Goal: Task Accomplishment & Management: Manage account settings

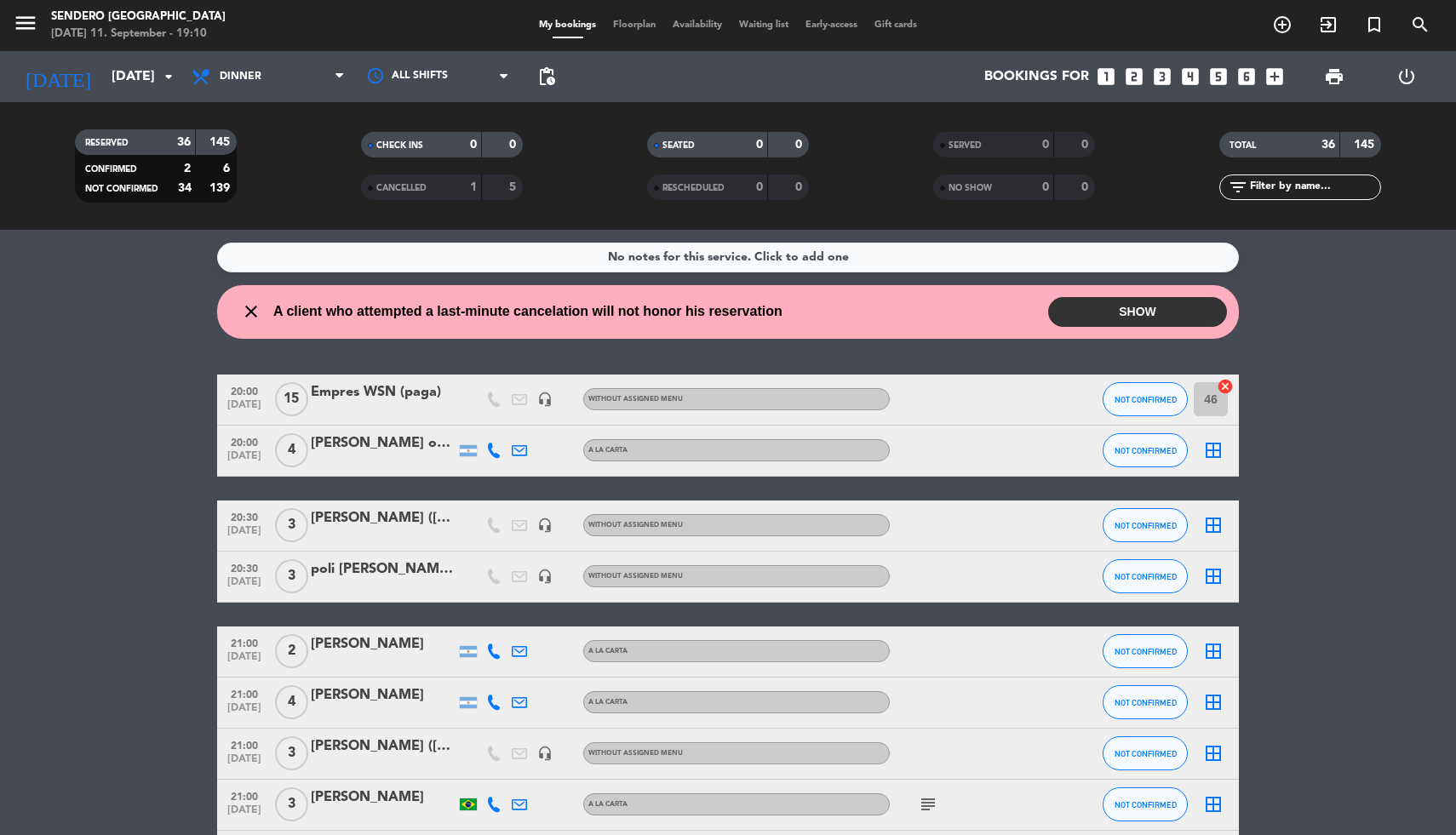
click at [1093, 310] on button "SHOW" at bounding box center [1138, 312] width 179 height 30
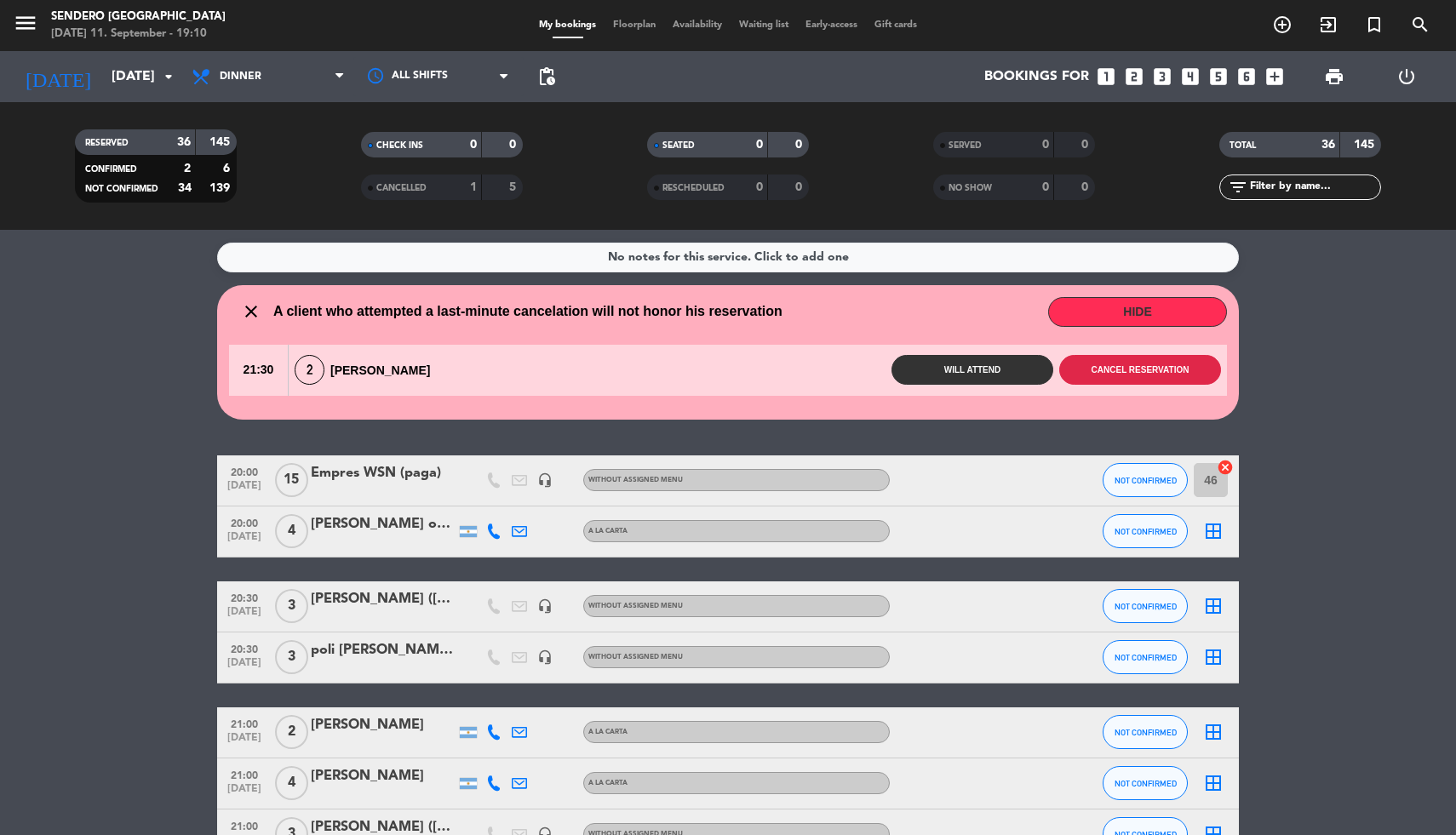
click at [1147, 365] on button "Cancel reservation" at bounding box center [1140, 370] width 162 height 30
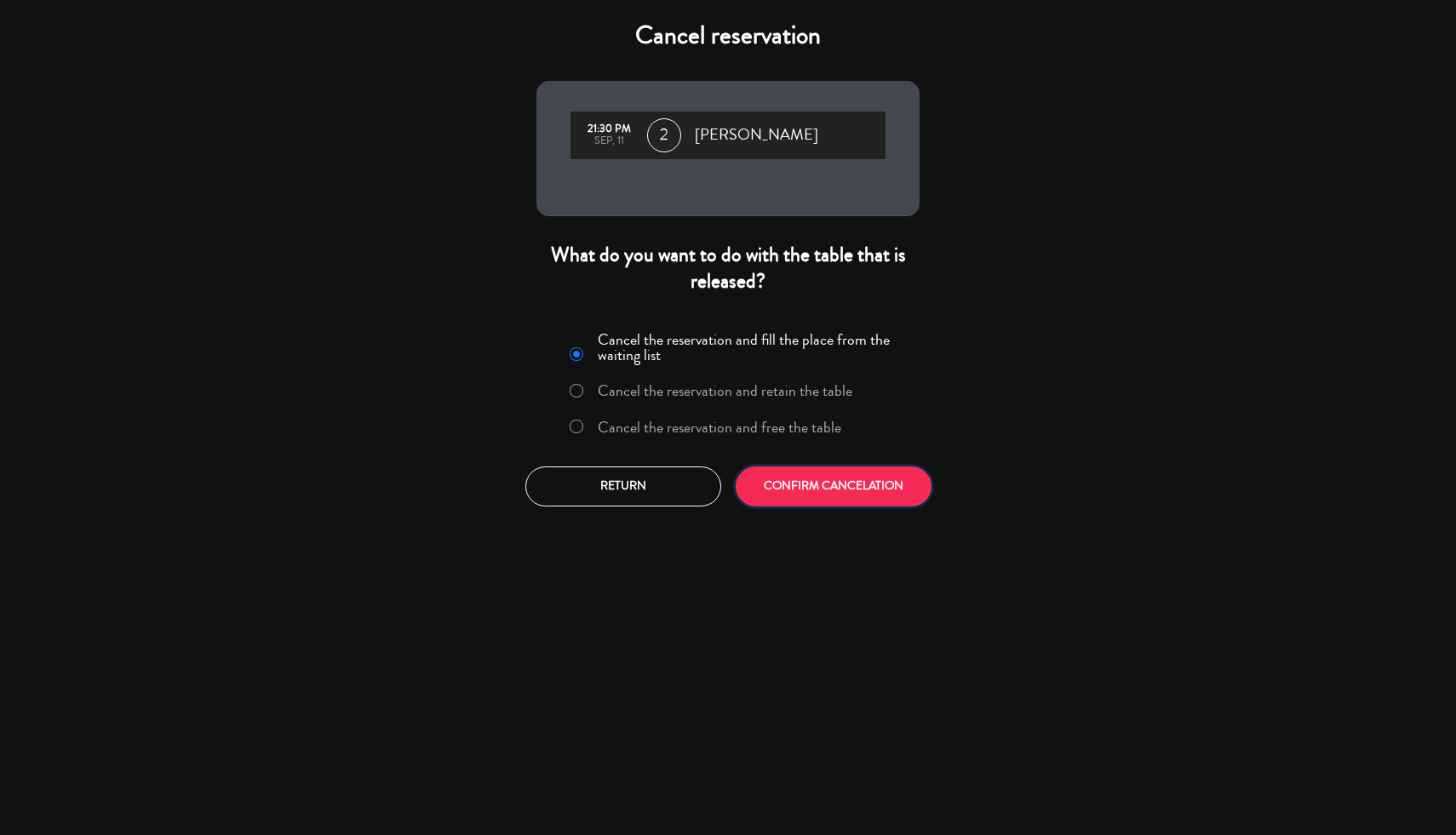
click at [871, 476] on button "CONFIRM CANCELATION" at bounding box center [833, 486] width 196 height 40
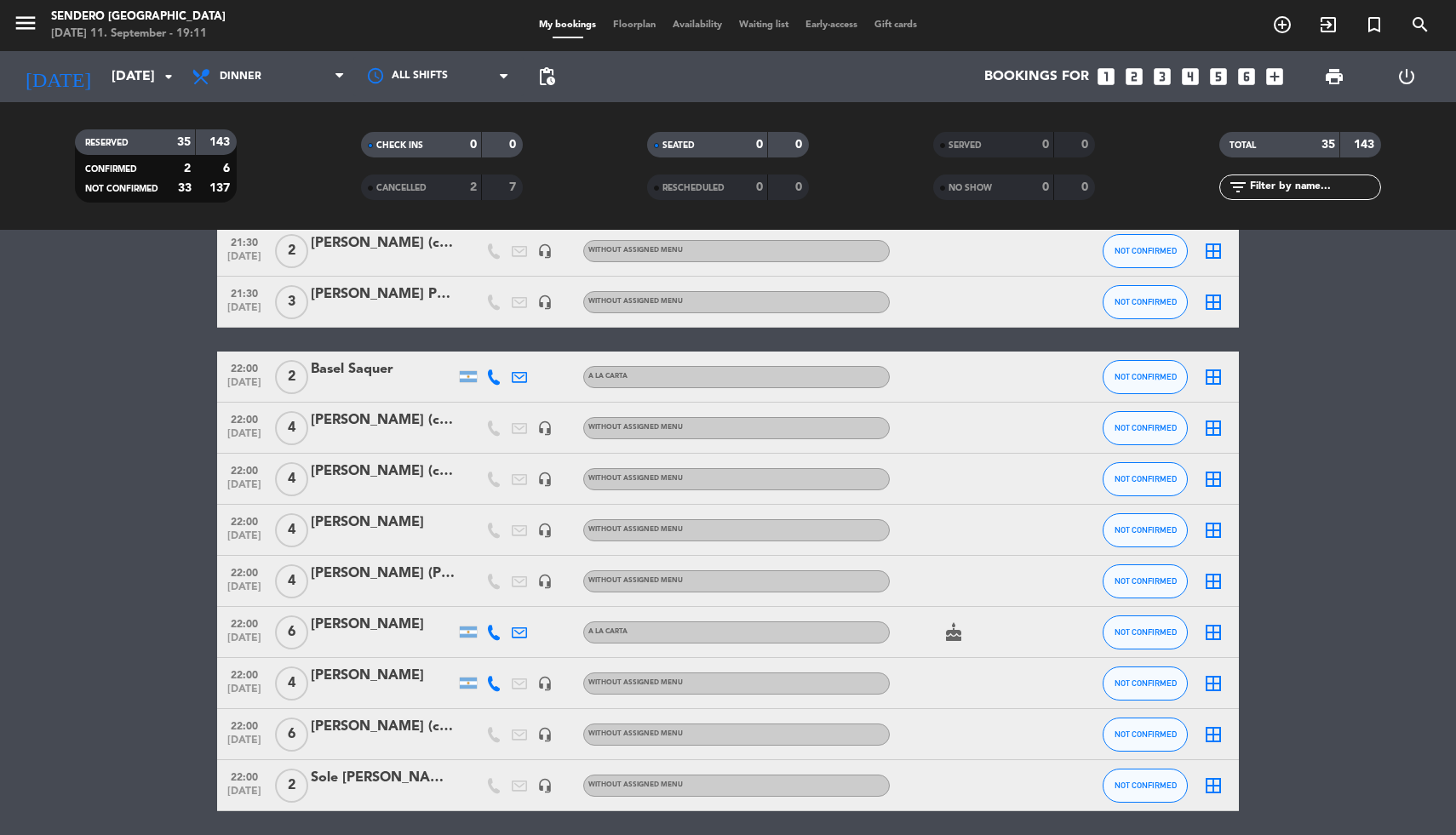
scroll to position [1381, 0]
click at [426, 717] on div "[PERSON_NAME] (cortesia Mati)" at bounding box center [383, 727] width 145 height 23
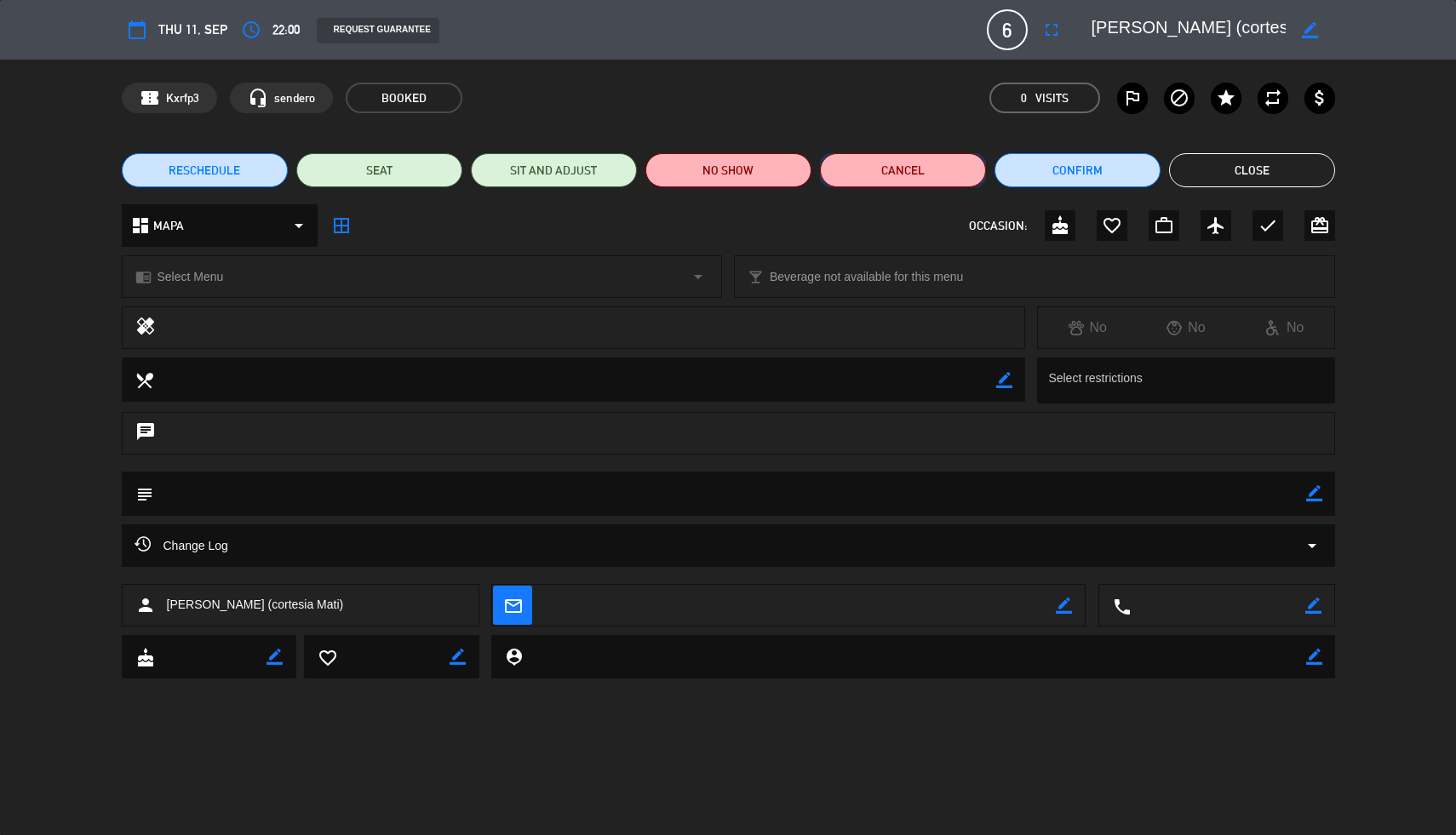
click at [915, 166] on button "Cancel" at bounding box center [903, 170] width 166 height 34
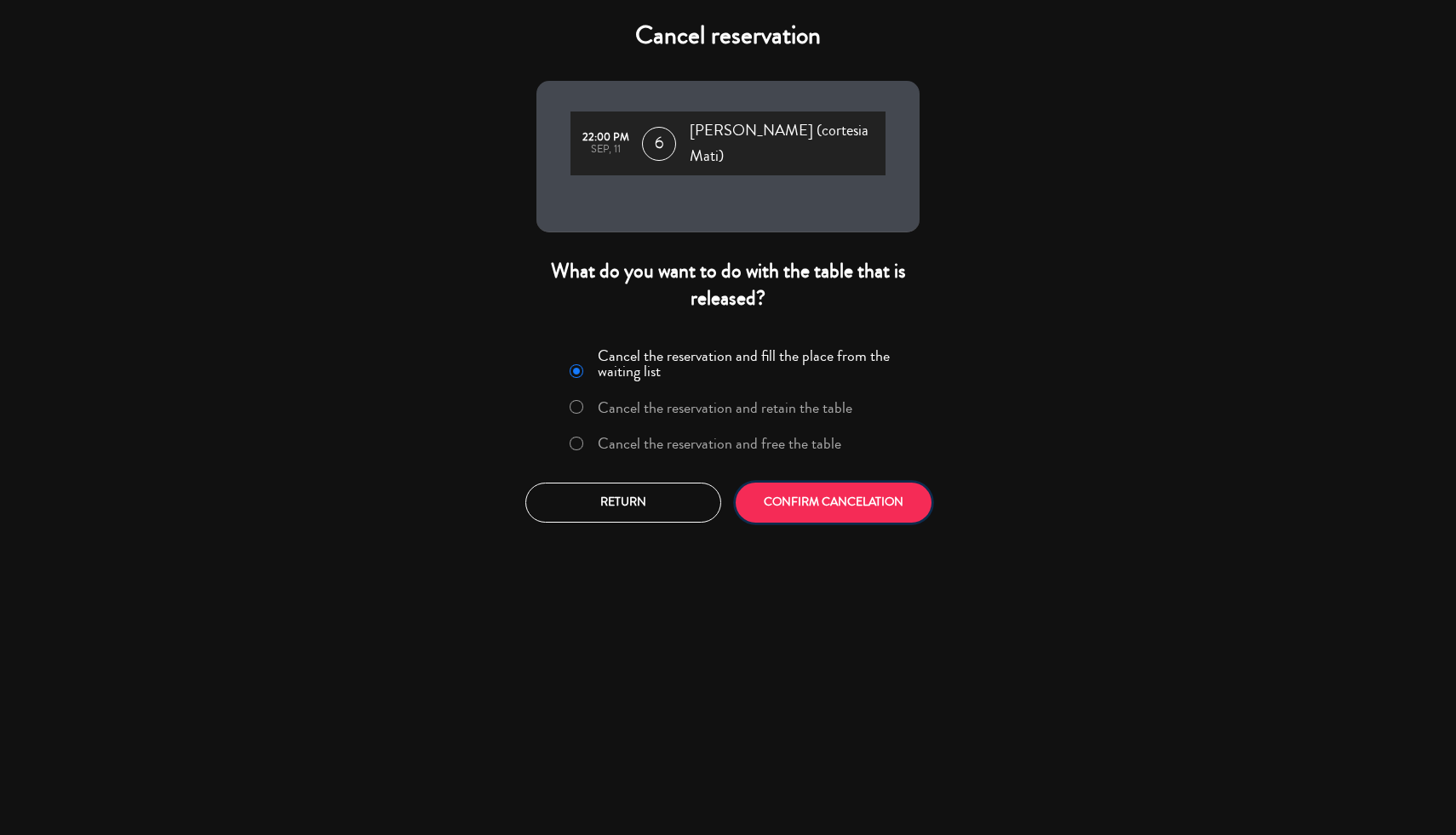
click at [829, 489] on button "CONFIRM CANCELATION" at bounding box center [833, 502] width 196 height 40
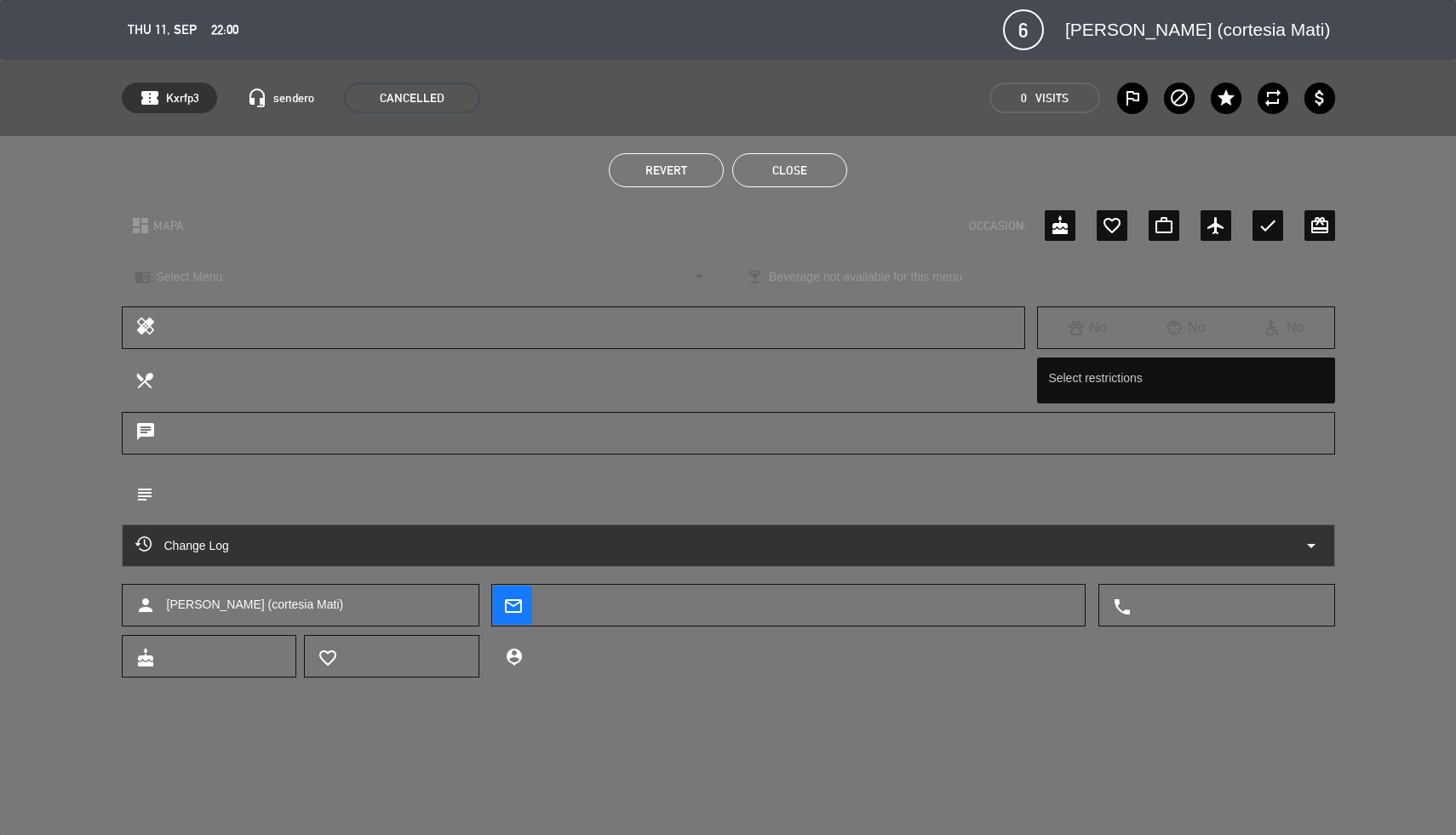
click at [801, 176] on button "Close" at bounding box center [790, 170] width 115 height 34
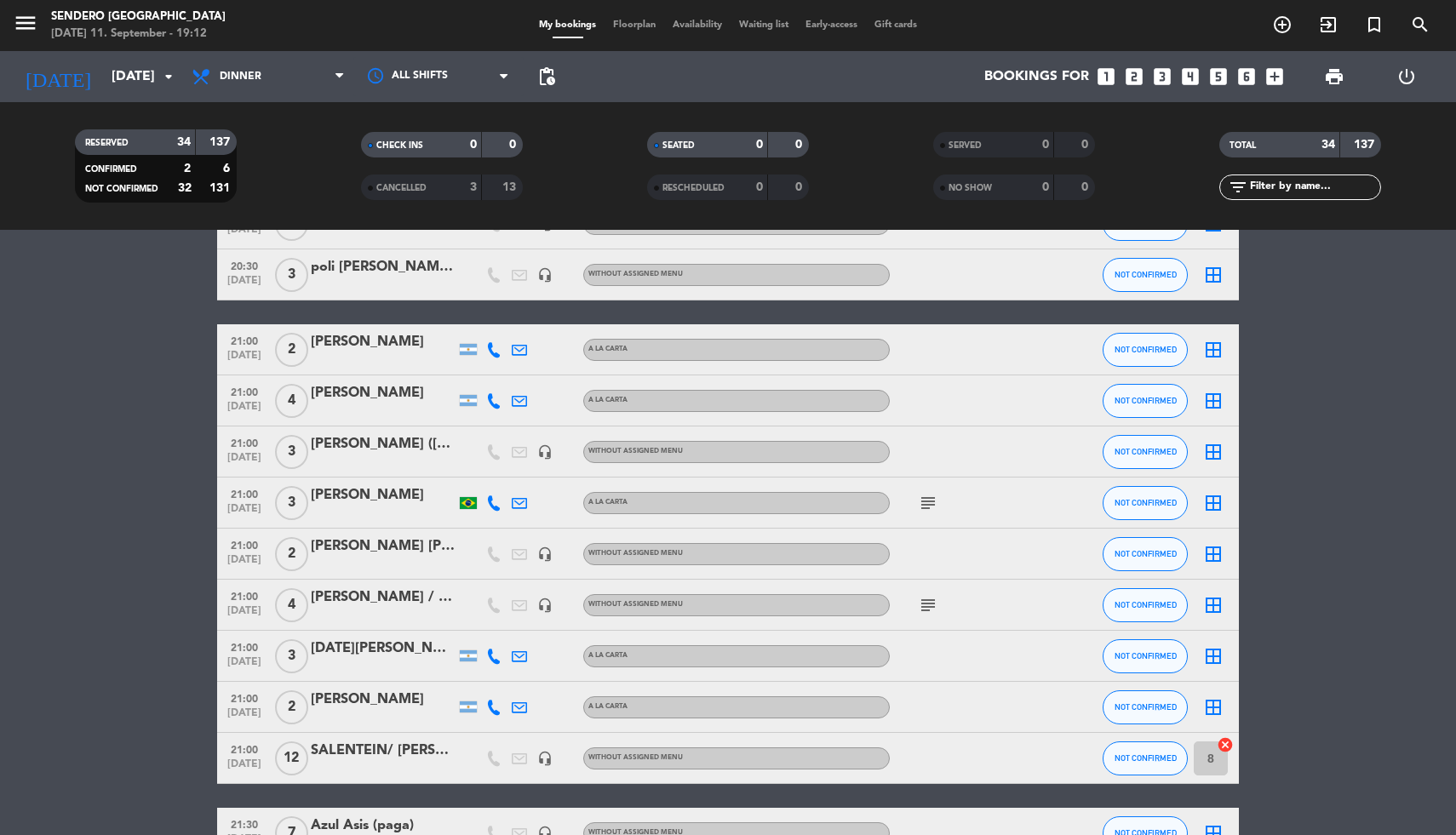
scroll to position [0, 0]
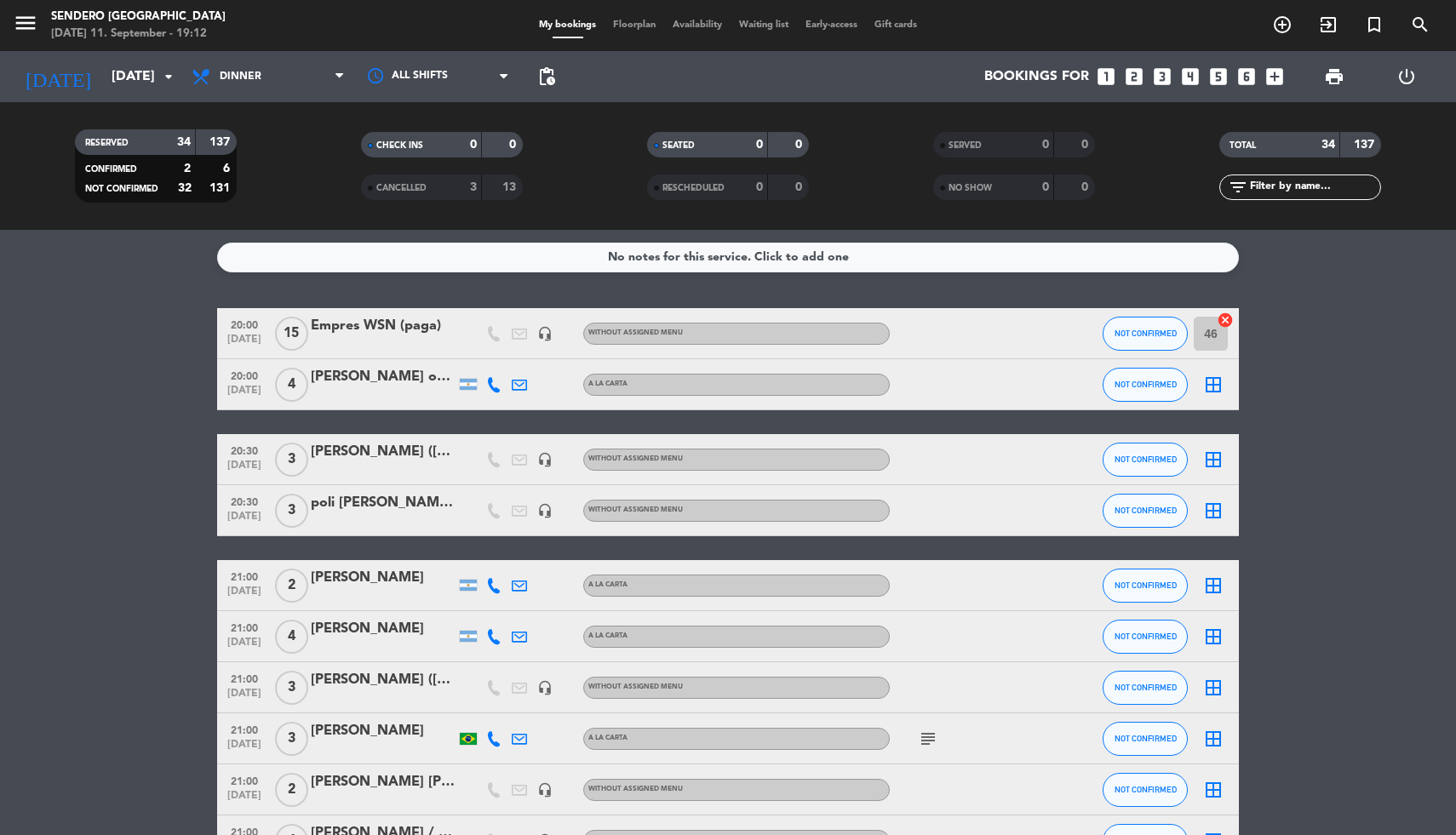
click at [1221, 386] on icon "border_all" at bounding box center [1213, 385] width 21 height 21
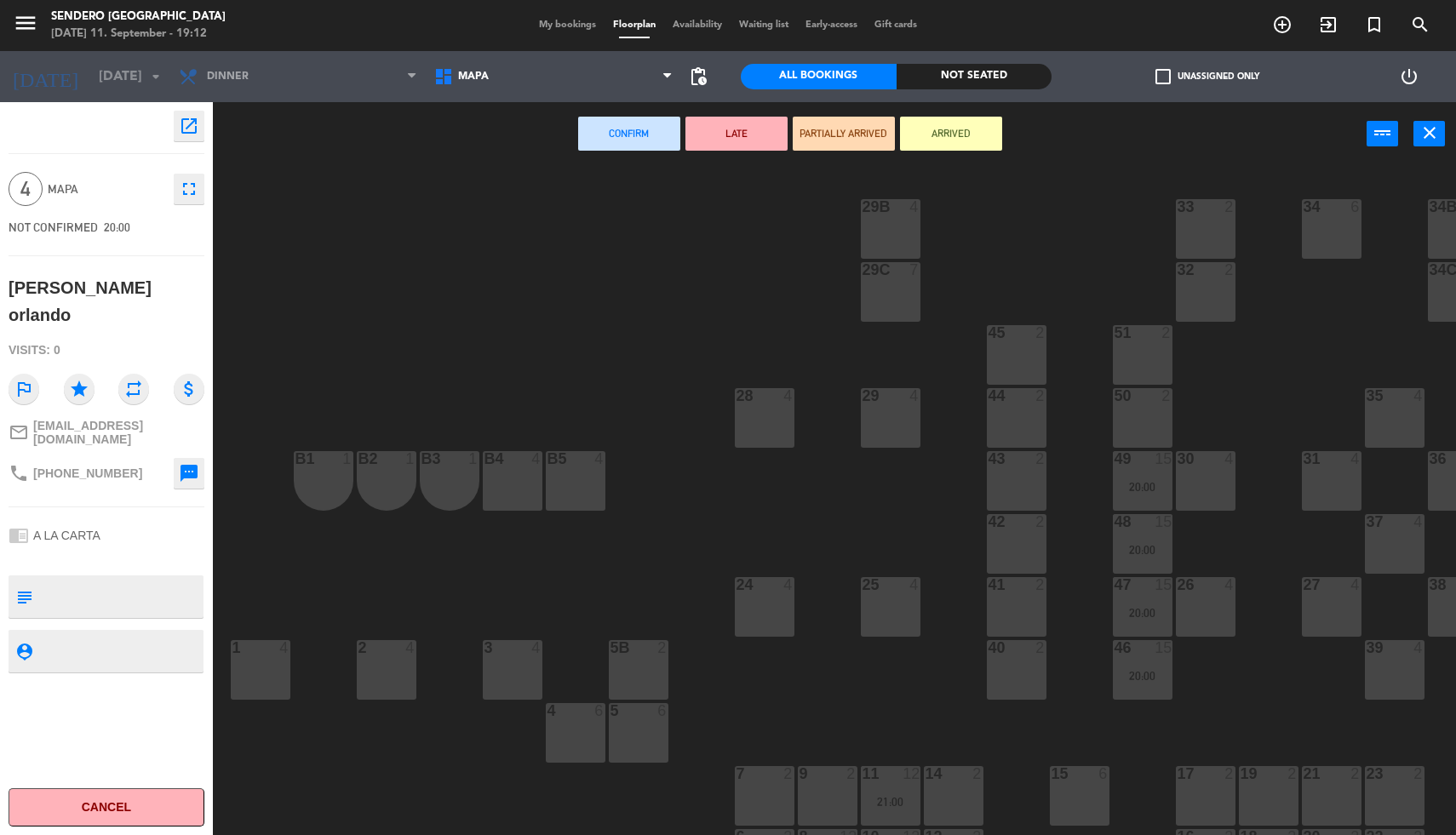
click at [1205, 609] on div "26 4" at bounding box center [1205, 607] width 59 height 59
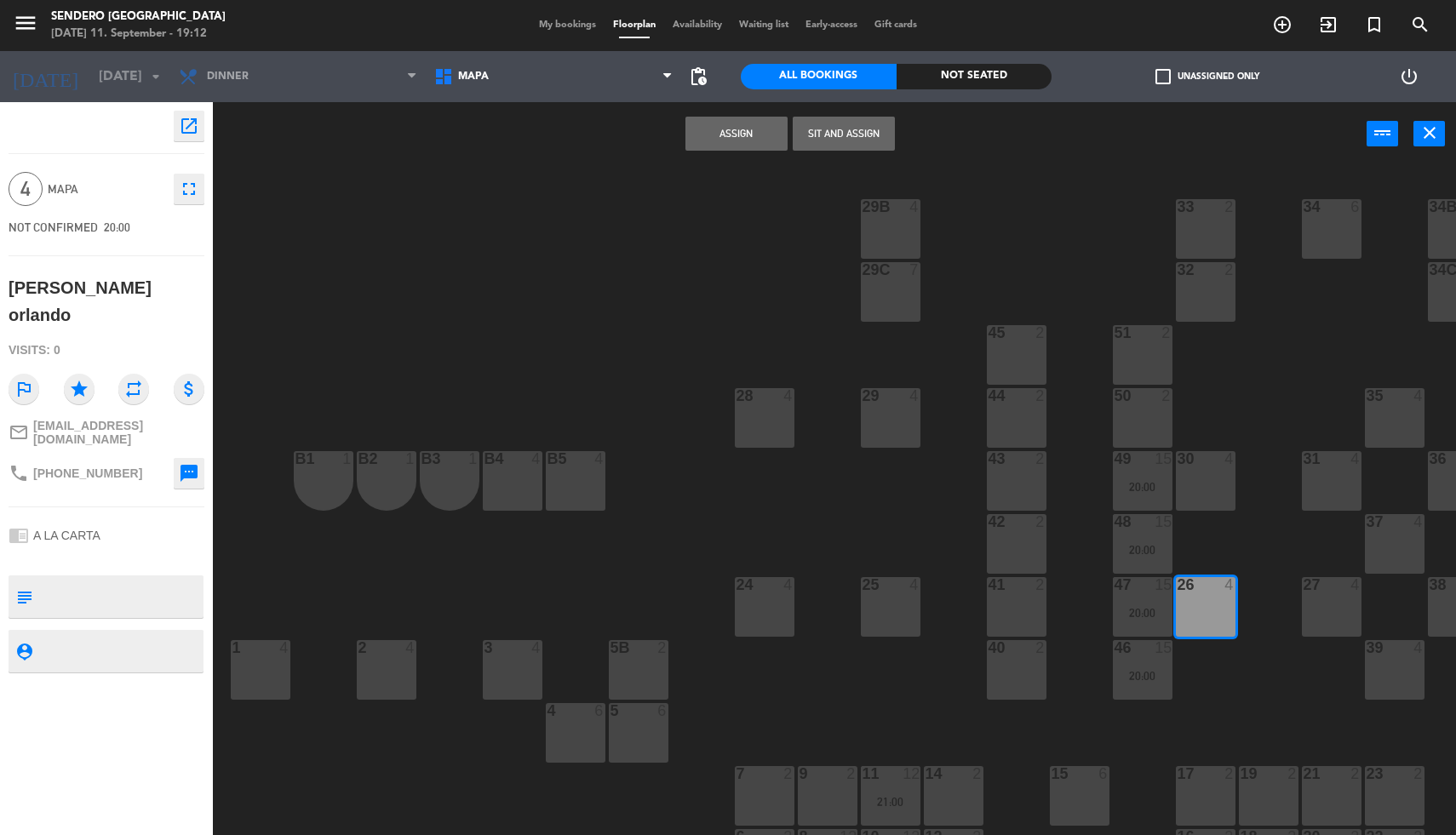
click at [728, 125] on button "Assign" at bounding box center [736, 134] width 103 height 34
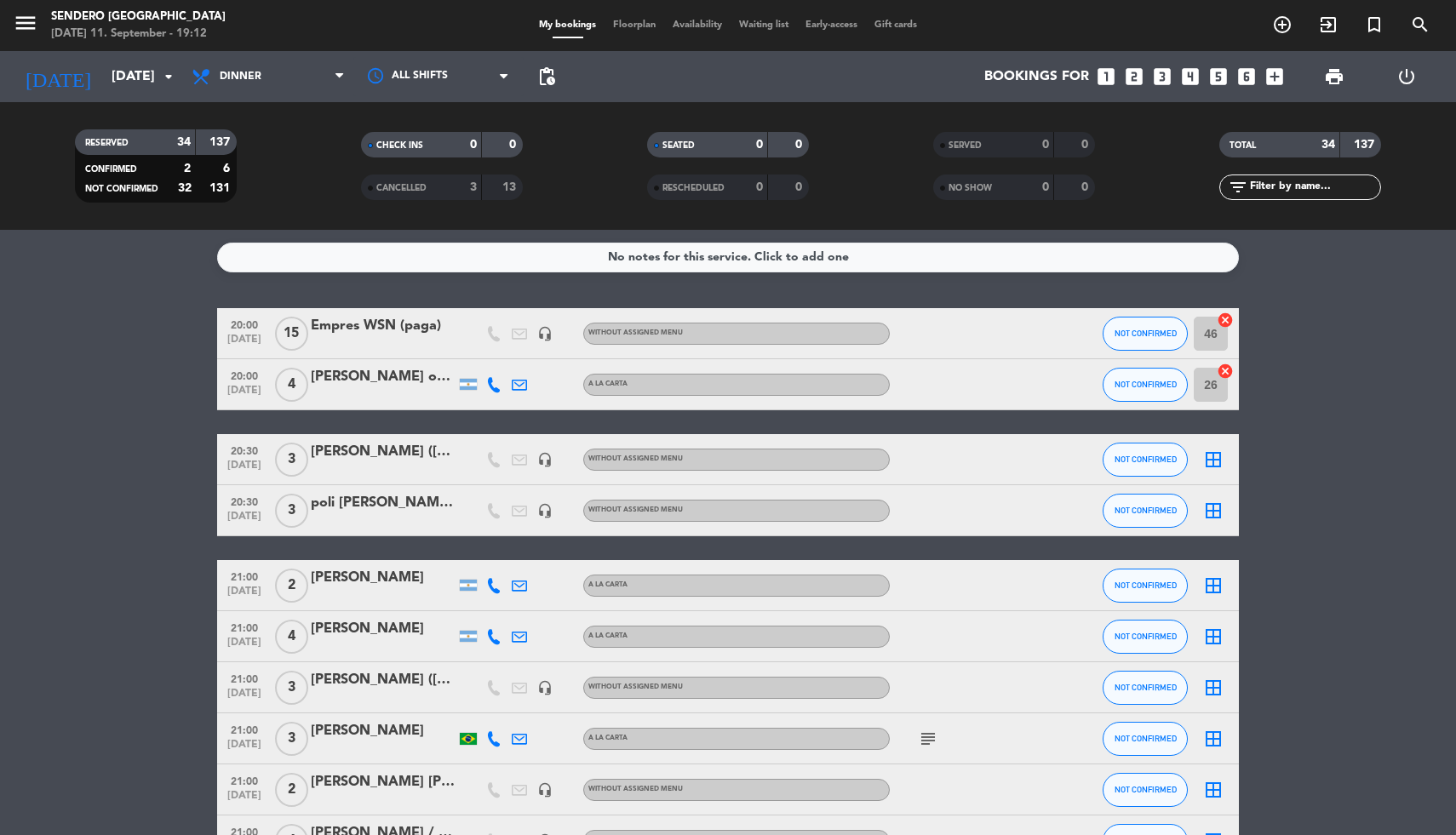
click at [1211, 512] on icon "border_all" at bounding box center [1213, 511] width 21 height 21
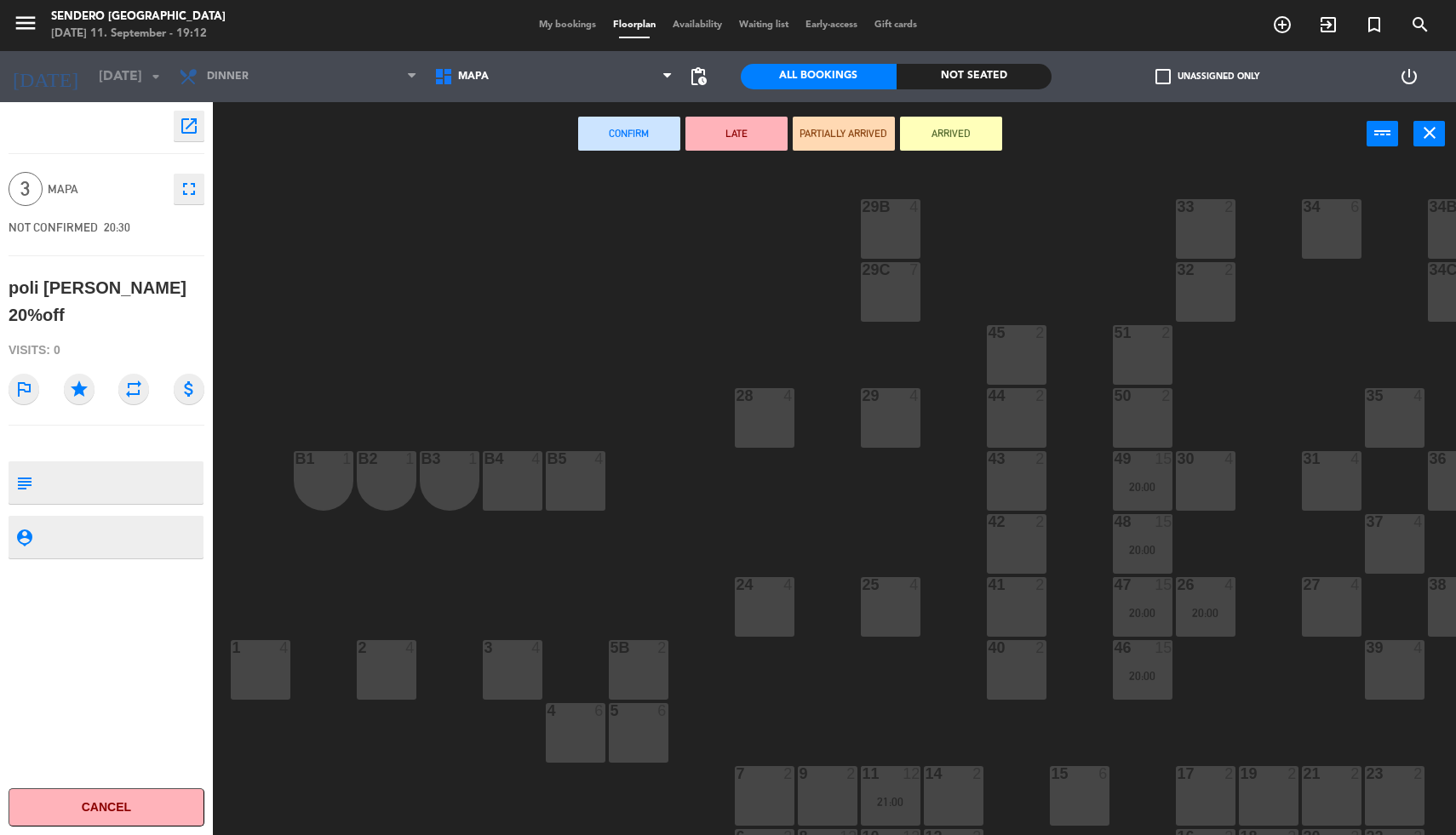
click at [770, 601] on div "24 4" at bounding box center [764, 607] width 59 height 59
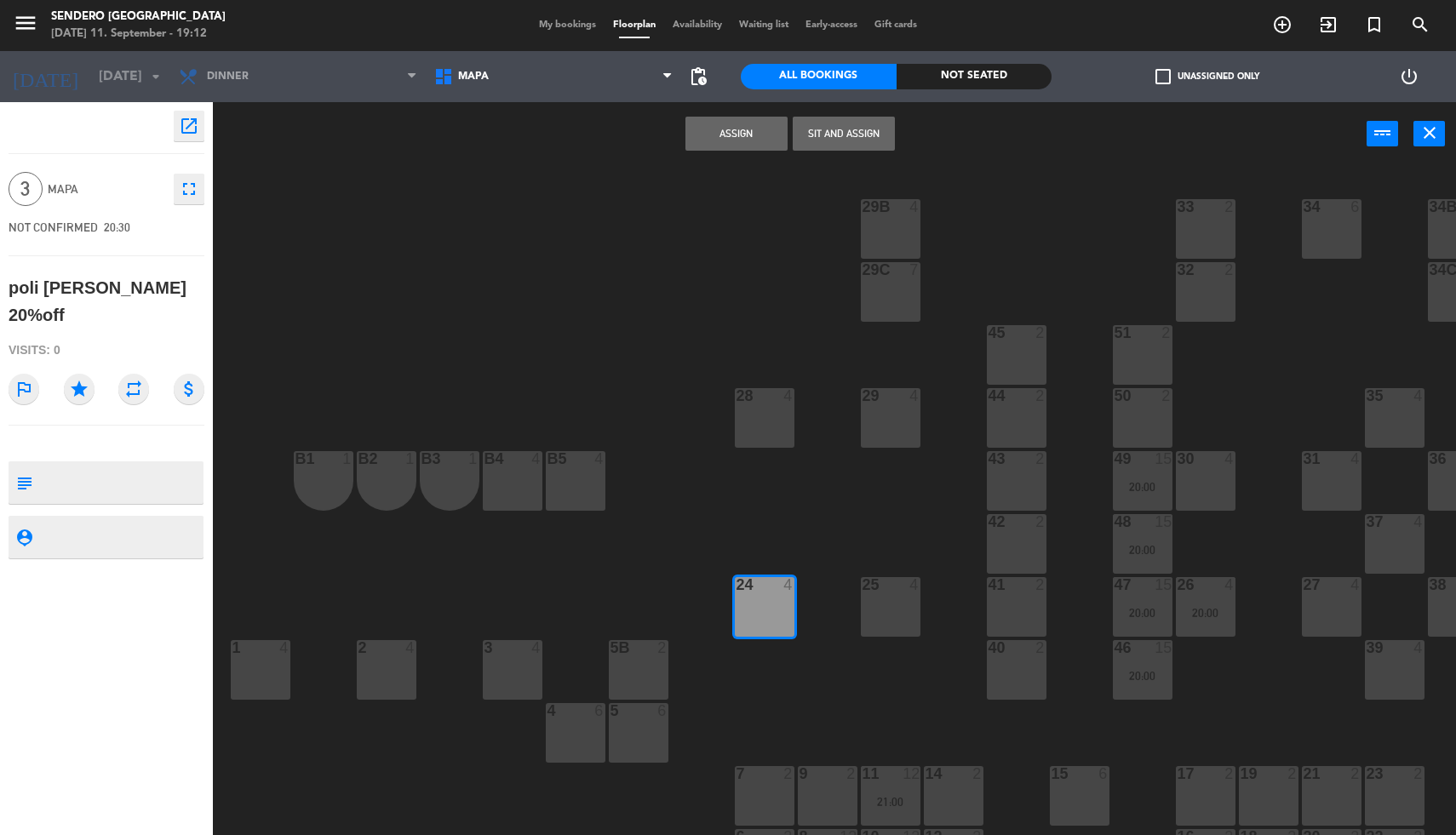
click at [750, 138] on button "Assign" at bounding box center [736, 134] width 103 height 34
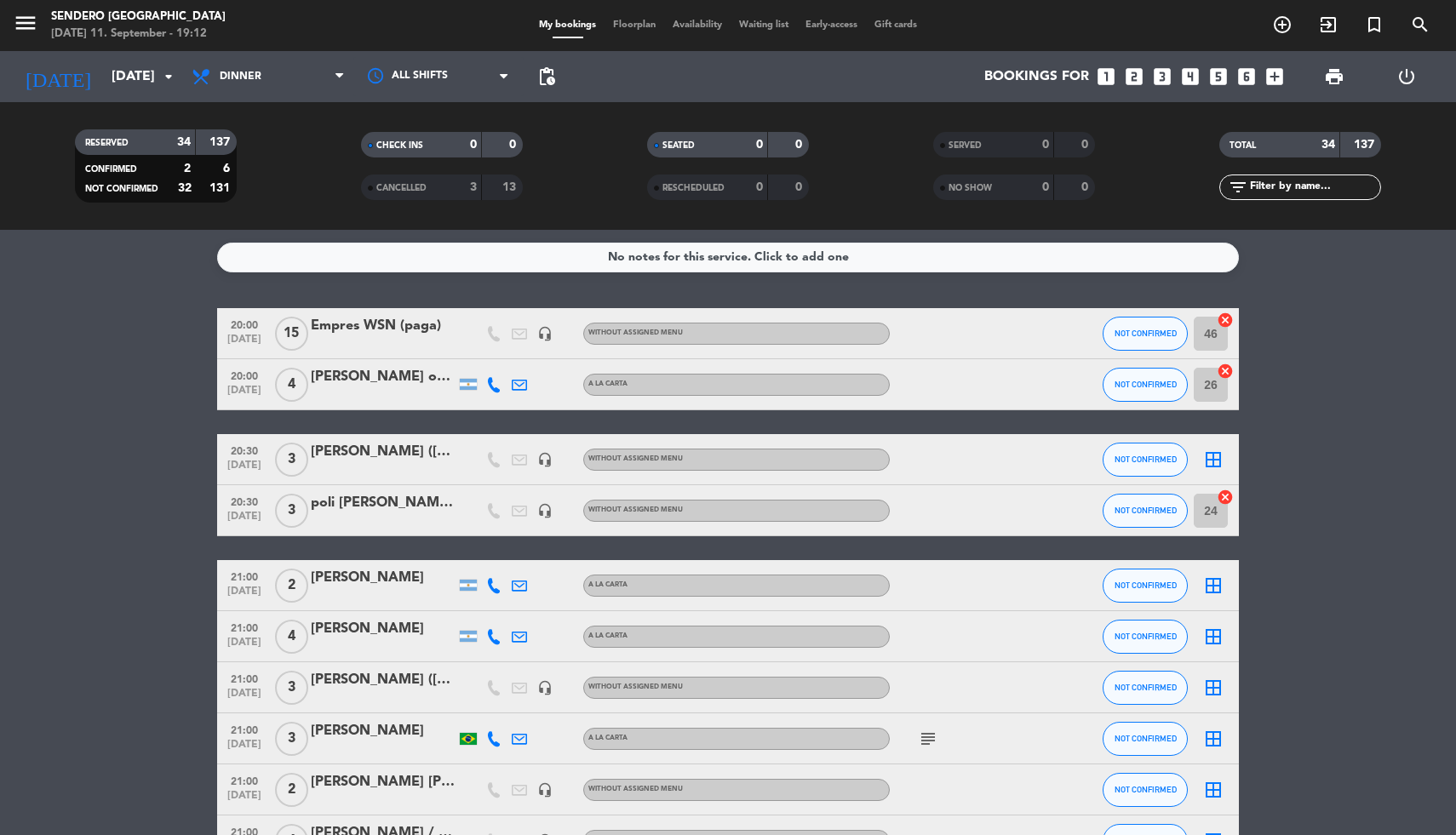
click at [1247, 75] on icon "looks_6" at bounding box center [1247, 77] width 23 height 23
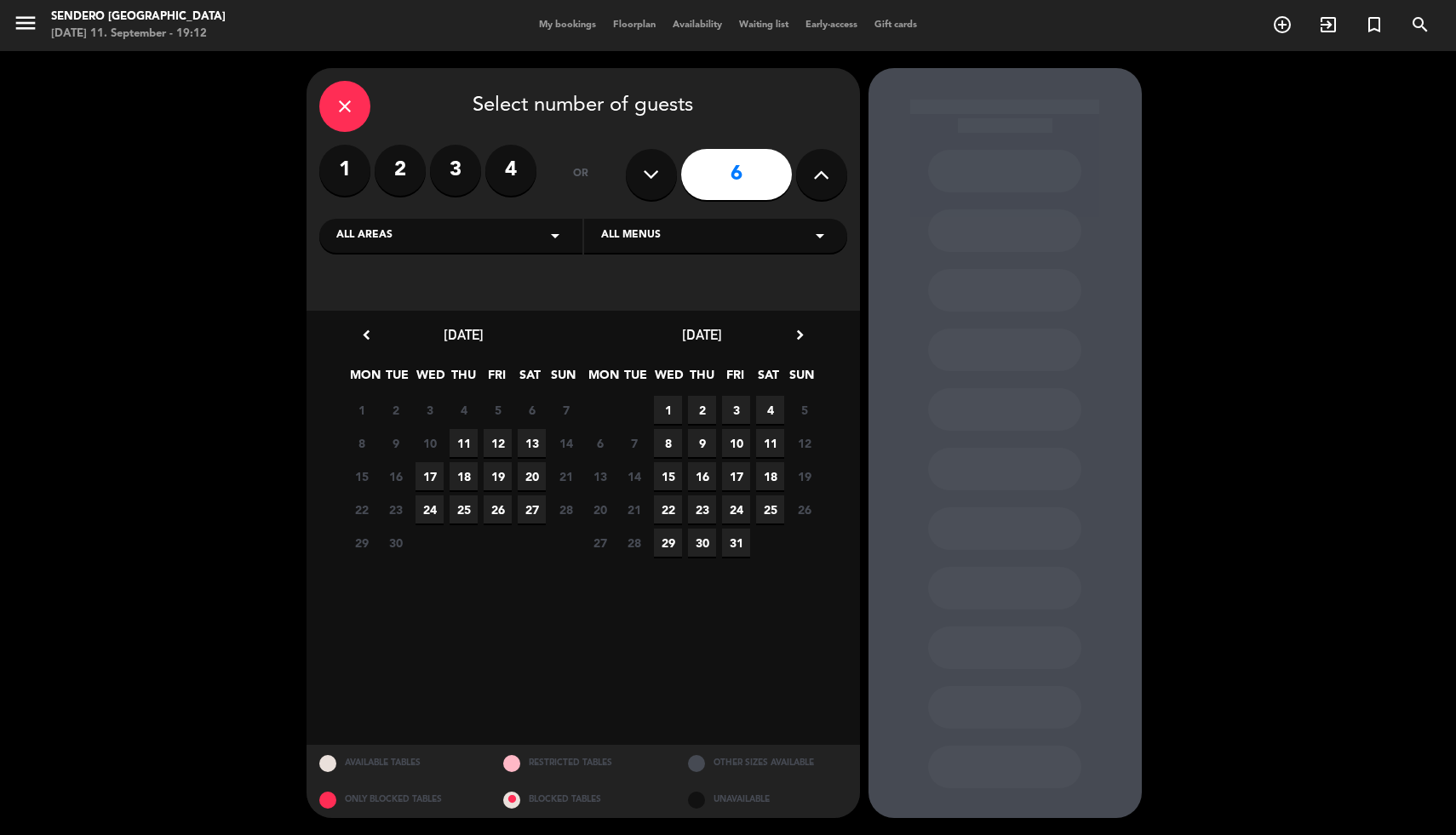
click at [467, 446] on span "11" at bounding box center [464, 443] width 28 height 28
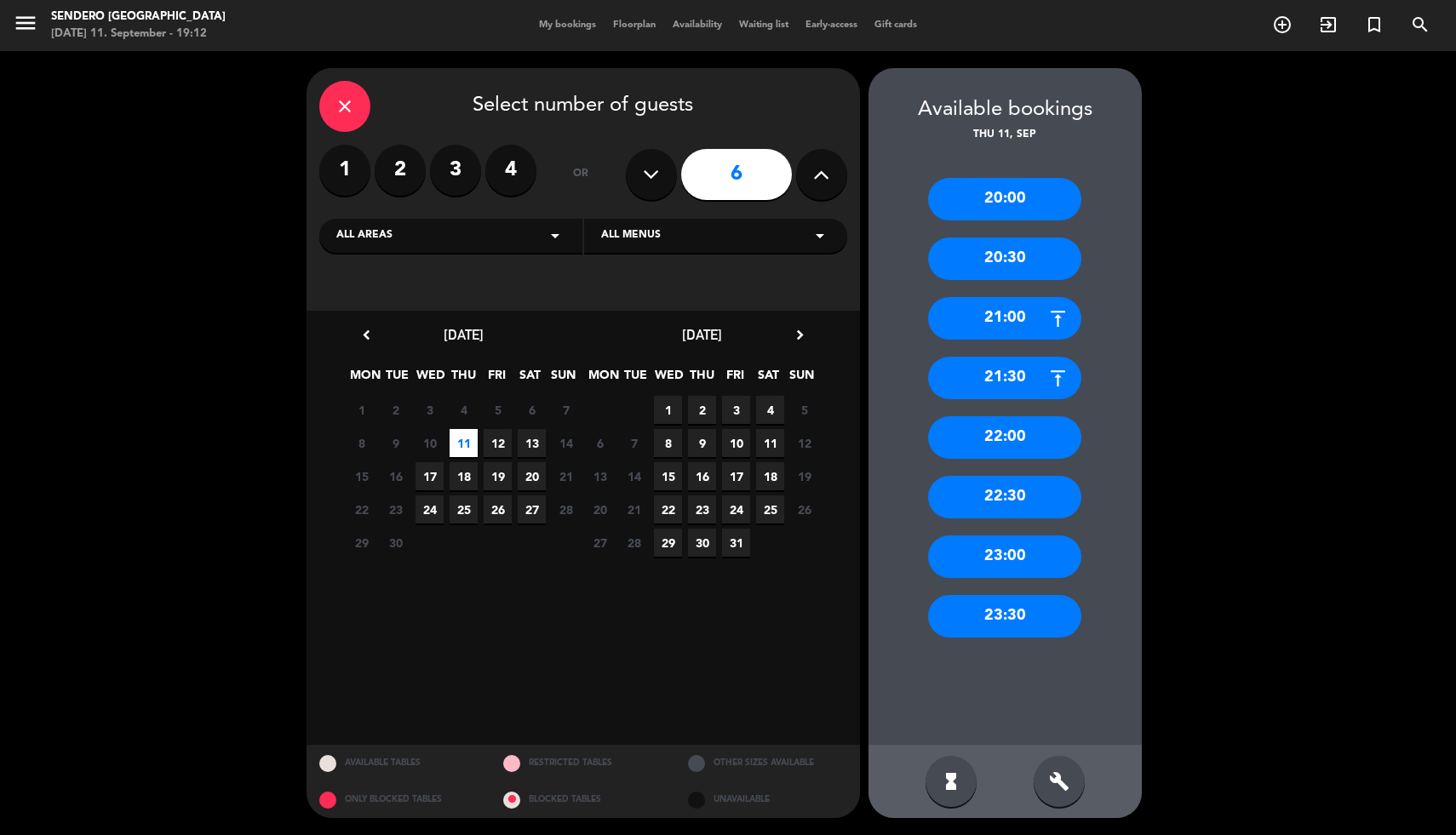
click at [995, 374] on div "21:30" at bounding box center [1005, 377] width 153 height 42
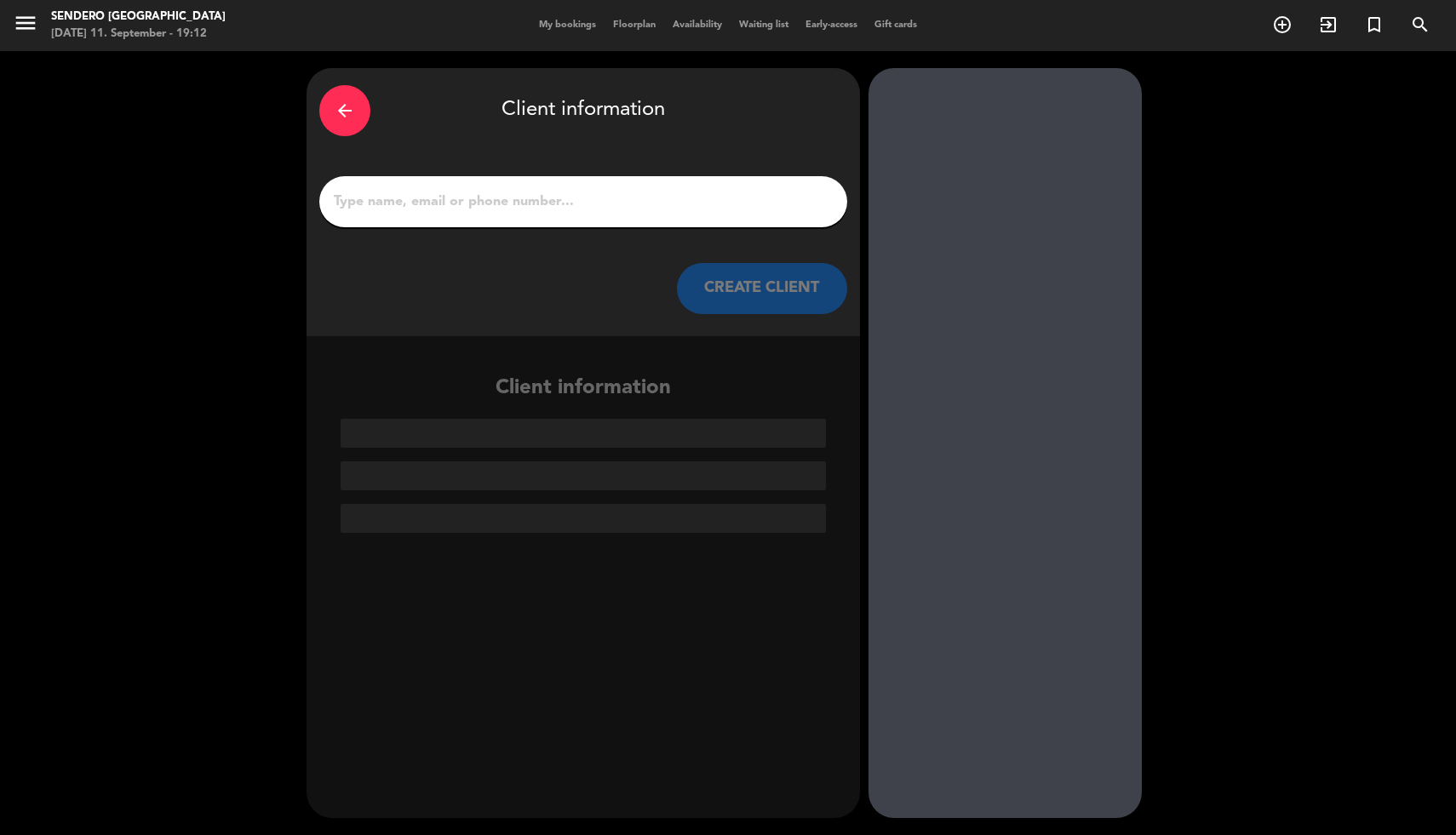
click at [630, 206] on input "1" at bounding box center [583, 201] width 502 height 24
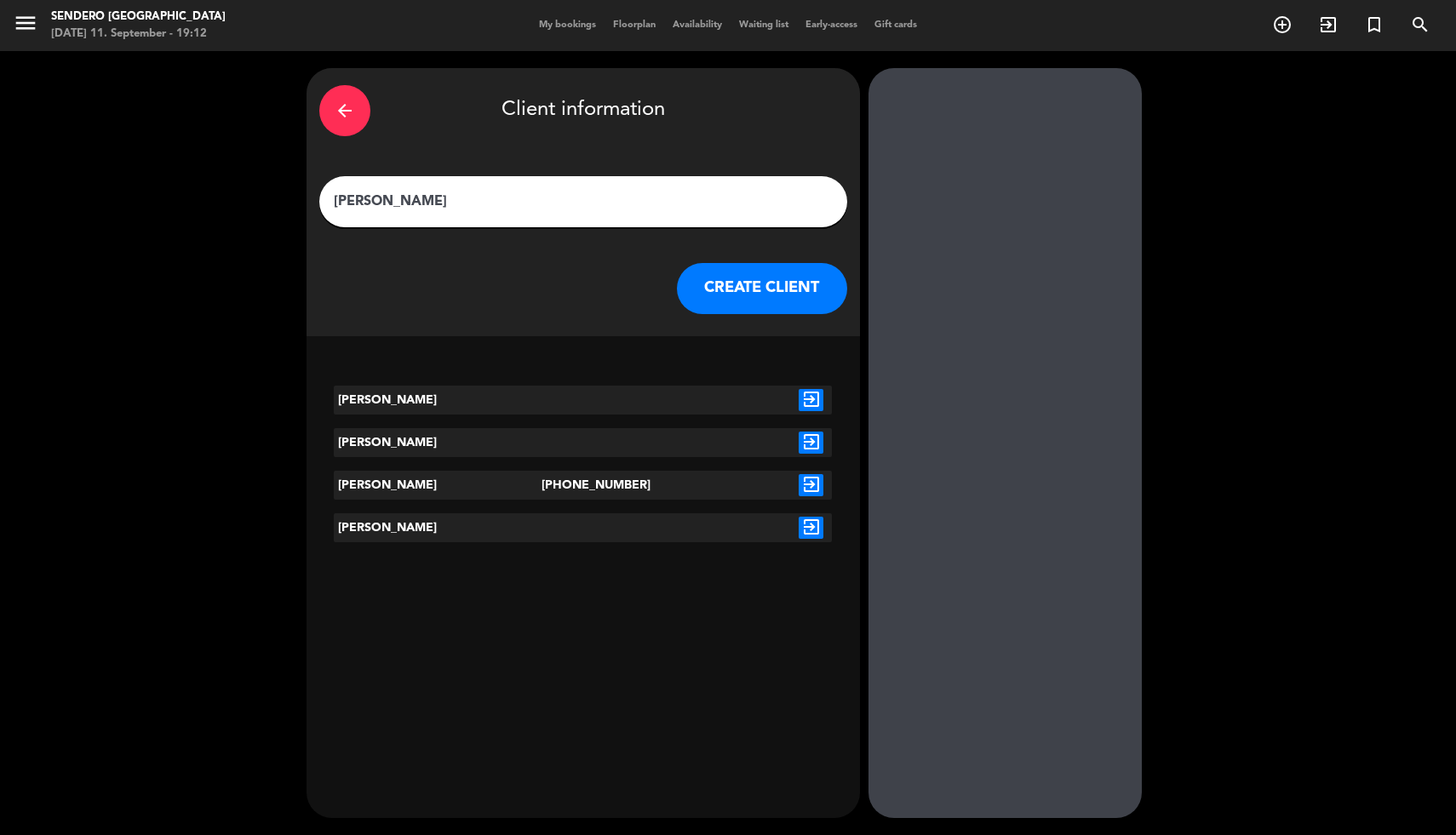
type input "[PERSON_NAME]"
click at [815, 392] on icon "exit_to_app" at bounding box center [811, 401] width 24 height 23
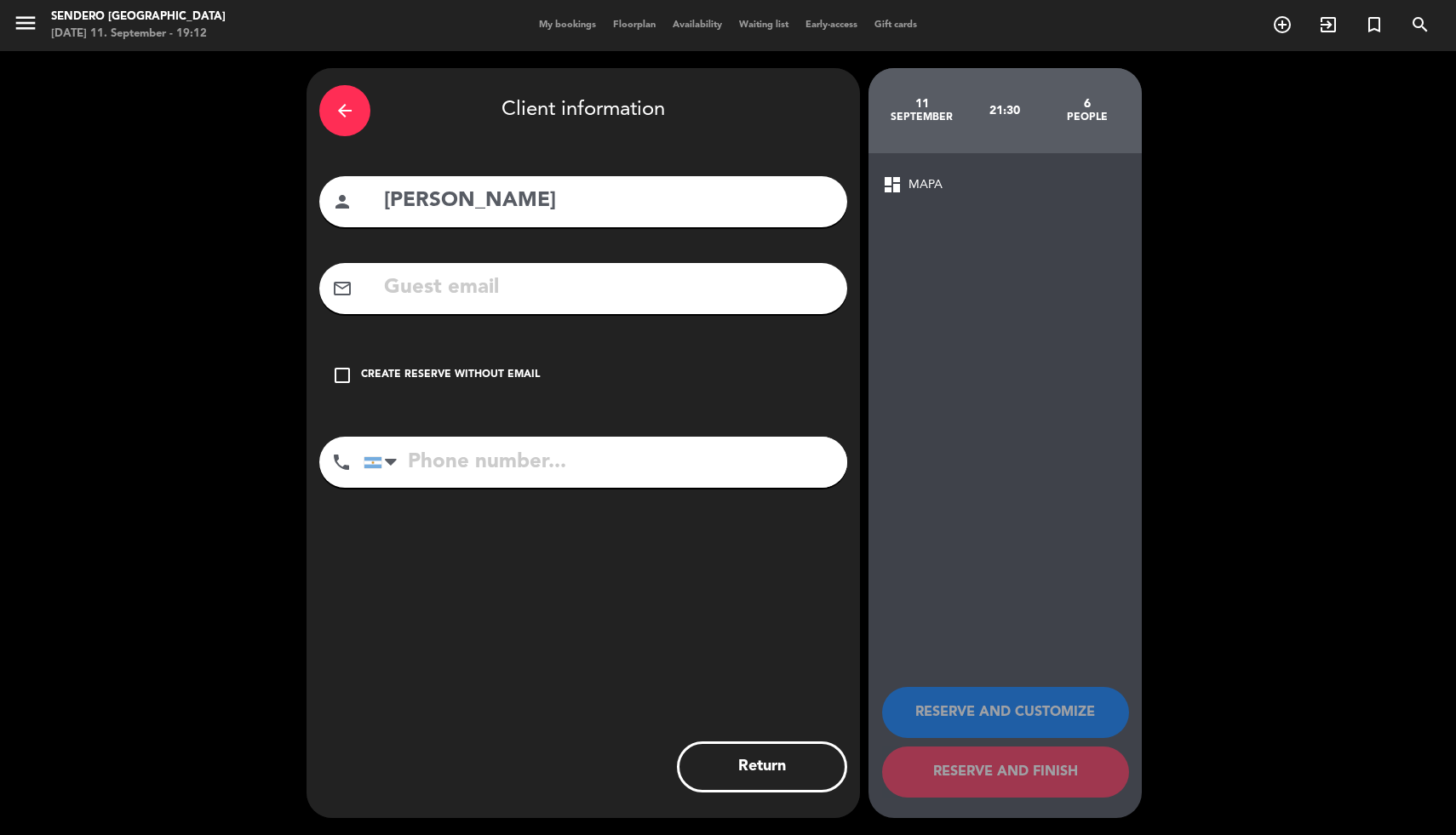
click at [506, 371] on div "Create reserve without email" at bounding box center [451, 375] width 179 height 17
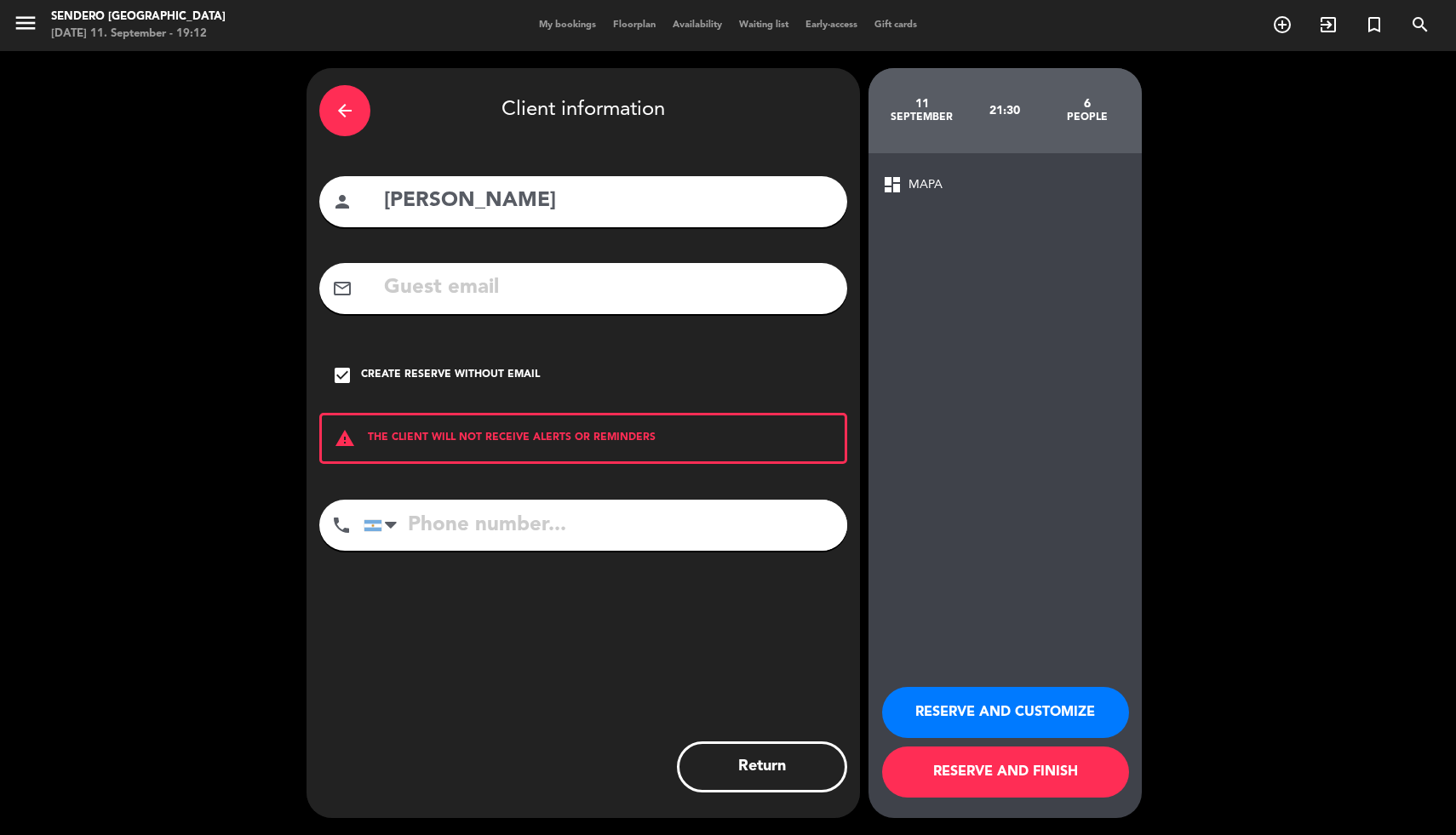
click at [942, 771] on button "RESERVE AND FINISH" at bounding box center [1005, 772] width 247 height 51
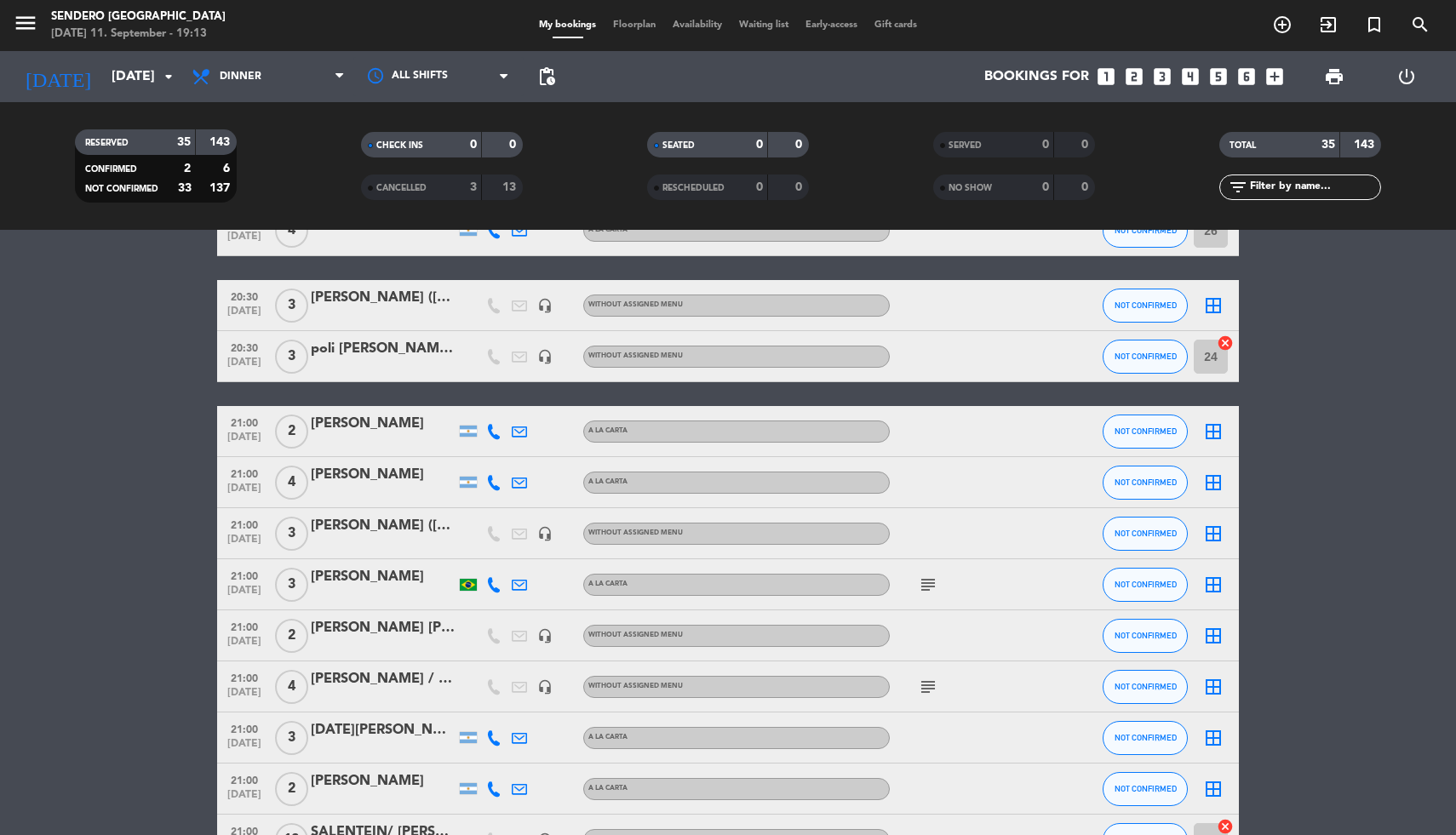
scroll to position [163, 0]
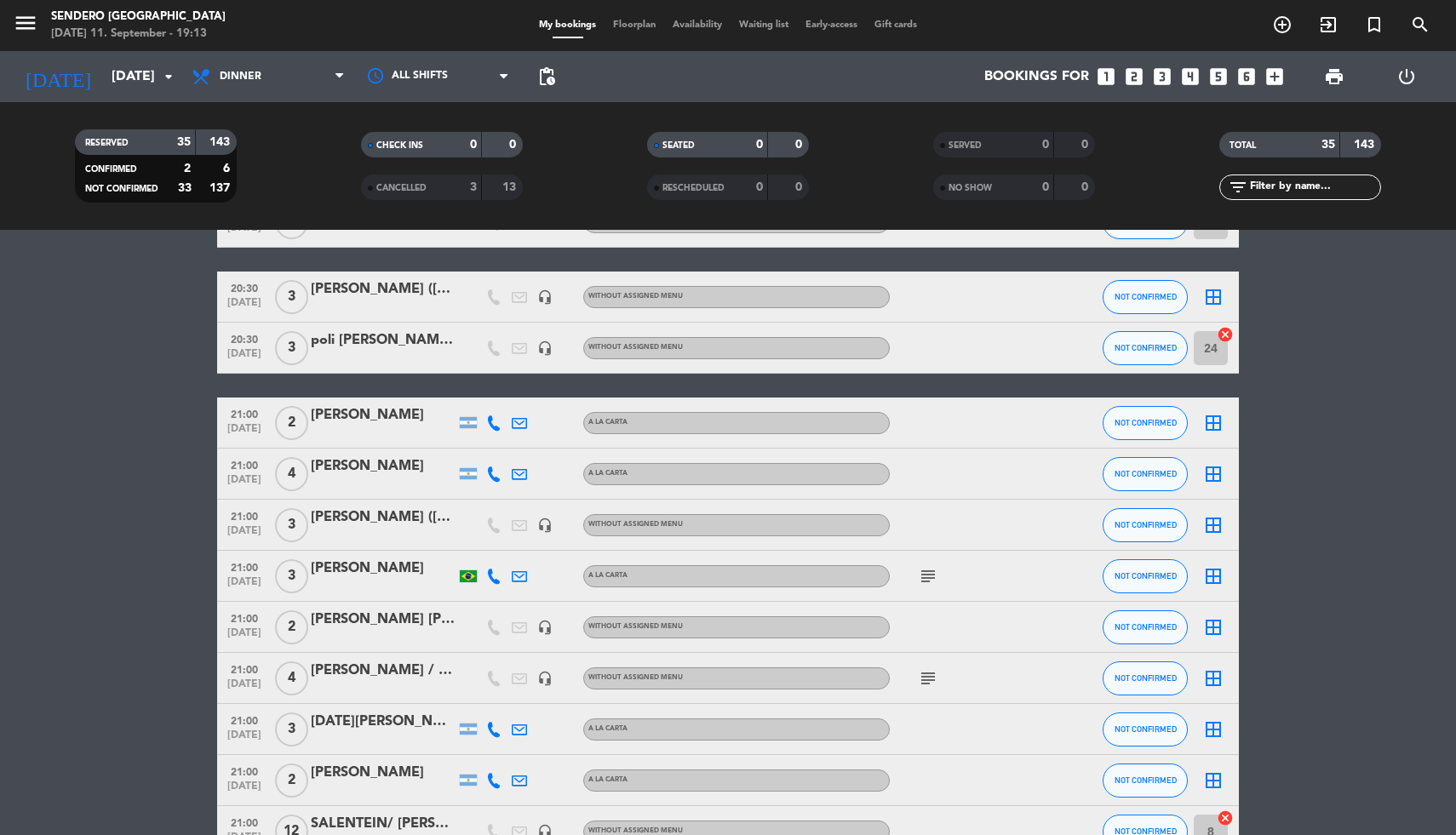
click at [376, 293] on div "[PERSON_NAME] ([PERSON_NAME])" at bounding box center [383, 290] width 145 height 23
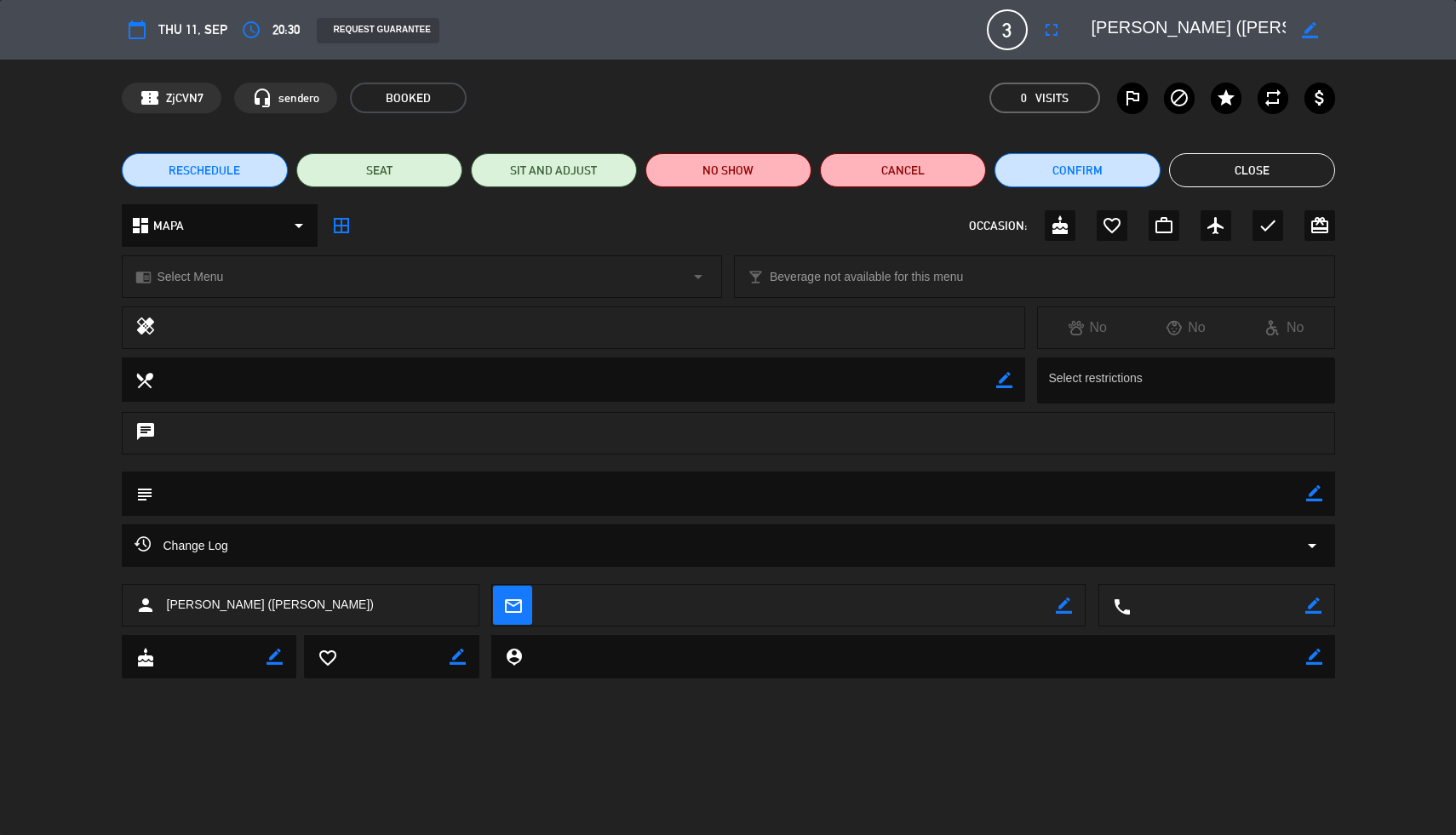
scroll to position [0, 14]
click at [1222, 160] on button "Close" at bounding box center [1252, 170] width 166 height 34
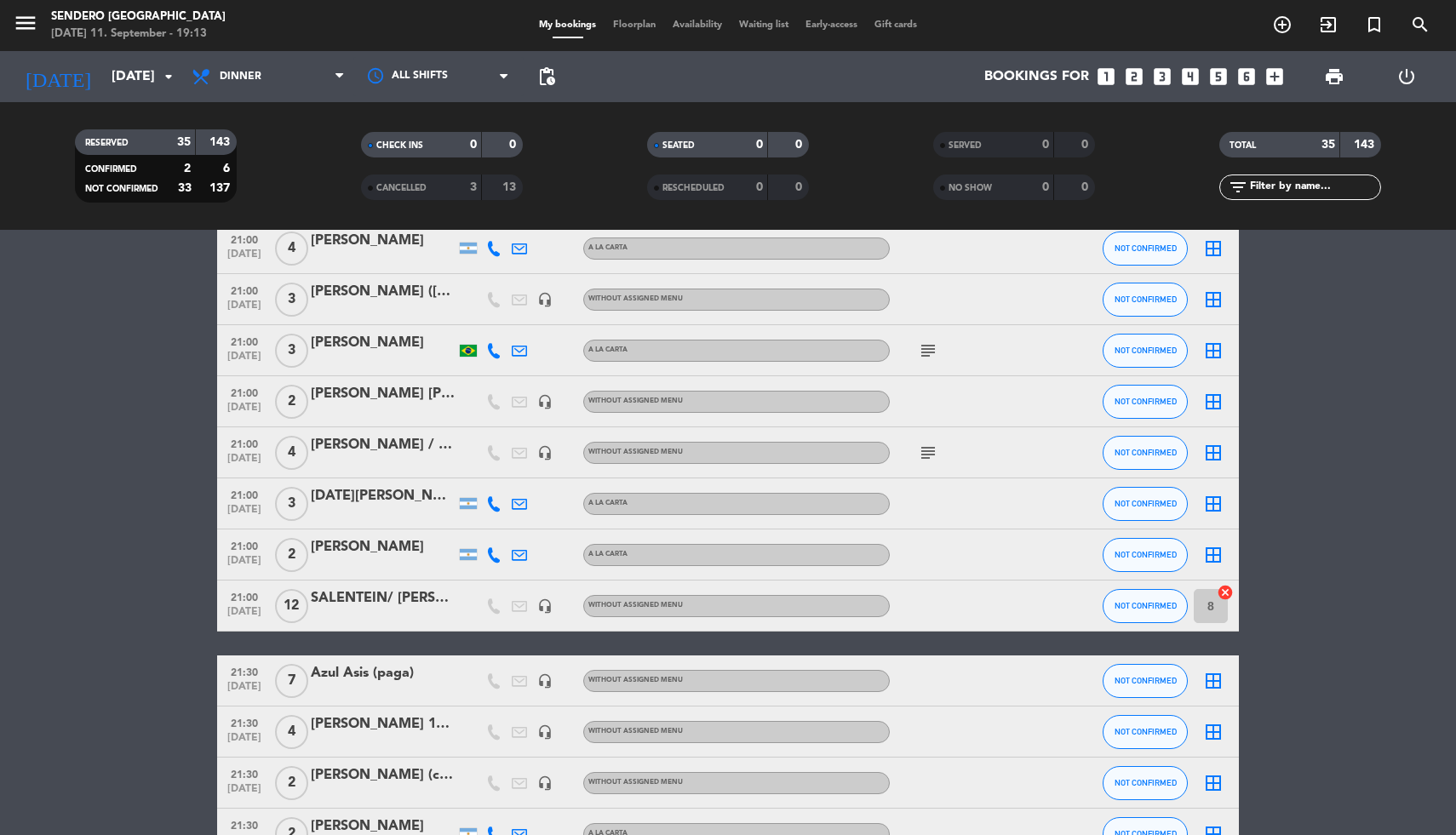
scroll to position [392, 0]
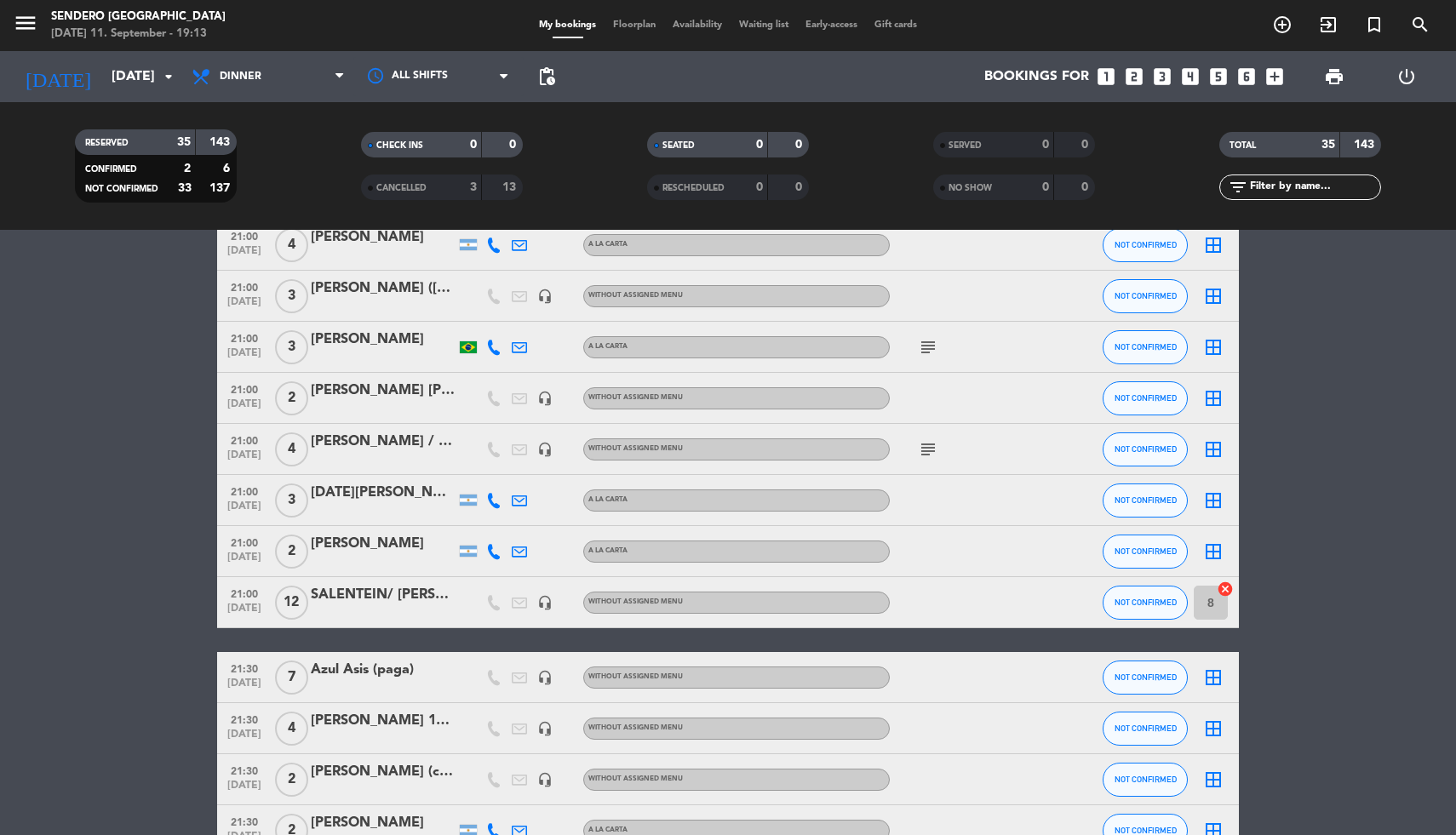
click at [1213, 675] on icon "border_all" at bounding box center [1213, 678] width 21 height 21
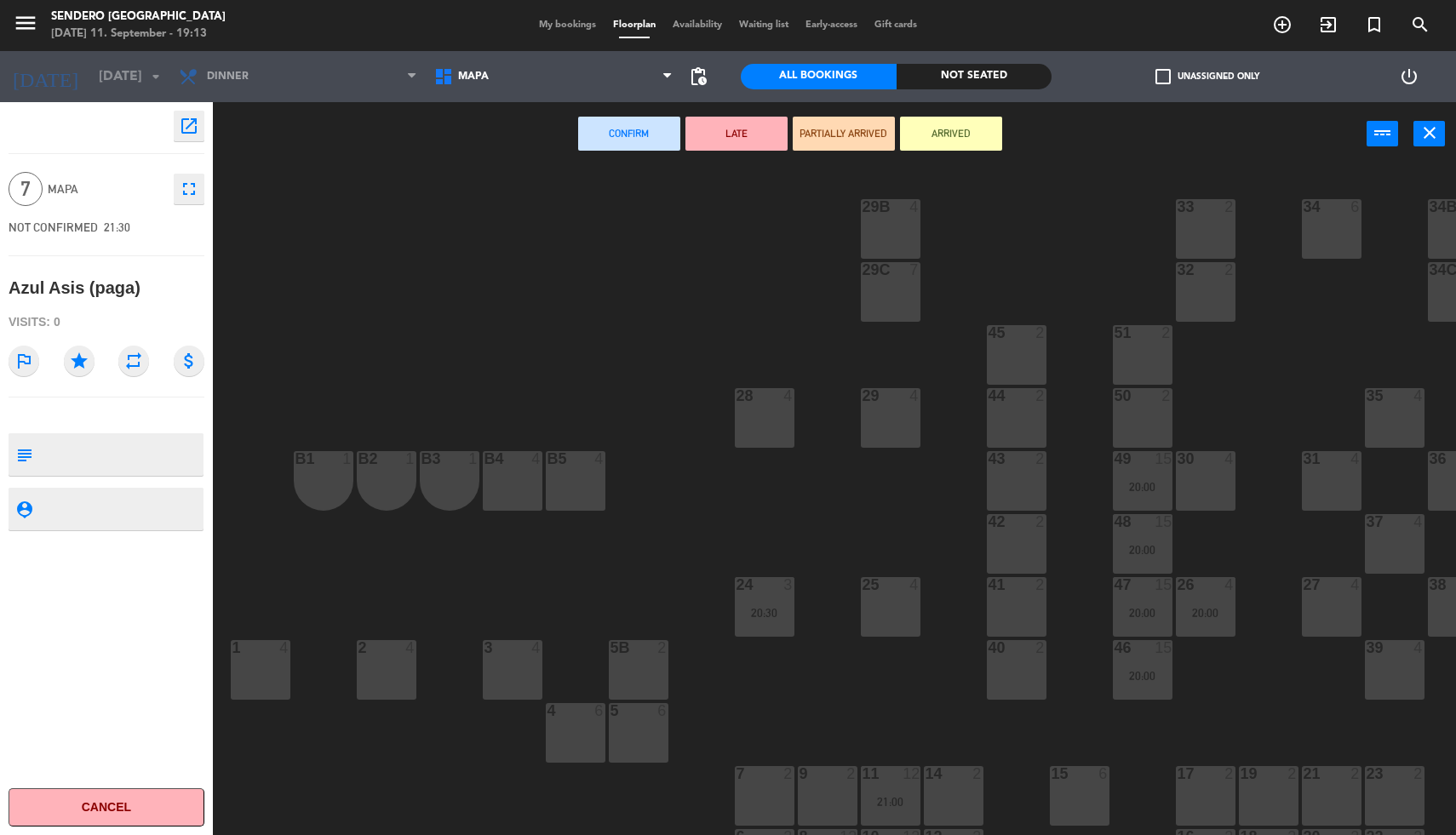
click at [1020, 673] on div "40 2" at bounding box center [1016, 670] width 59 height 59
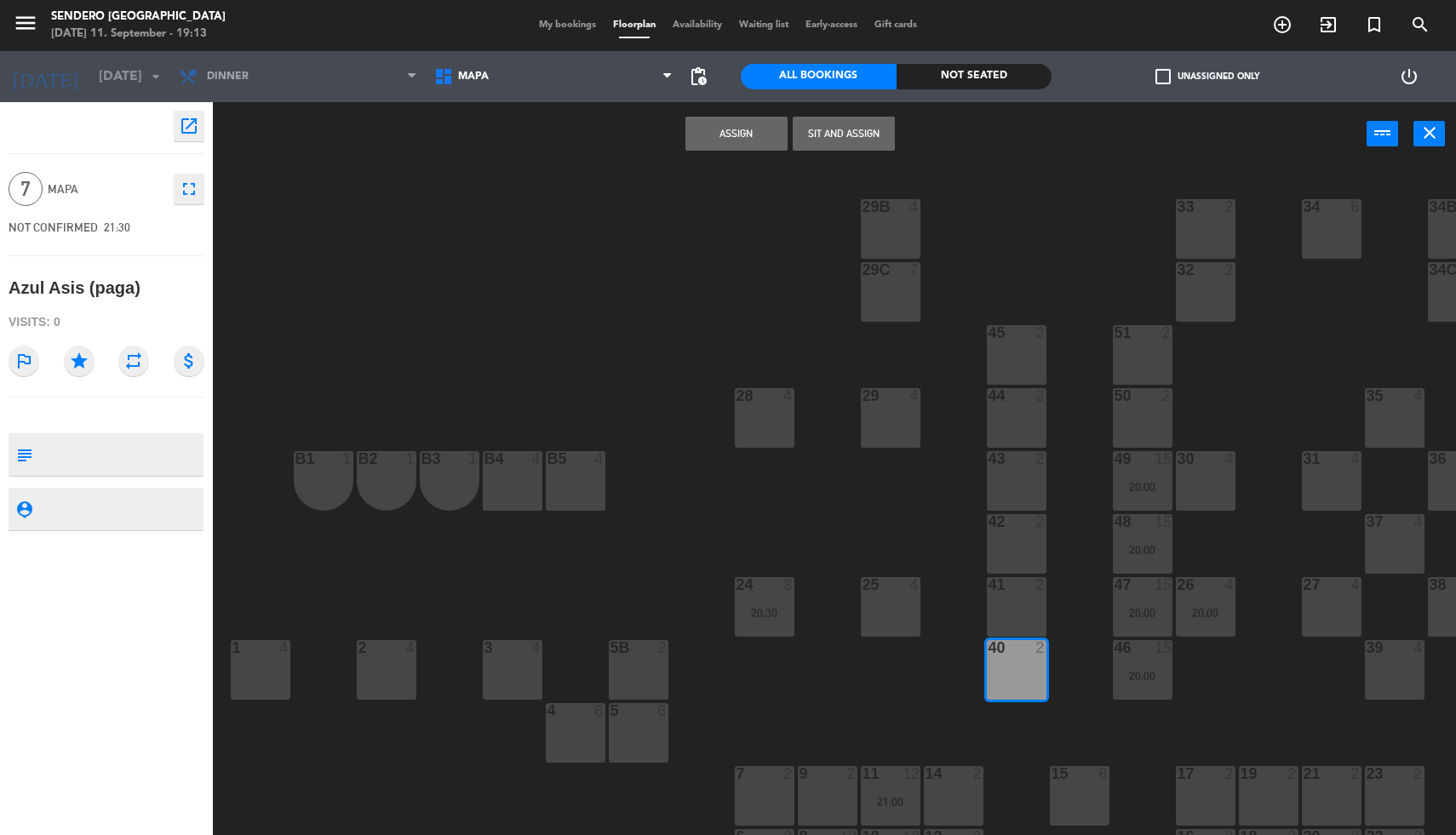
click at [1014, 612] on div "41 2" at bounding box center [1016, 607] width 59 height 59
click at [1006, 553] on div "42 2" at bounding box center [1016, 544] width 59 height 59
click at [728, 132] on button "Assign" at bounding box center [736, 134] width 103 height 34
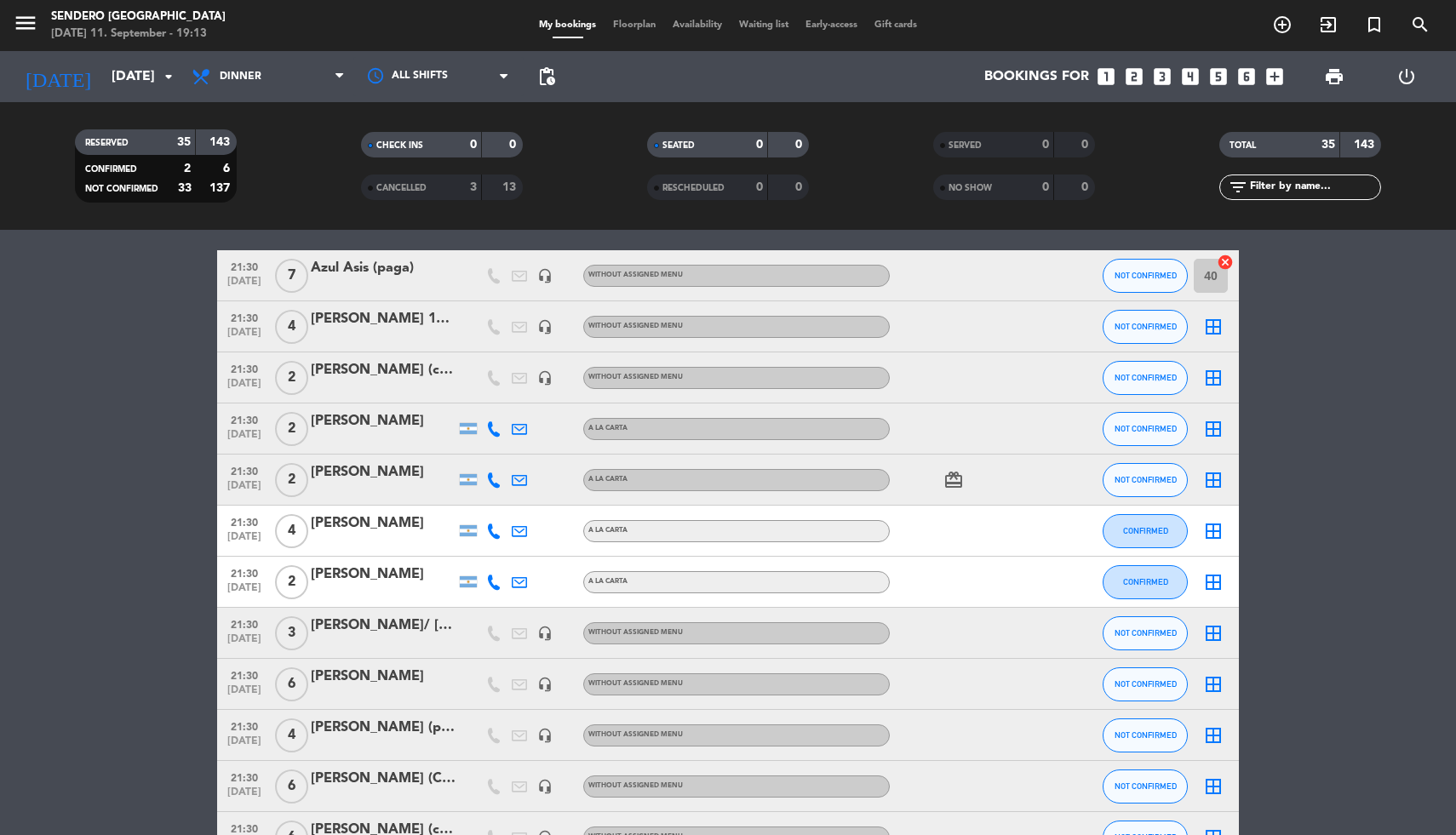
scroll to position [843, 0]
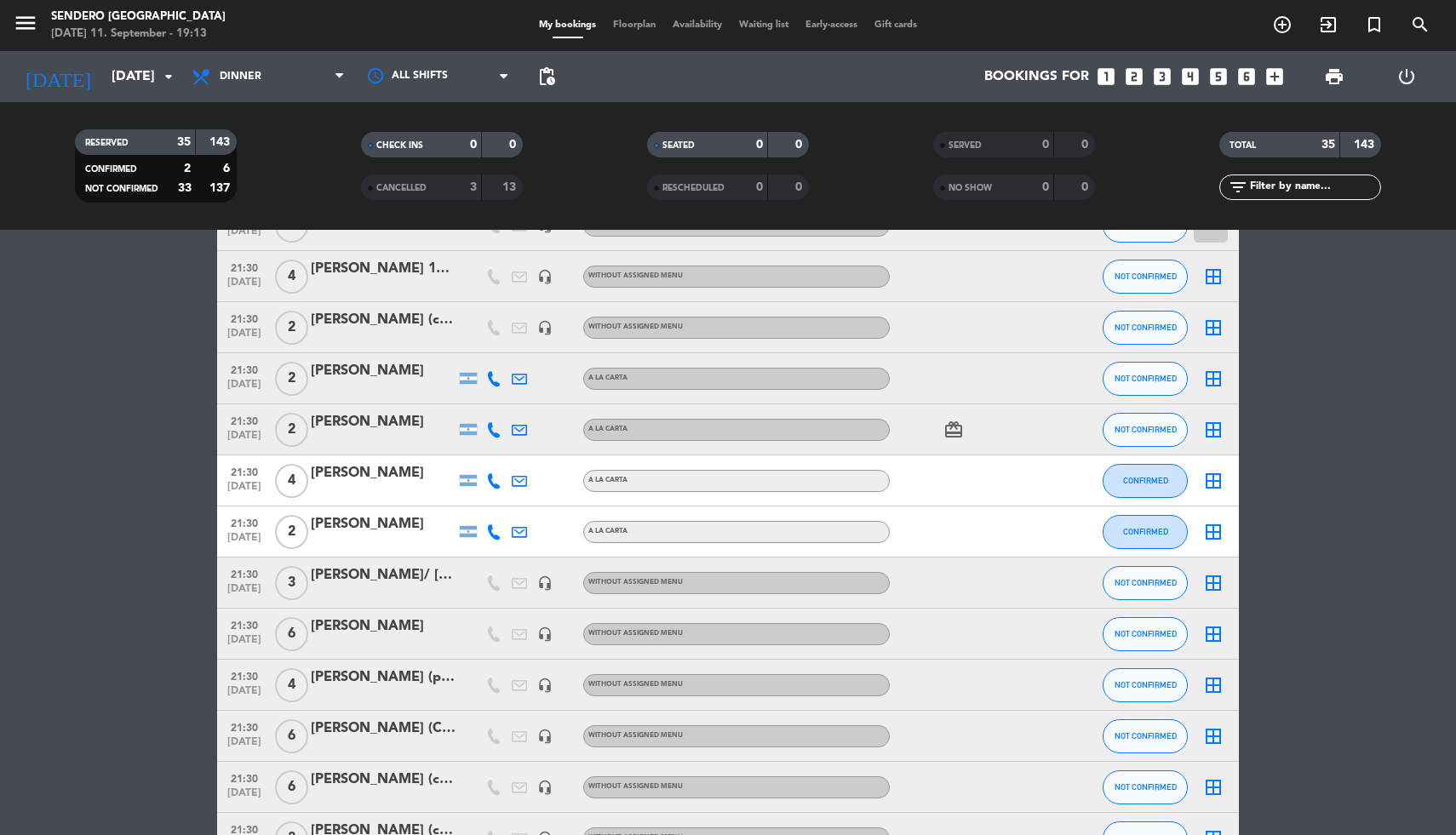
click at [1200, 629] on div "border_all" at bounding box center [1213, 633] width 51 height 50
click at [1211, 634] on icon "border_all" at bounding box center [1213, 635] width 21 height 21
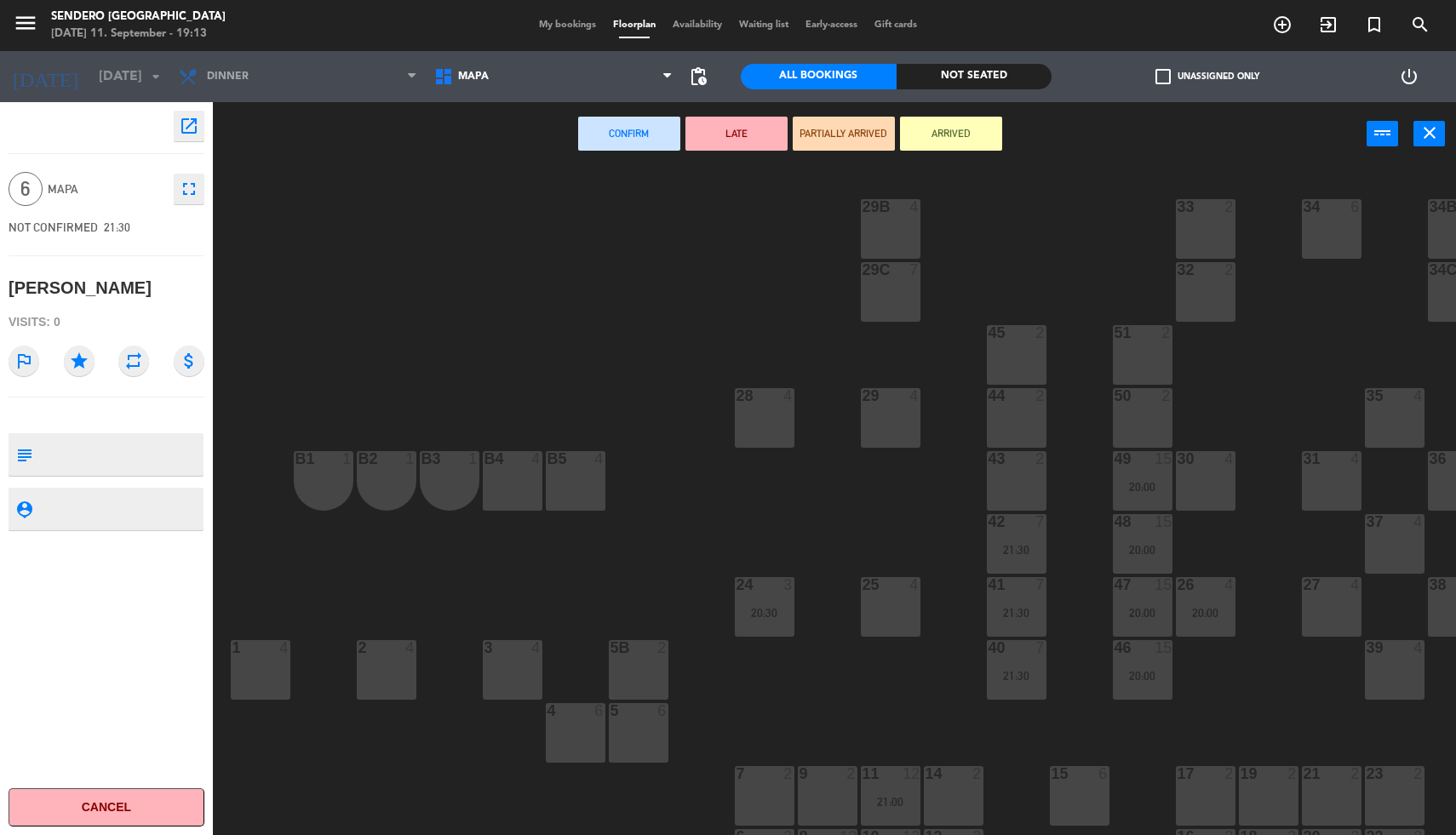
click at [1013, 479] on div "43 2" at bounding box center [1016, 481] width 59 height 59
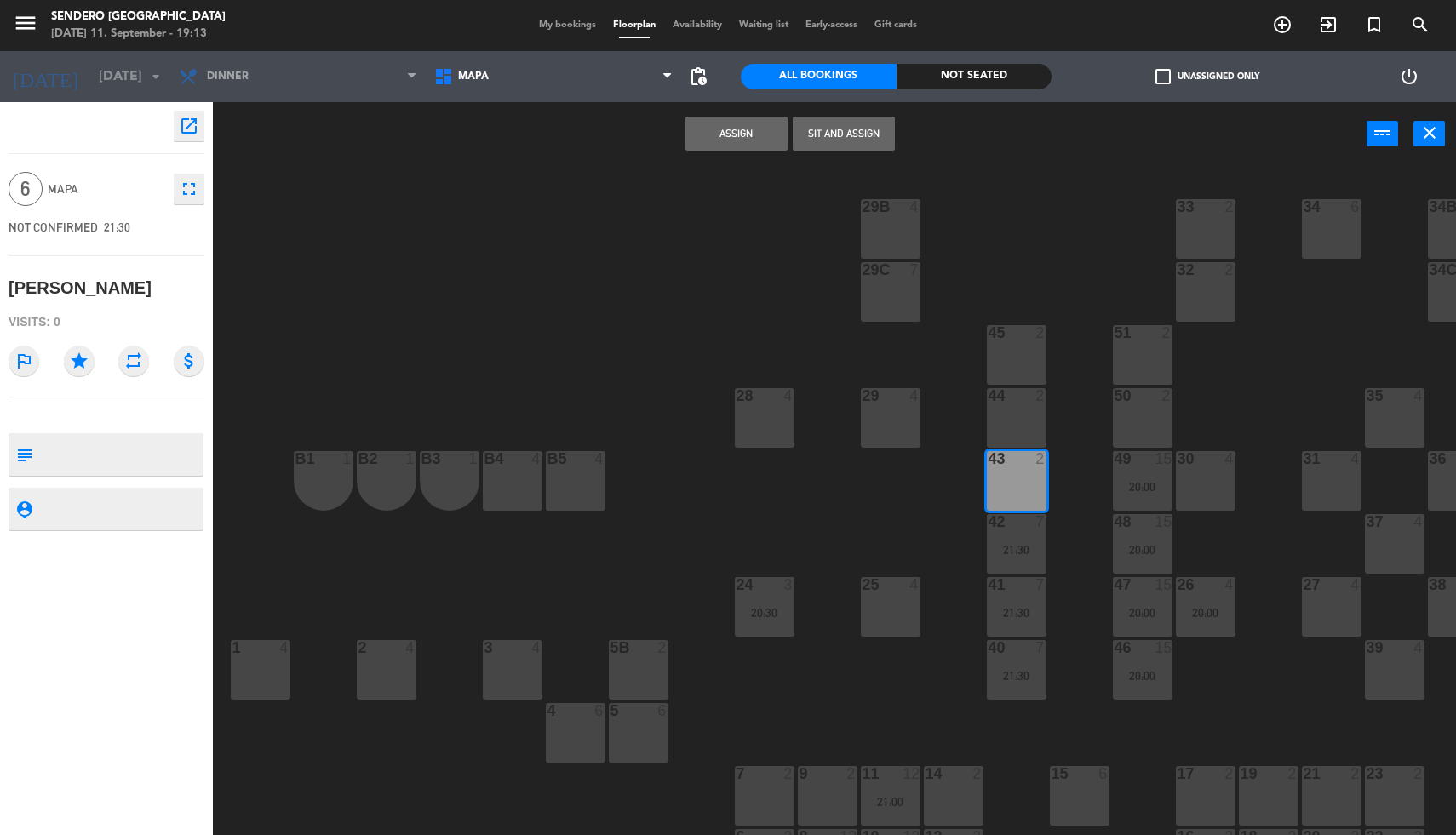
click at [1011, 425] on div "44 2" at bounding box center [1016, 418] width 59 height 59
click at [1010, 365] on div "45 2" at bounding box center [1016, 354] width 59 height 59
click at [724, 125] on button "Assign" at bounding box center [736, 134] width 103 height 34
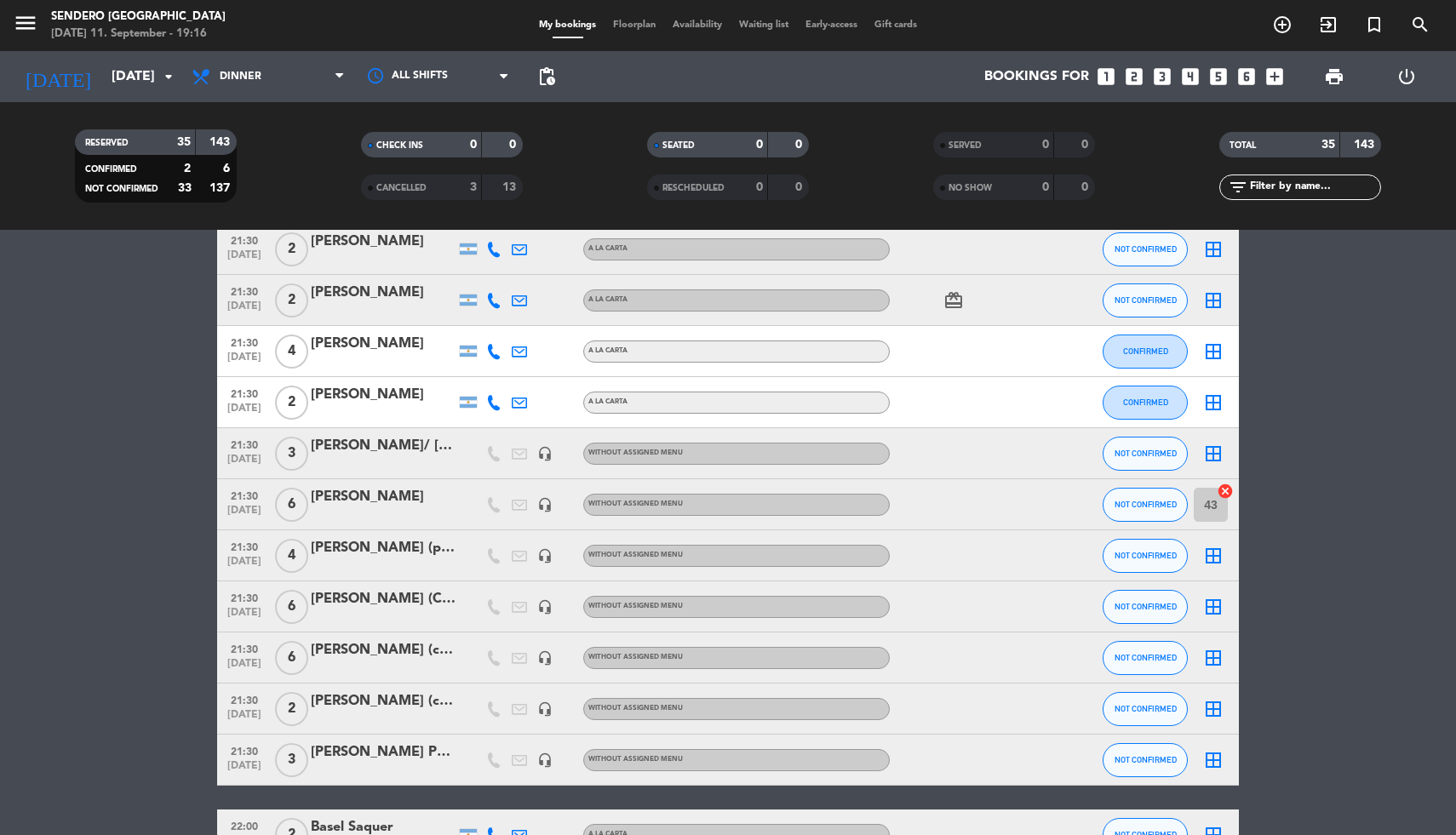
scroll to position [977, 0]
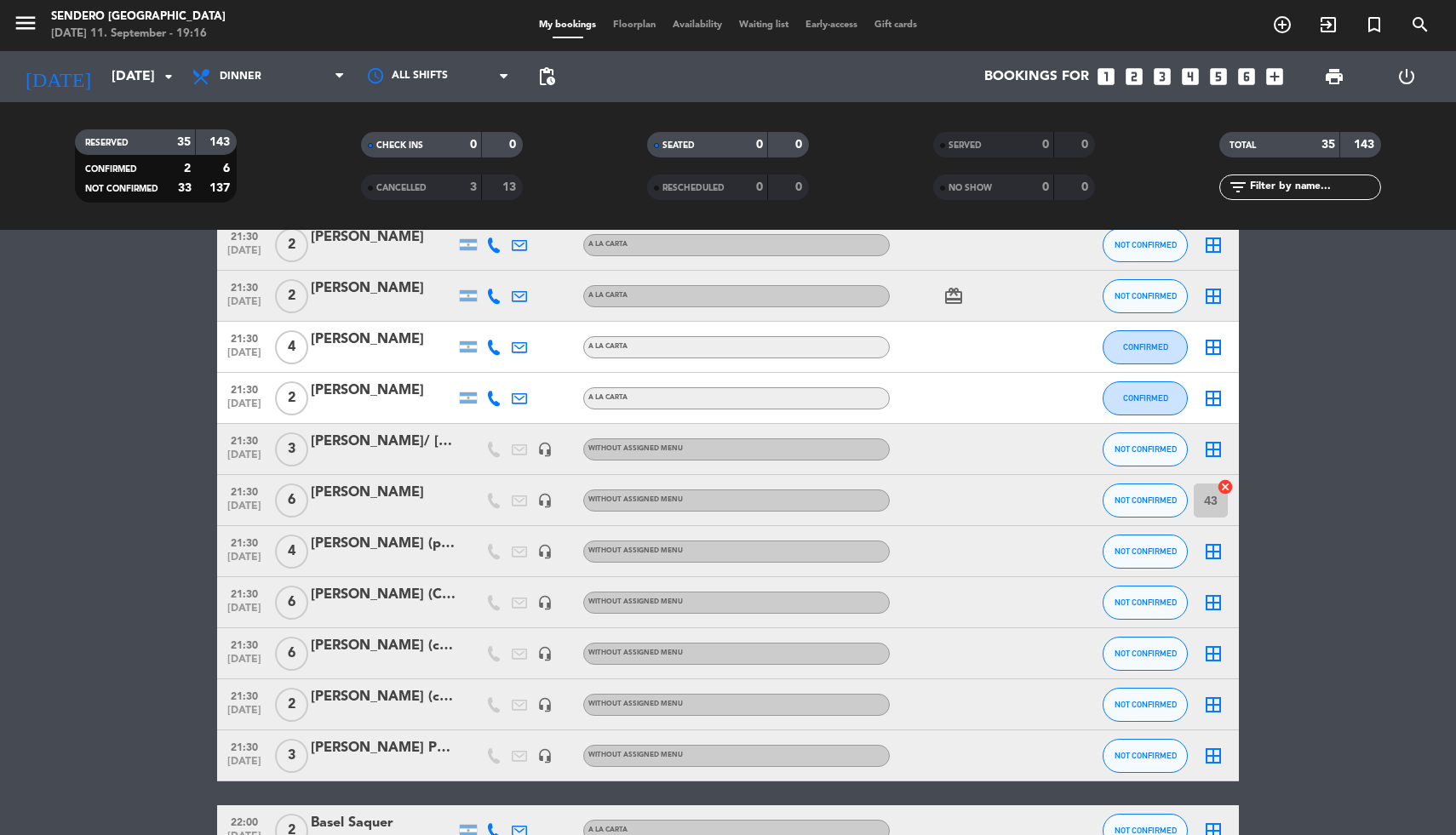
click at [1217, 502] on input "43" at bounding box center [1211, 500] width 34 height 34
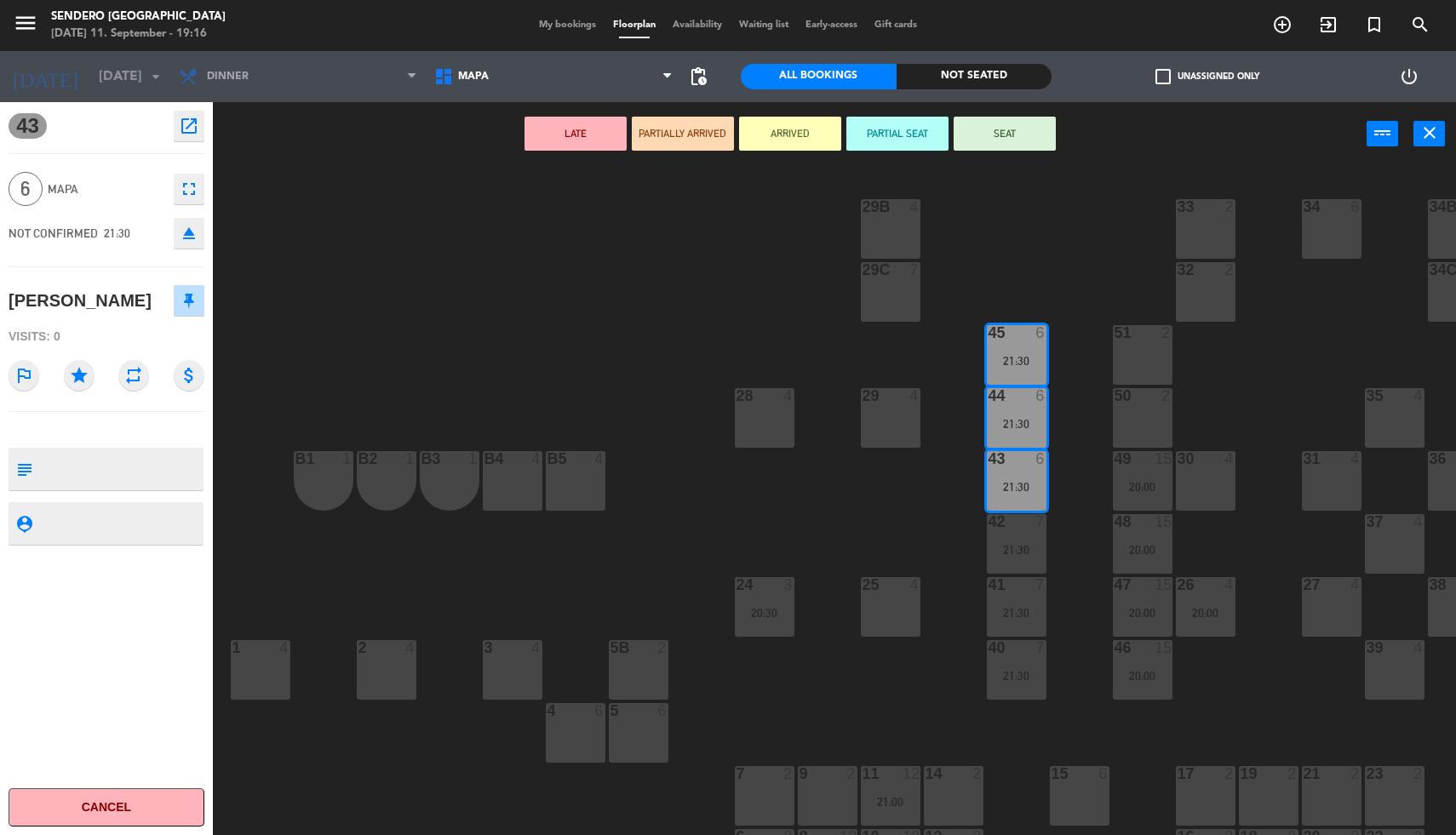
scroll to position [60, 0]
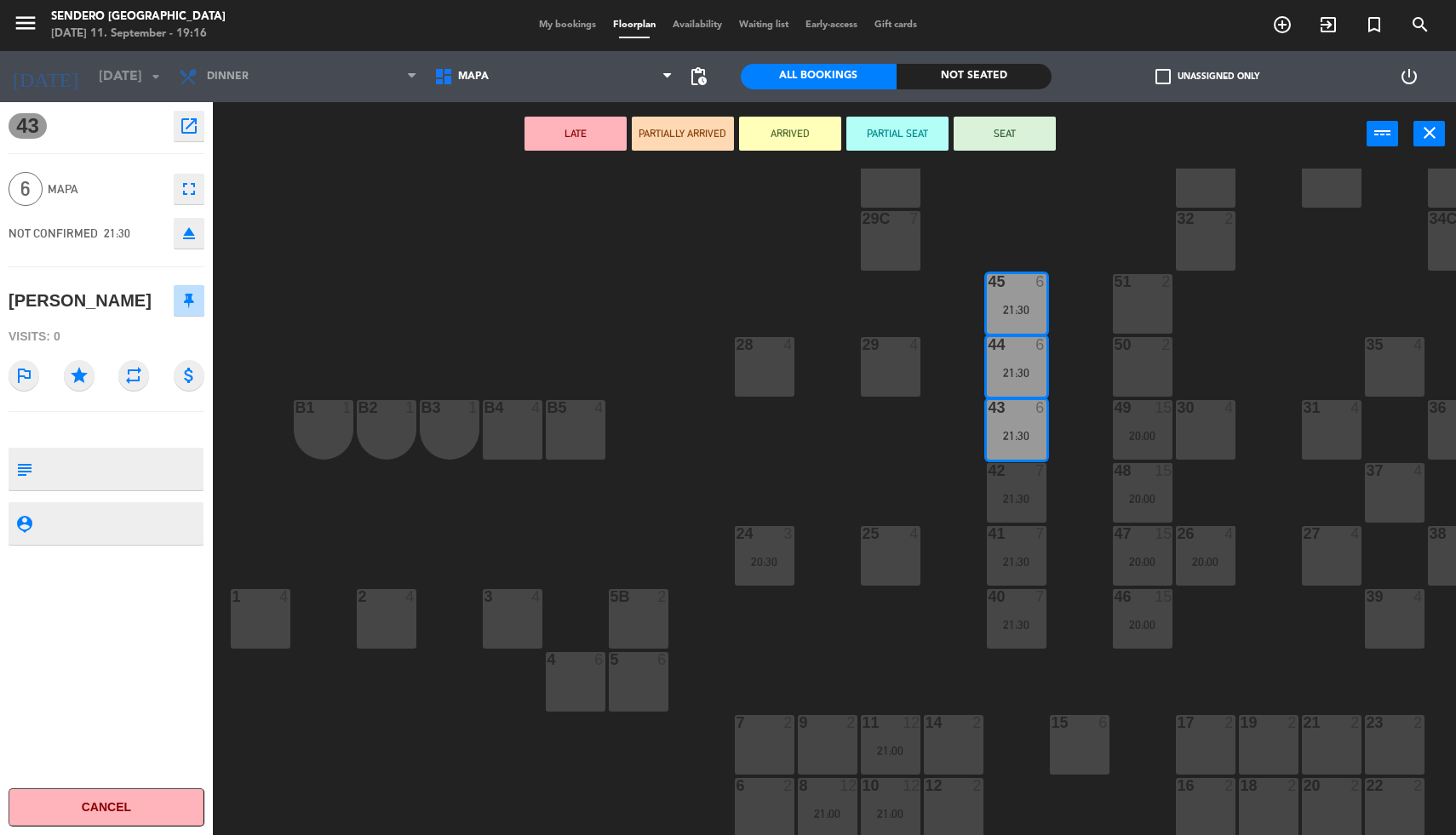
click at [1084, 738] on div "15 6" at bounding box center [1079, 745] width 59 height 59
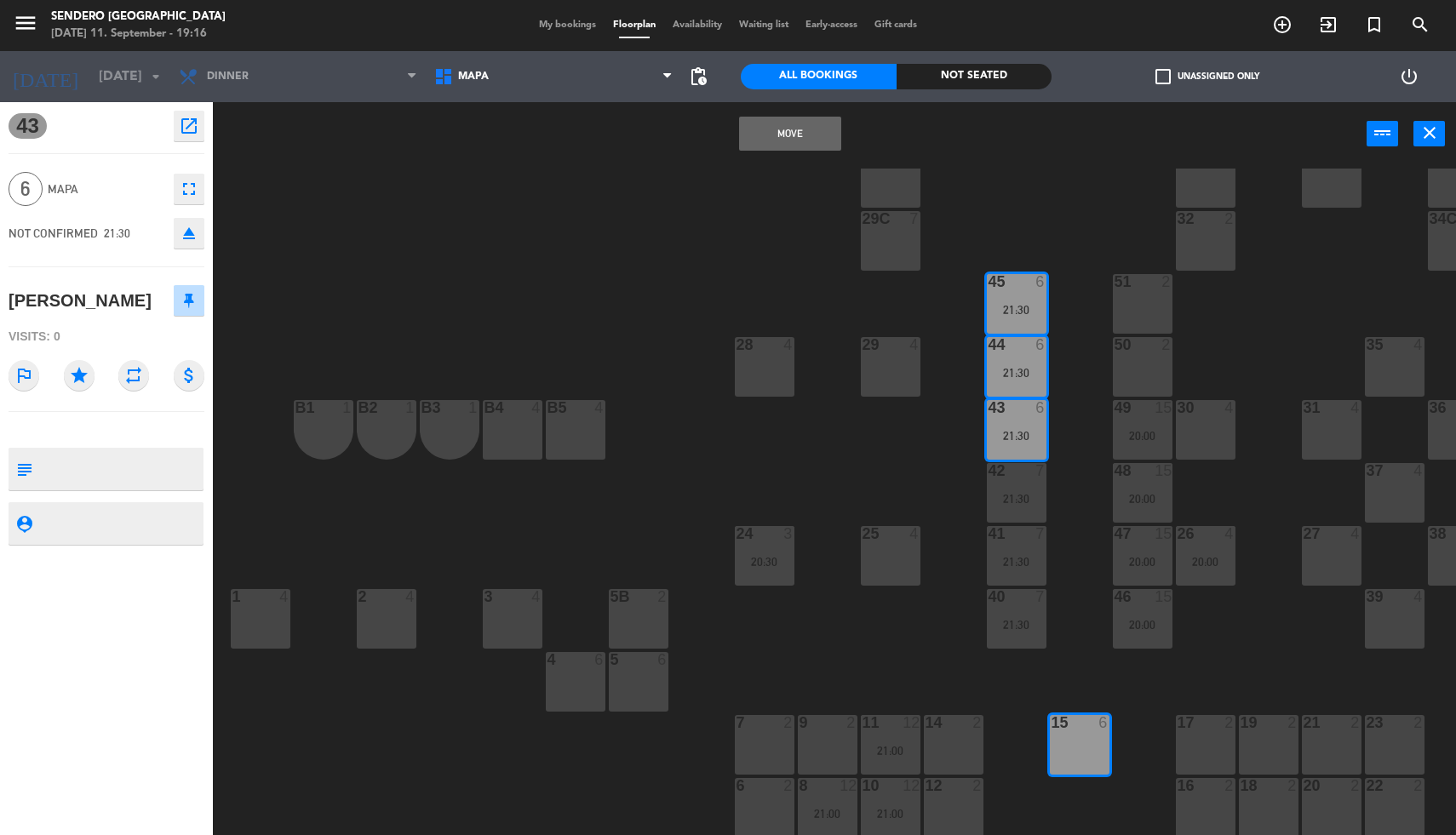
click at [781, 133] on button "Move" at bounding box center [790, 134] width 103 height 34
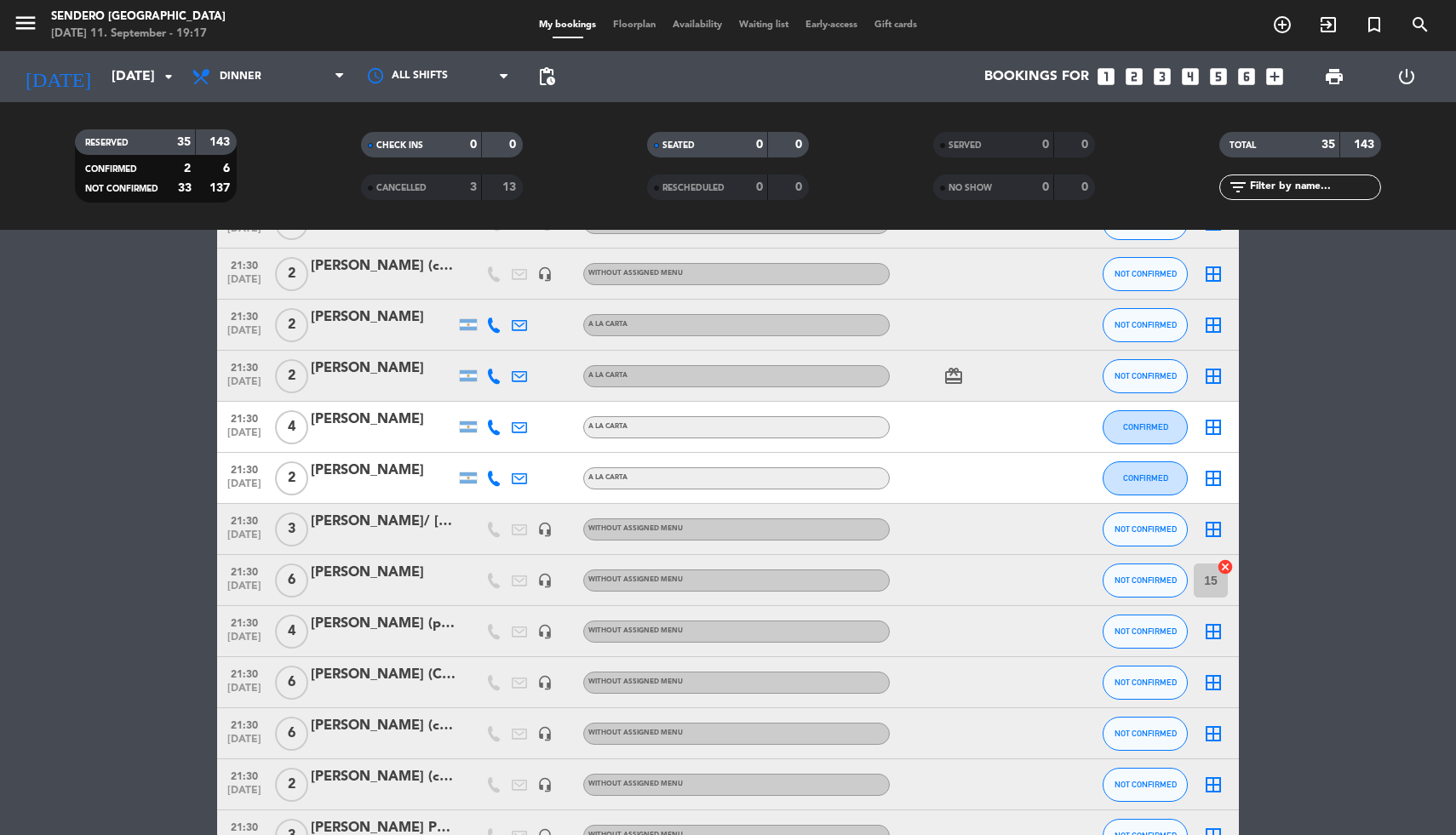
scroll to position [1005, 0]
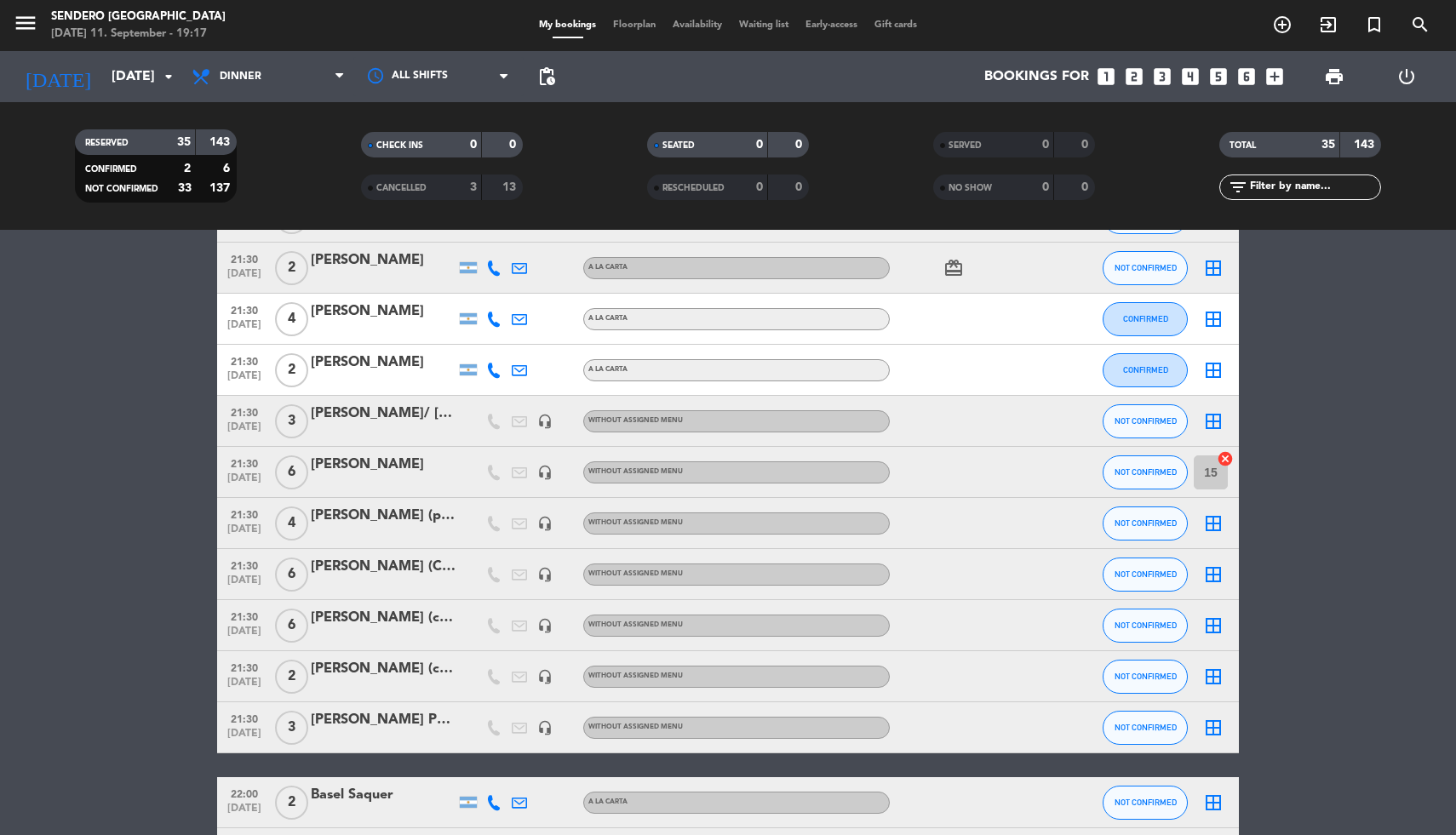
click at [1226, 418] on div "border_all" at bounding box center [1213, 420] width 51 height 50
click at [1218, 418] on icon "border_all" at bounding box center [1213, 421] width 21 height 21
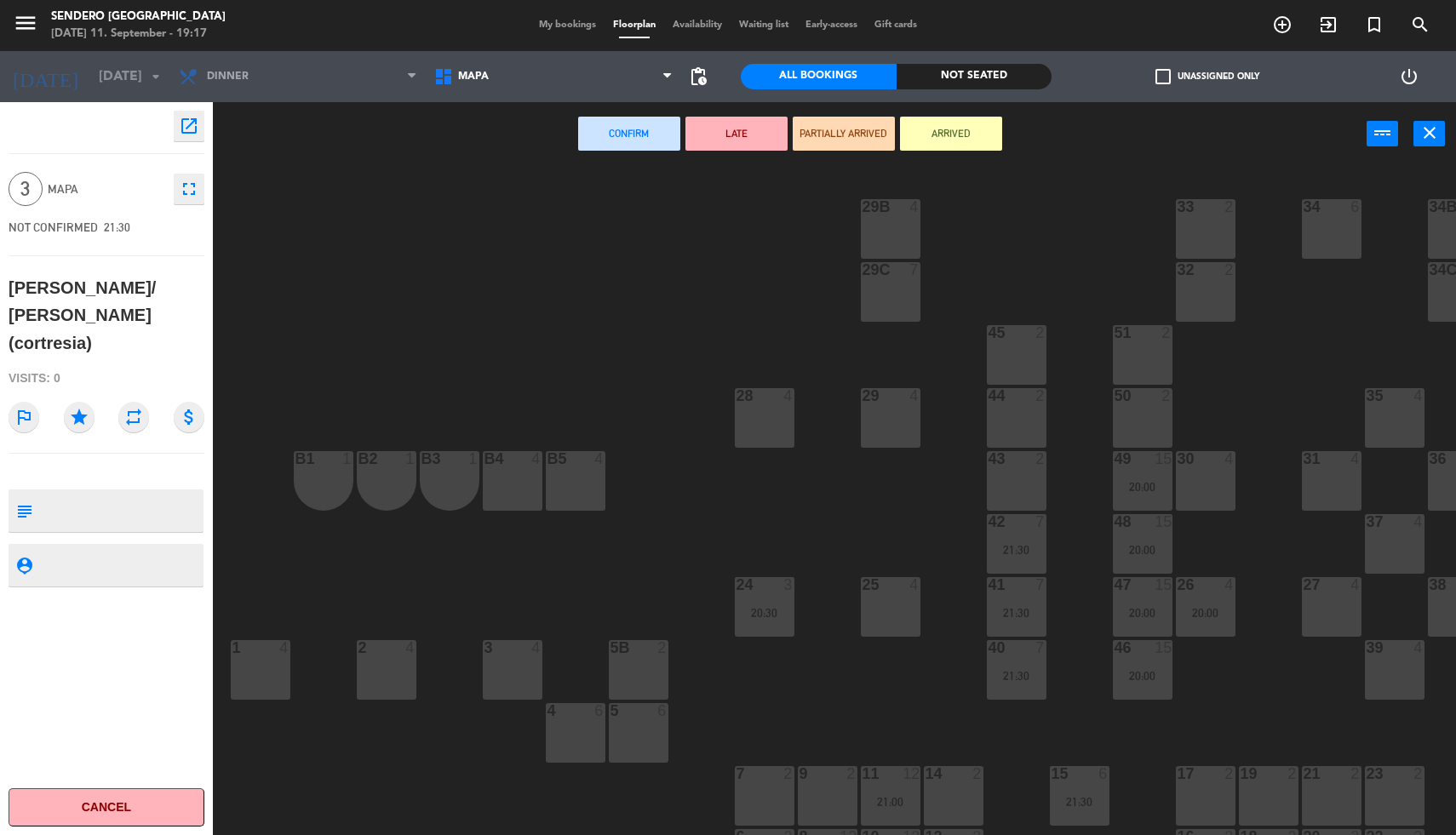
scroll to position [60, 0]
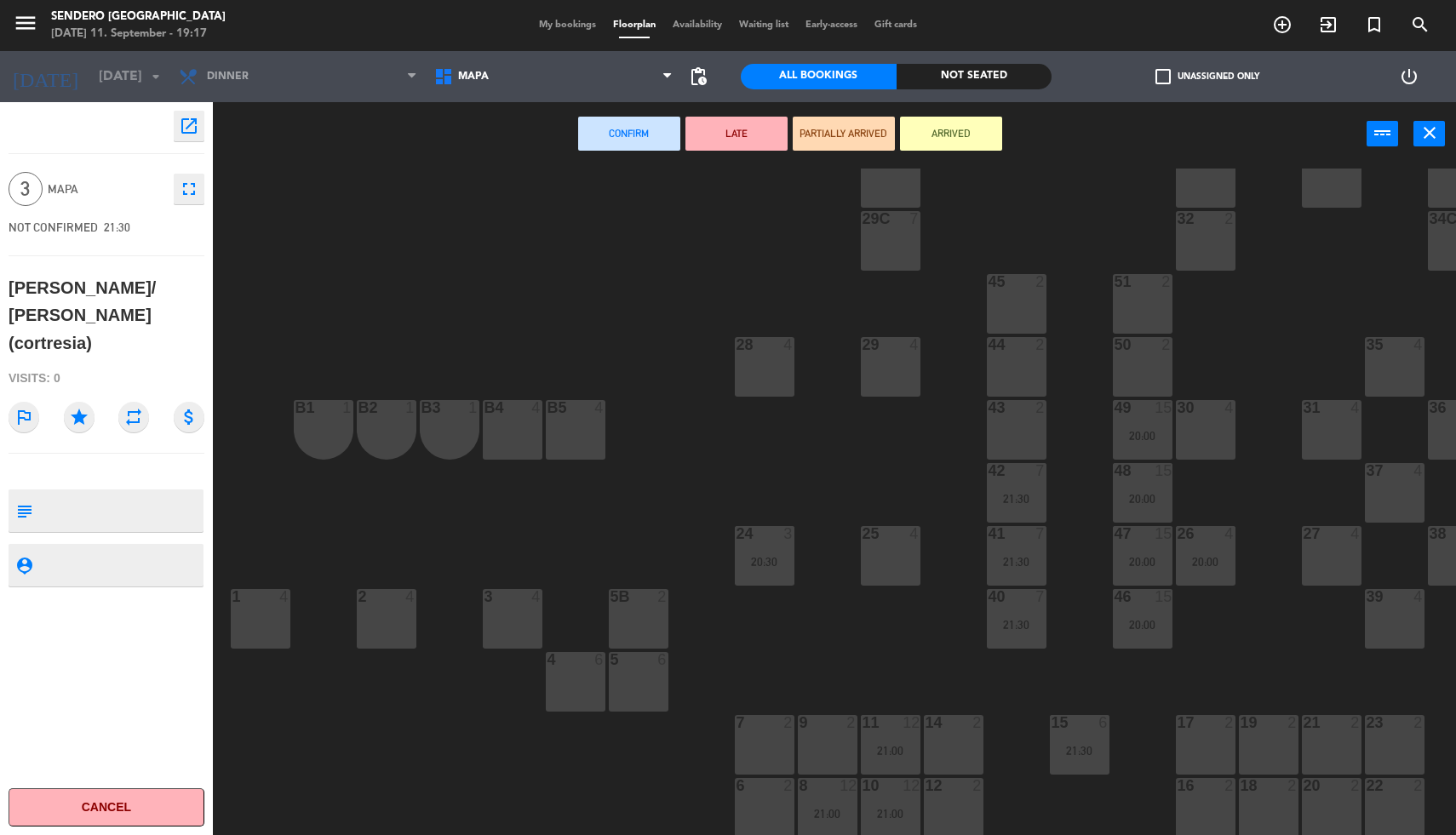
click at [1201, 788] on div "16 2" at bounding box center [1205, 808] width 59 height 59
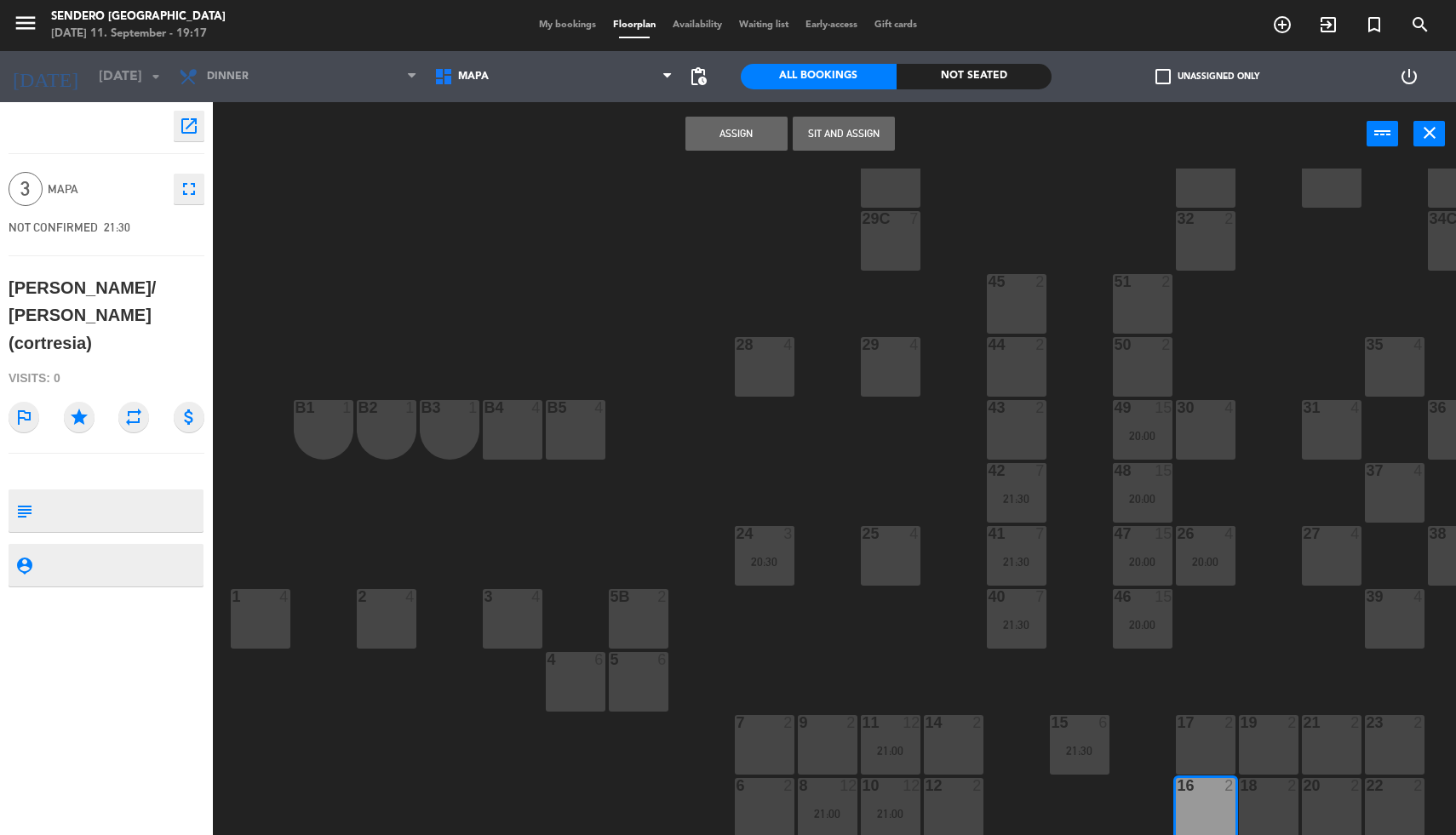
click at [1200, 716] on div at bounding box center [1206, 723] width 28 height 15
click at [725, 138] on button "Assign" at bounding box center [736, 134] width 103 height 34
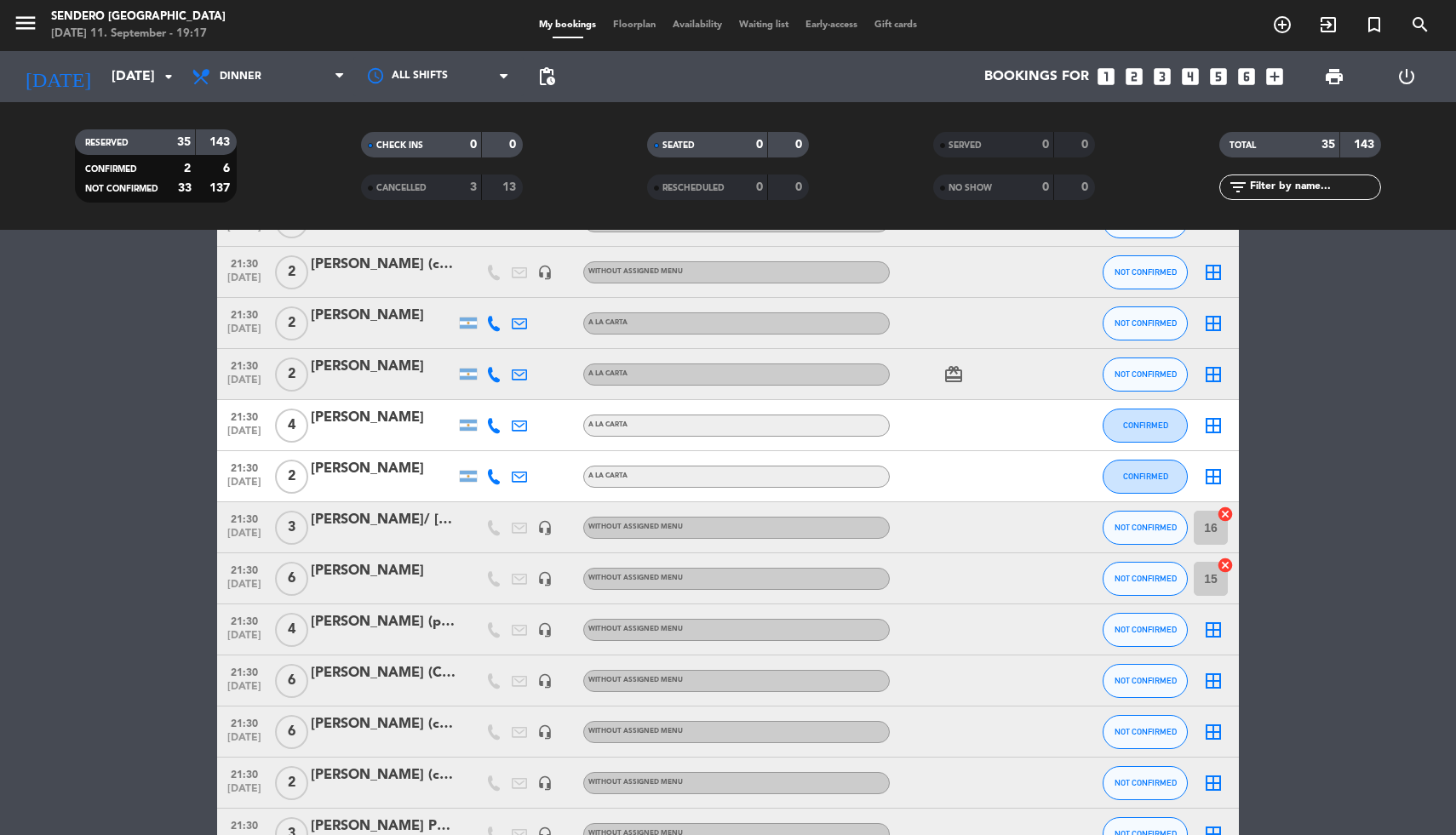
scroll to position [941, 0]
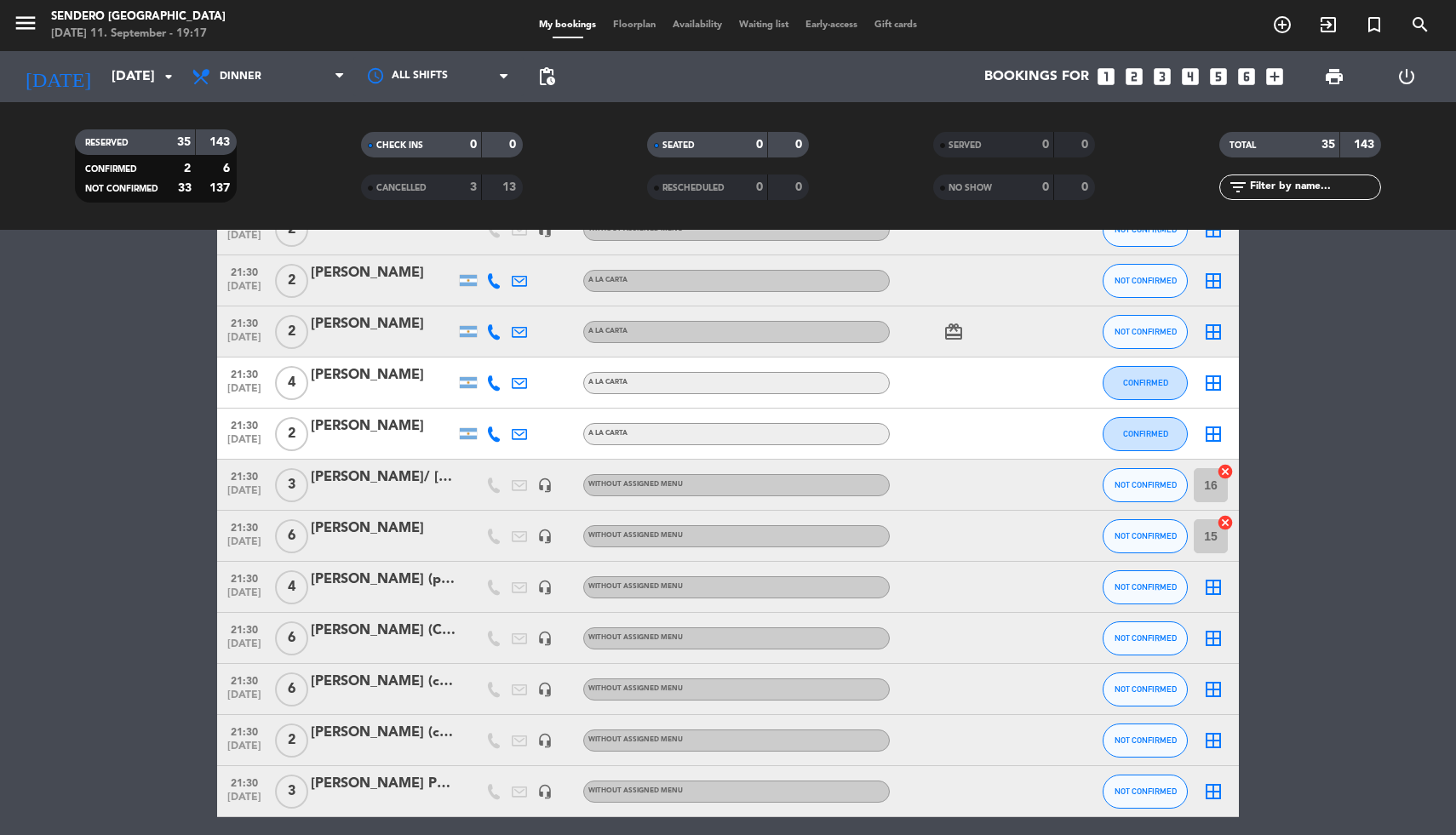
click at [1207, 691] on icon "border_all" at bounding box center [1213, 690] width 21 height 21
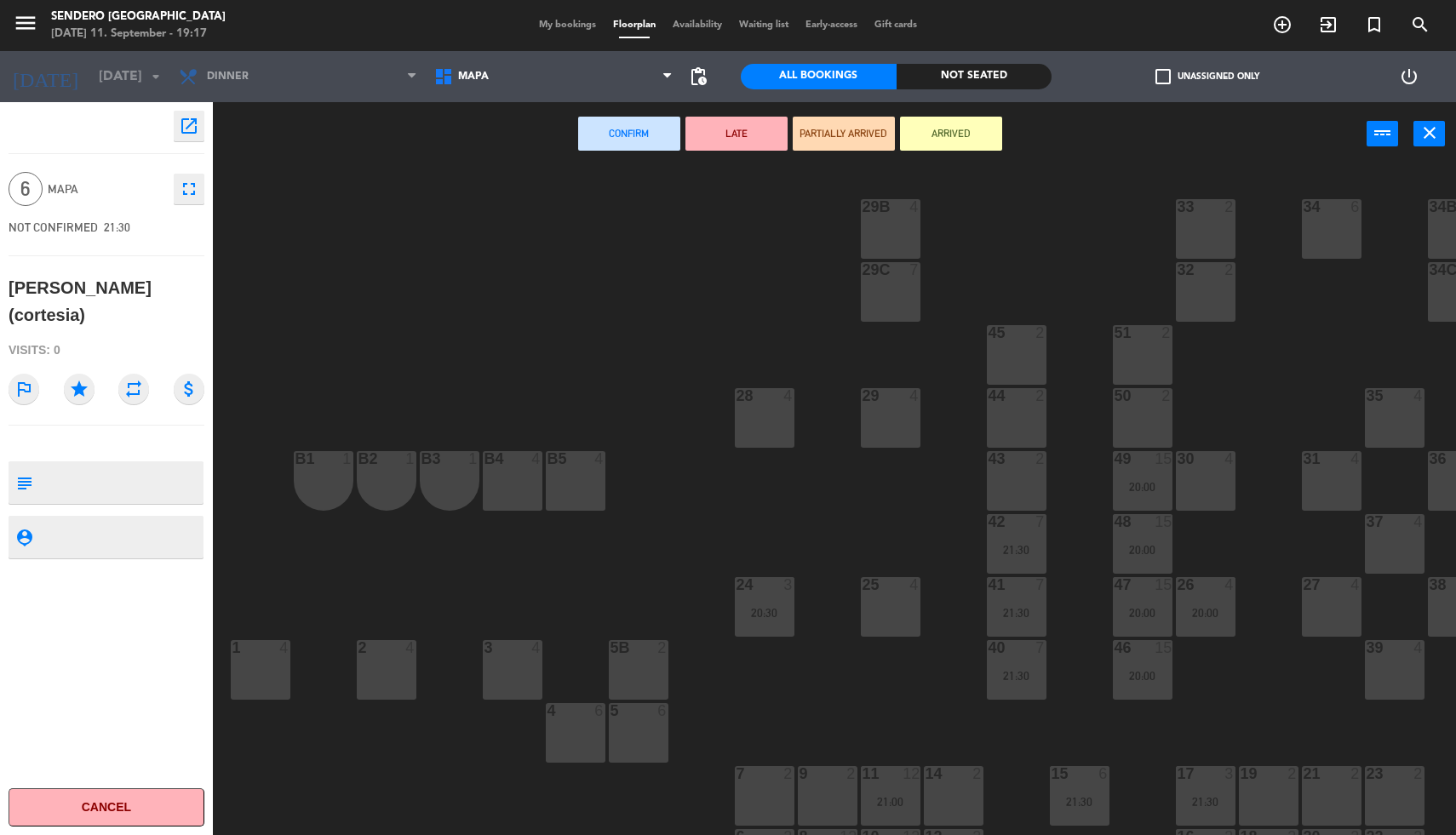
click at [1011, 480] on div "43 2" at bounding box center [1016, 481] width 59 height 59
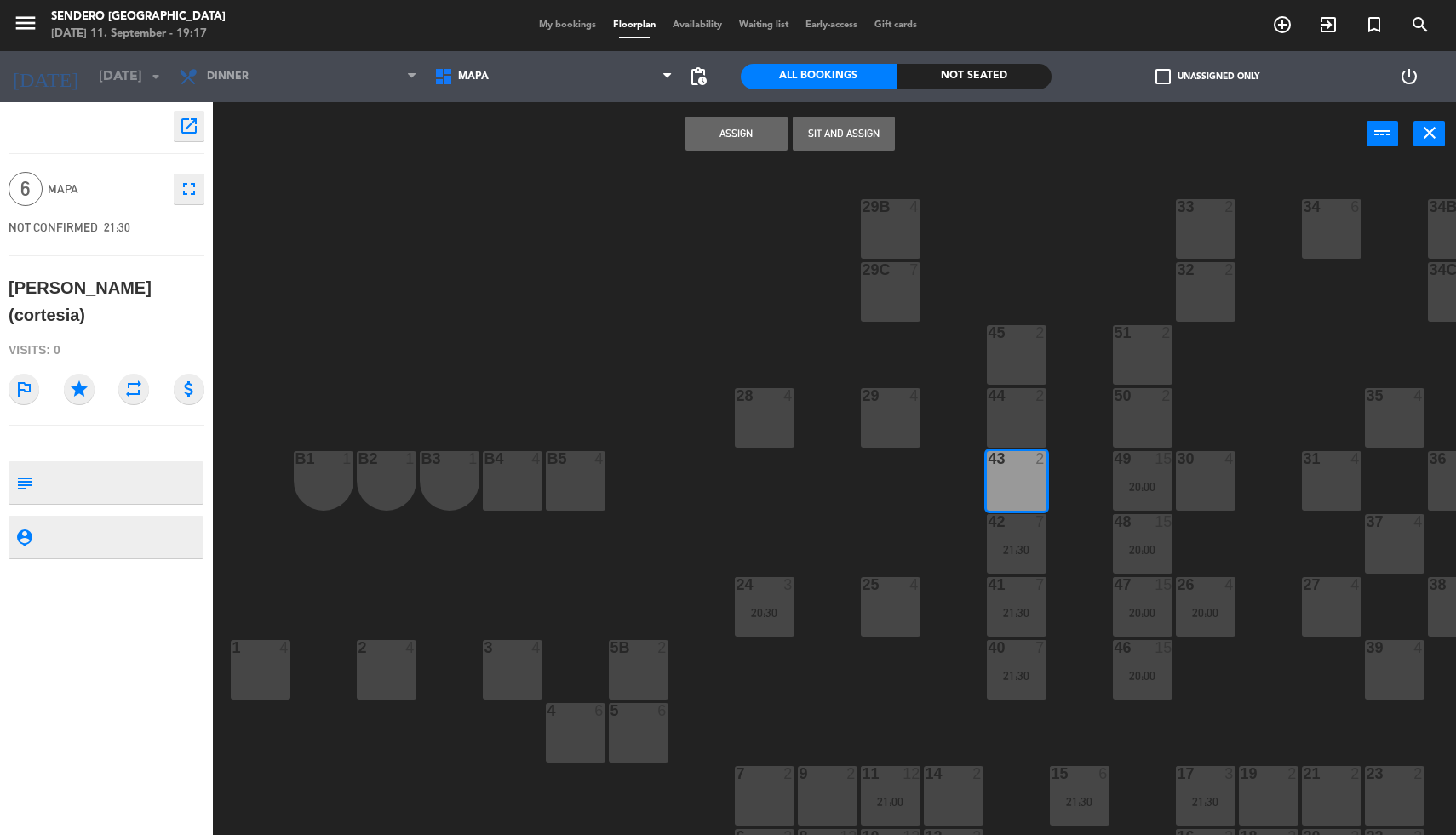
click at [1009, 411] on div "44 2" at bounding box center [1016, 418] width 59 height 59
click at [1004, 359] on div "45 2" at bounding box center [1016, 354] width 59 height 59
click at [733, 129] on button "Assign" at bounding box center [736, 134] width 103 height 34
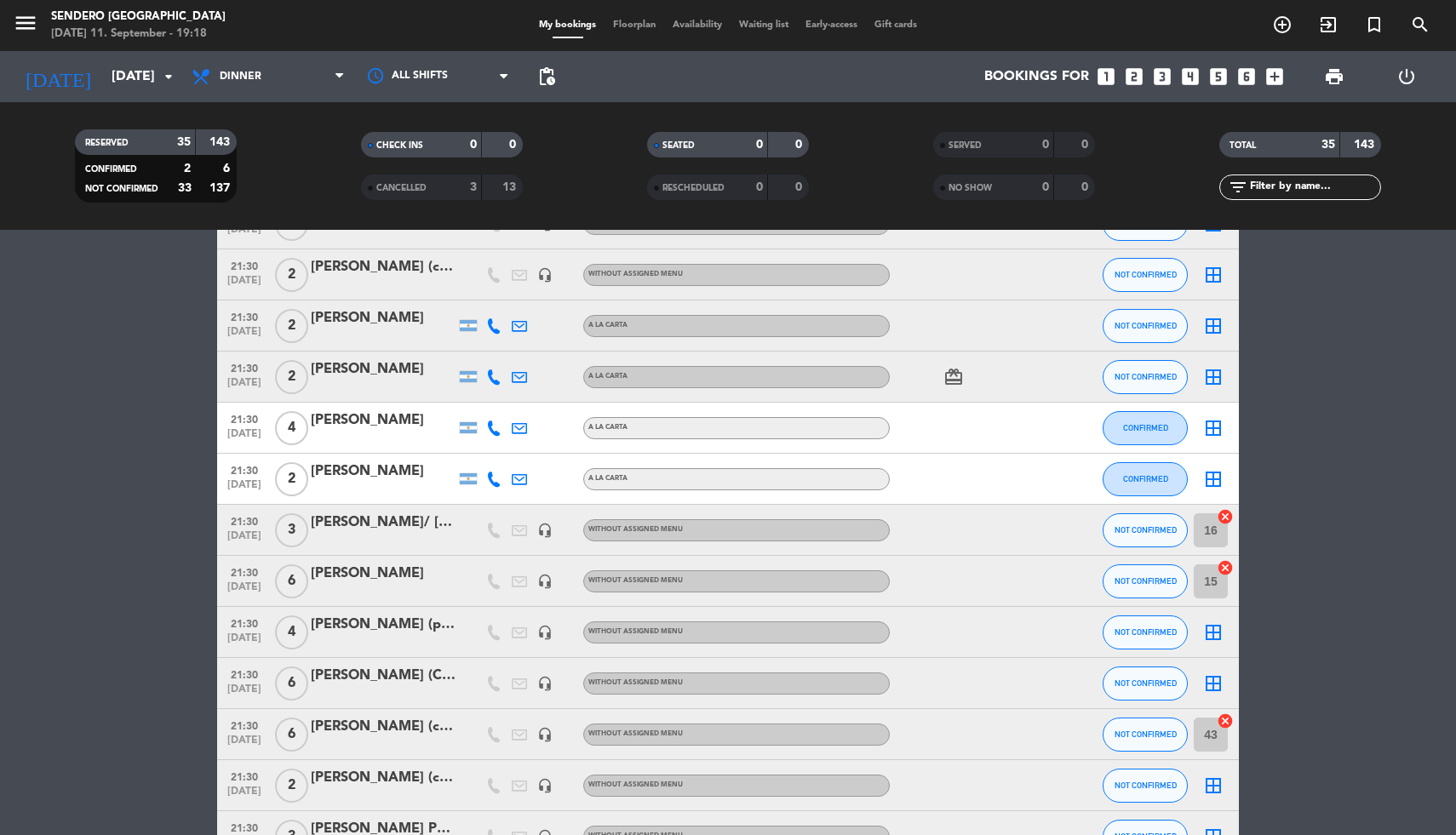
scroll to position [907, 0]
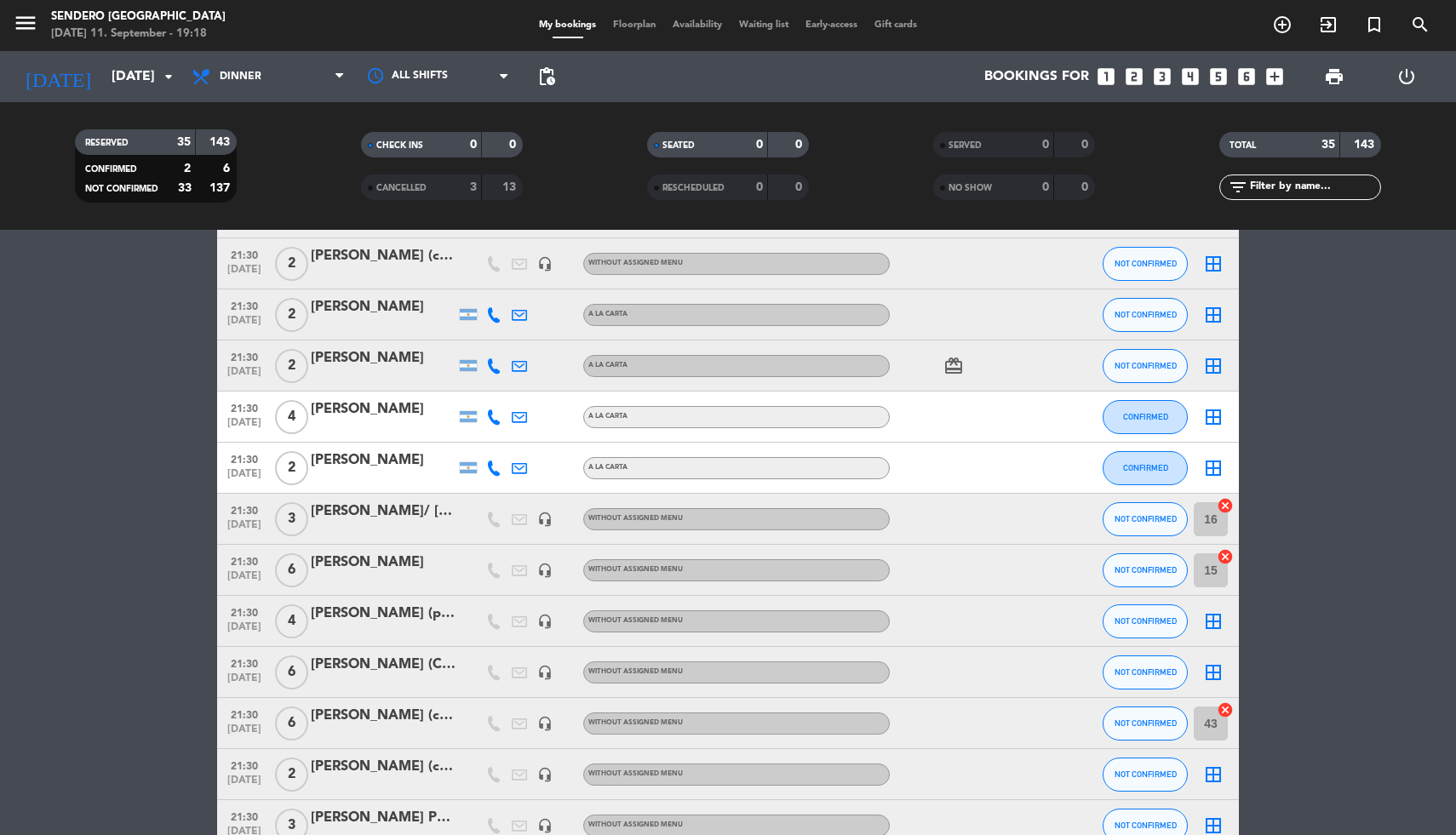
click at [1208, 675] on icon "border_all" at bounding box center [1213, 672] width 21 height 21
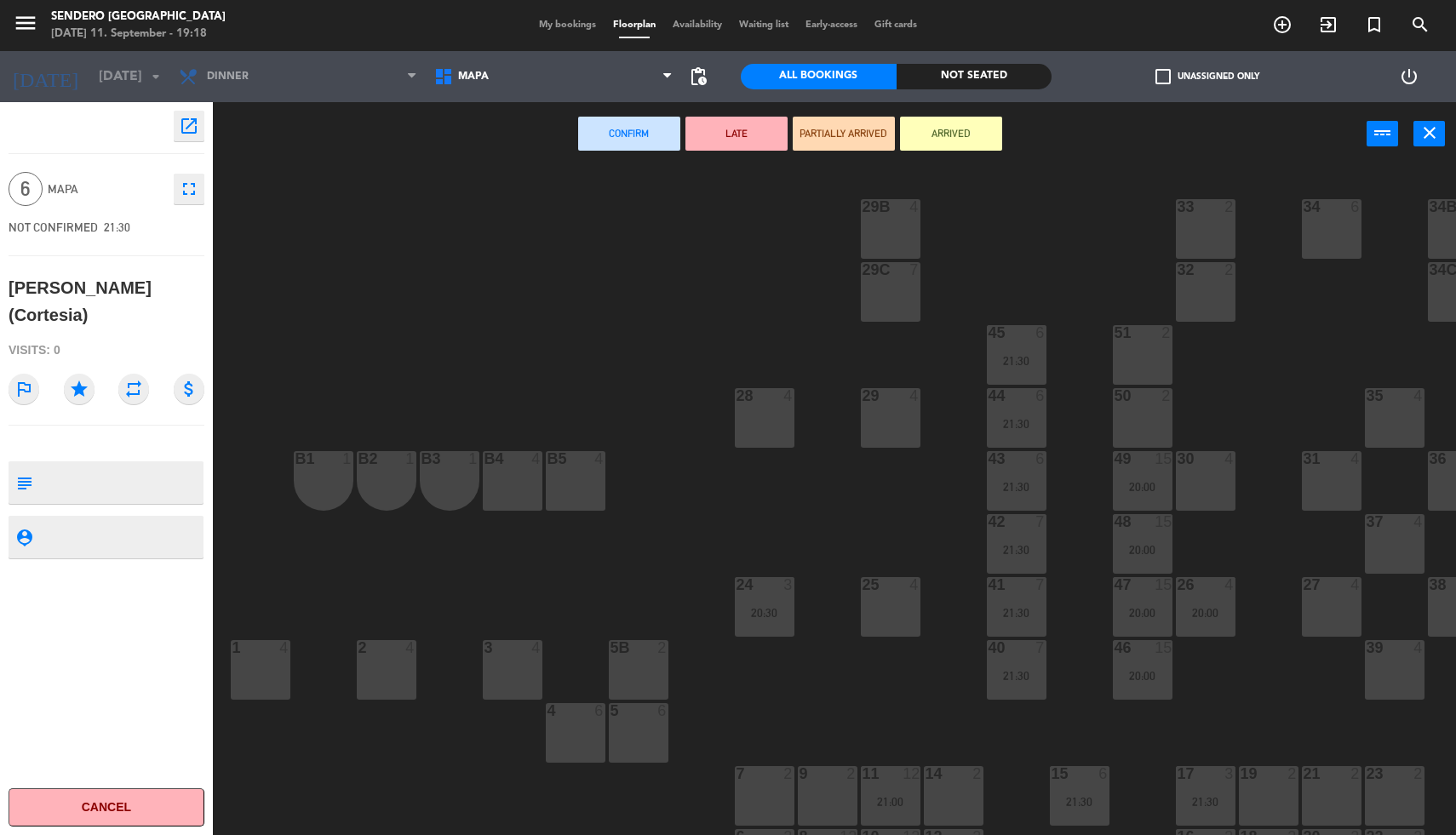
click at [877, 598] on div "25 4" at bounding box center [890, 607] width 59 height 59
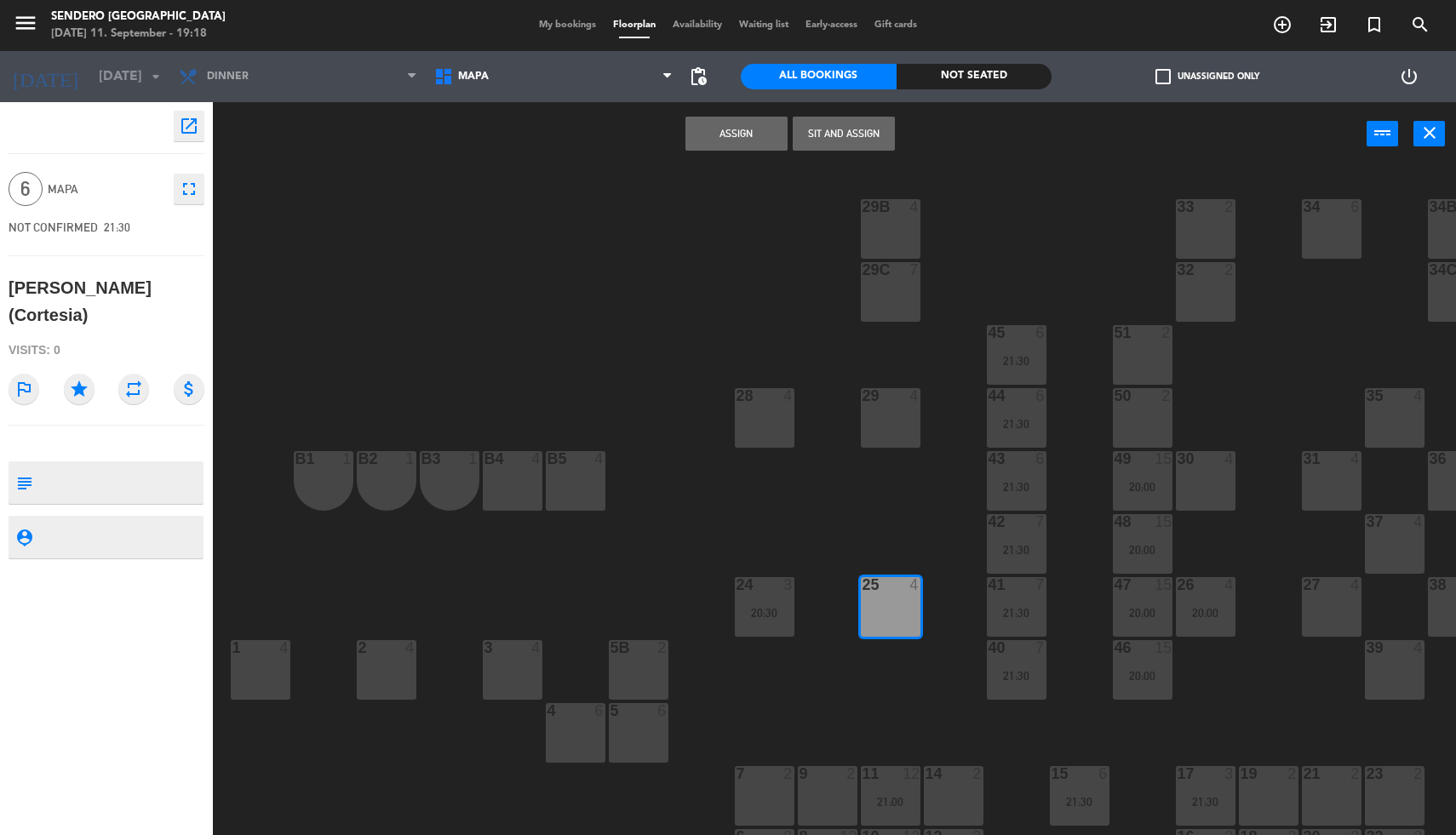
click at [721, 134] on button "Assign" at bounding box center [736, 134] width 103 height 34
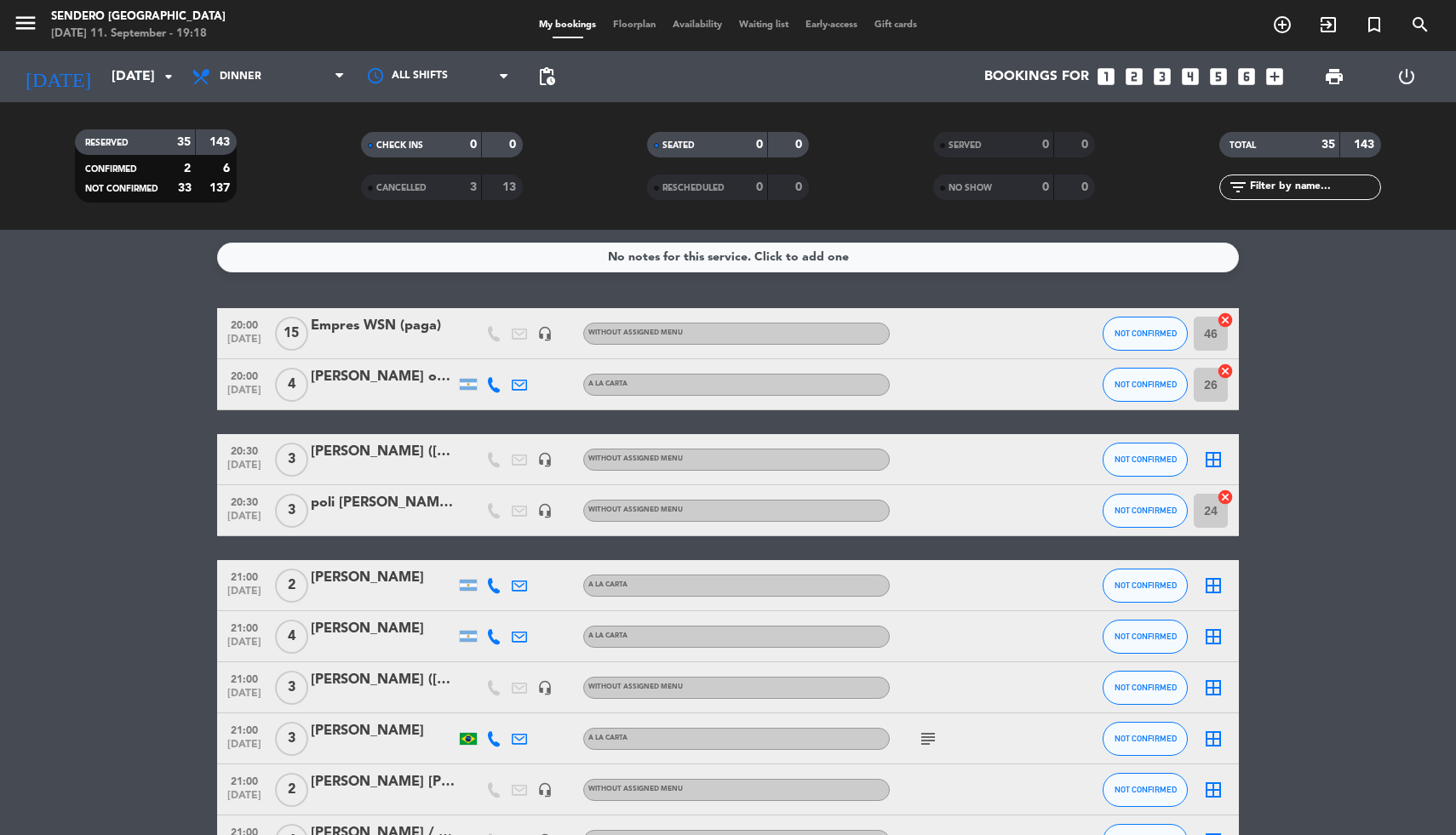
click at [1208, 458] on icon "border_all" at bounding box center [1213, 460] width 21 height 21
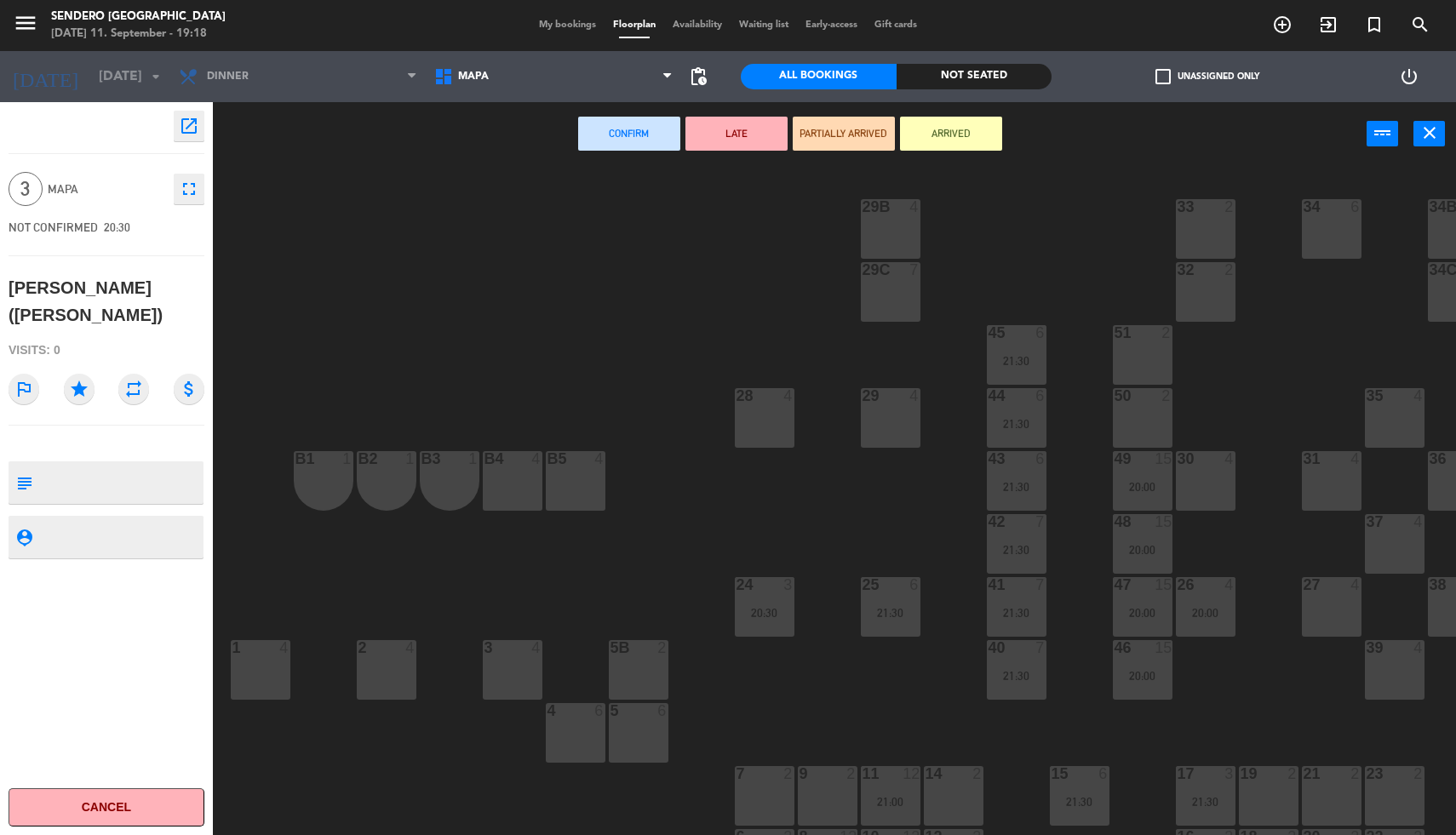
click at [886, 412] on div "29 4" at bounding box center [890, 418] width 59 height 59
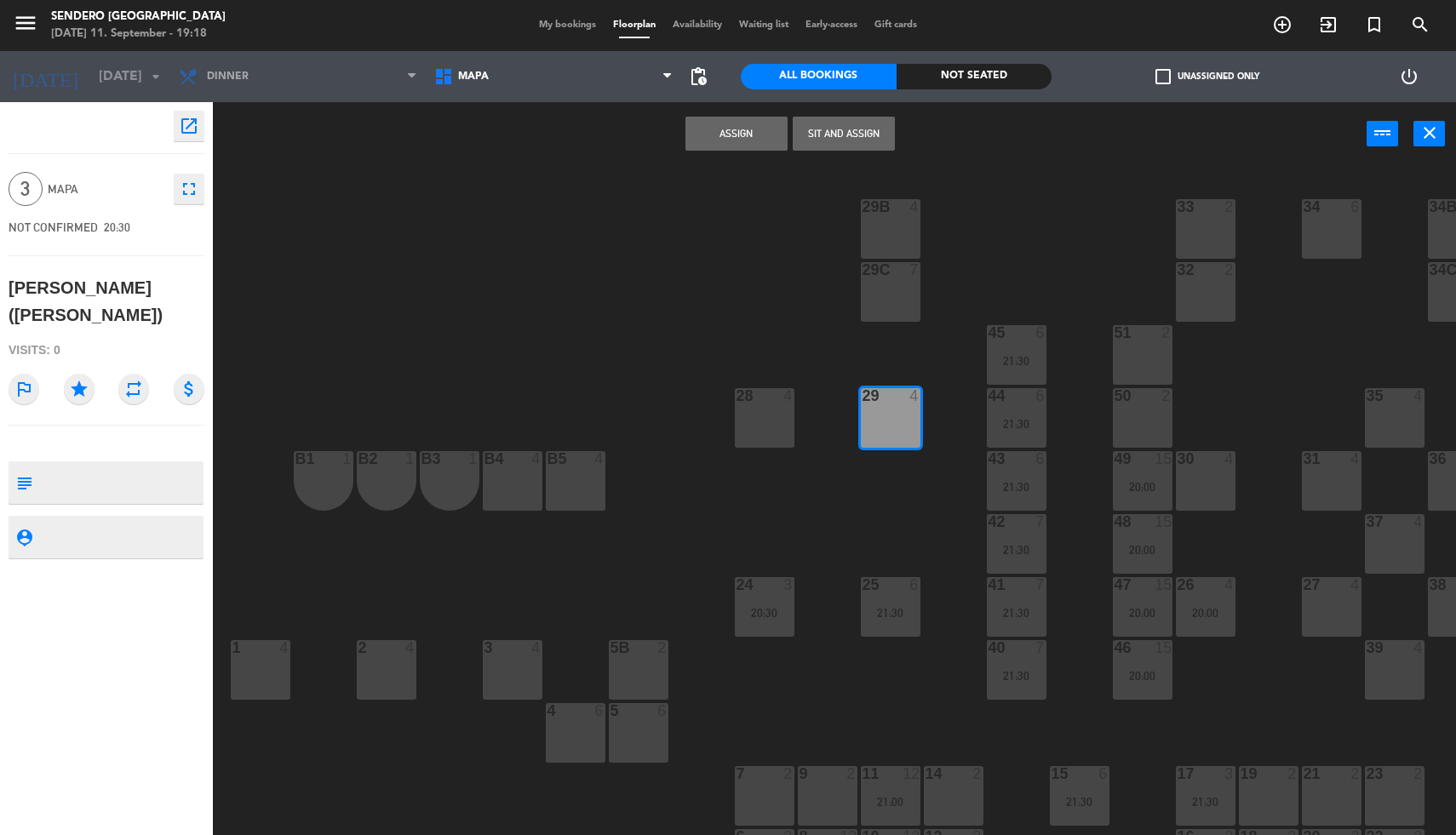
click at [721, 130] on button "Assign" at bounding box center [736, 134] width 103 height 34
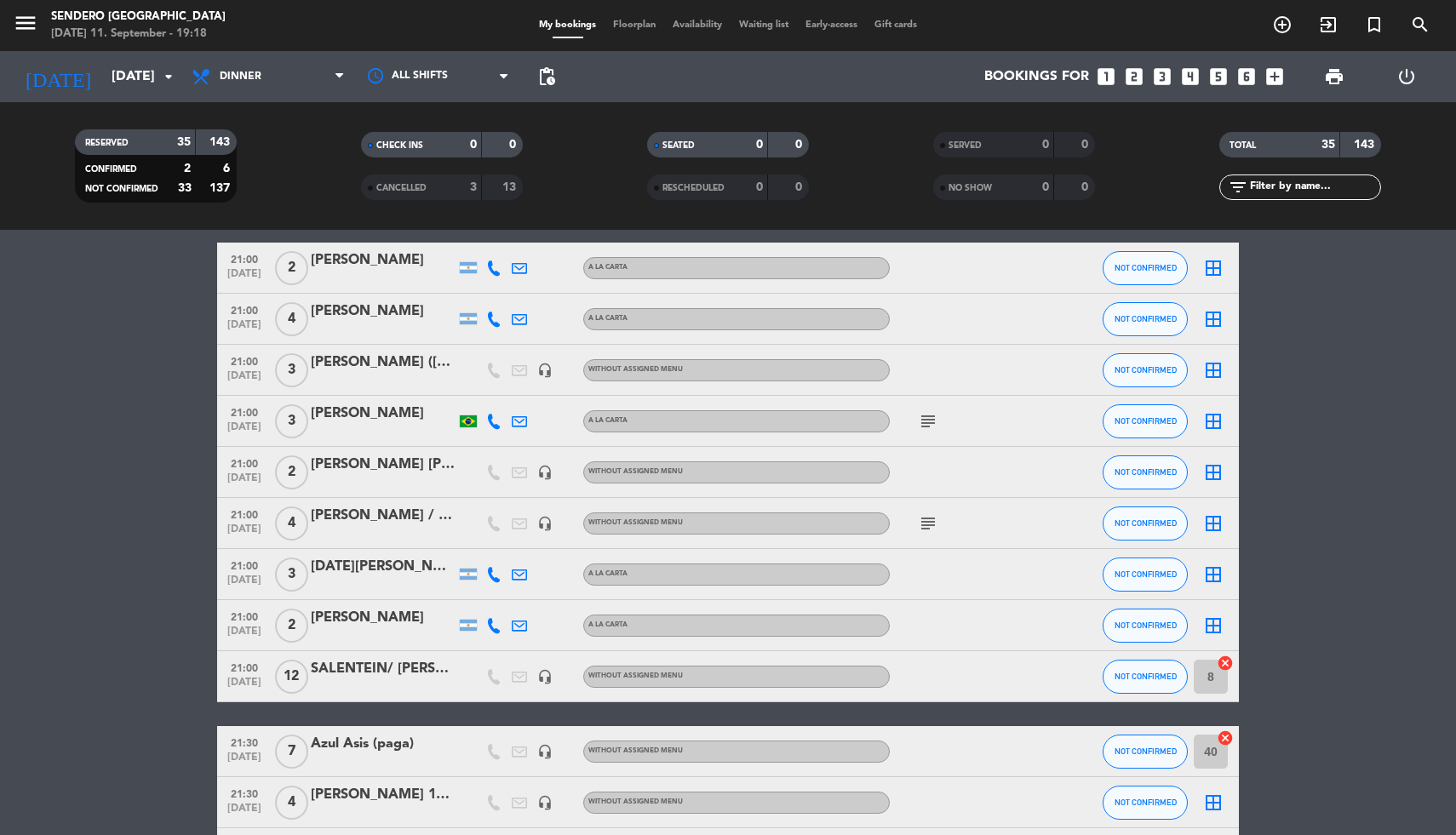
scroll to position [329, 0]
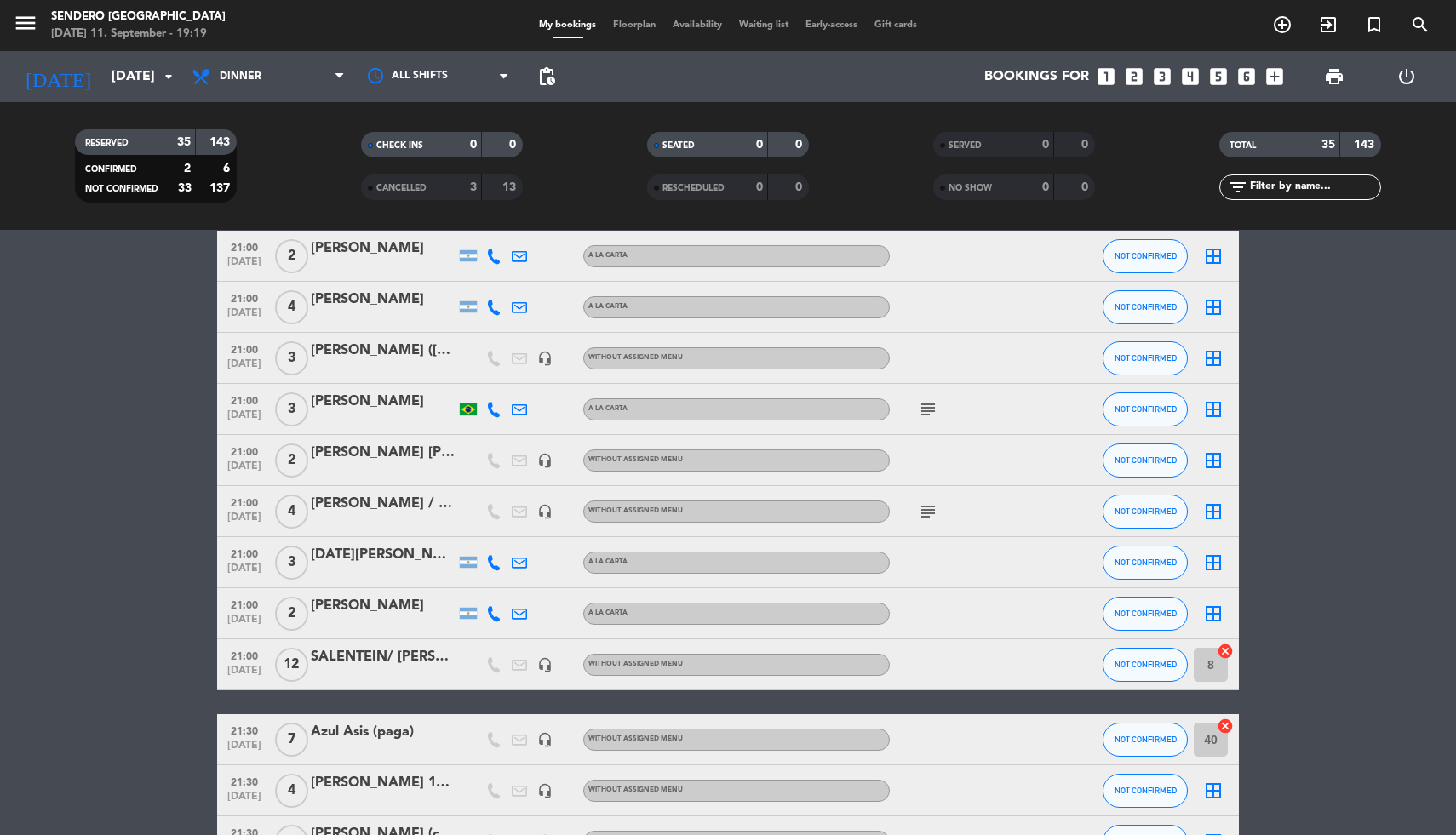
click at [1214, 354] on icon "border_all" at bounding box center [1213, 358] width 21 height 21
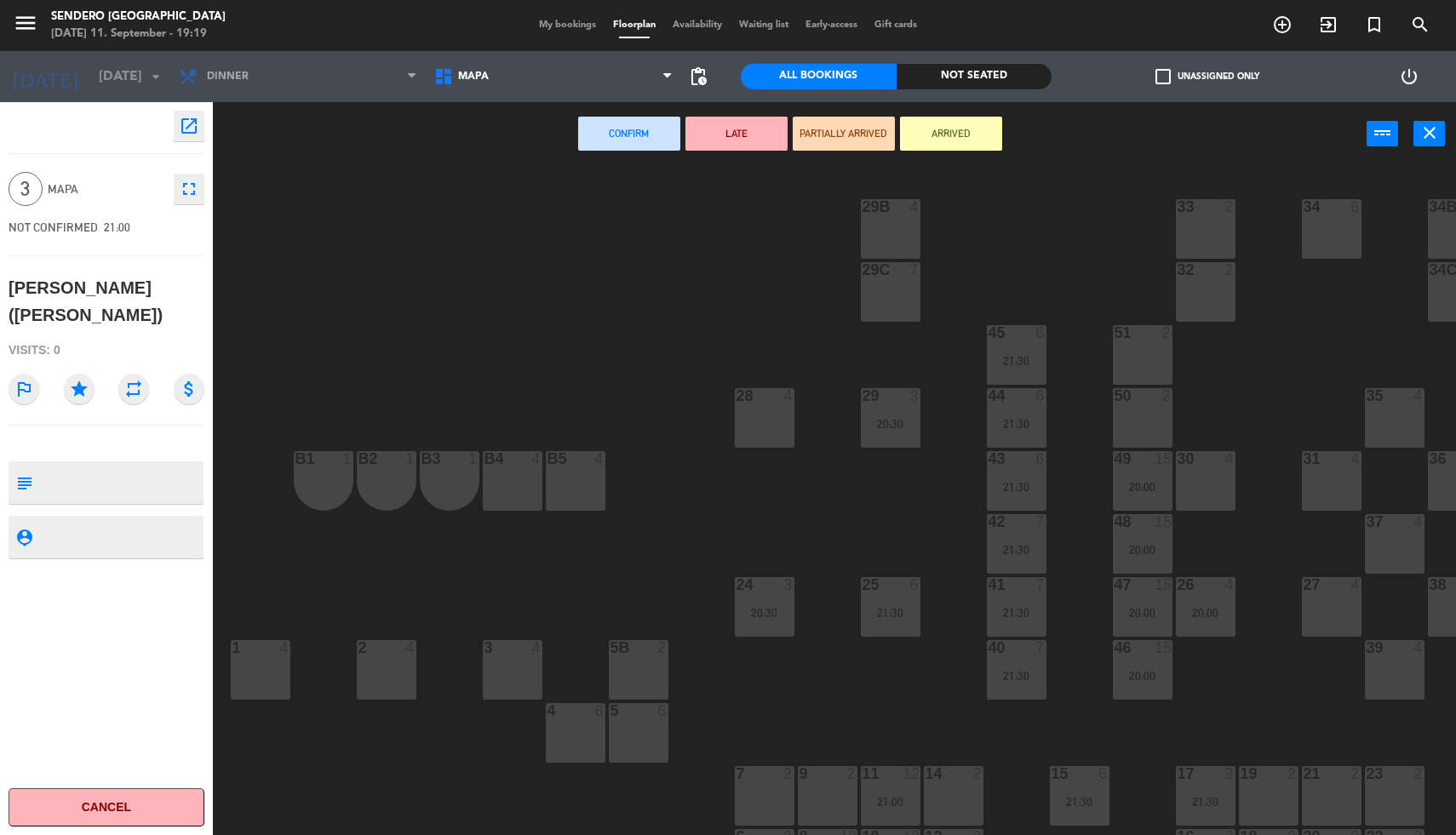
scroll to position [60, 0]
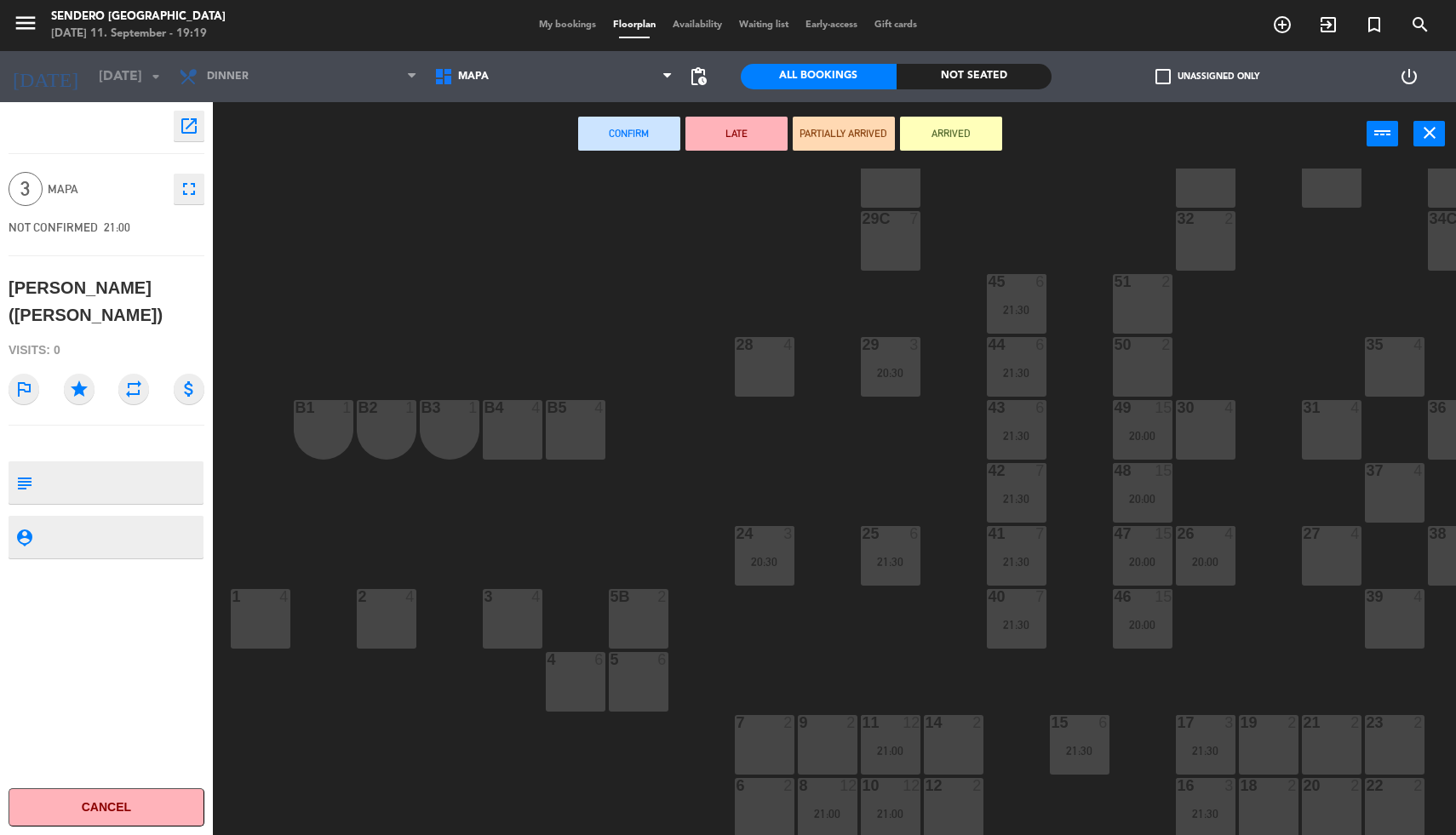
click at [942, 786] on div "12 2" at bounding box center [953, 808] width 59 height 59
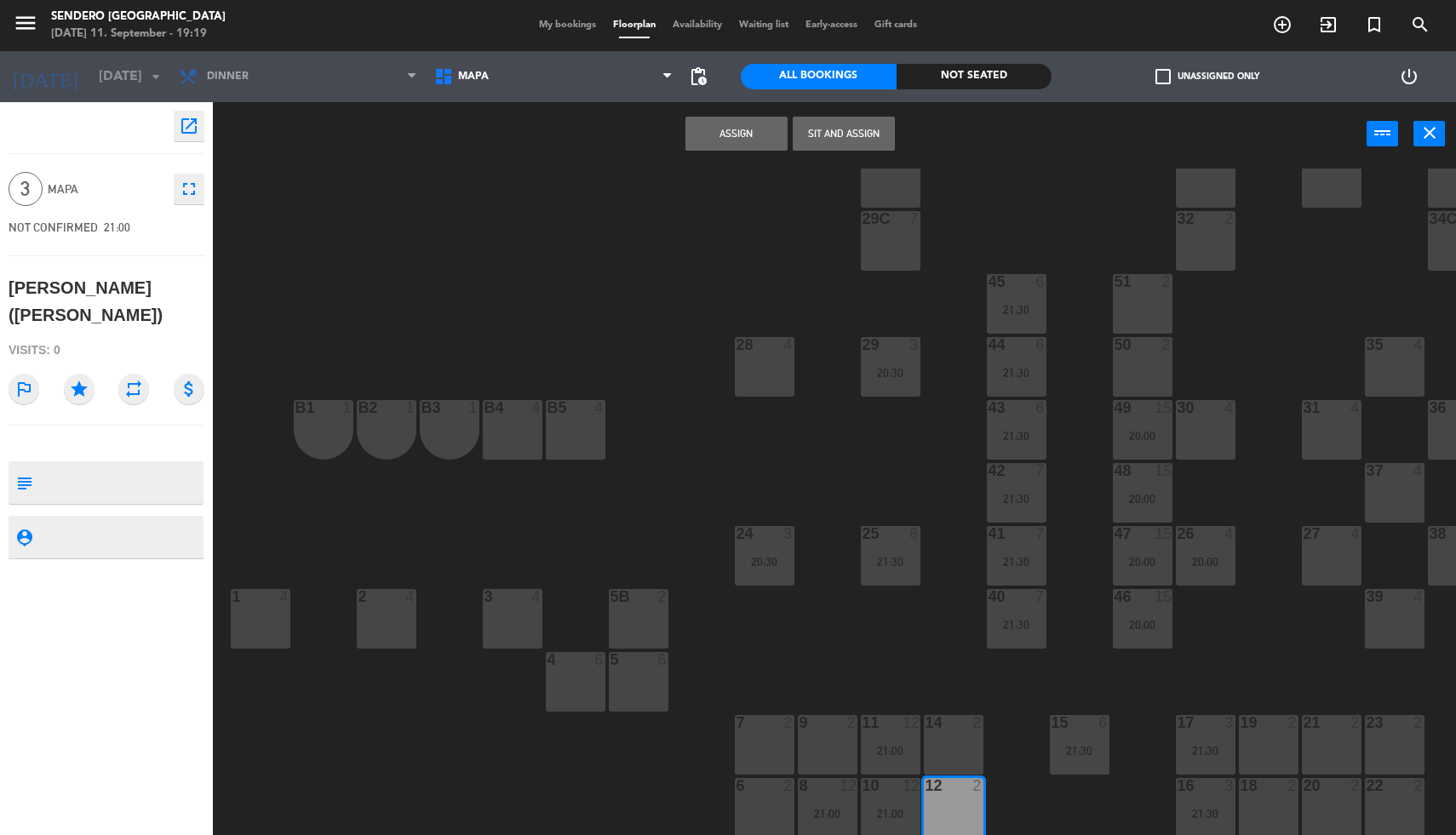
click at [942, 728] on div "14 2" at bounding box center [953, 745] width 59 height 59
click at [736, 127] on button "Assign" at bounding box center [736, 134] width 103 height 34
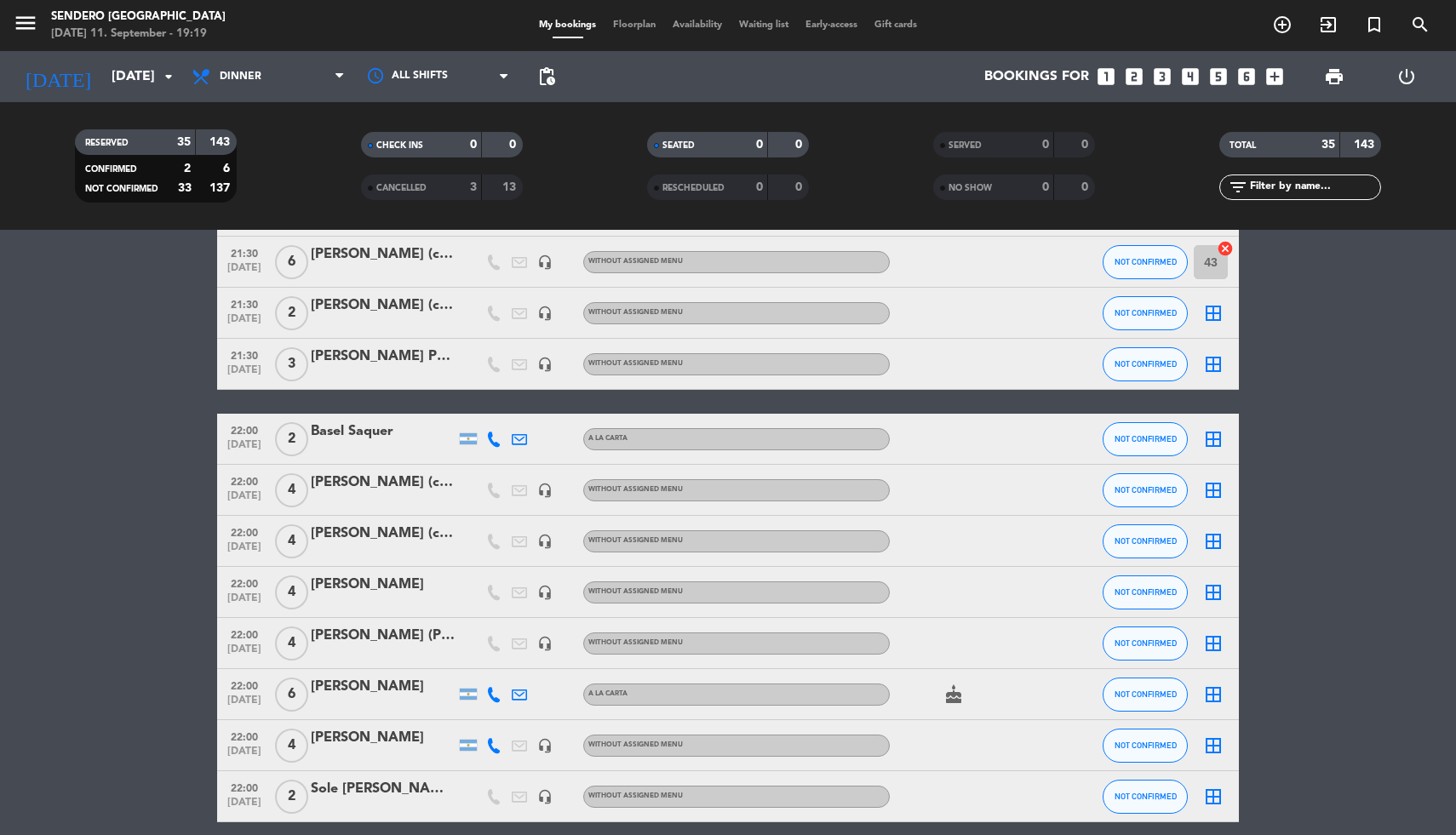
scroll to position [1409, 0]
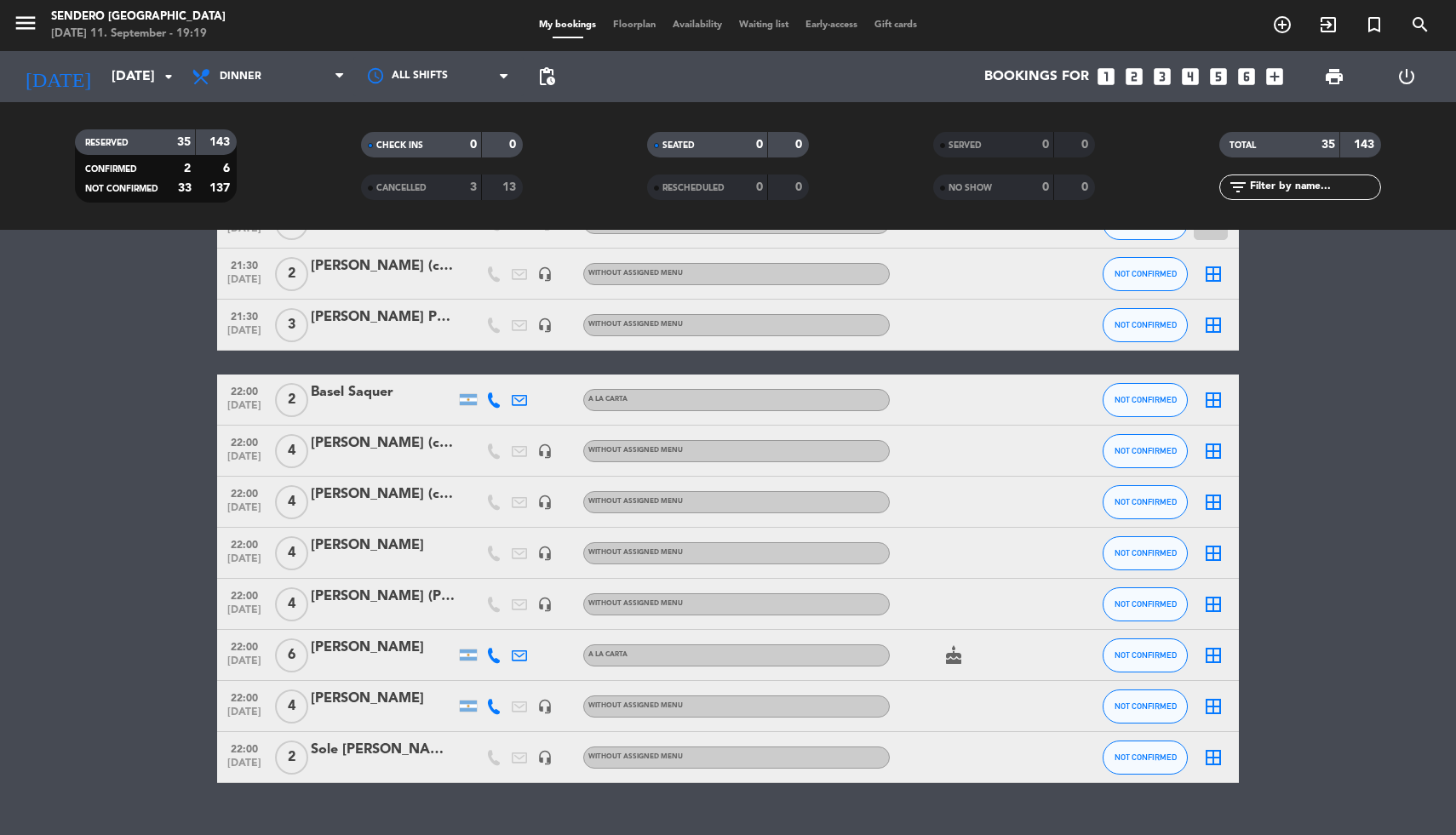
click at [1211, 448] on icon "border_all" at bounding box center [1213, 451] width 21 height 21
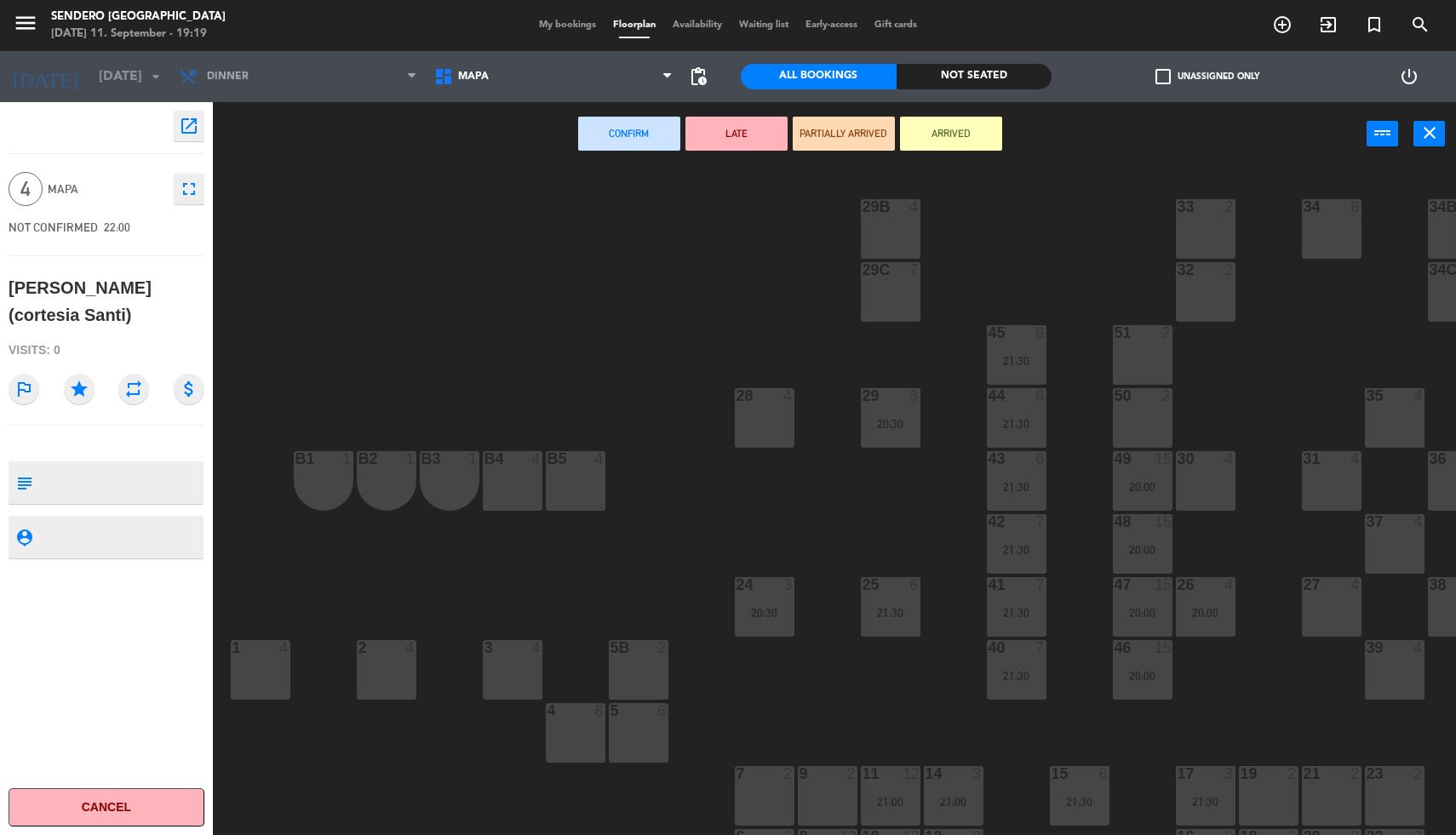
click at [1204, 473] on div "30 4" at bounding box center [1205, 481] width 59 height 59
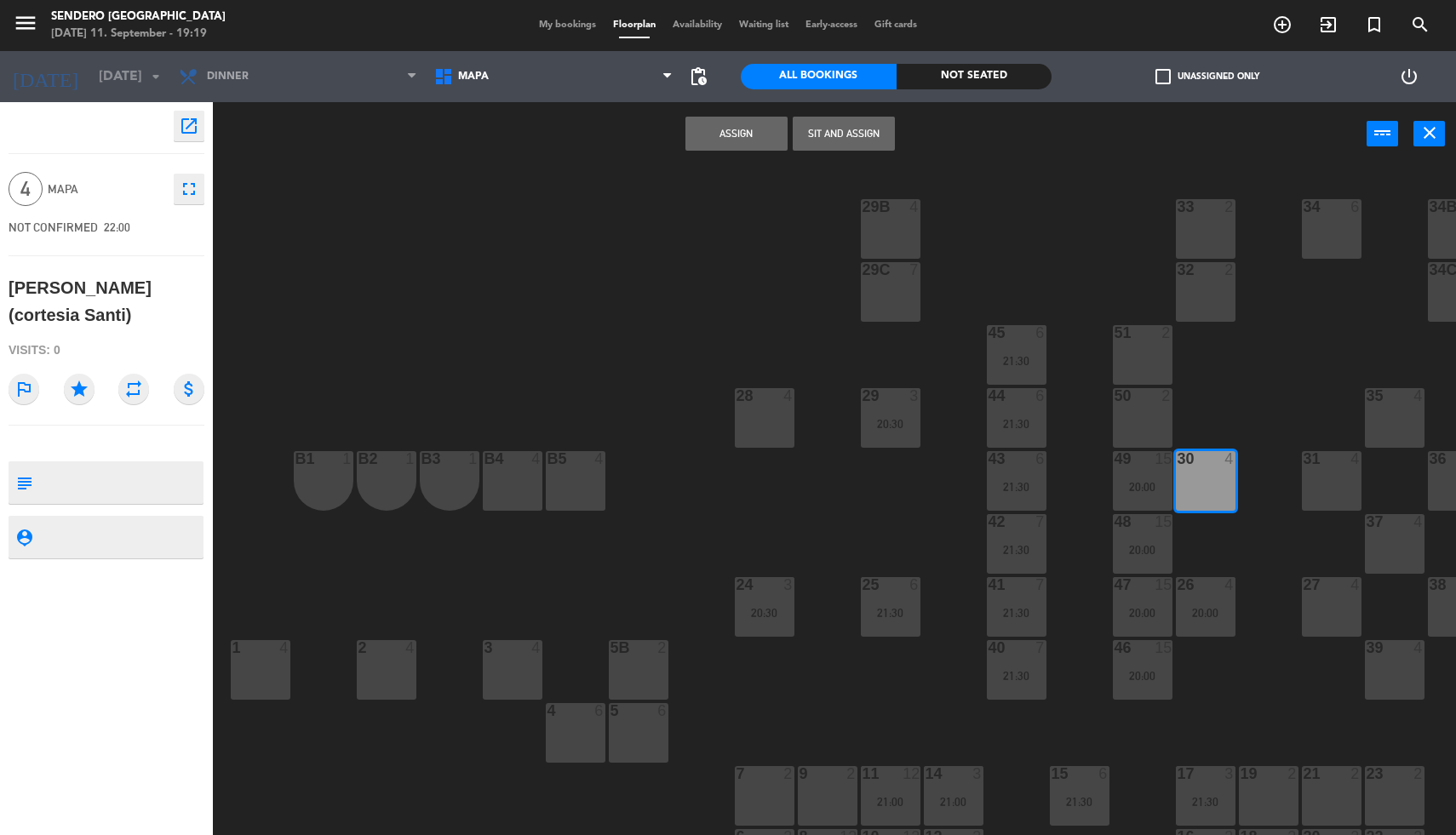
click at [706, 128] on button "Assign" at bounding box center [736, 134] width 103 height 34
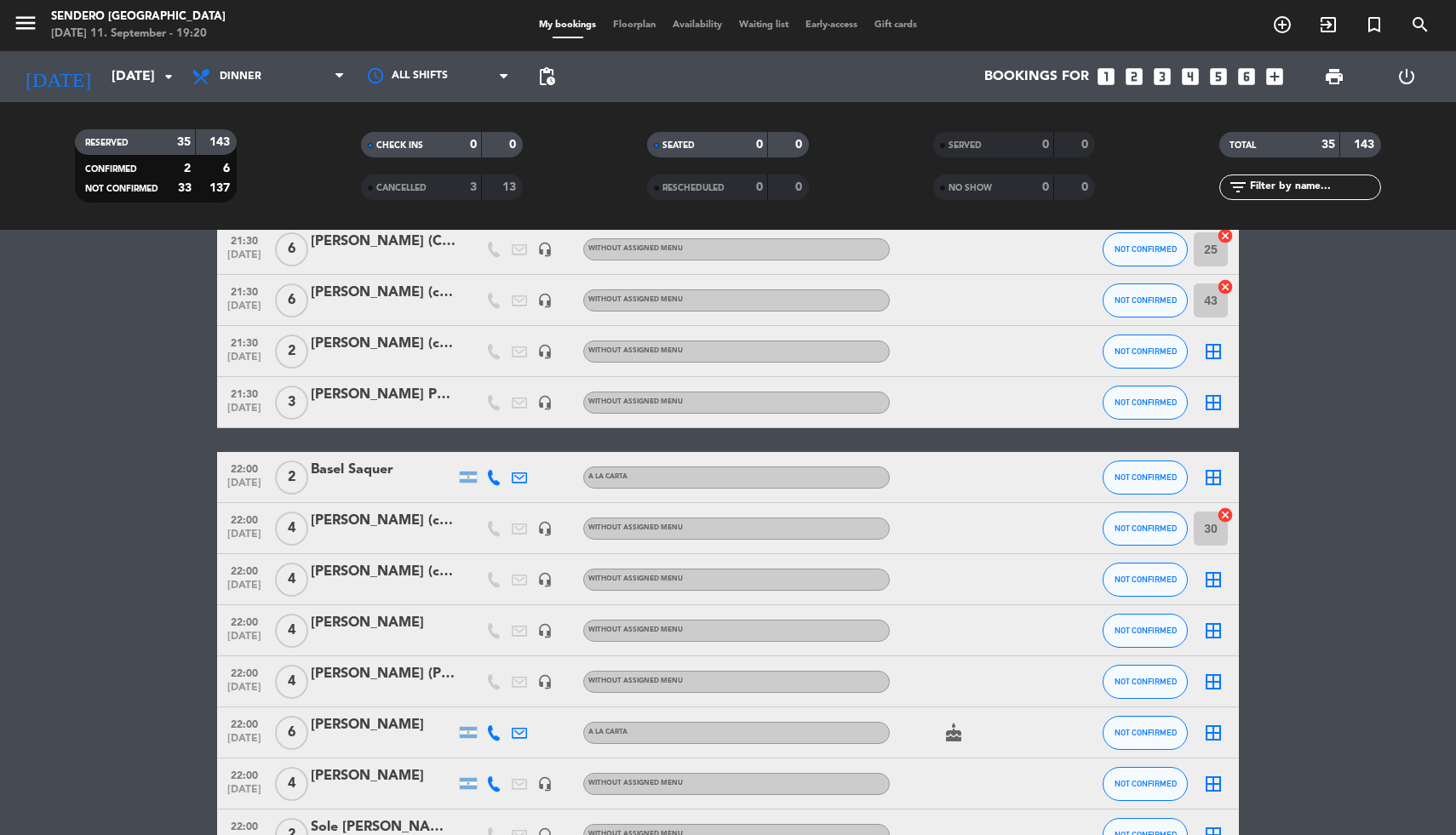
scroll to position [1337, 0]
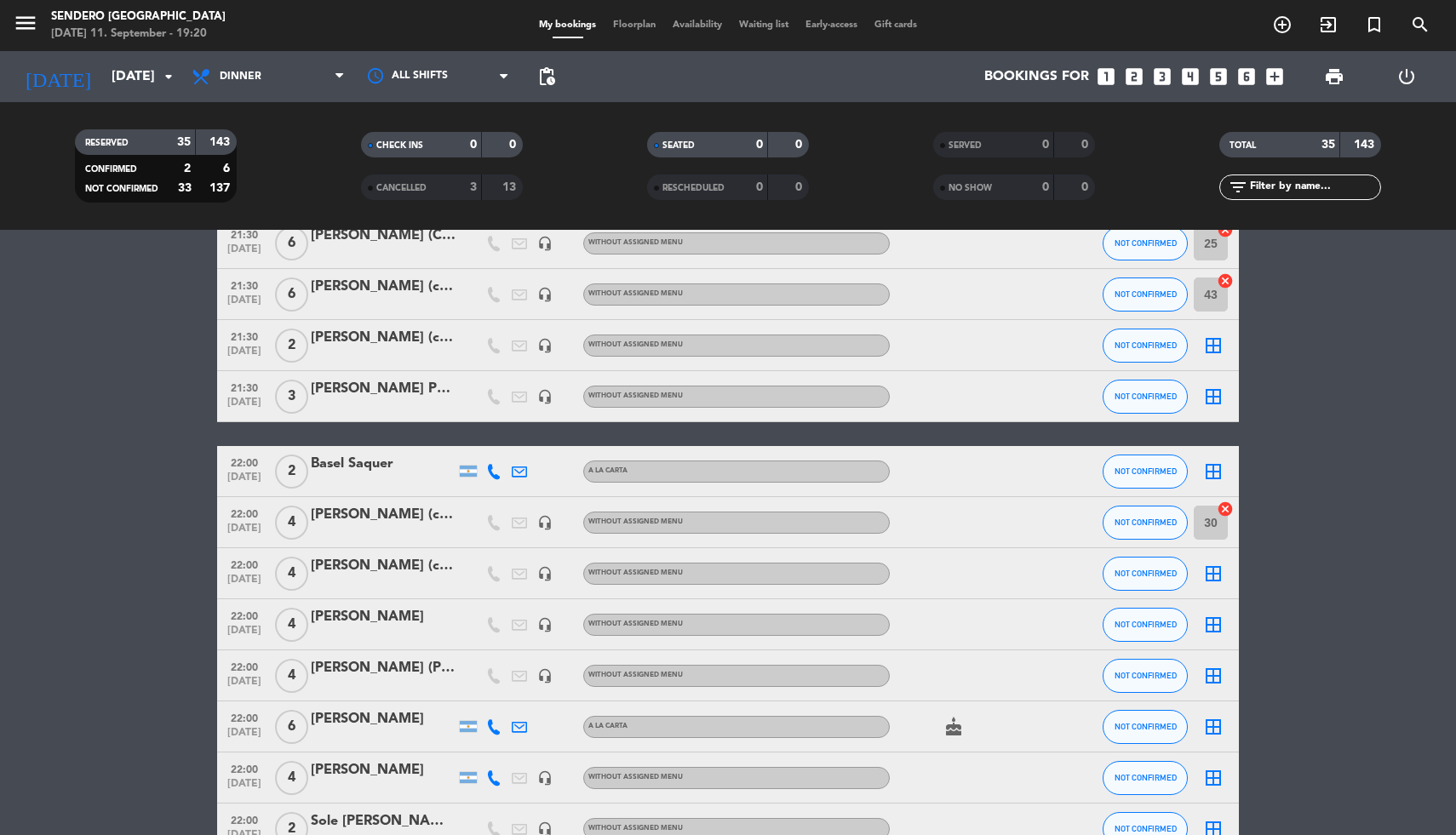
click at [1207, 573] on icon "border_all" at bounding box center [1213, 574] width 21 height 21
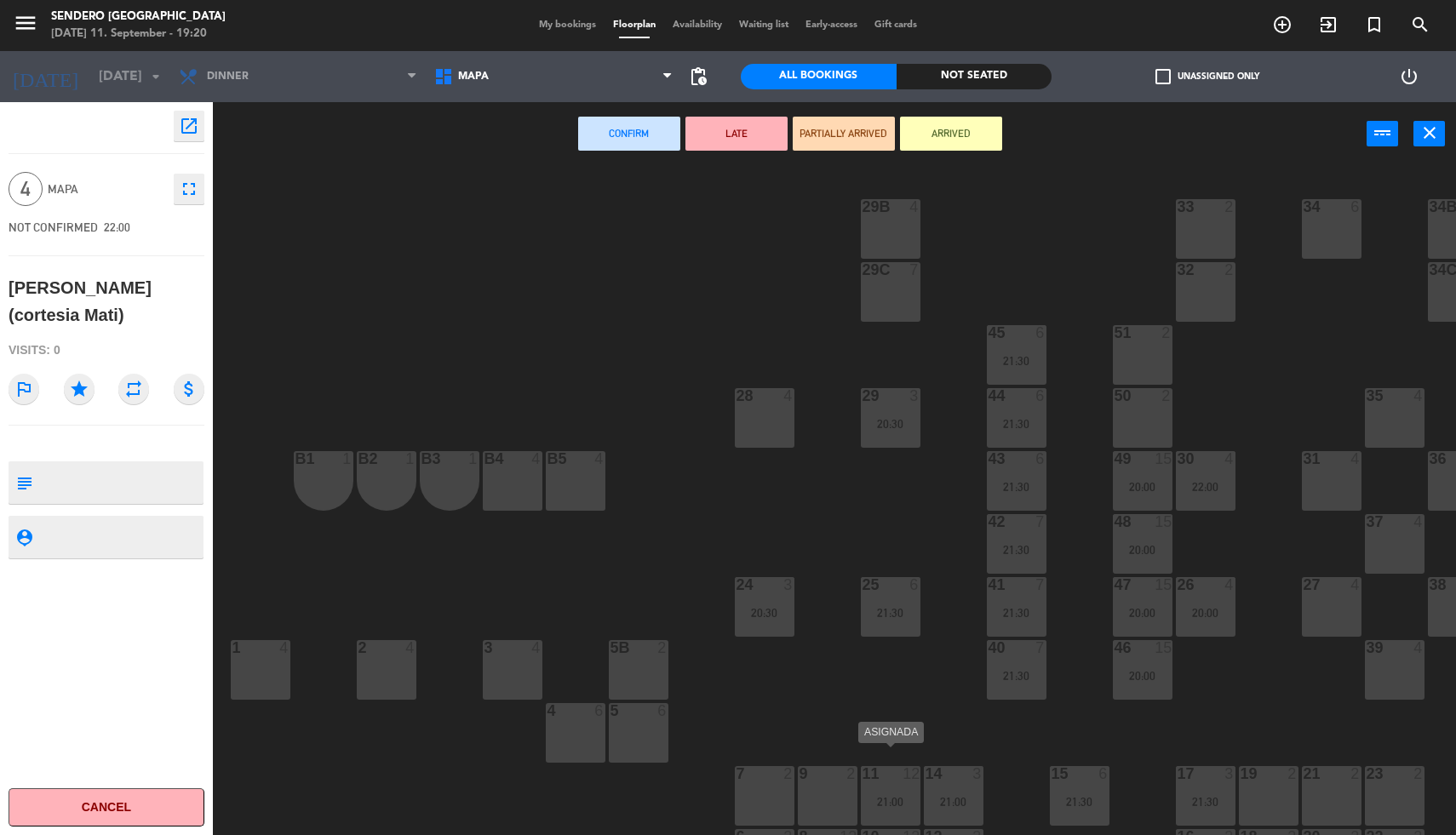
scroll to position [60, 0]
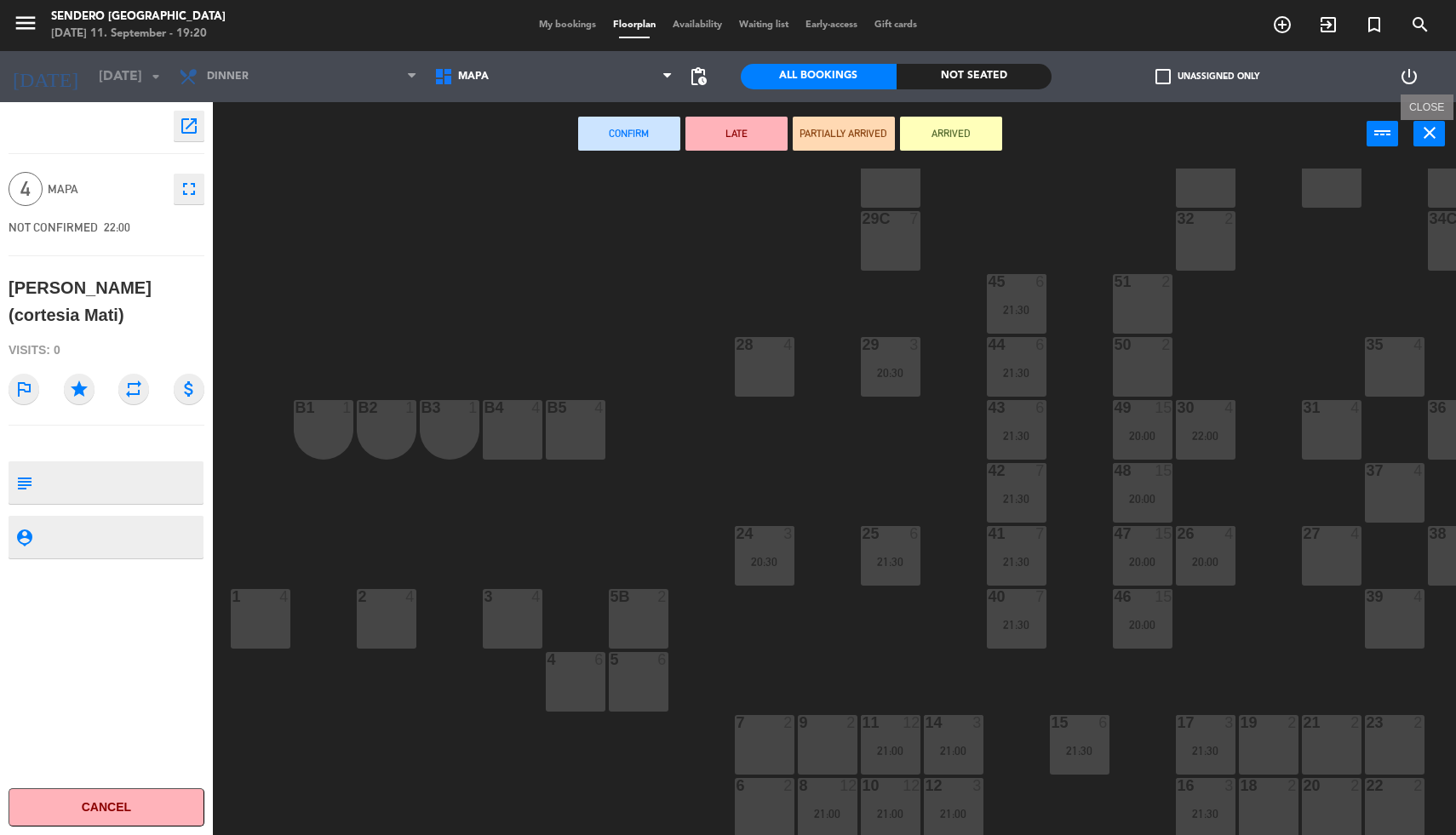
click at [1433, 129] on icon "close" at bounding box center [1430, 133] width 21 height 21
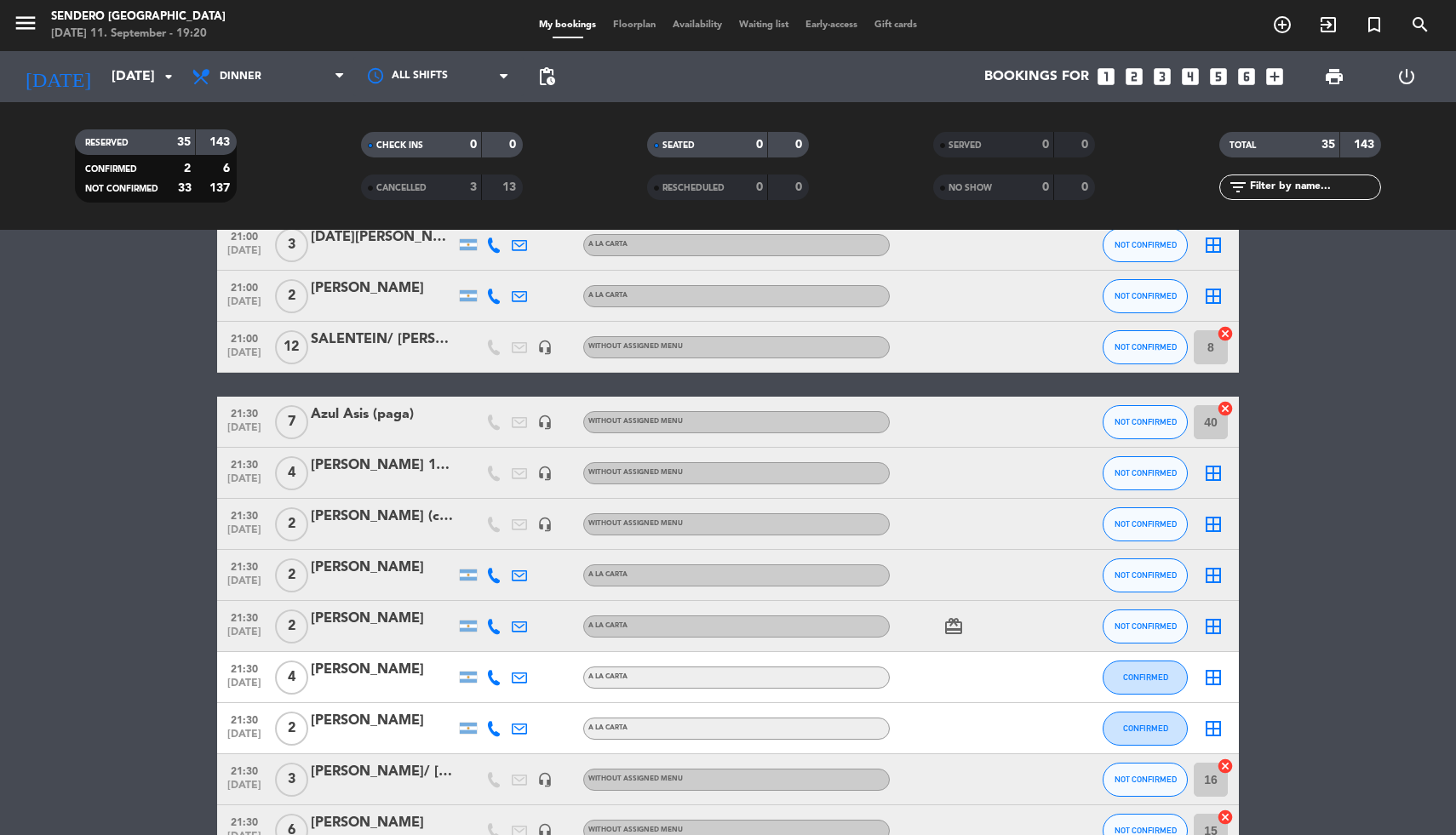
scroll to position [456, 0]
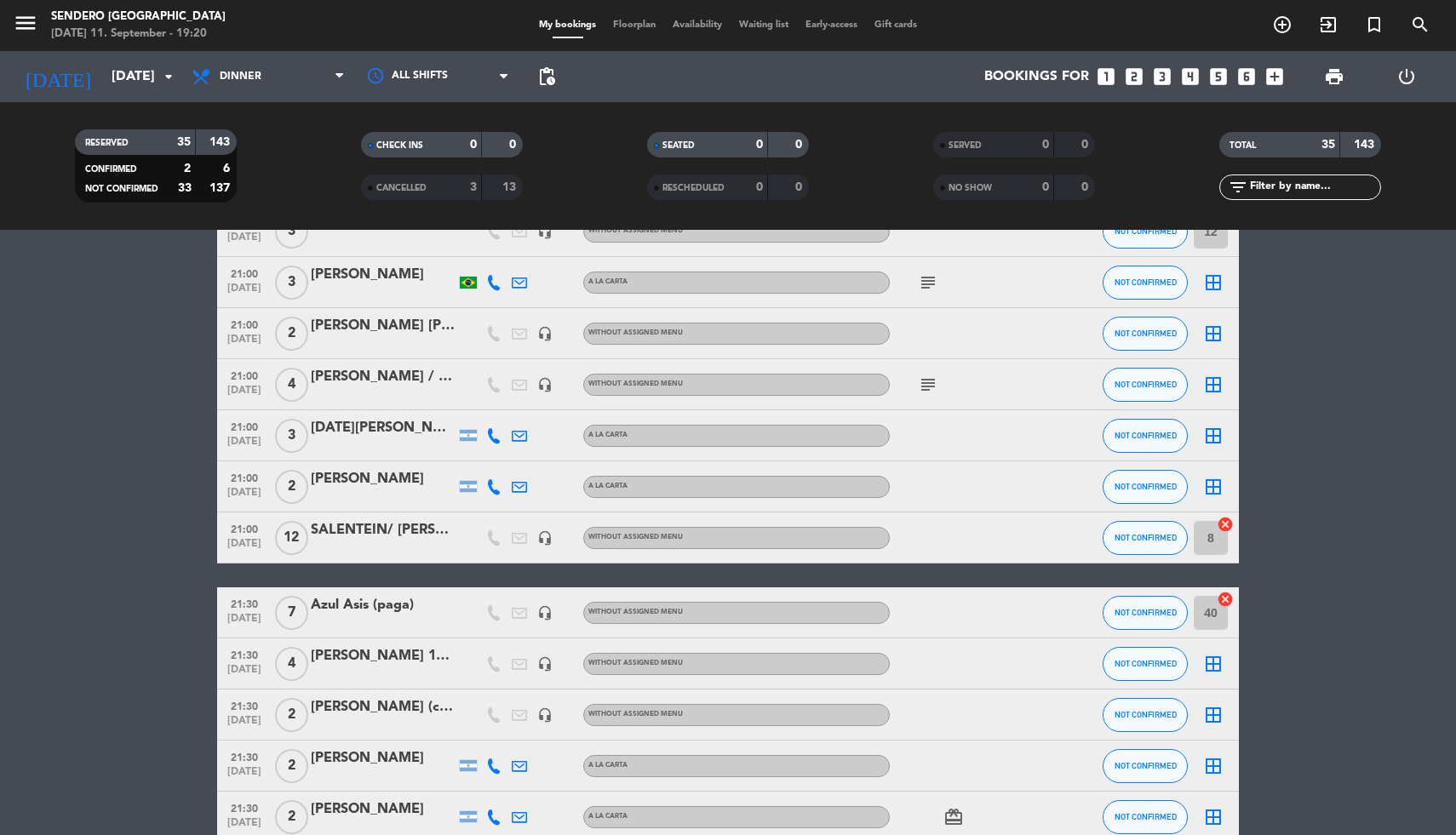
click at [1213, 531] on input "8" at bounding box center [1211, 538] width 34 height 34
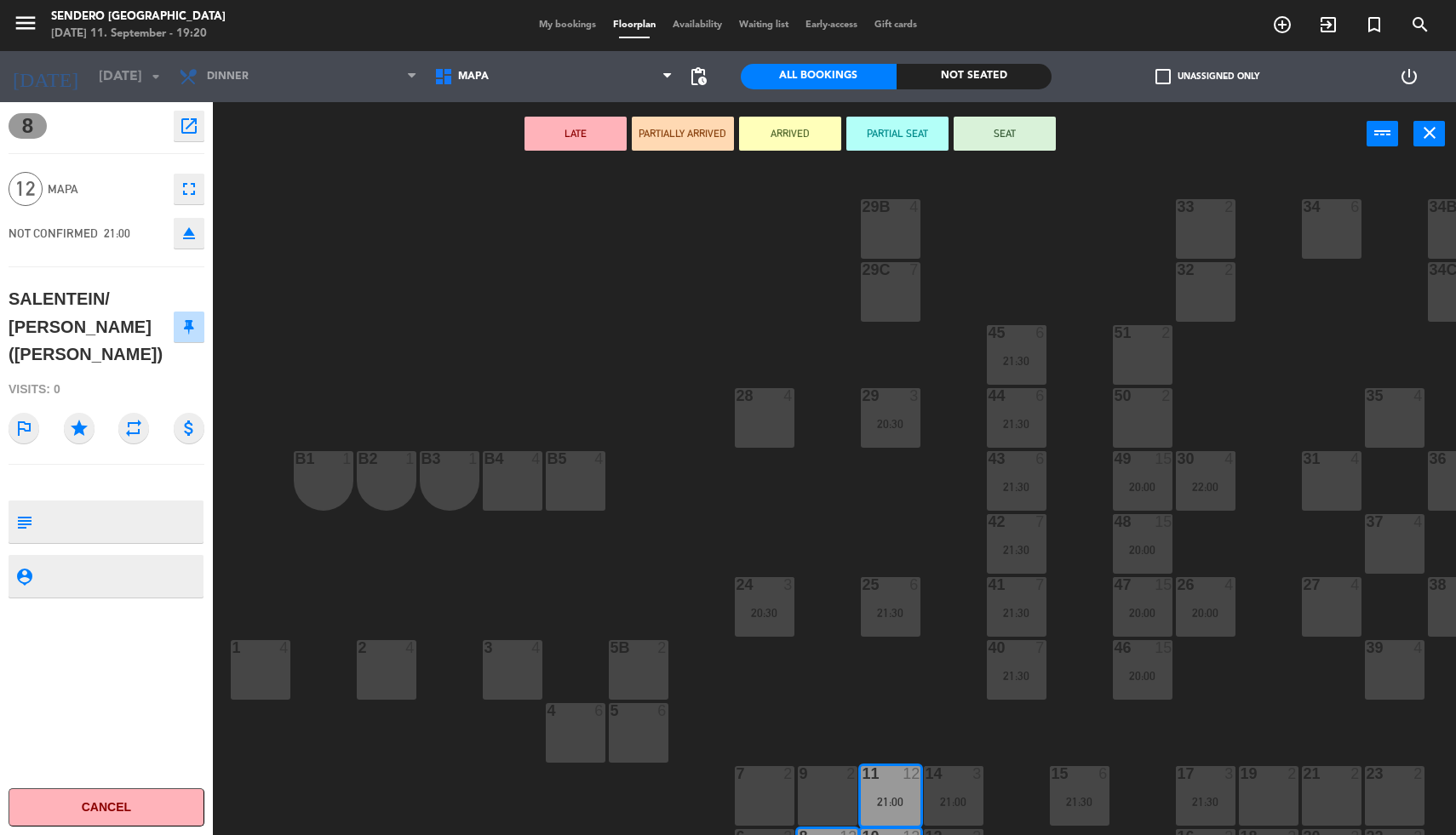
scroll to position [60, 0]
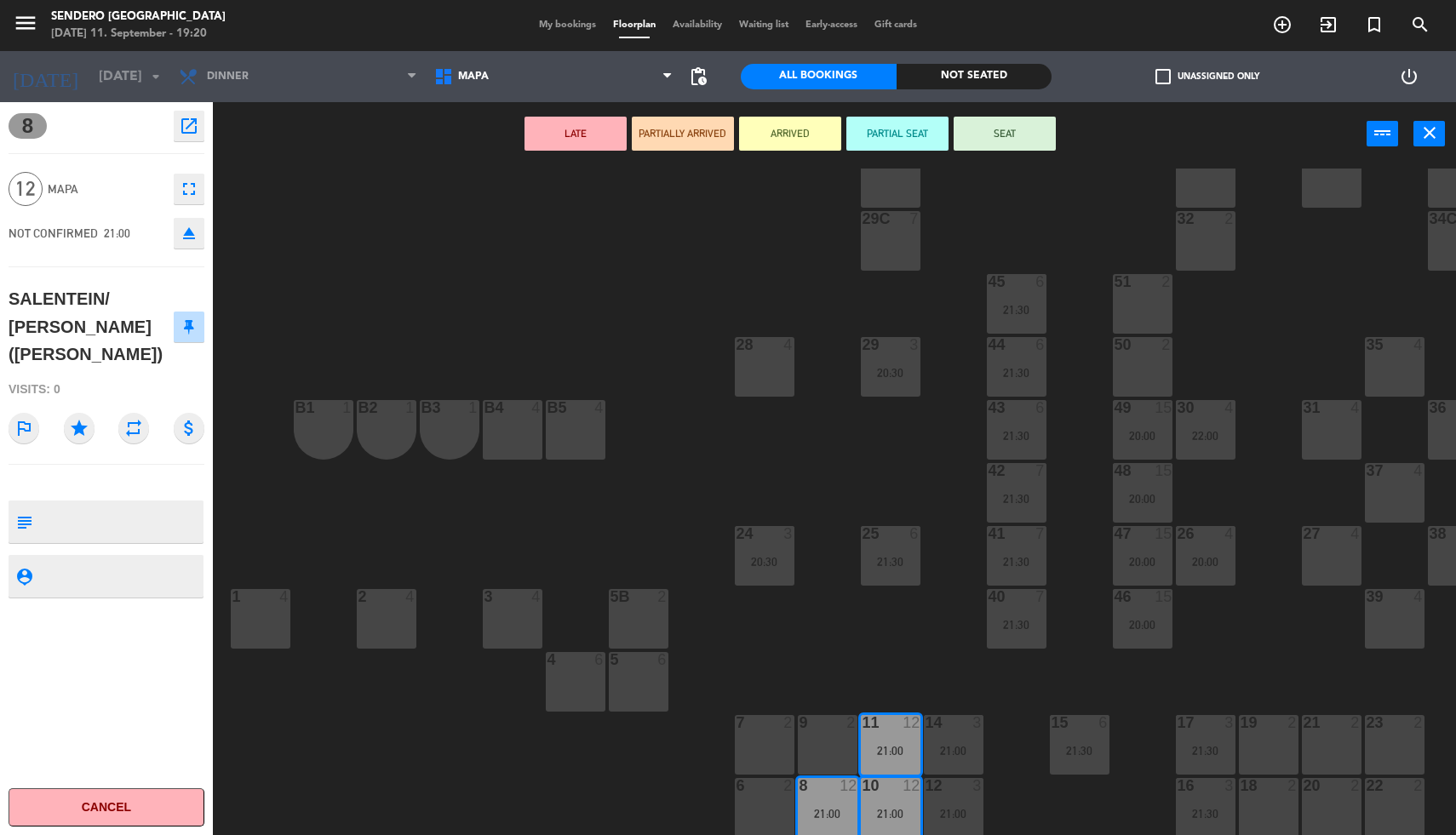
click at [764, 795] on div "6 2" at bounding box center [764, 808] width 59 height 59
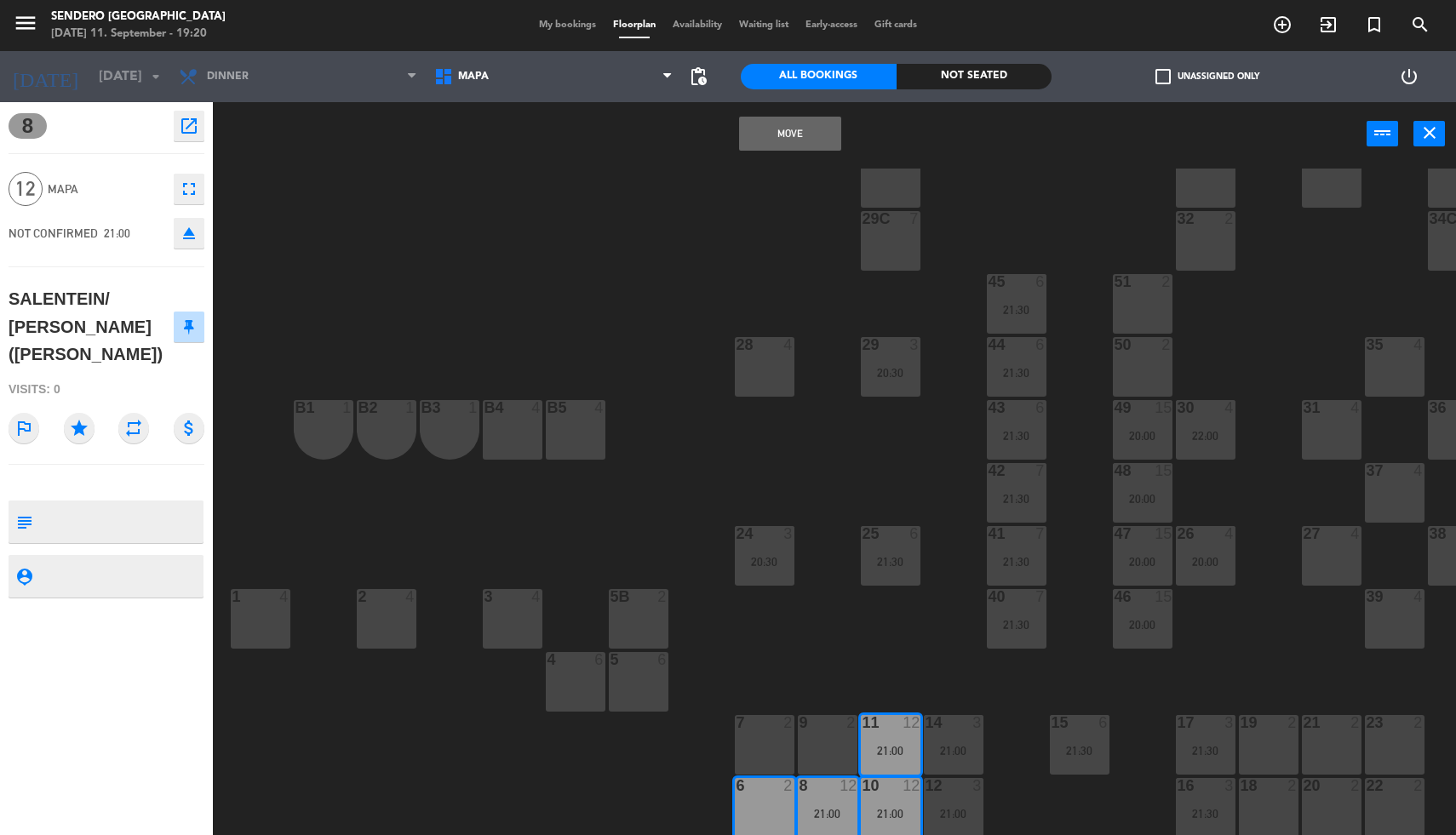
click at [763, 738] on div "7 2" at bounding box center [764, 745] width 59 height 59
click at [816, 732] on div "9 2" at bounding box center [827, 745] width 59 height 59
click at [775, 125] on button "Move and Merge" at bounding box center [790, 134] width 103 height 34
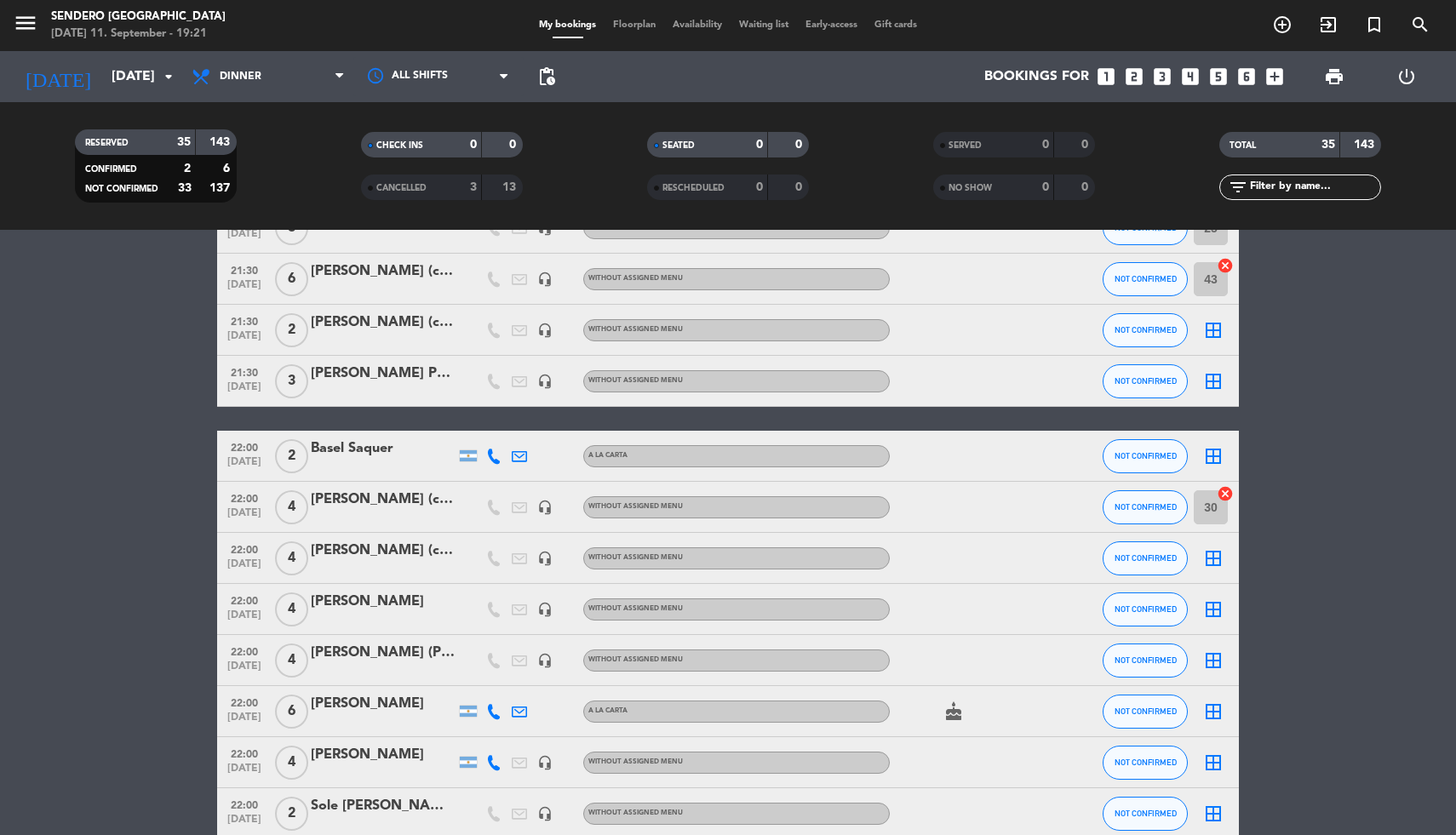
scroll to position [1353, 0]
click at [1211, 555] on icon "border_all" at bounding box center [1213, 558] width 21 height 21
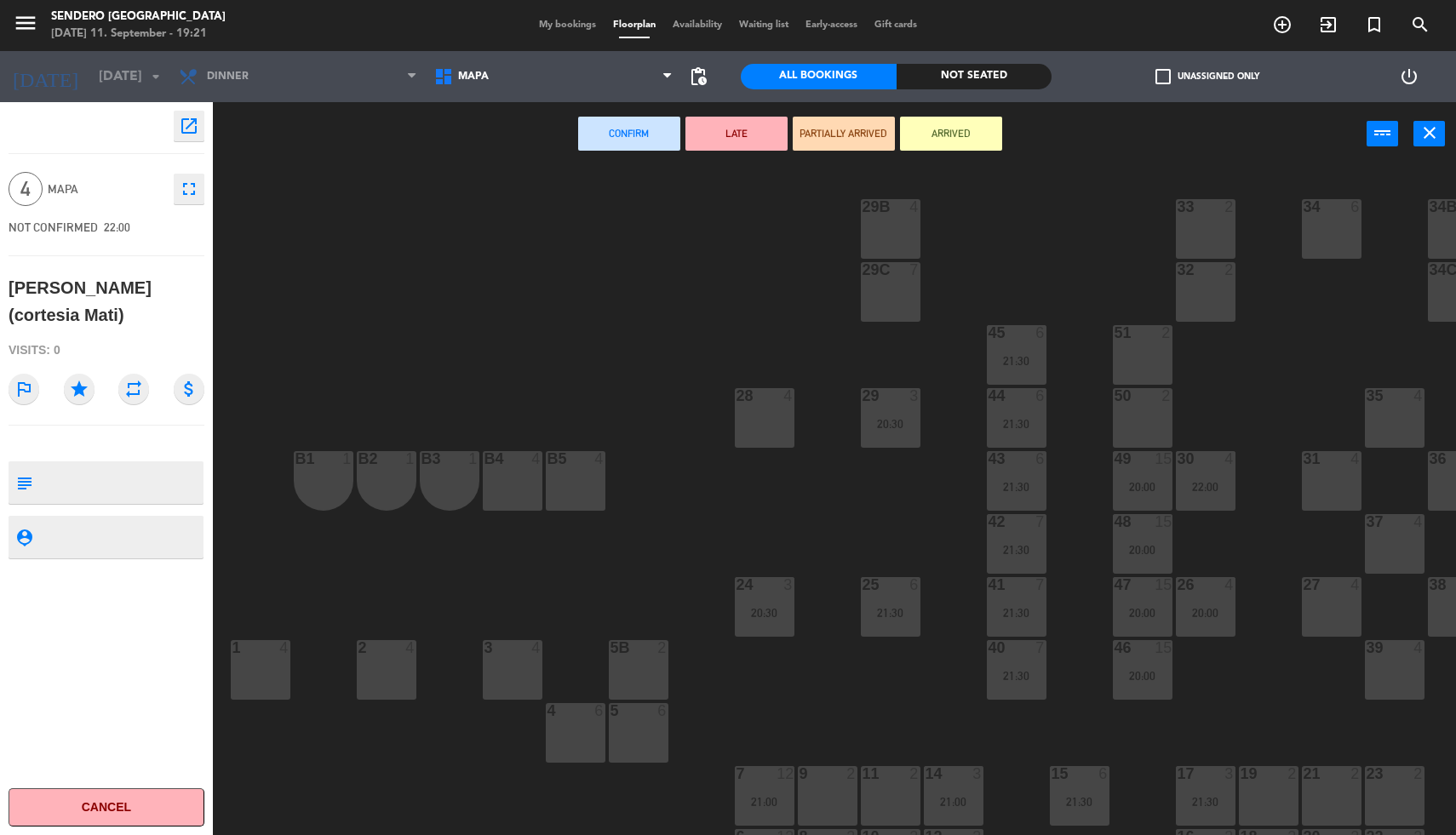
scroll to position [60, 0]
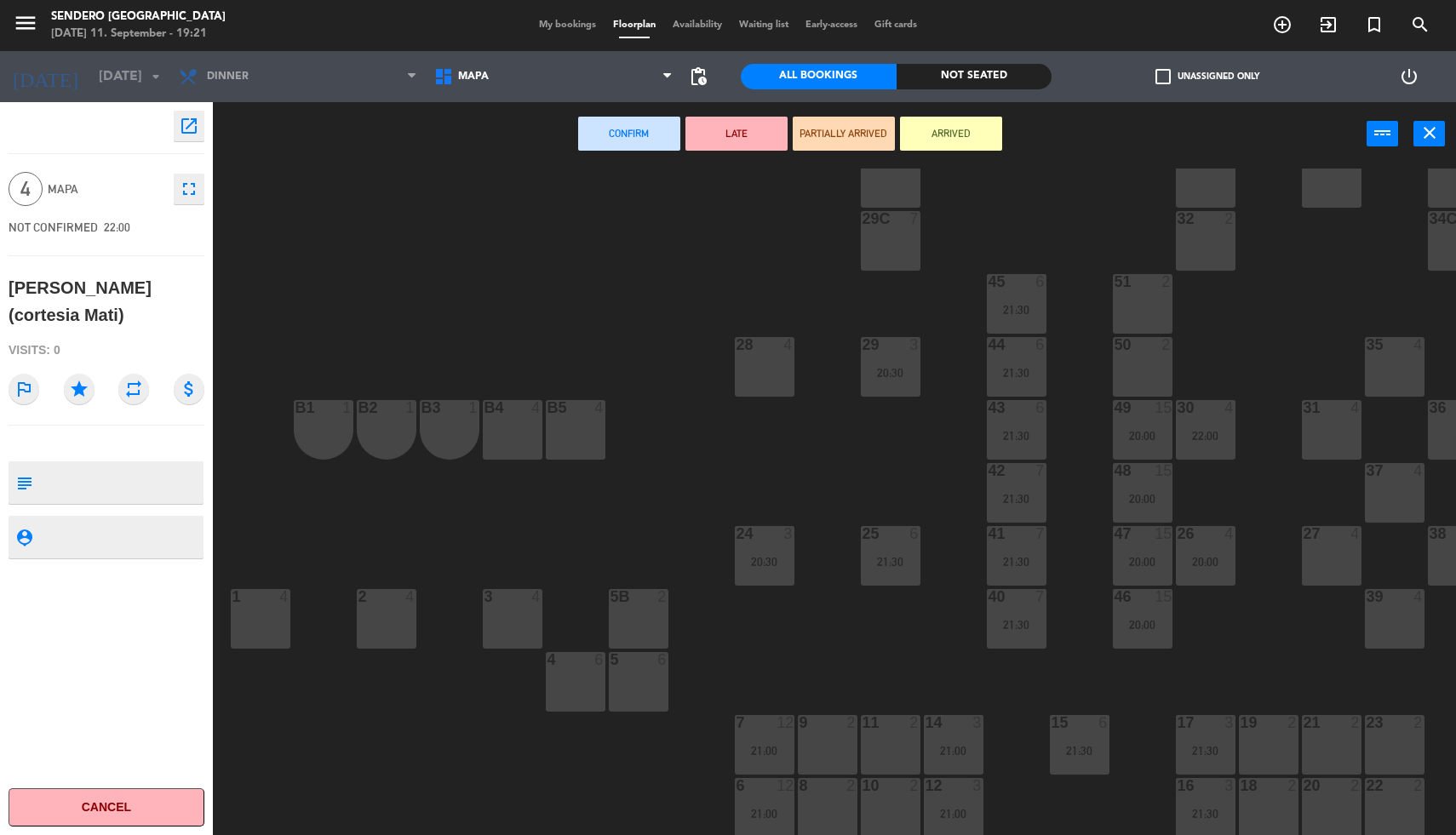
click at [880, 791] on div "10 2" at bounding box center [890, 808] width 59 height 59
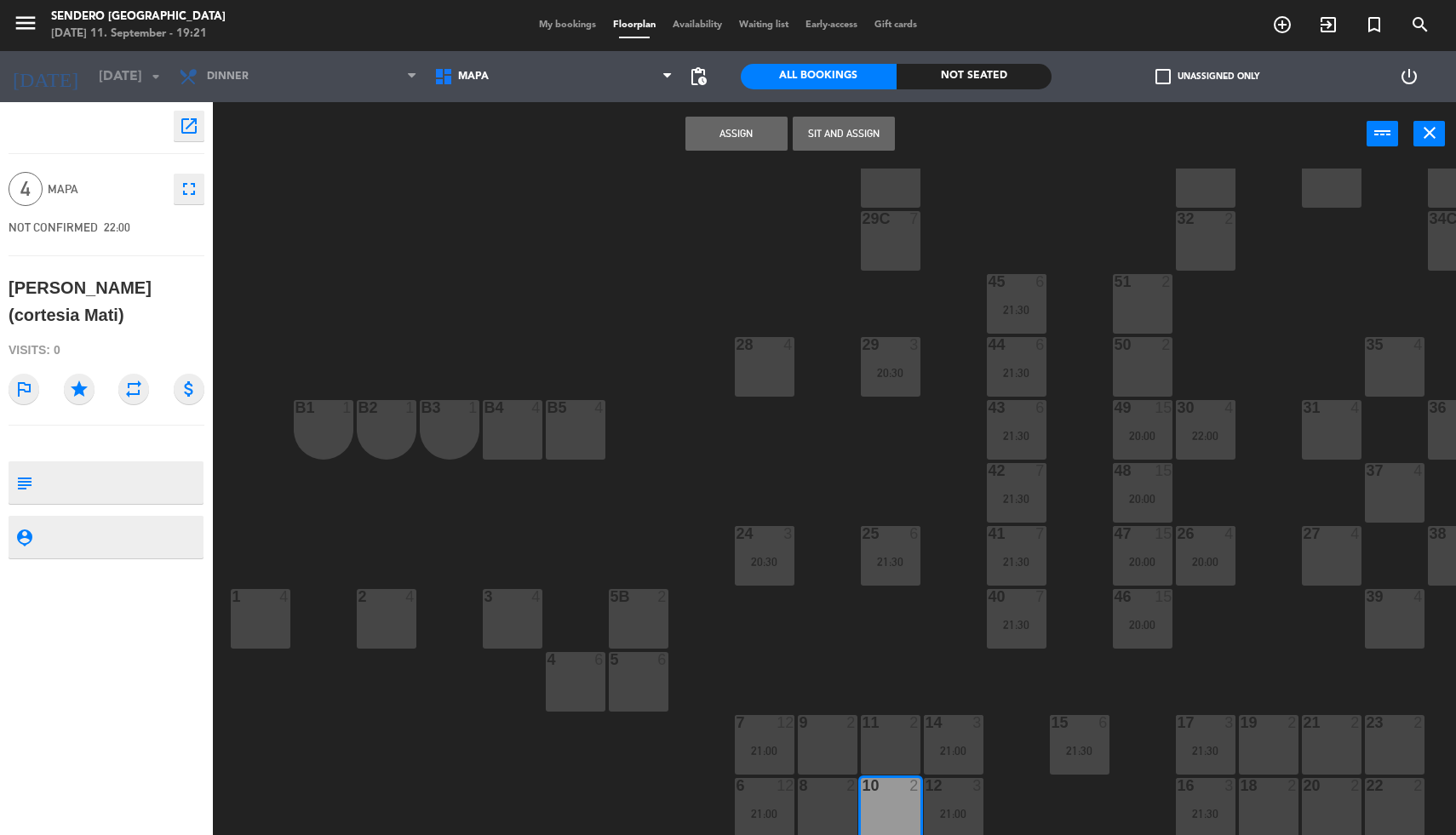
click at [875, 724] on div "11 2" at bounding box center [890, 745] width 59 height 59
click at [724, 143] on button "Assign" at bounding box center [736, 134] width 103 height 34
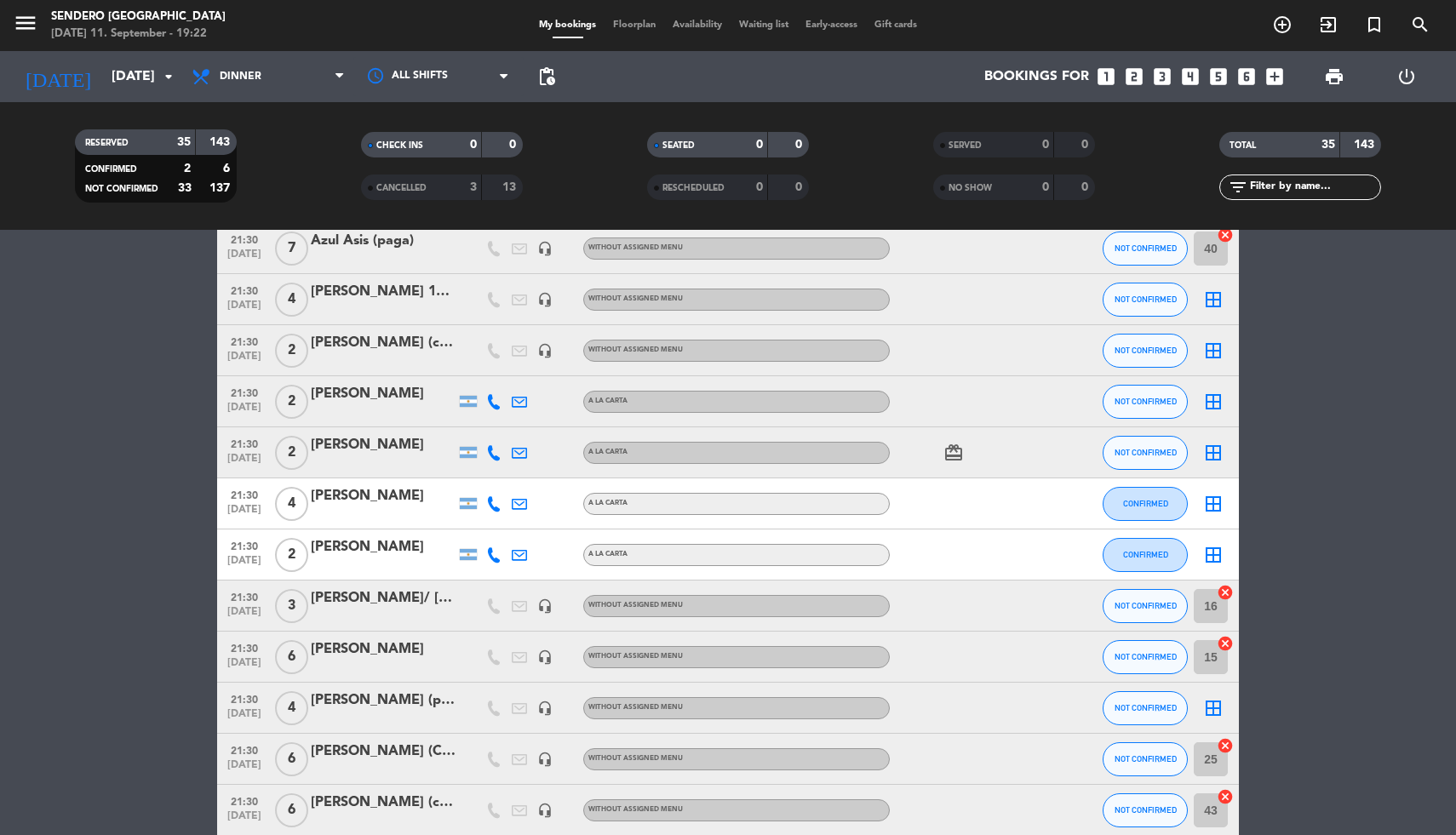
scroll to position [814, 0]
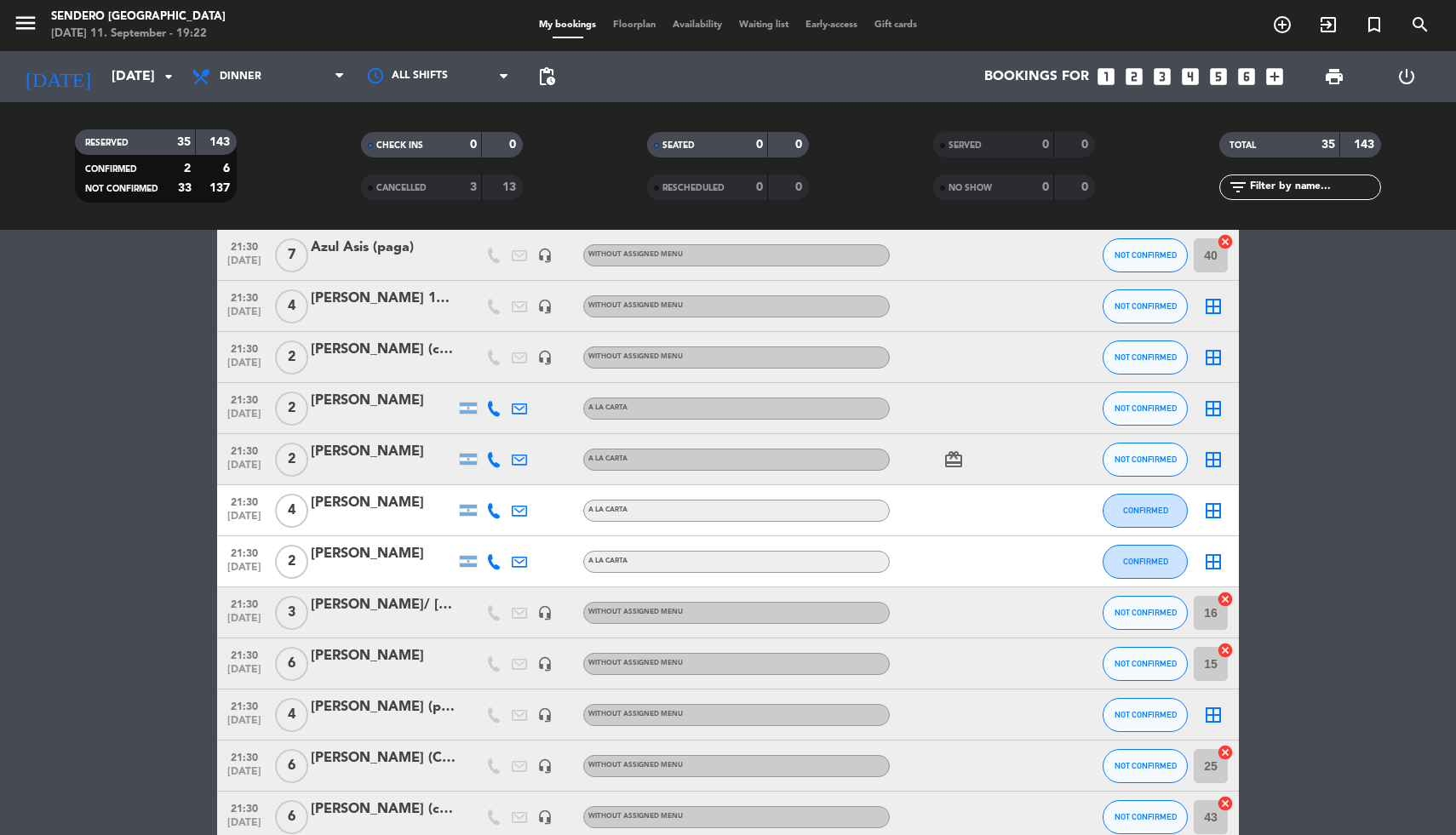
click at [1213, 356] on icon "border_all" at bounding box center [1213, 357] width 21 height 21
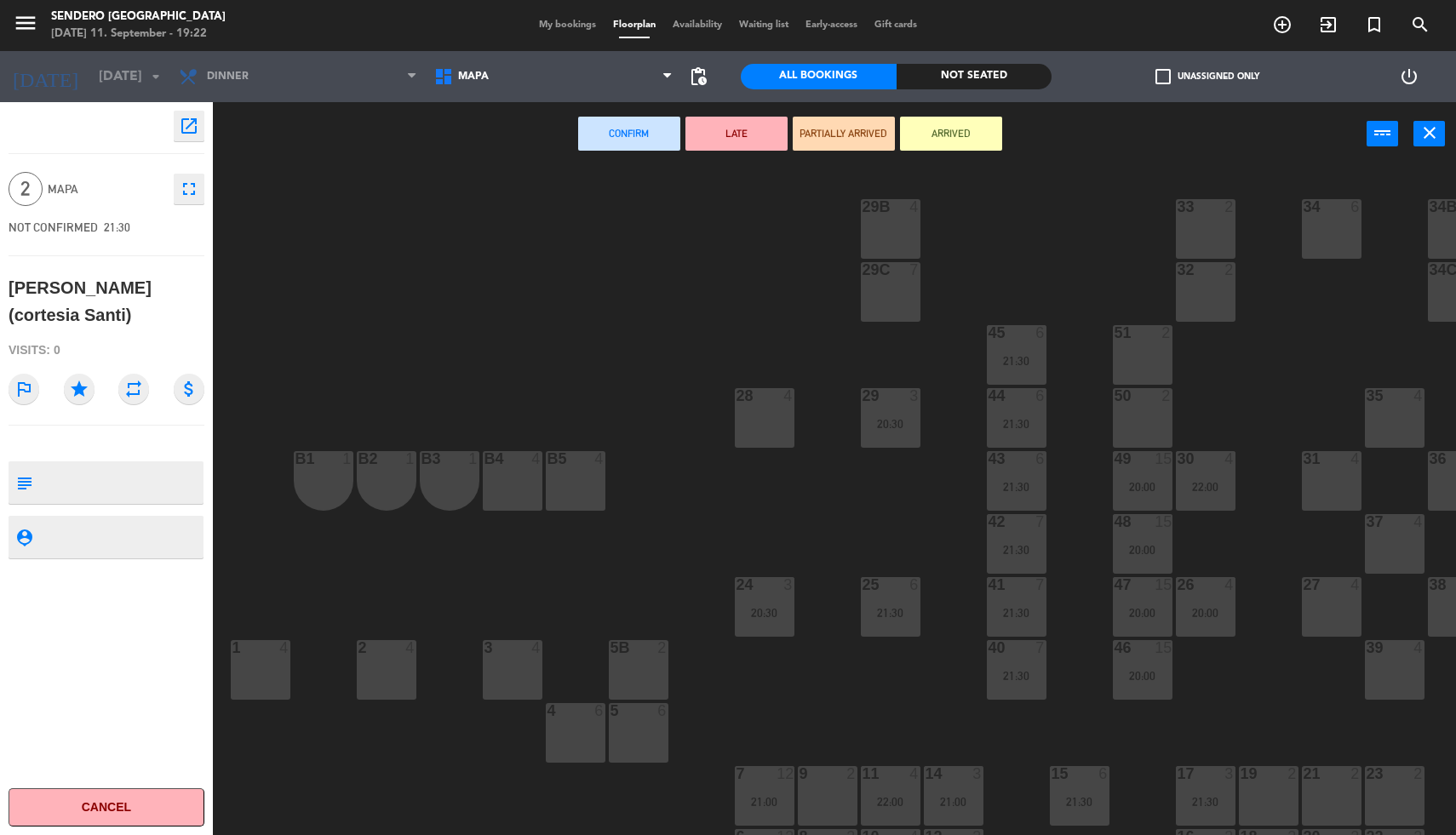
scroll to position [60, 0]
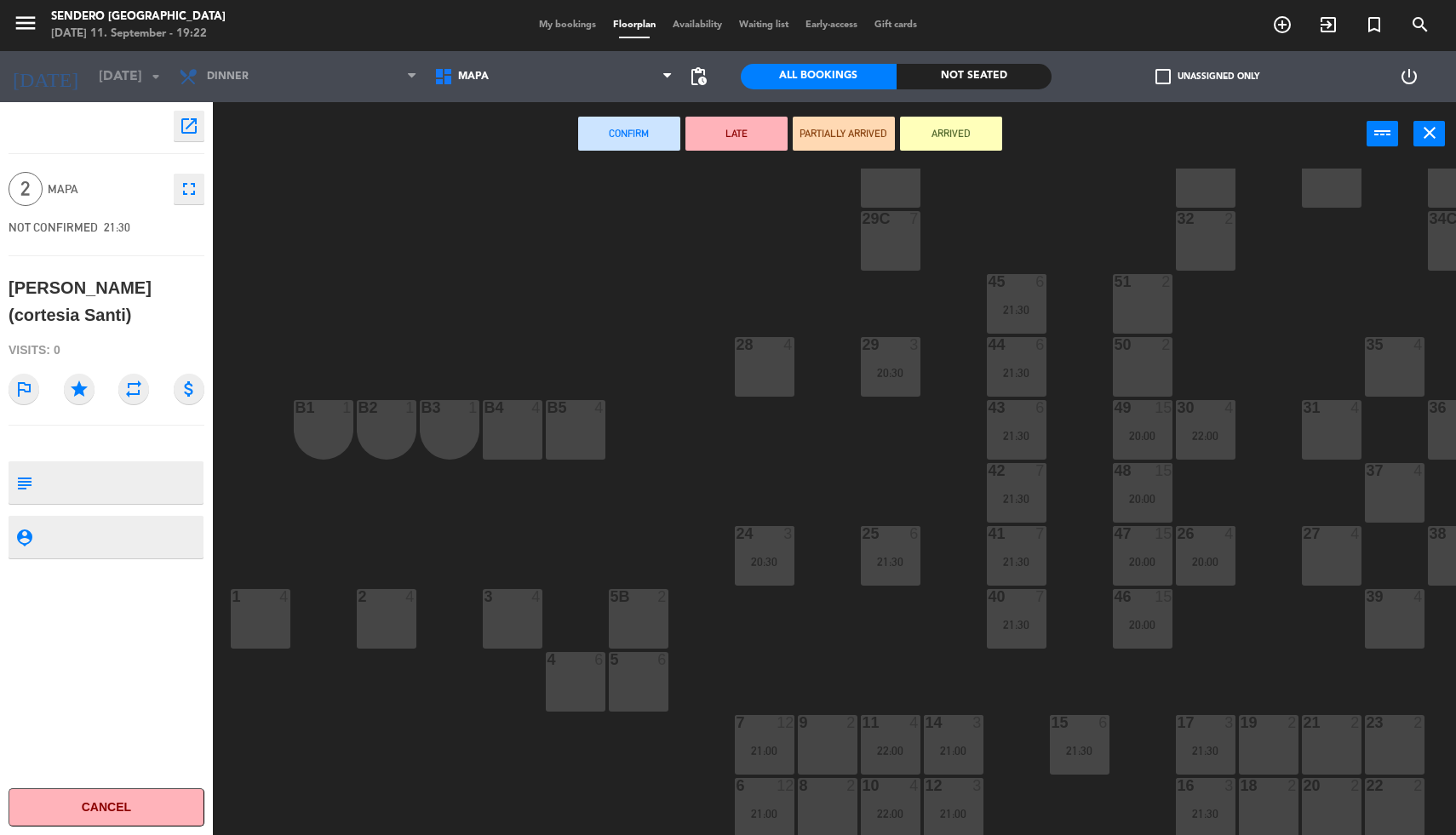
click at [1252, 787] on div "18 2" at bounding box center [1268, 808] width 59 height 59
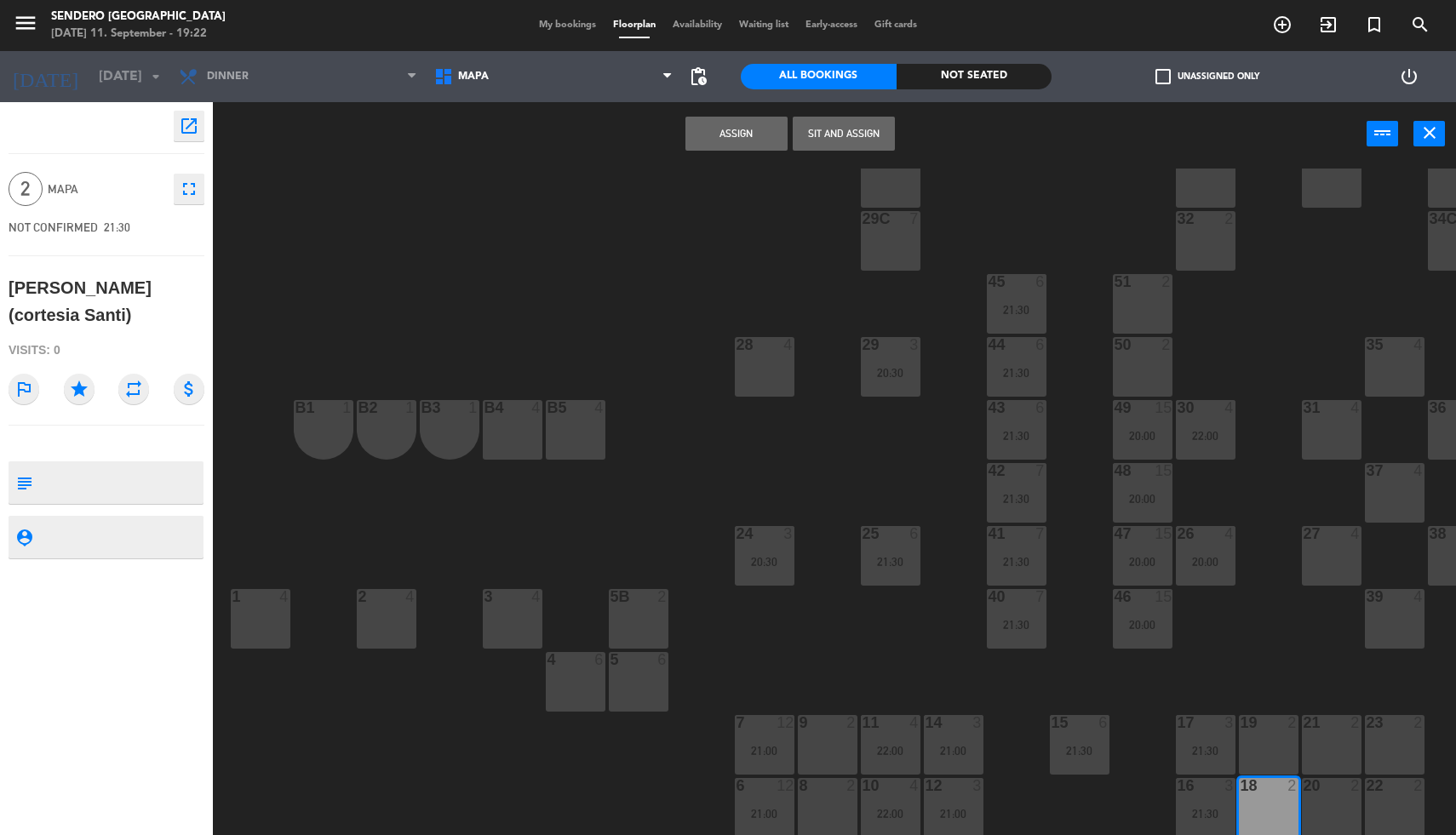
click at [723, 131] on button "Assign" at bounding box center [736, 134] width 103 height 34
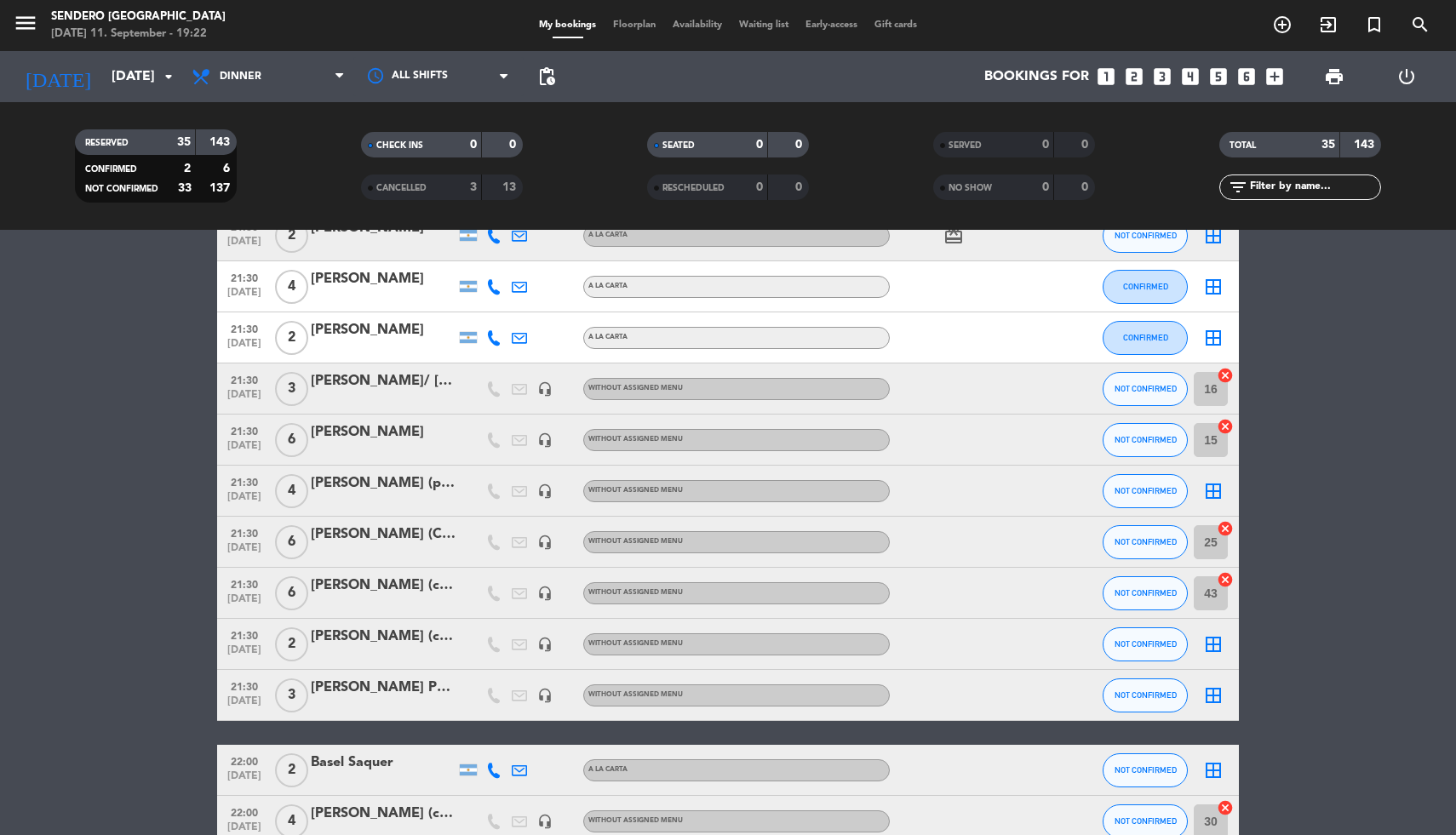
scroll to position [1144, 0]
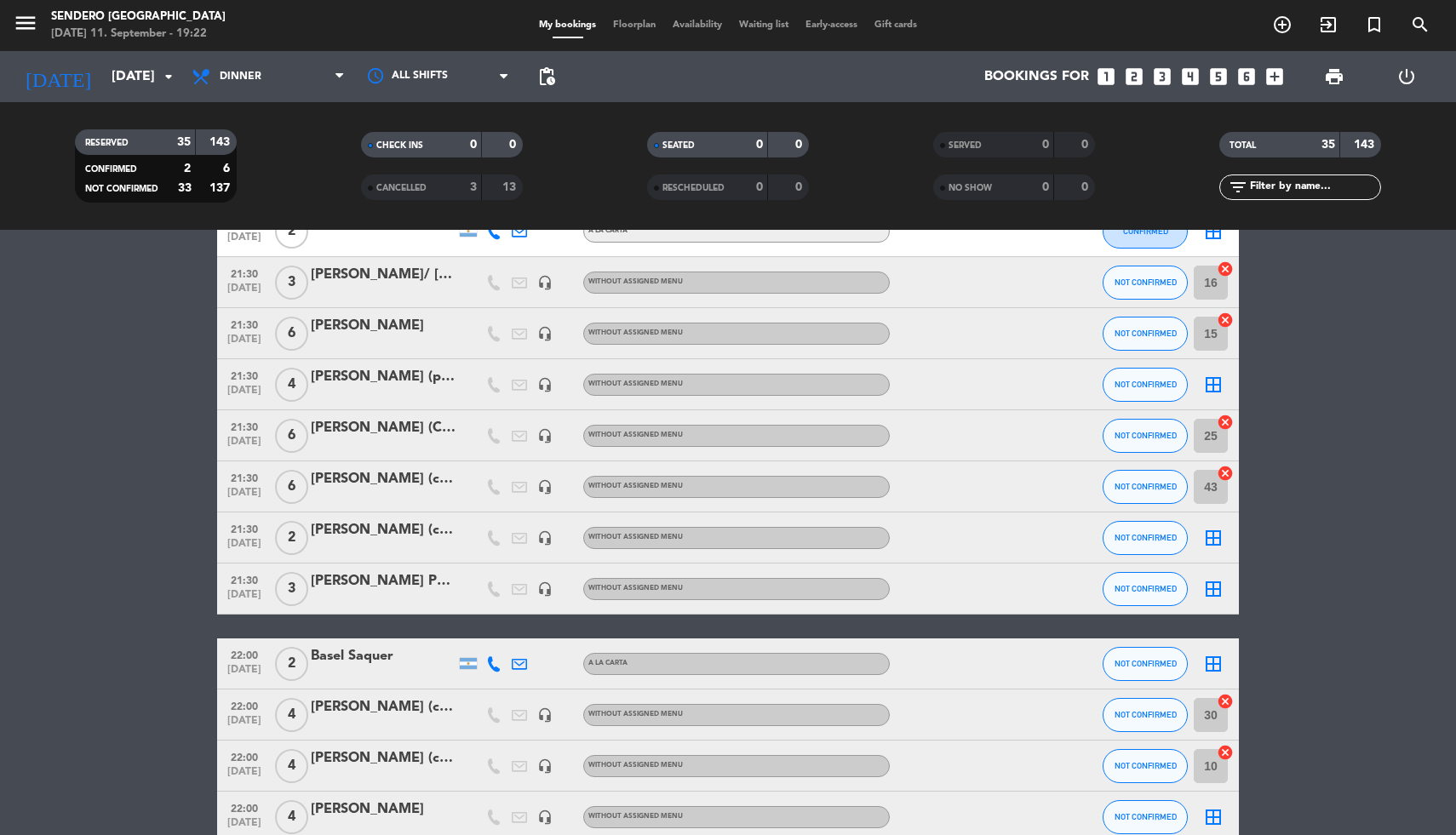
click at [1213, 543] on icon "border_all" at bounding box center [1213, 538] width 21 height 21
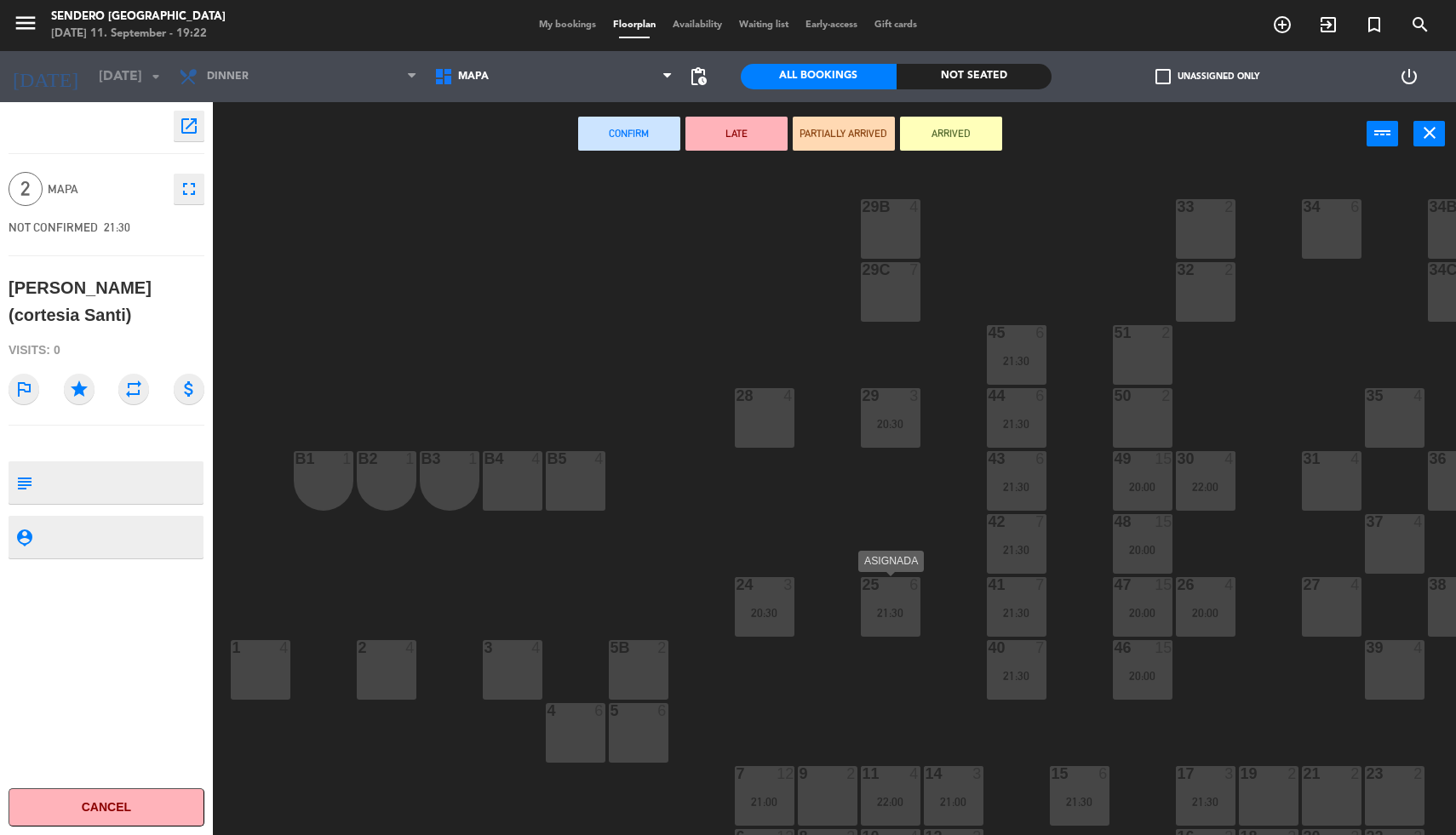
scroll to position [60, 0]
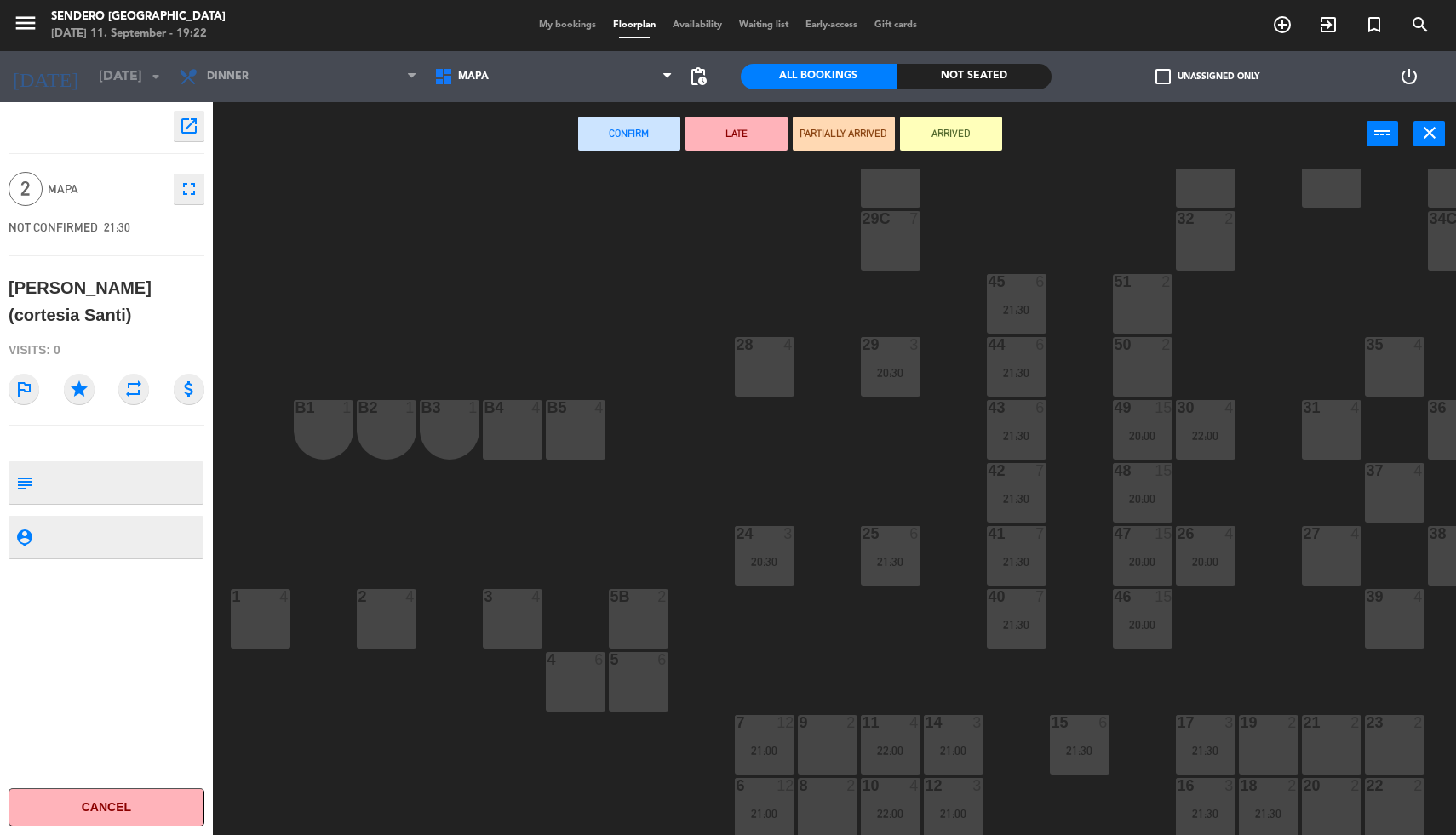
click at [1258, 730] on div "19 2" at bounding box center [1268, 745] width 59 height 59
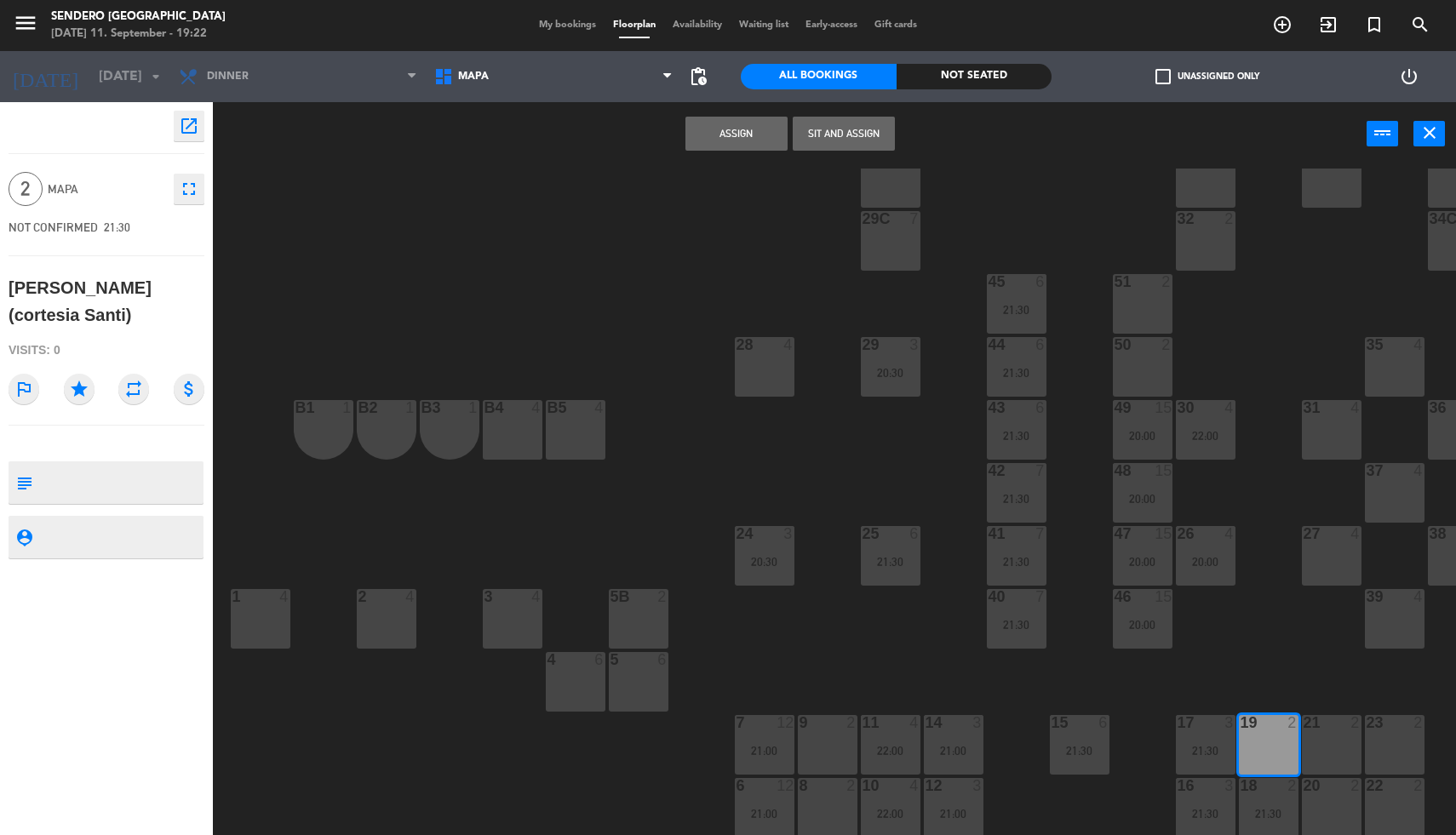
click at [758, 141] on button "Assign" at bounding box center [736, 134] width 103 height 34
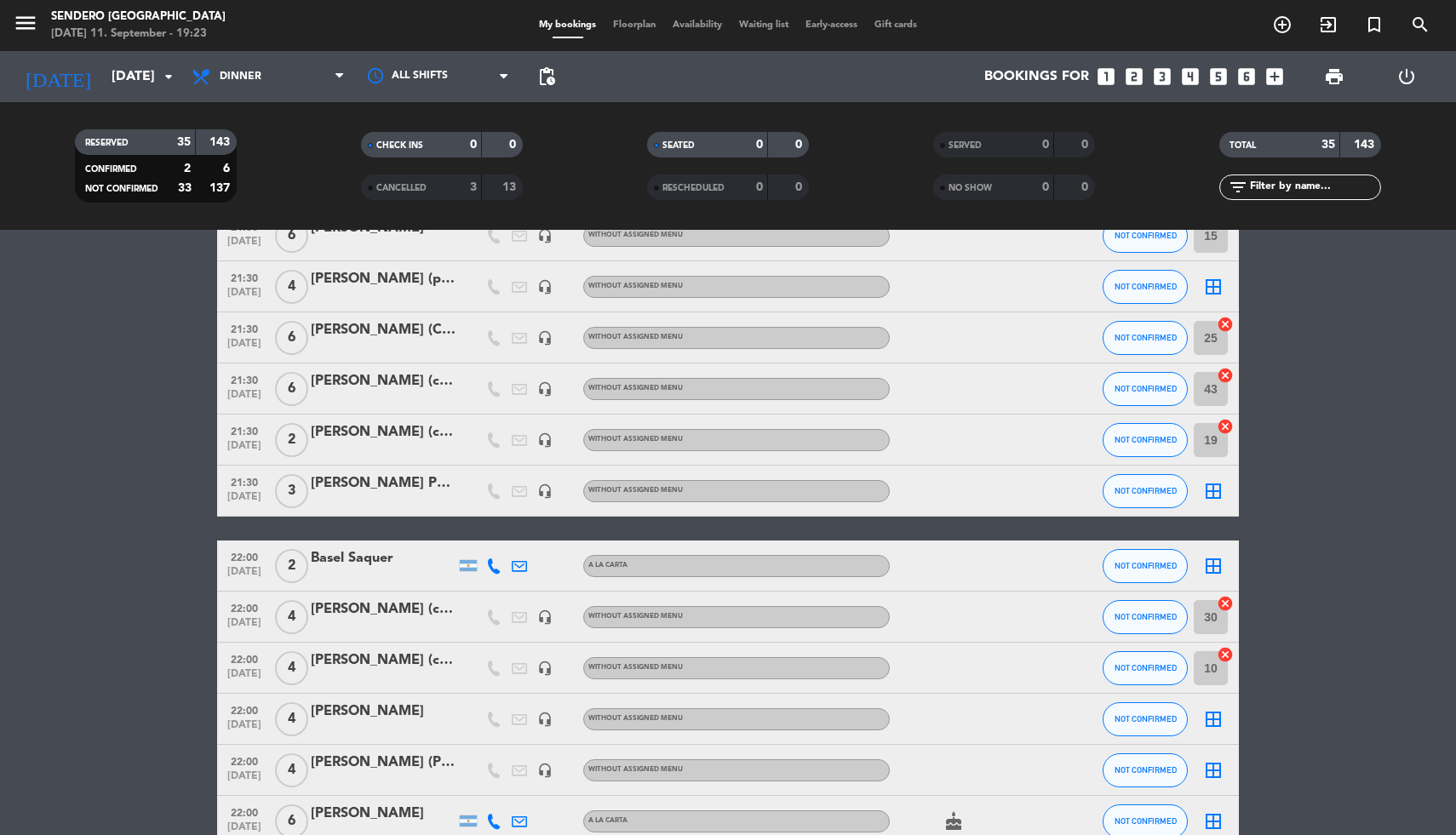
scroll to position [1278, 0]
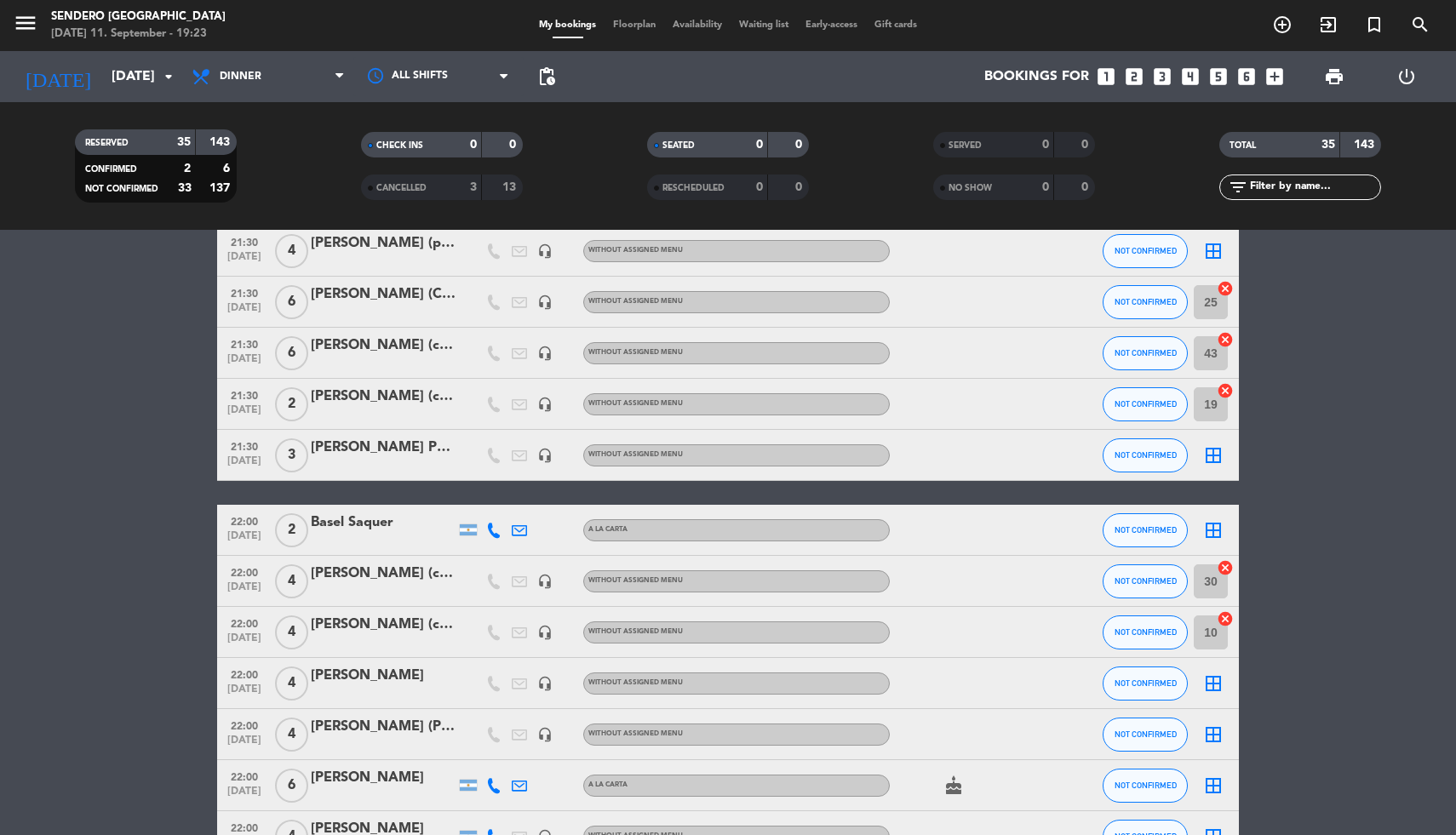
click at [1211, 450] on icon "border_all" at bounding box center [1213, 456] width 21 height 21
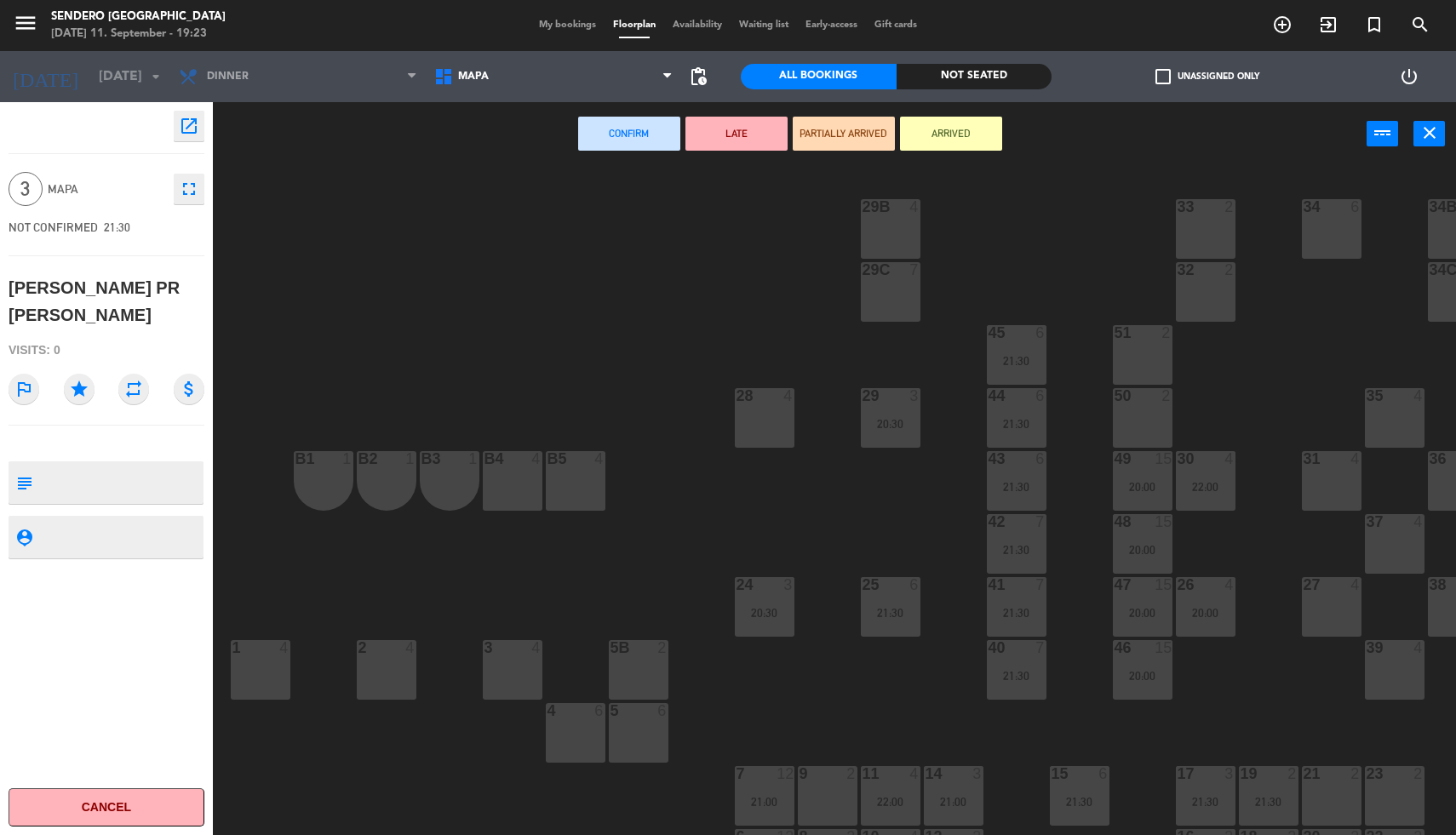
scroll to position [60, 0]
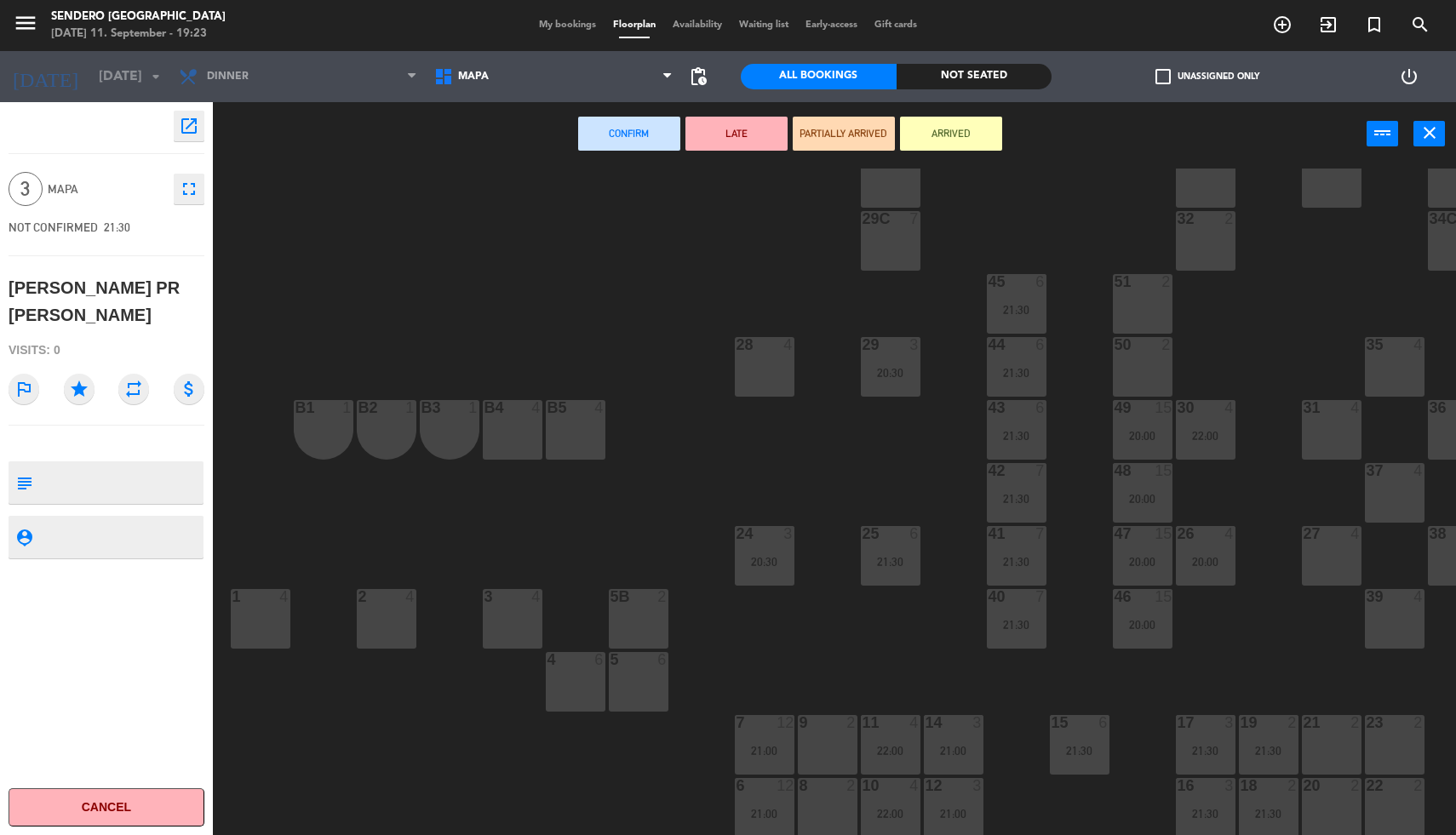
click at [759, 354] on div "28 4" at bounding box center [764, 367] width 59 height 59
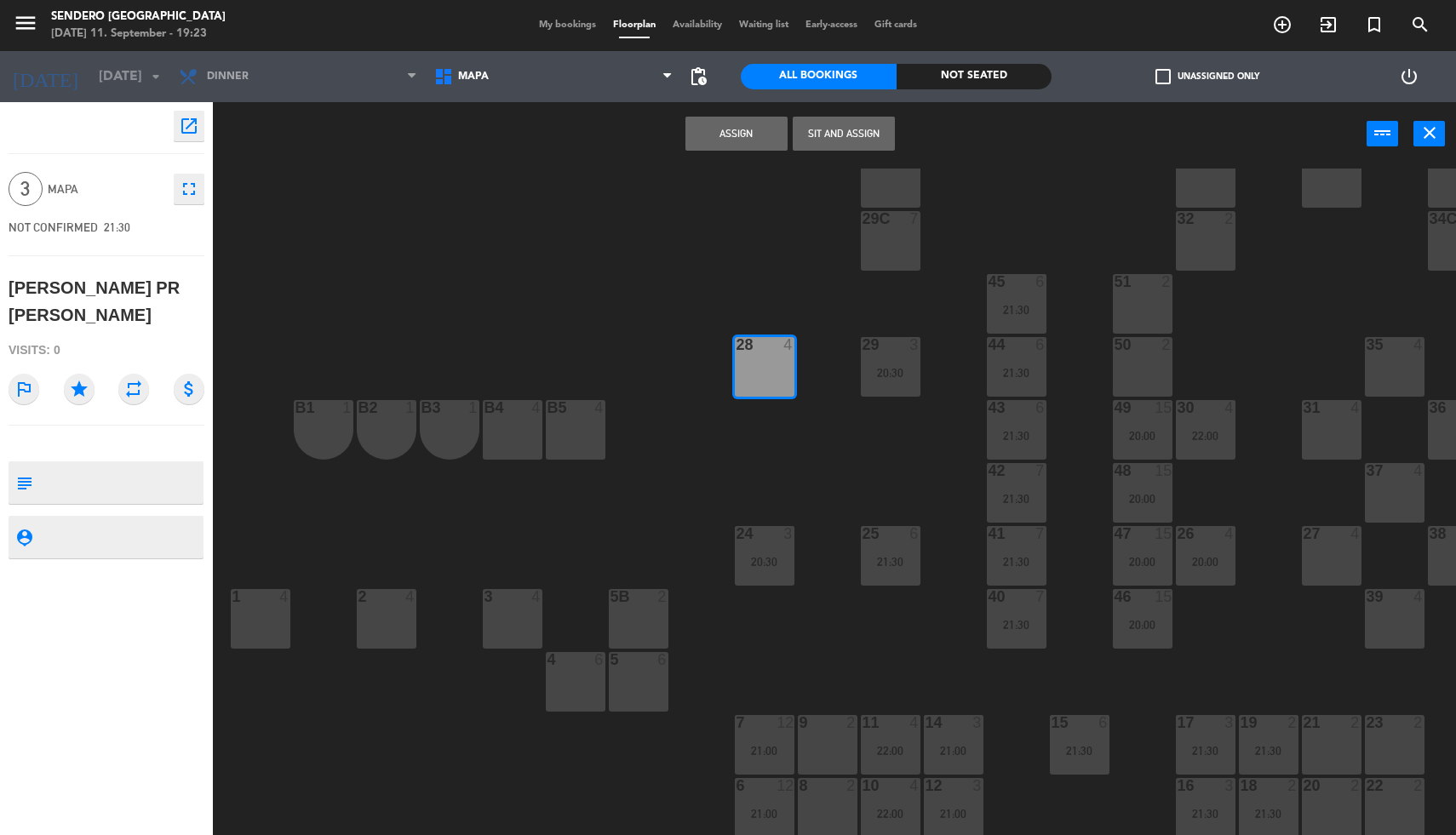
click at [716, 131] on button "Assign" at bounding box center [736, 134] width 103 height 34
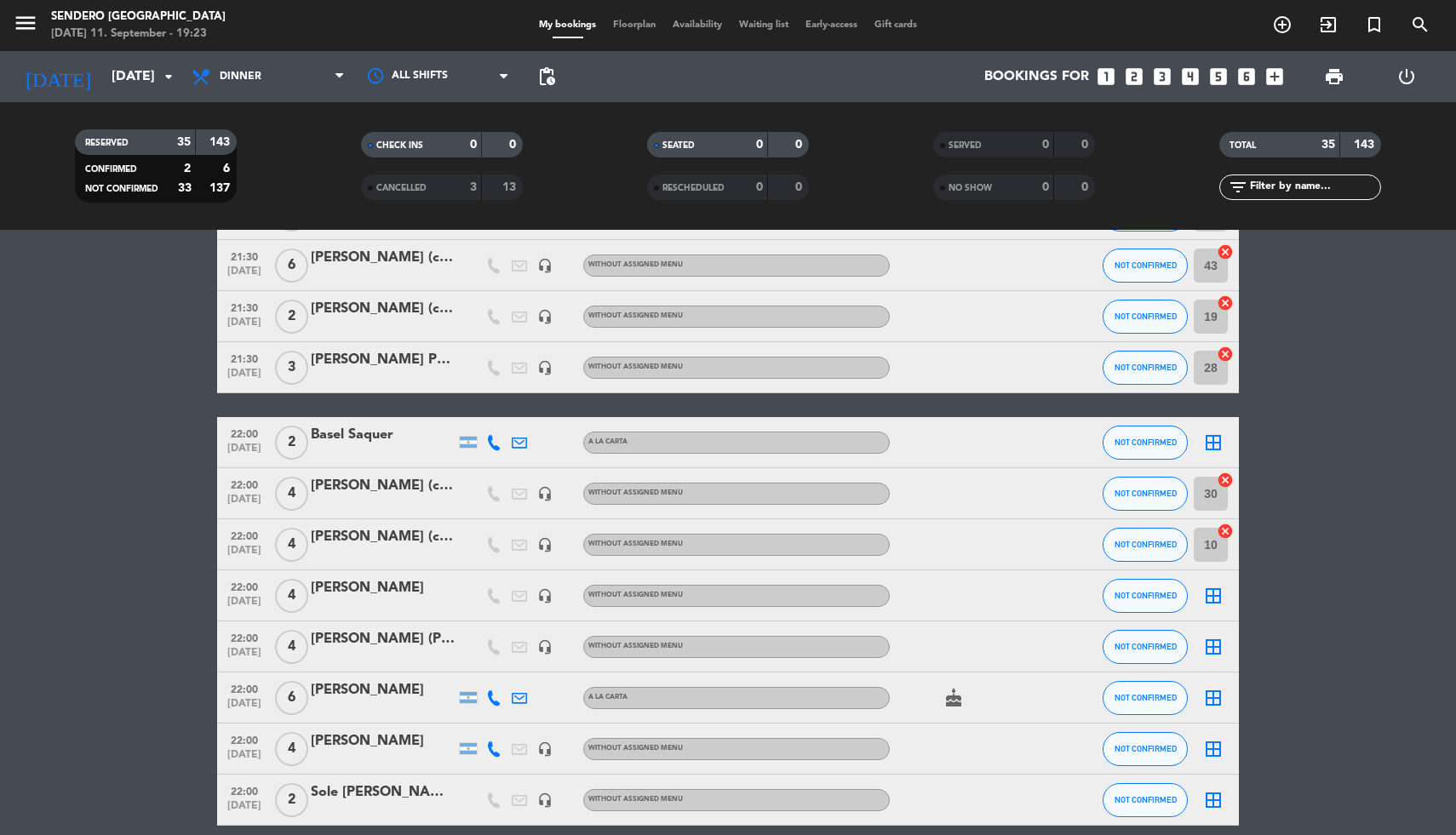
scroll to position [1442, 0]
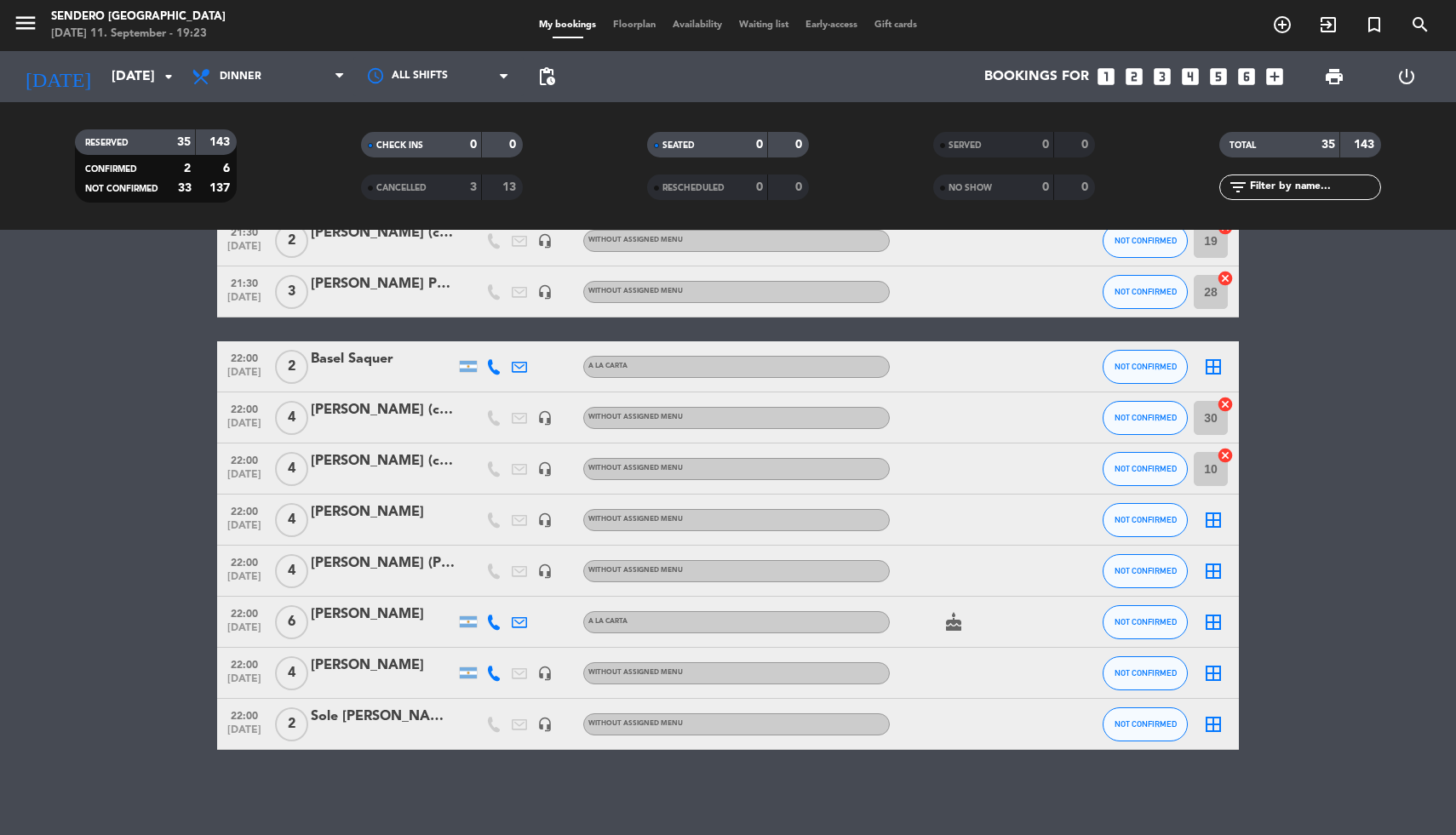
click at [1218, 668] on icon "border_all" at bounding box center [1213, 673] width 21 height 21
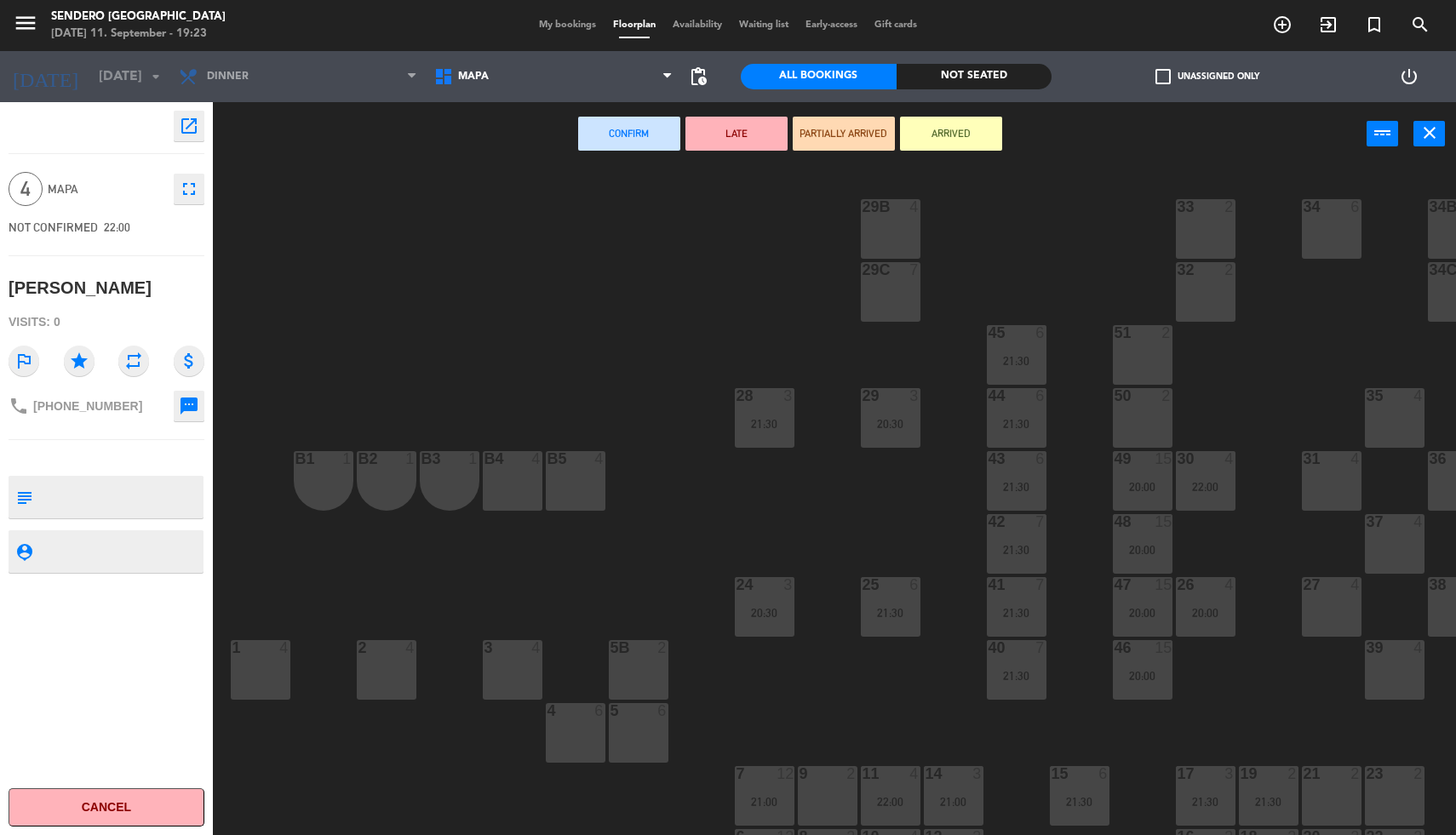
scroll to position [60, 0]
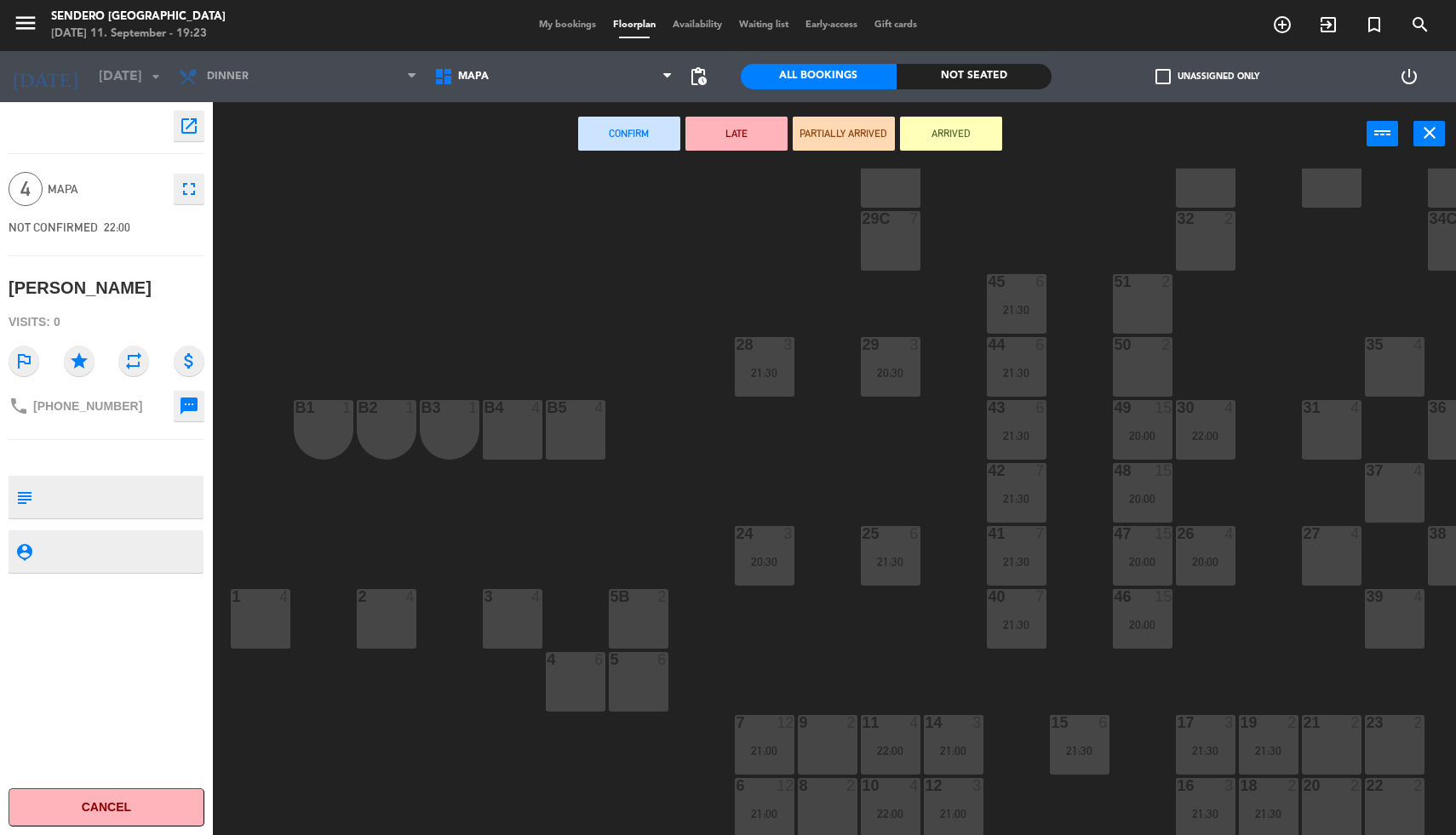
click at [1337, 529] on div at bounding box center [1332, 534] width 28 height 15
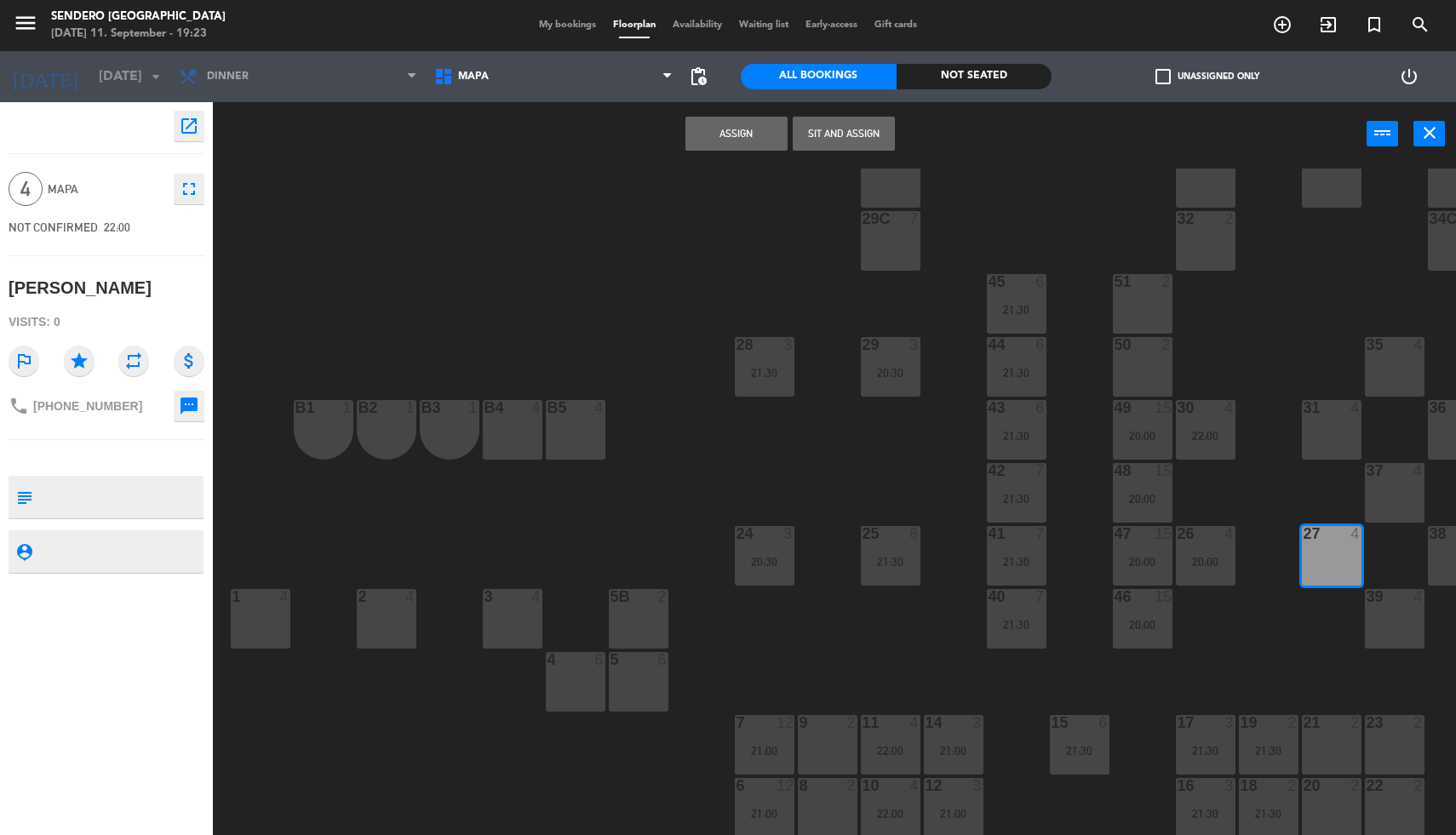
click at [743, 135] on button "Assign" at bounding box center [736, 134] width 103 height 34
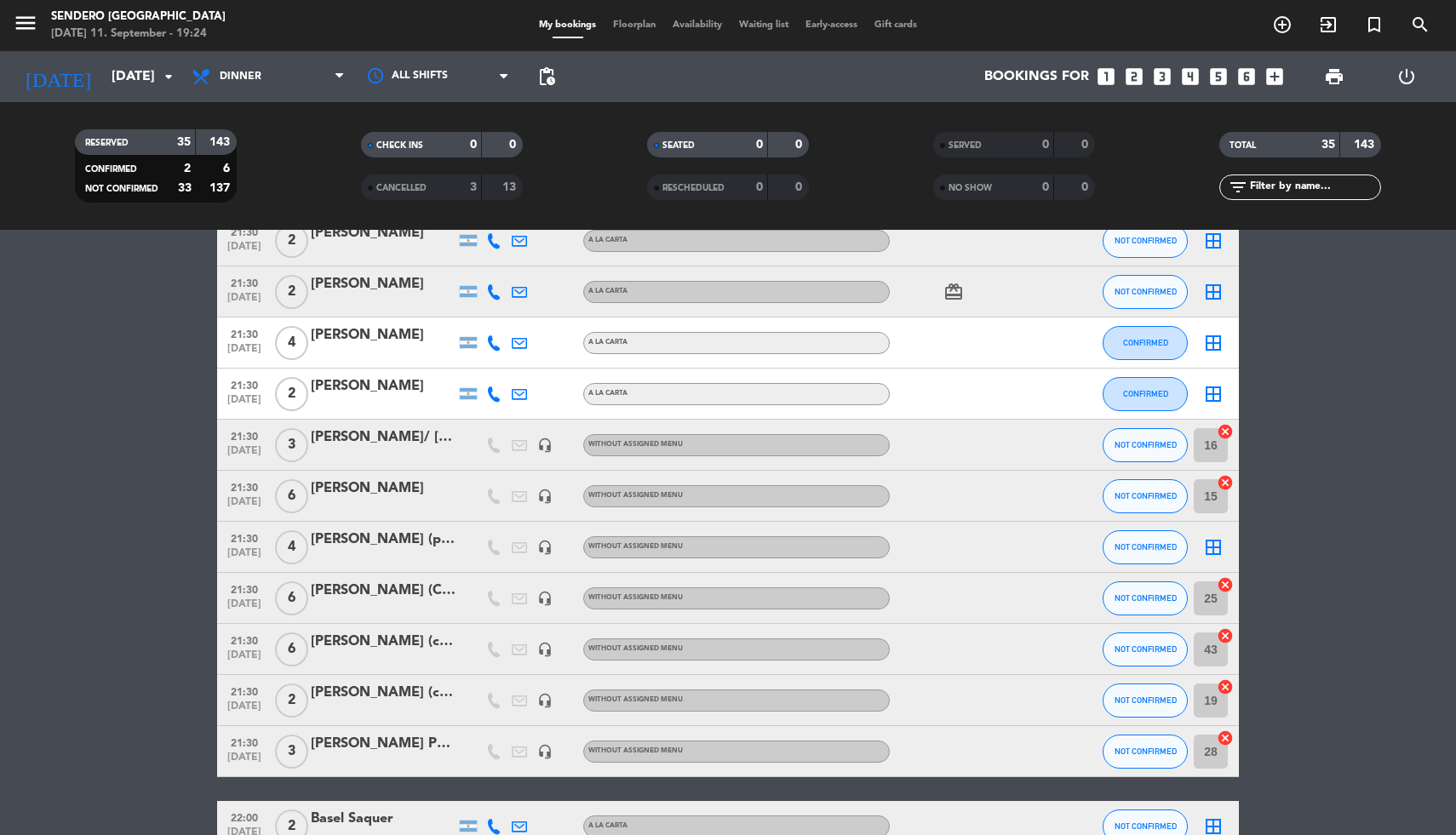
scroll to position [986, 0]
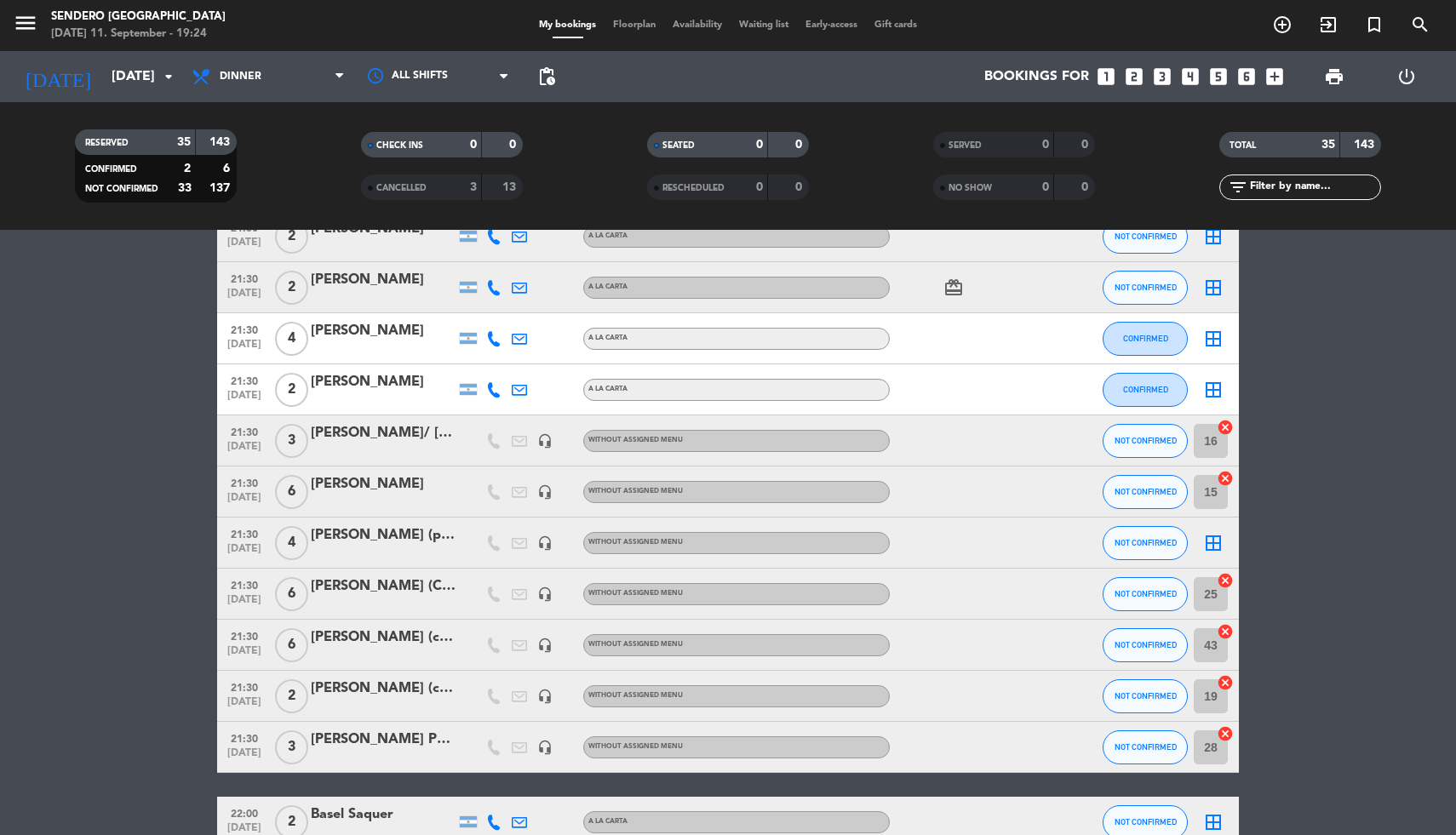
click at [1219, 541] on icon "border_all" at bounding box center [1213, 544] width 21 height 21
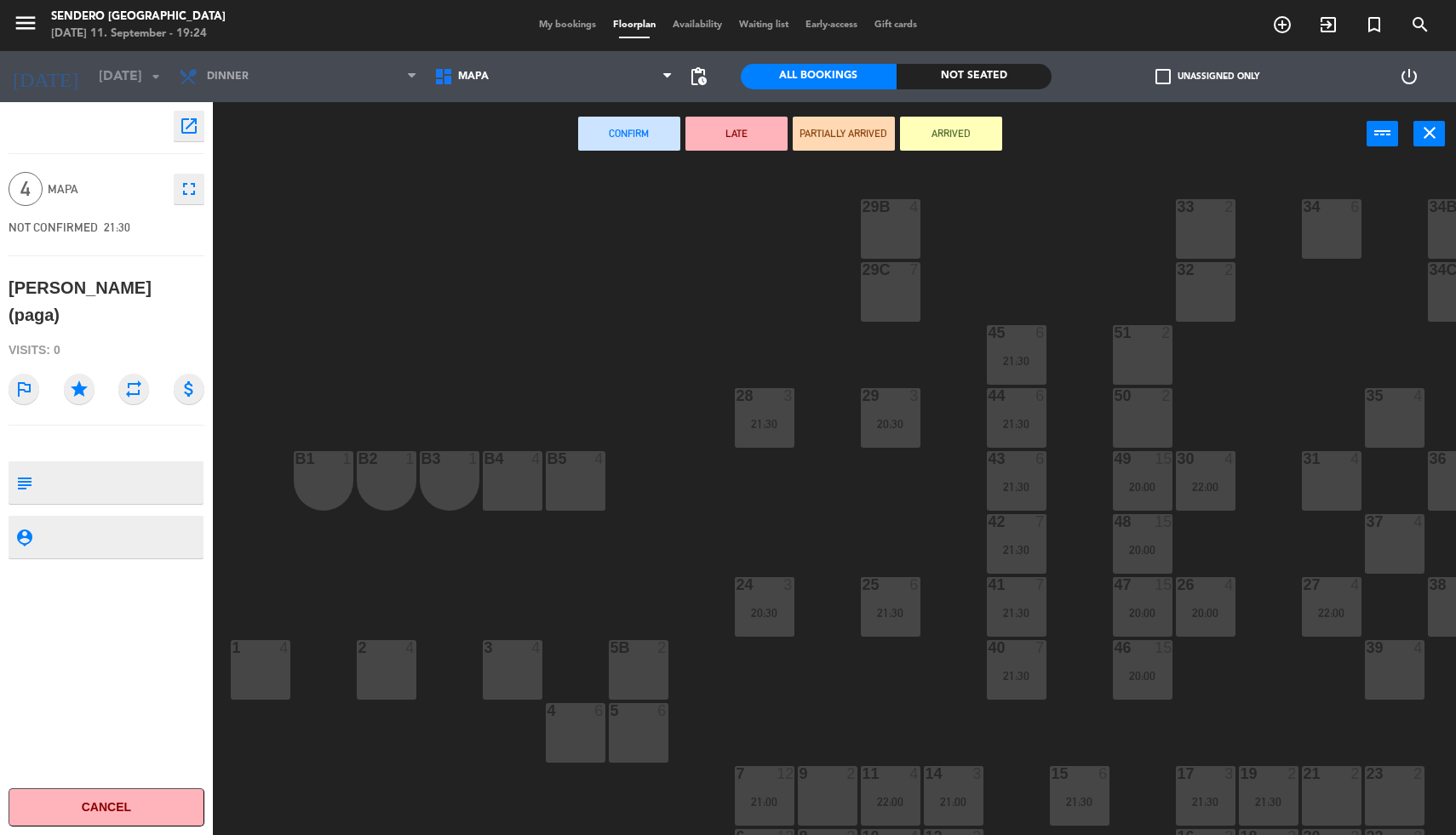
click at [1329, 474] on div "31 4" at bounding box center [1331, 481] width 59 height 59
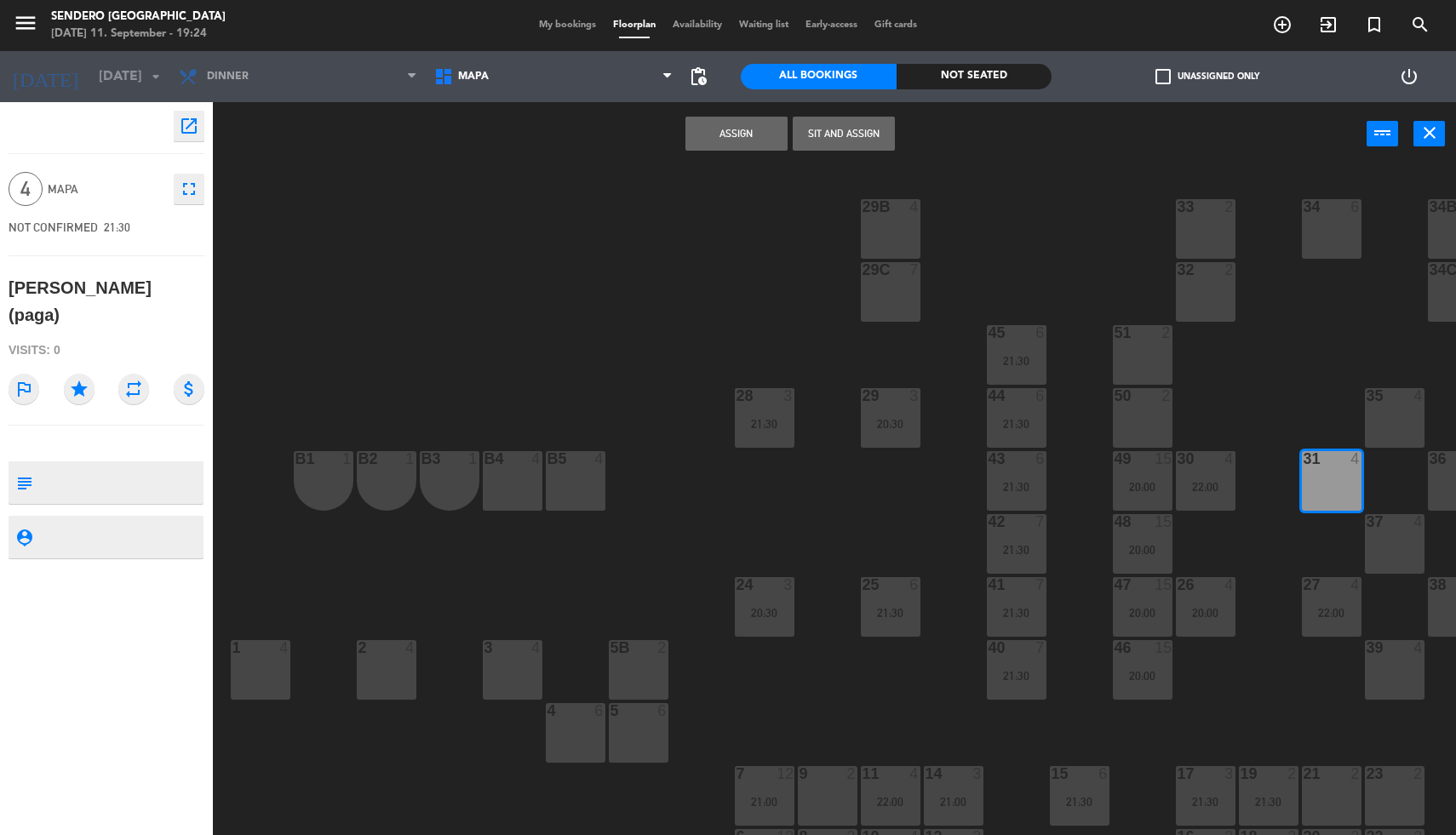
click at [716, 146] on button "Assign" at bounding box center [736, 134] width 103 height 34
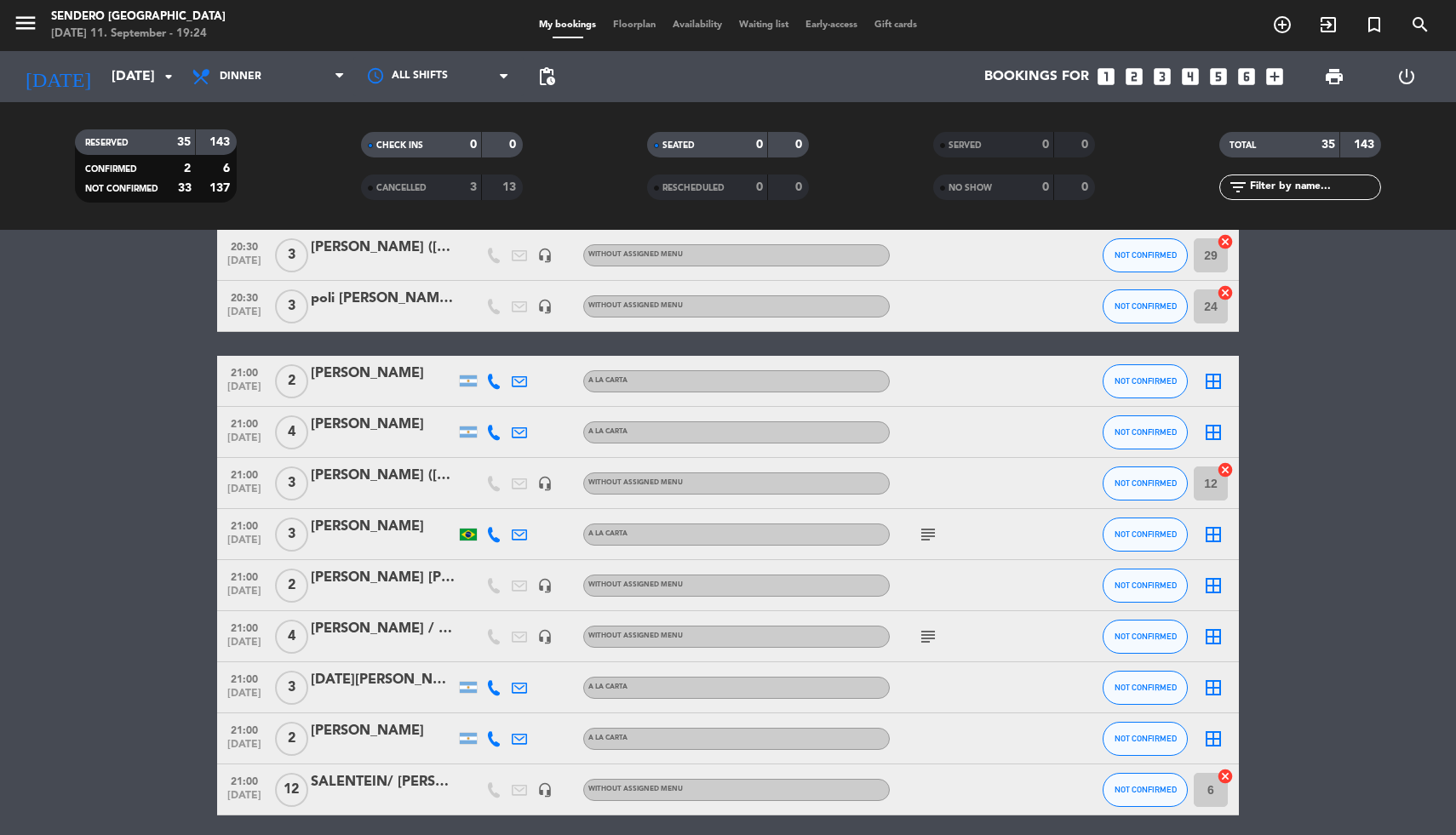
scroll to position [209, 0]
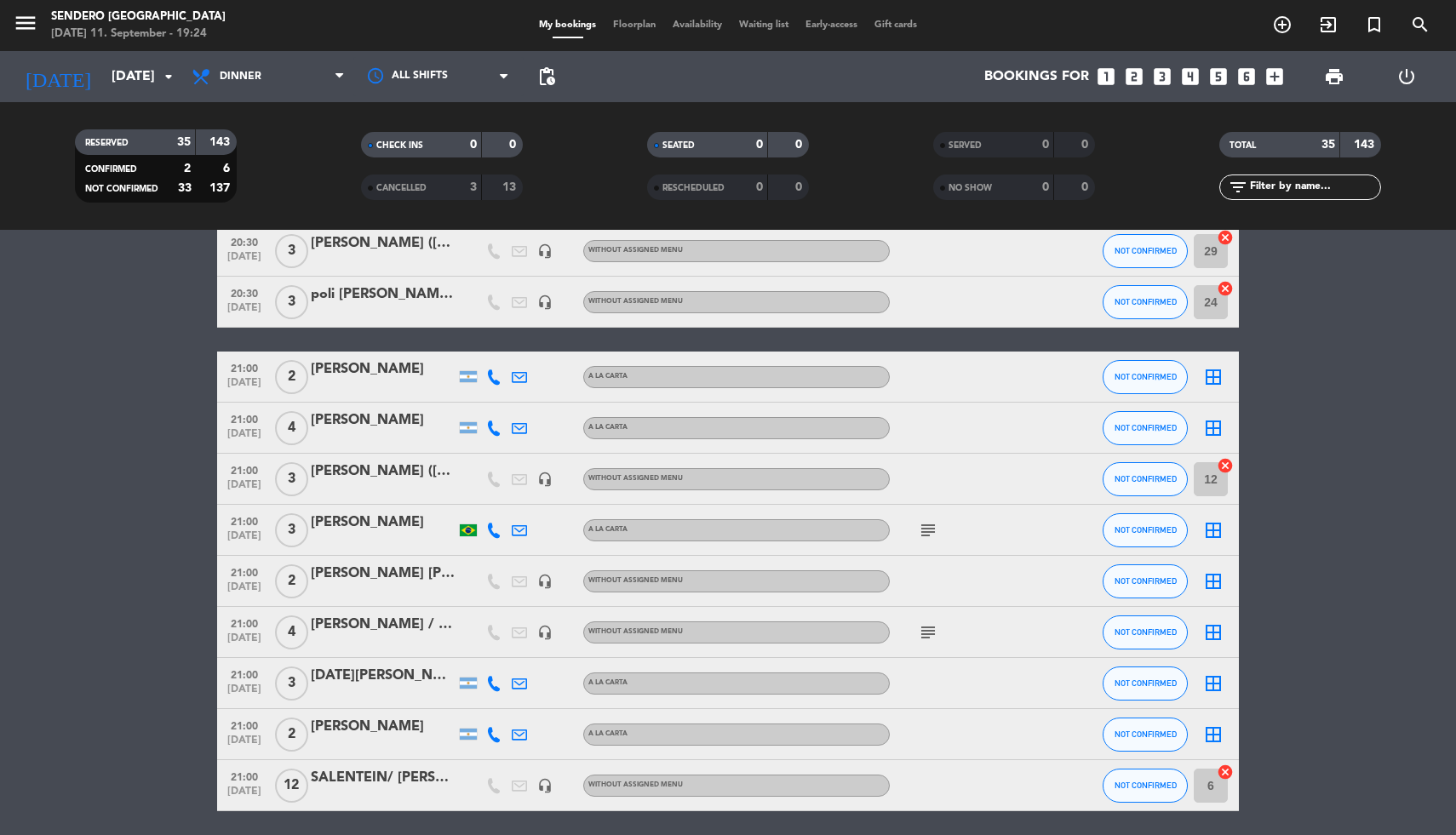
click at [1211, 428] on icon "border_all" at bounding box center [1213, 429] width 21 height 21
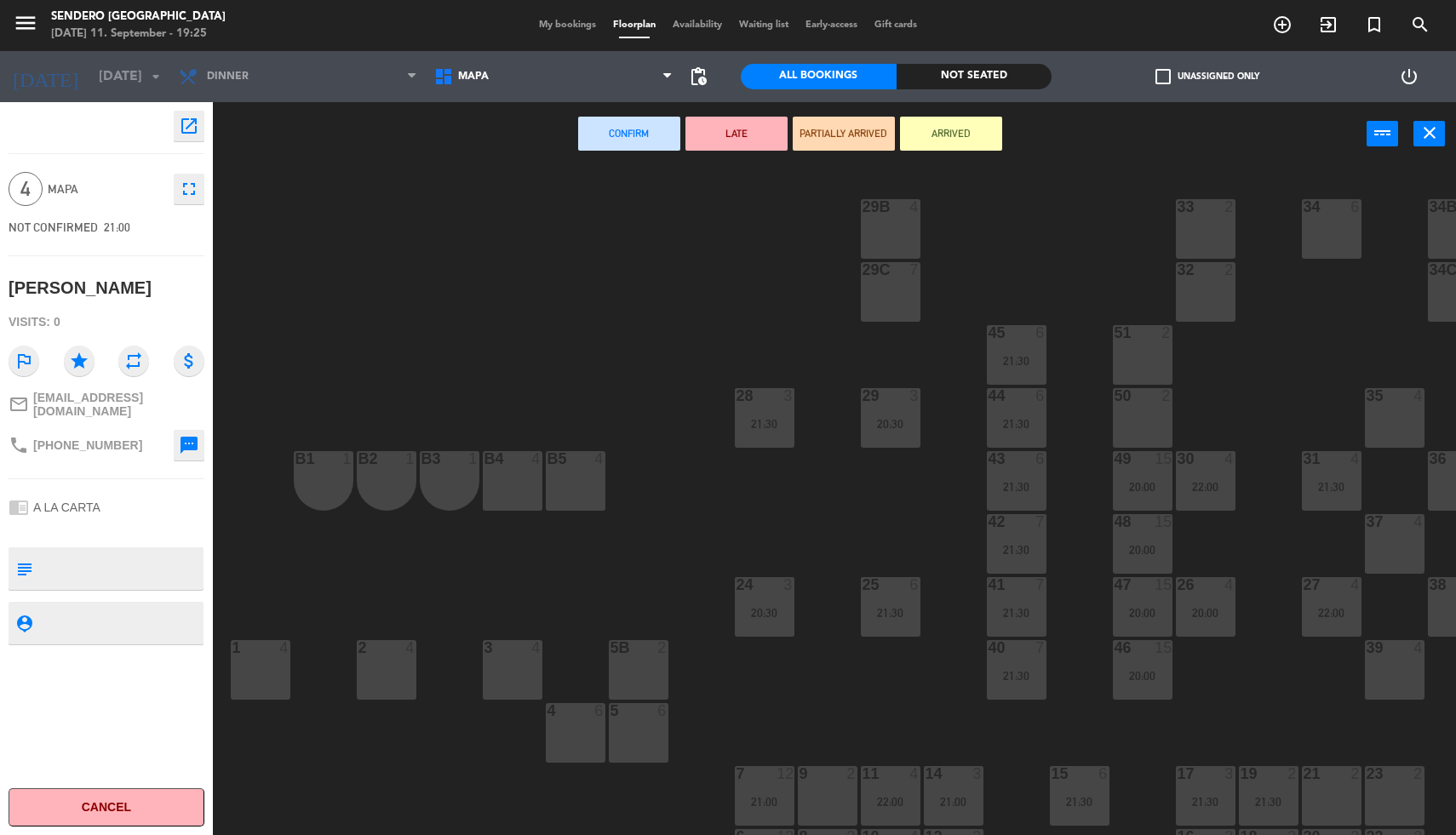
click at [1319, 210] on div at bounding box center [1332, 207] width 28 height 15
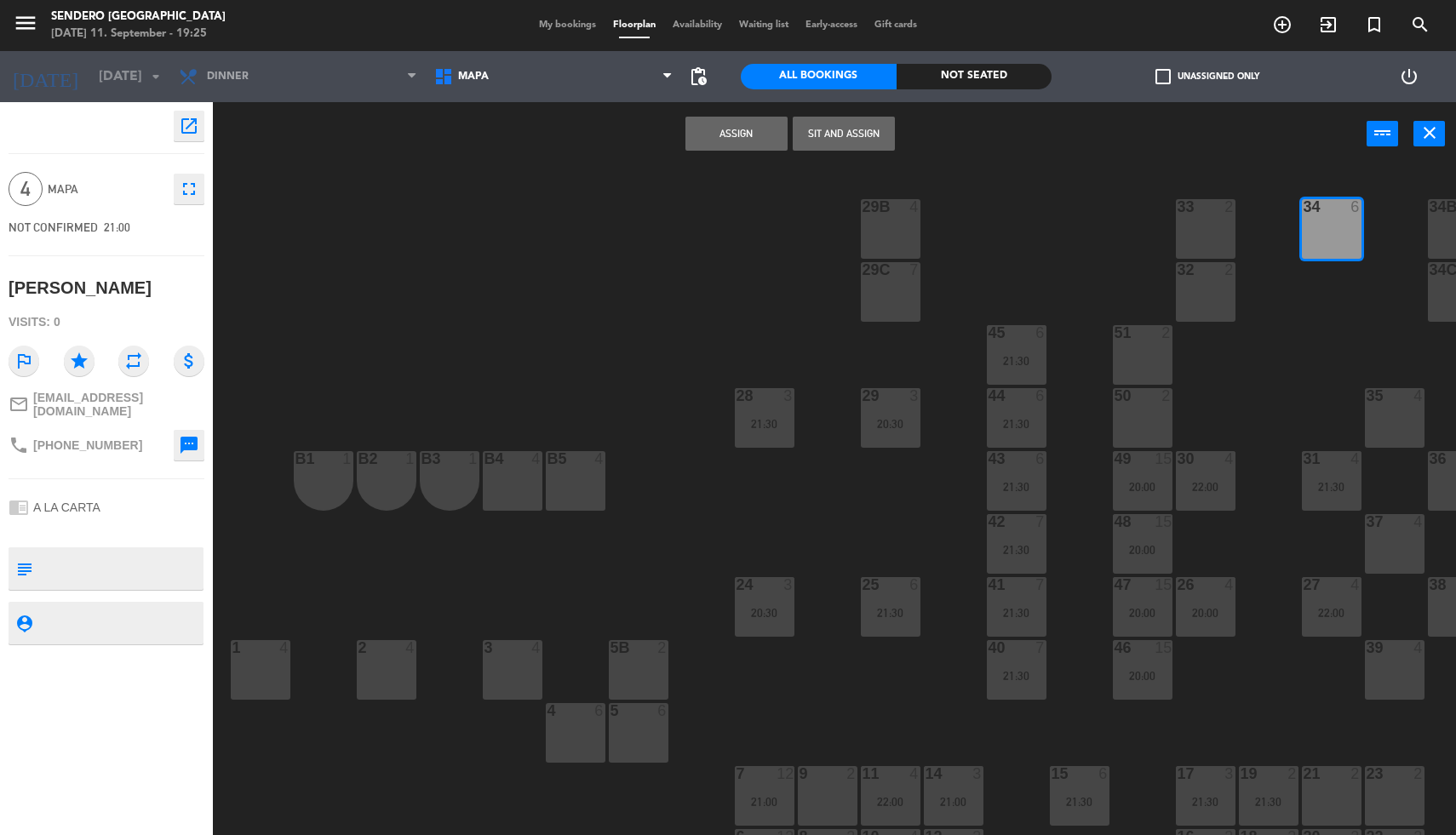
click at [748, 119] on button "Assign" at bounding box center [736, 134] width 103 height 34
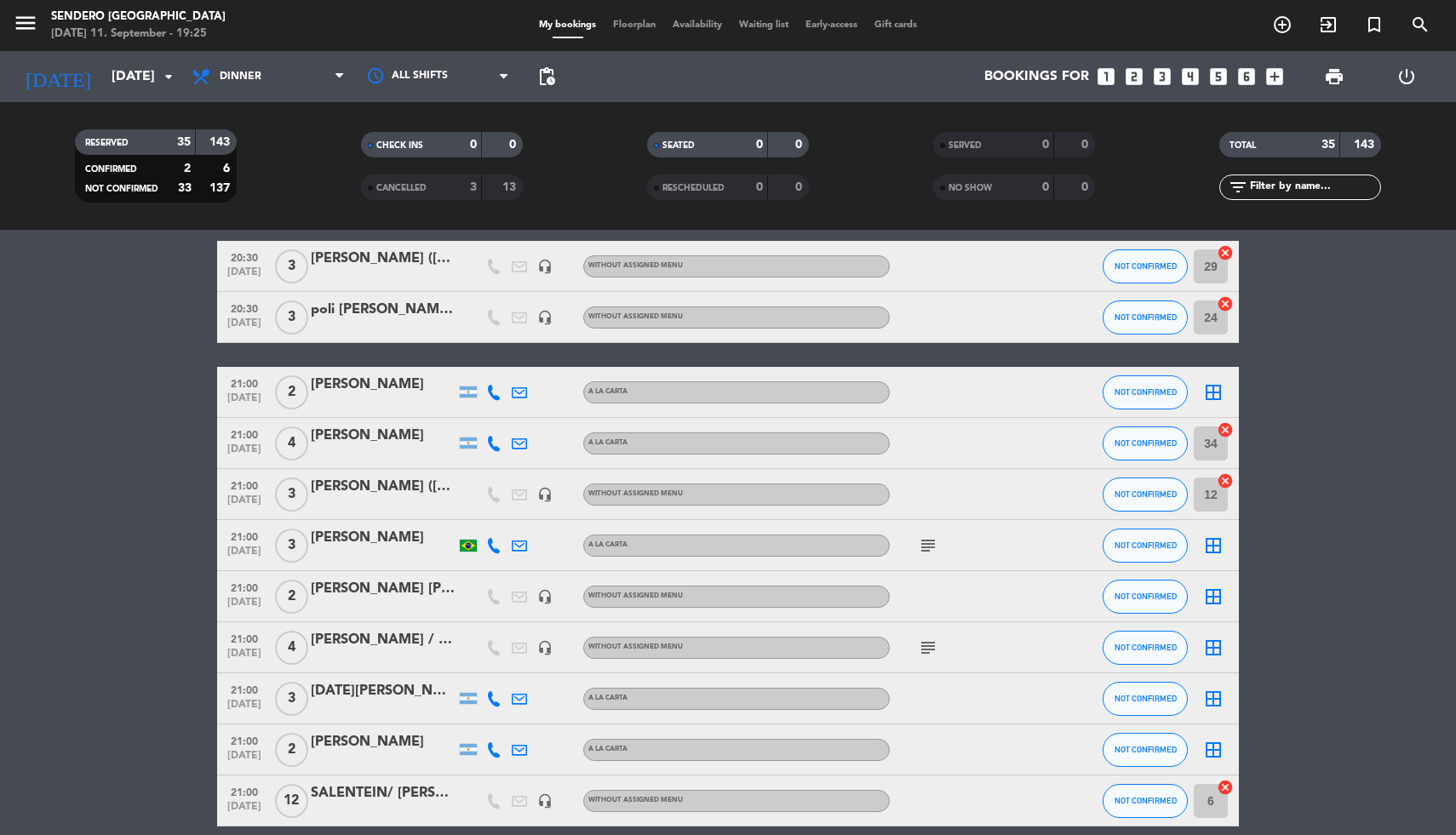
scroll to position [198, 0]
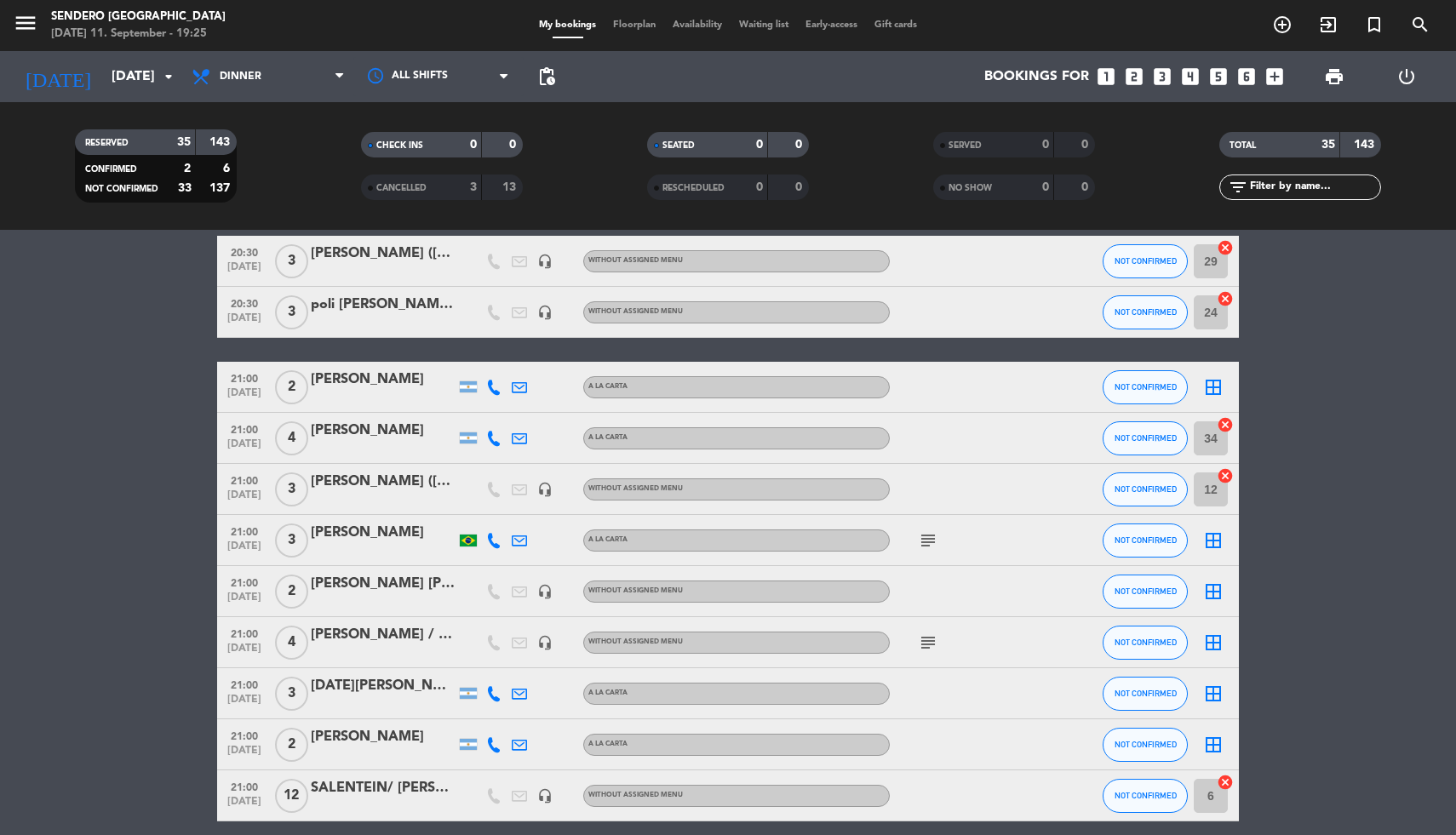
click at [1211, 381] on icon "border_all" at bounding box center [1213, 387] width 21 height 21
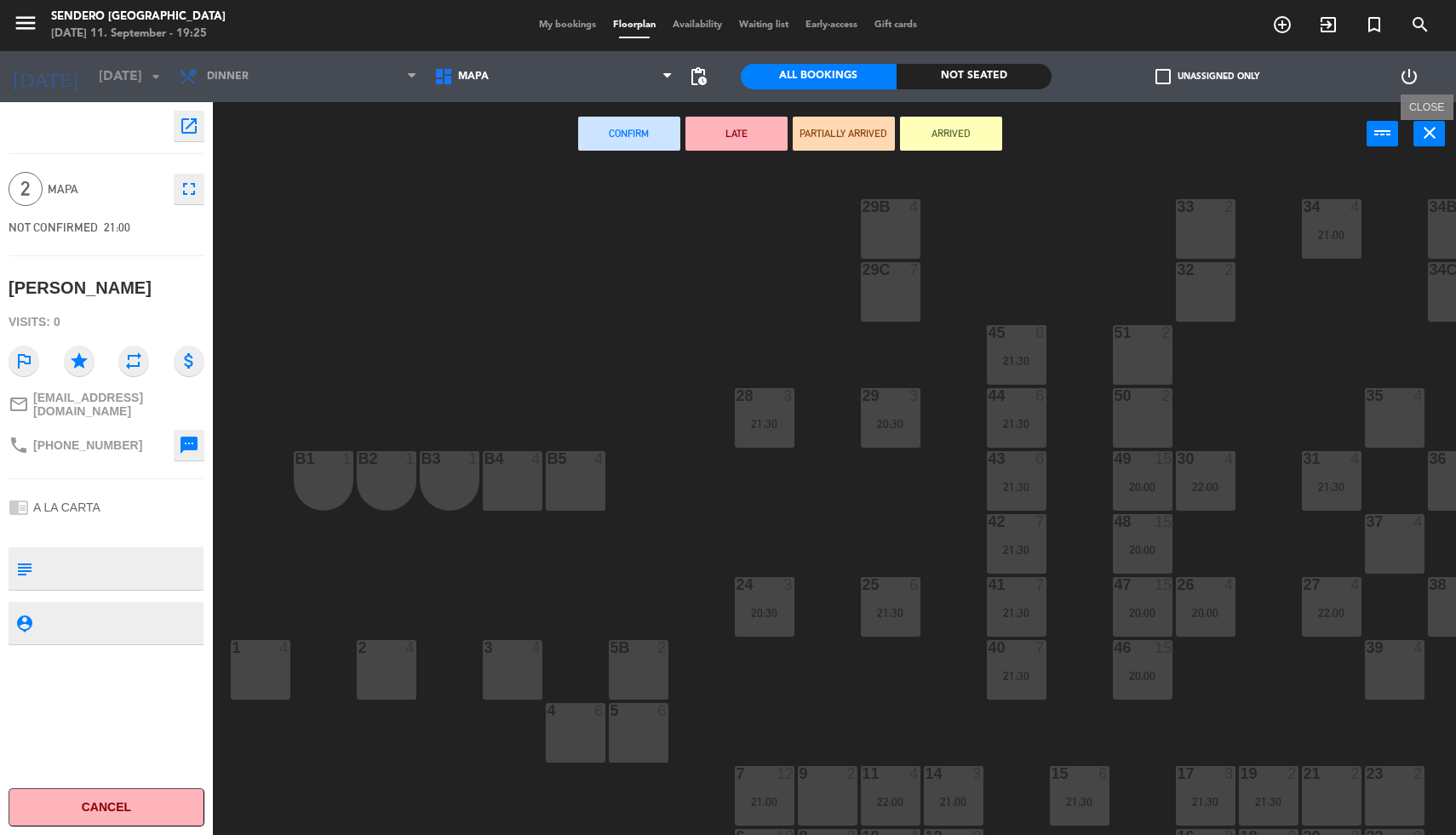
click at [1433, 136] on icon "close" at bounding box center [1430, 133] width 21 height 21
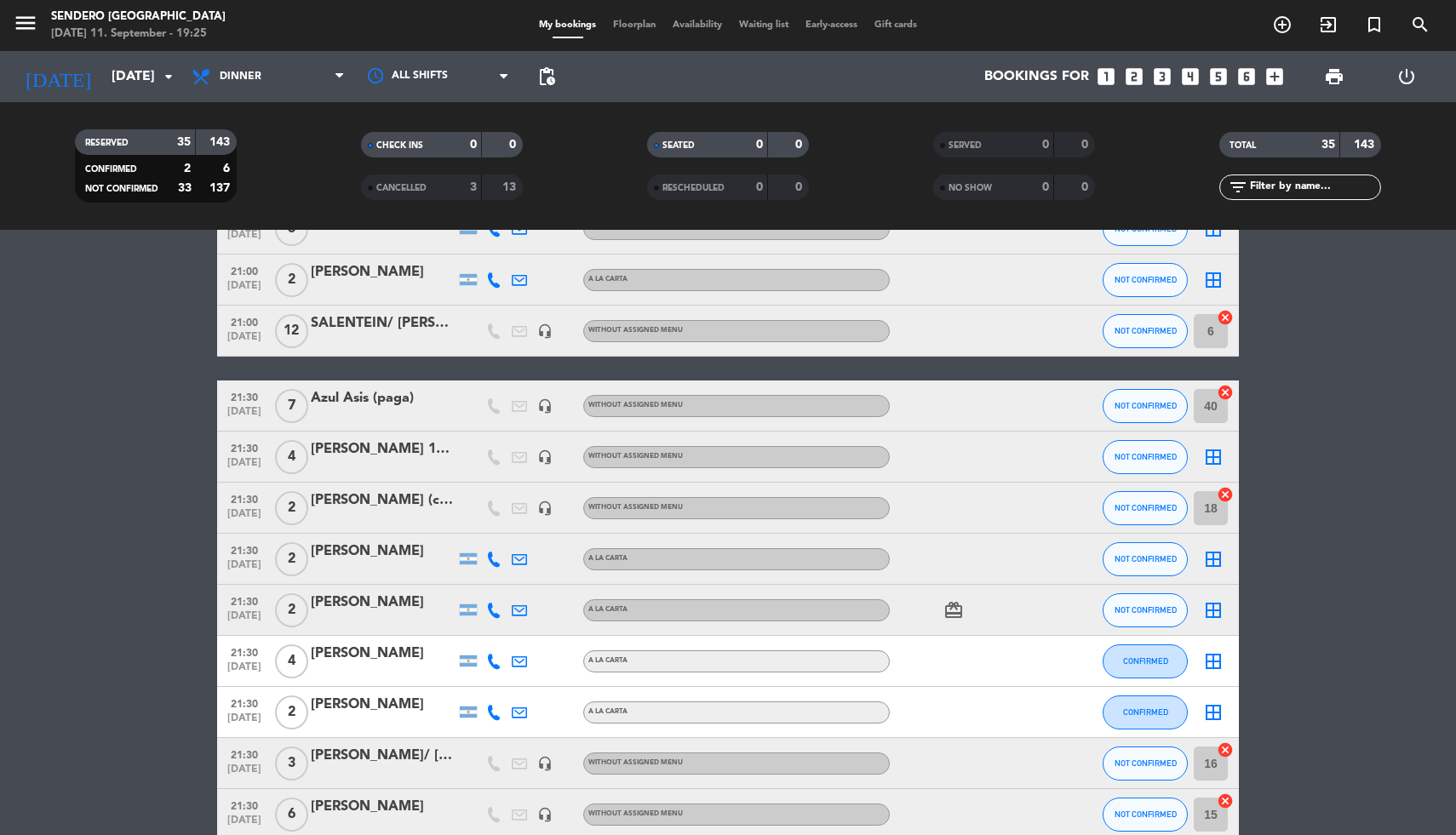
scroll to position [849, 0]
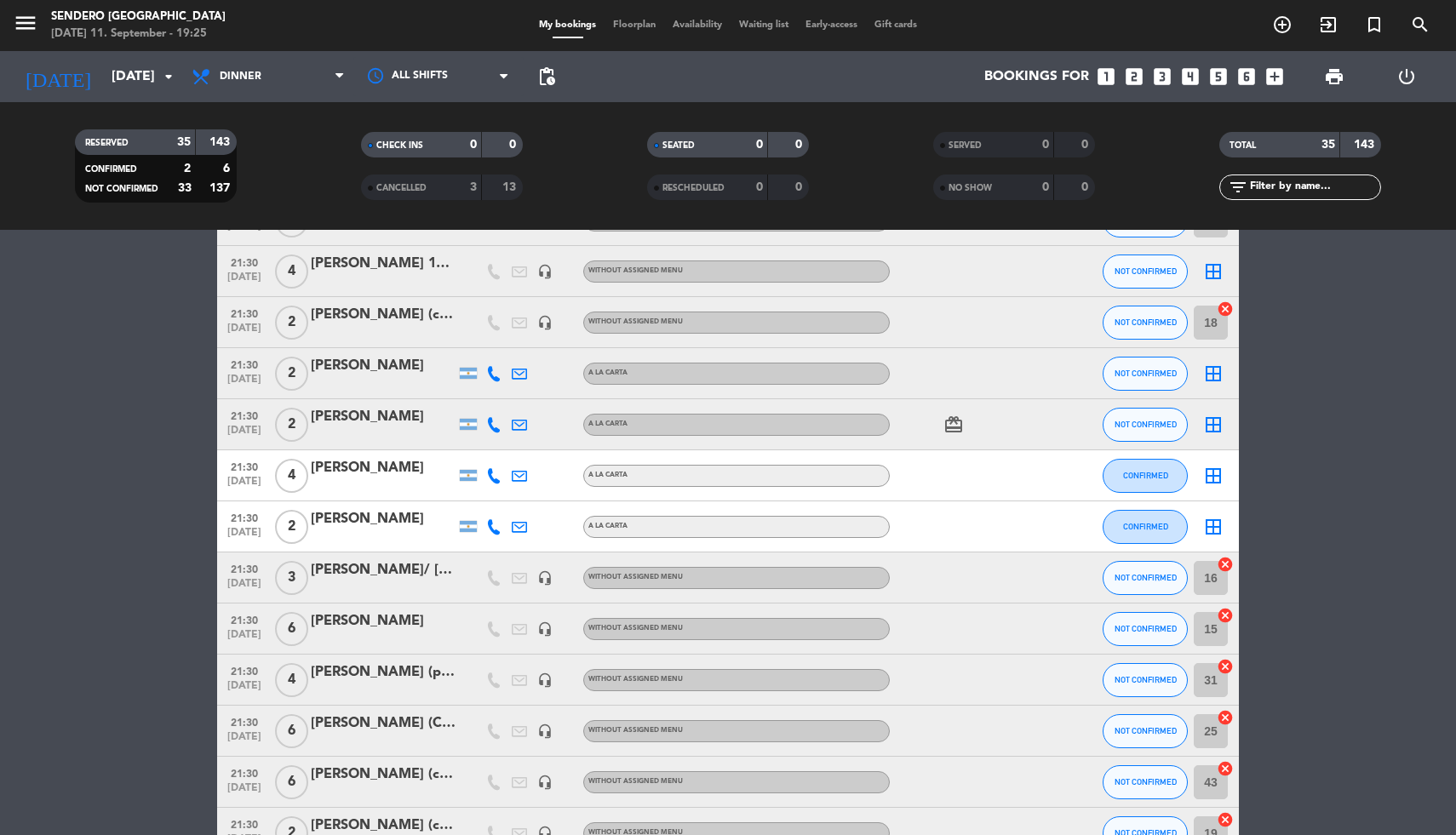
click at [1215, 266] on icon "border_all" at bounding box center [1213, 272] width 21 height 21
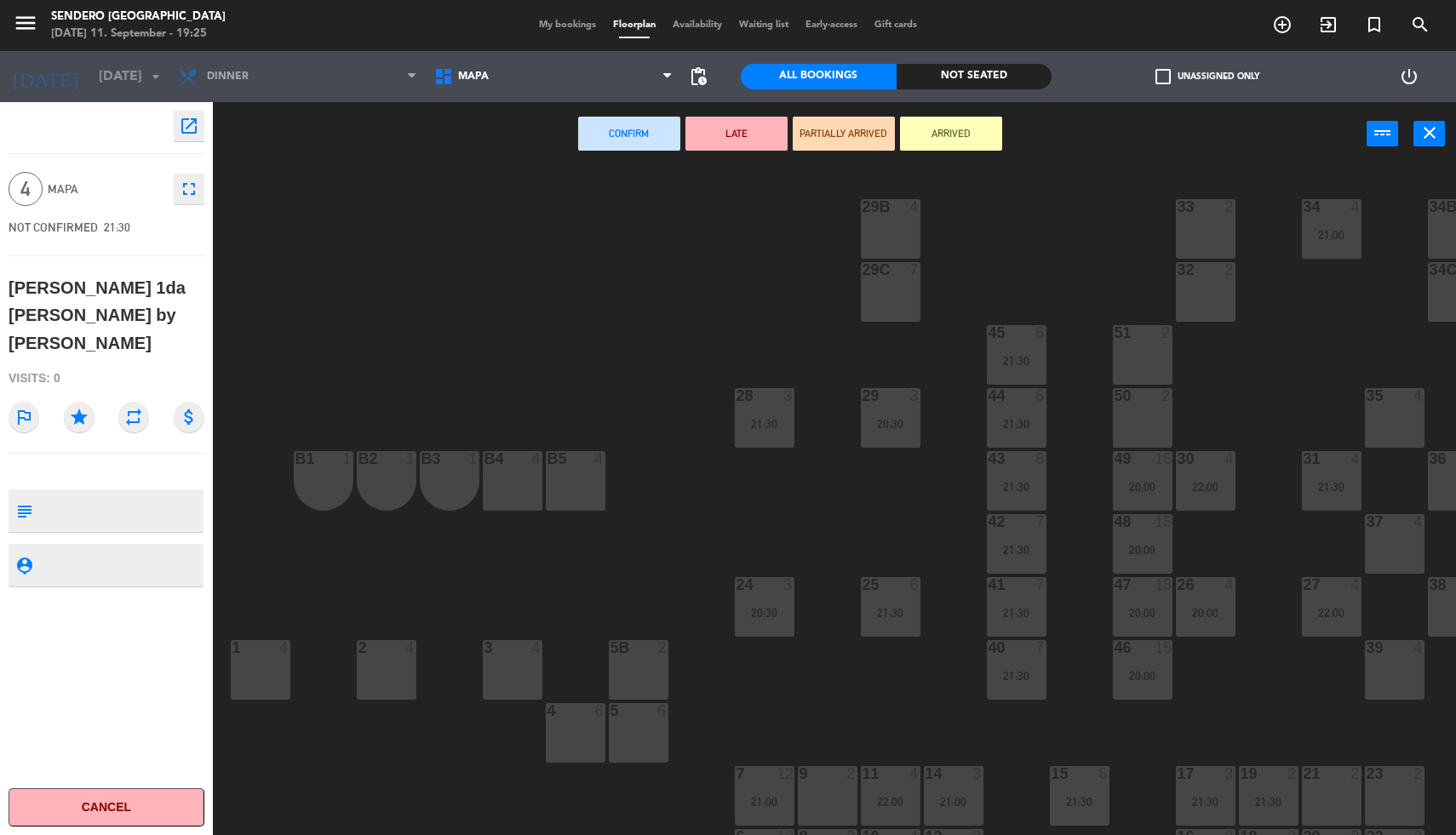
scroll to position [60, 0]
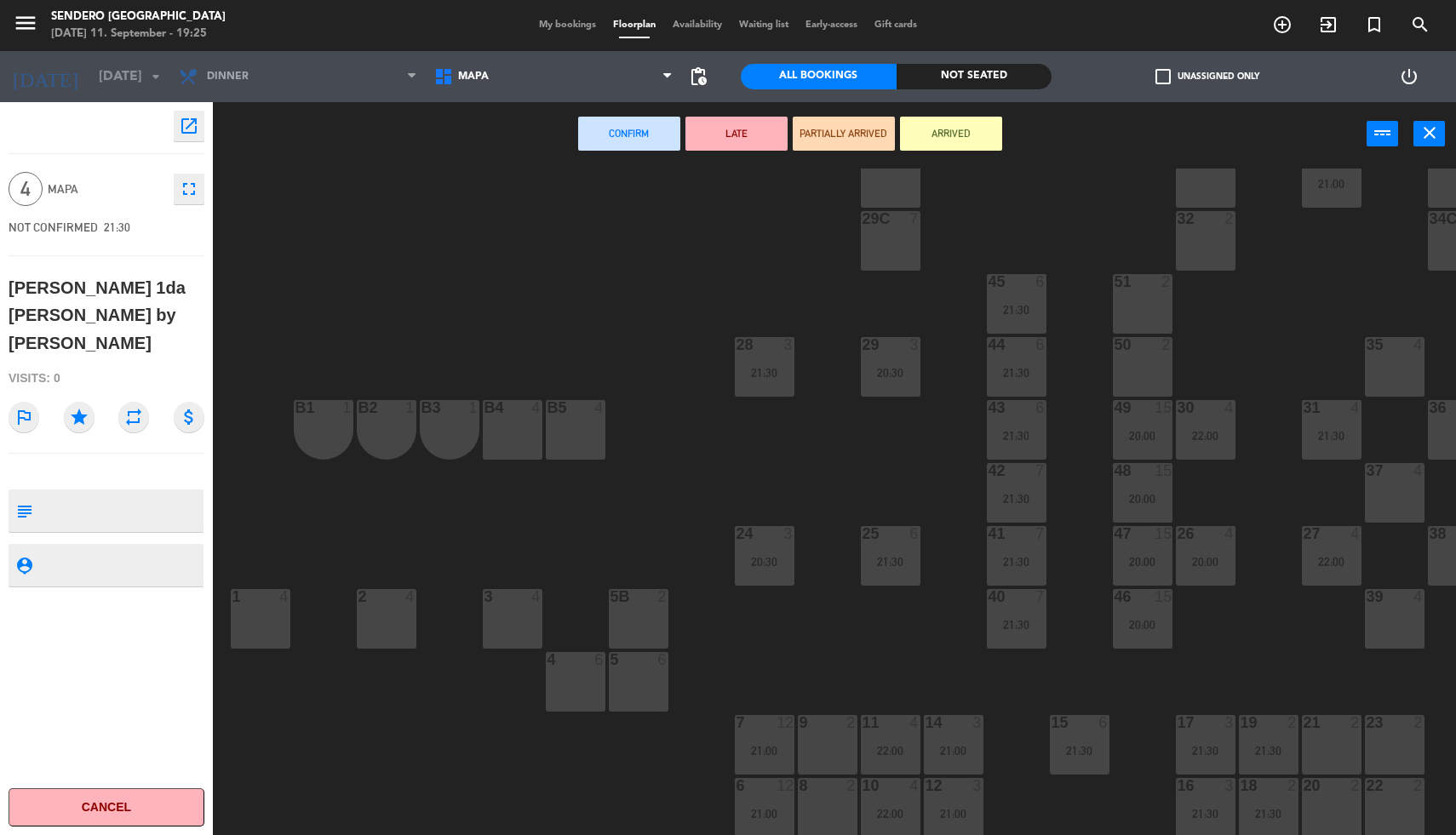
click at [571, 667] on div "4 6" at bounding box center [575, 682] width 59 height 59
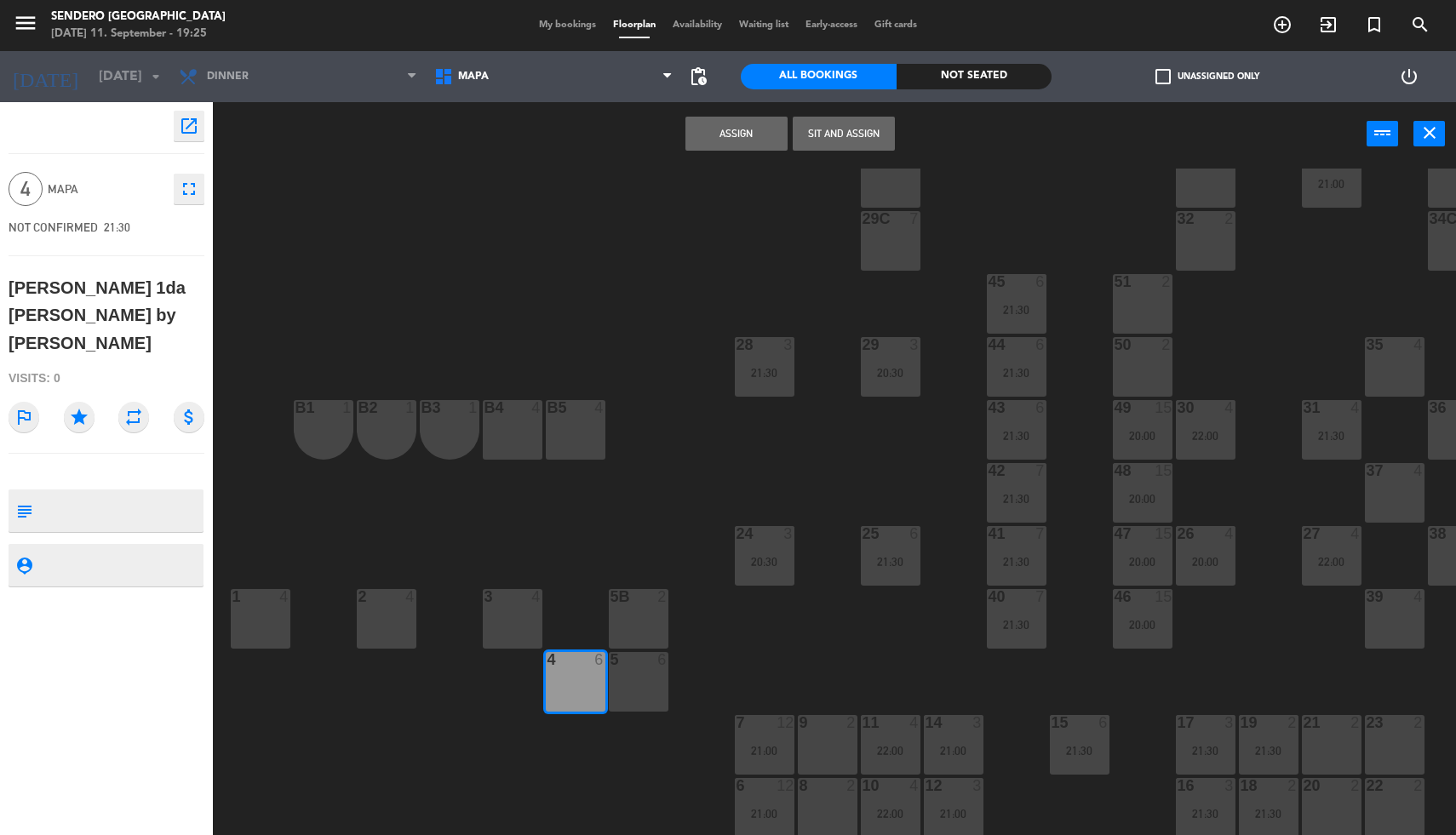
click at [735, 134] on button "Assign" at bounding box center [736, 134] width 103 height 34
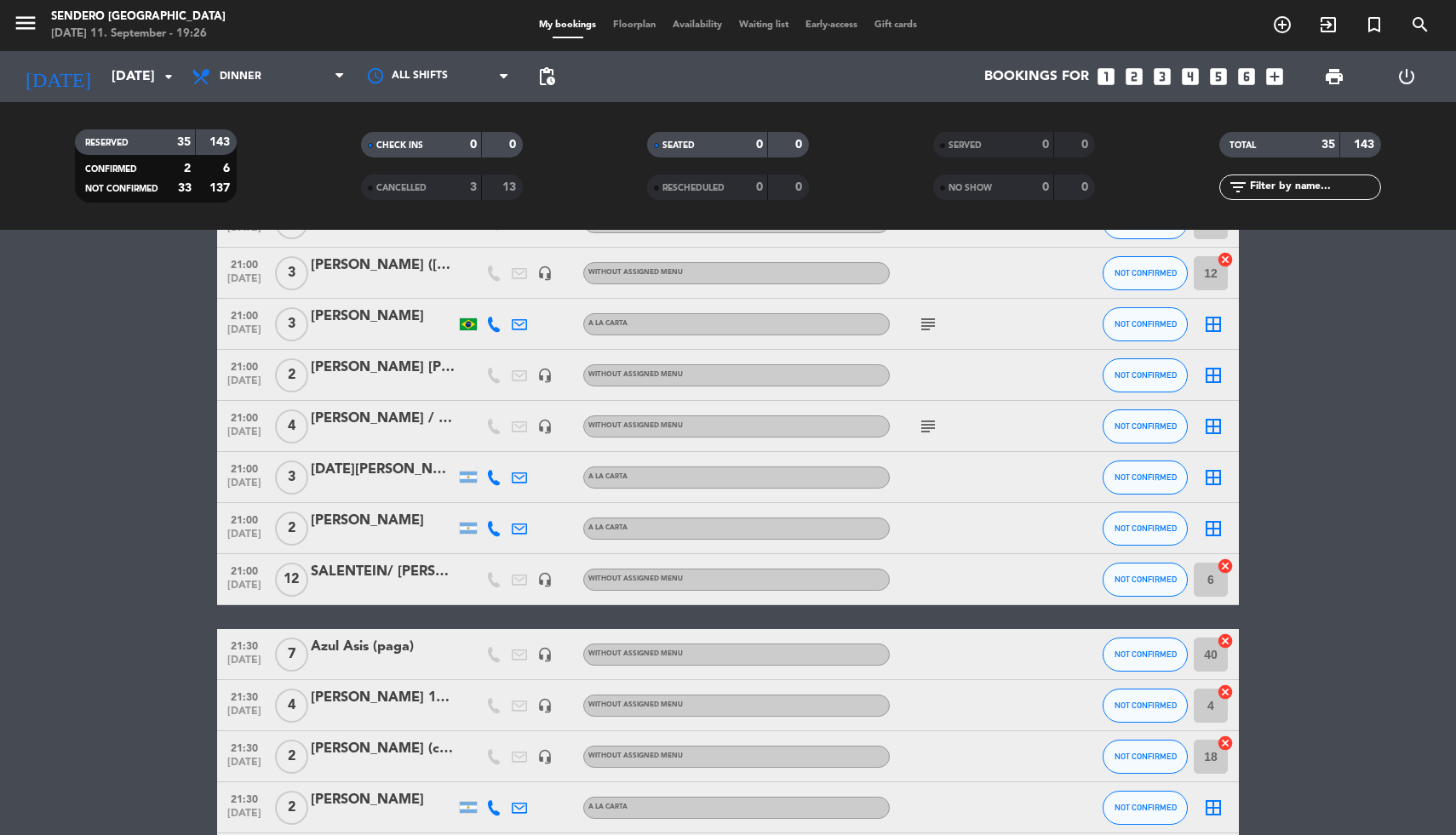
scroll to position [420, 0]
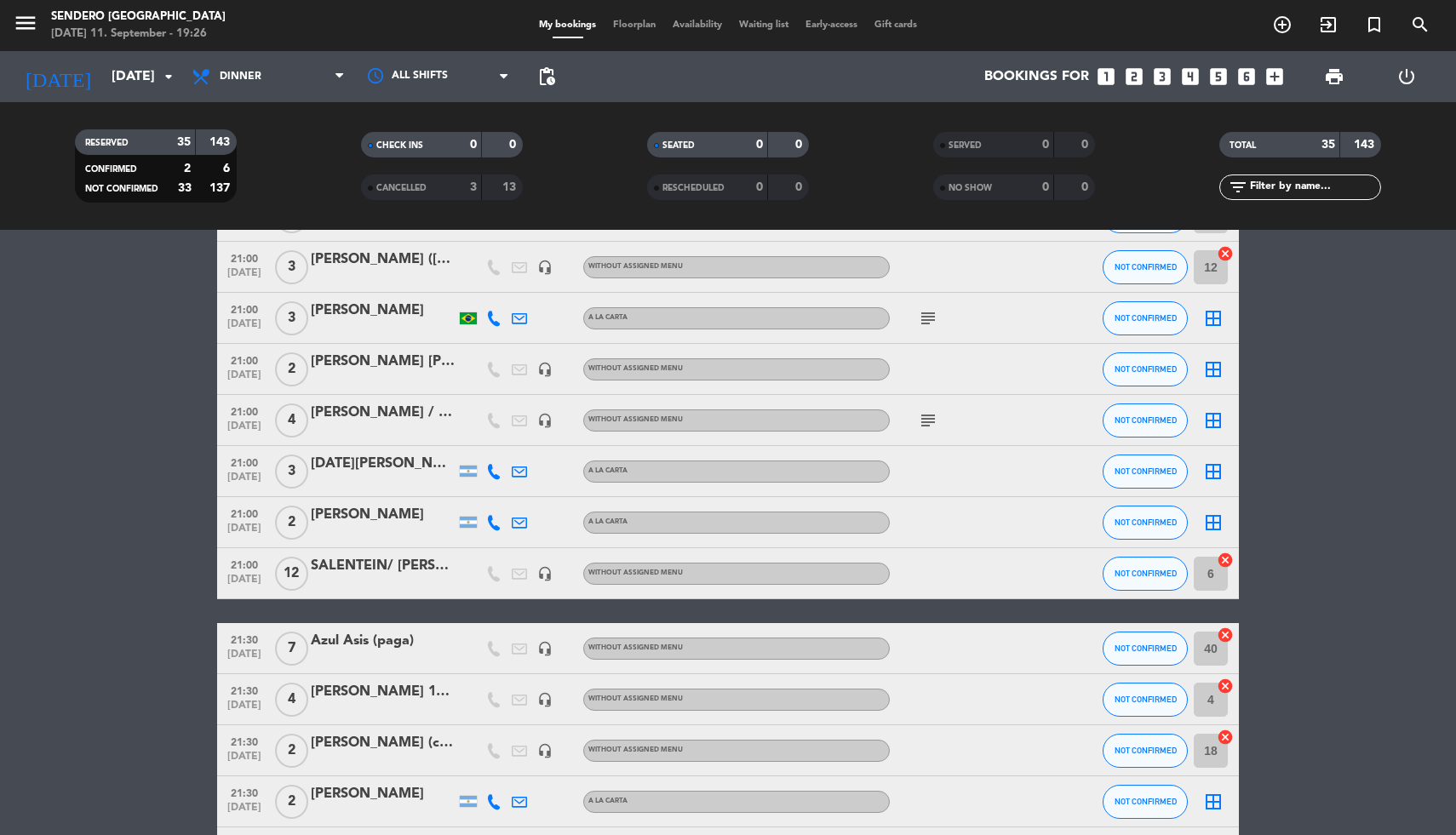
click at [1210, 416] on icon "border_all" at bounding box center [1213, 420] width 21 height 21
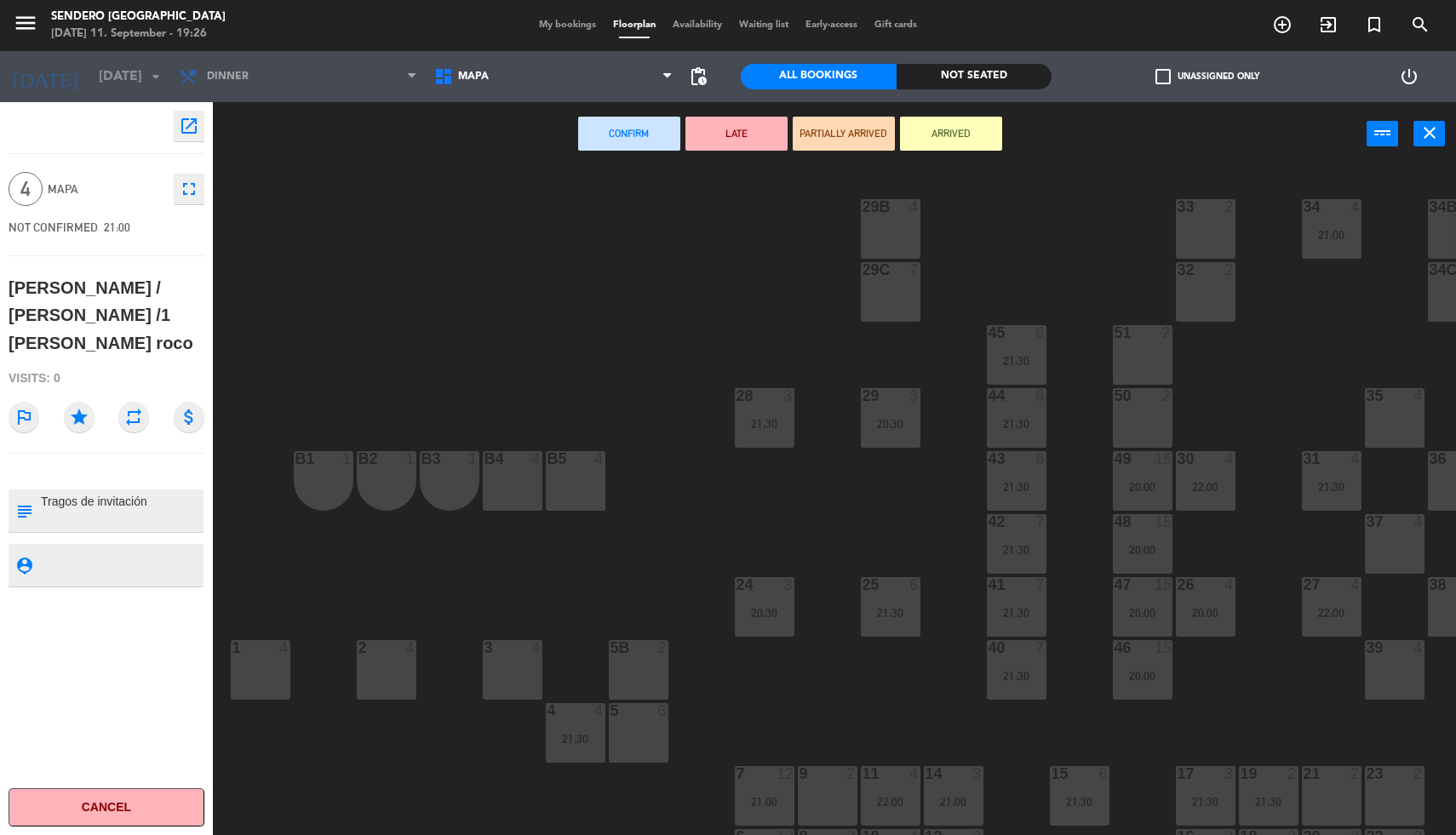
click at [1214, 291] on div "32 2" at bounding box center [1205, 291] width 59 height 59
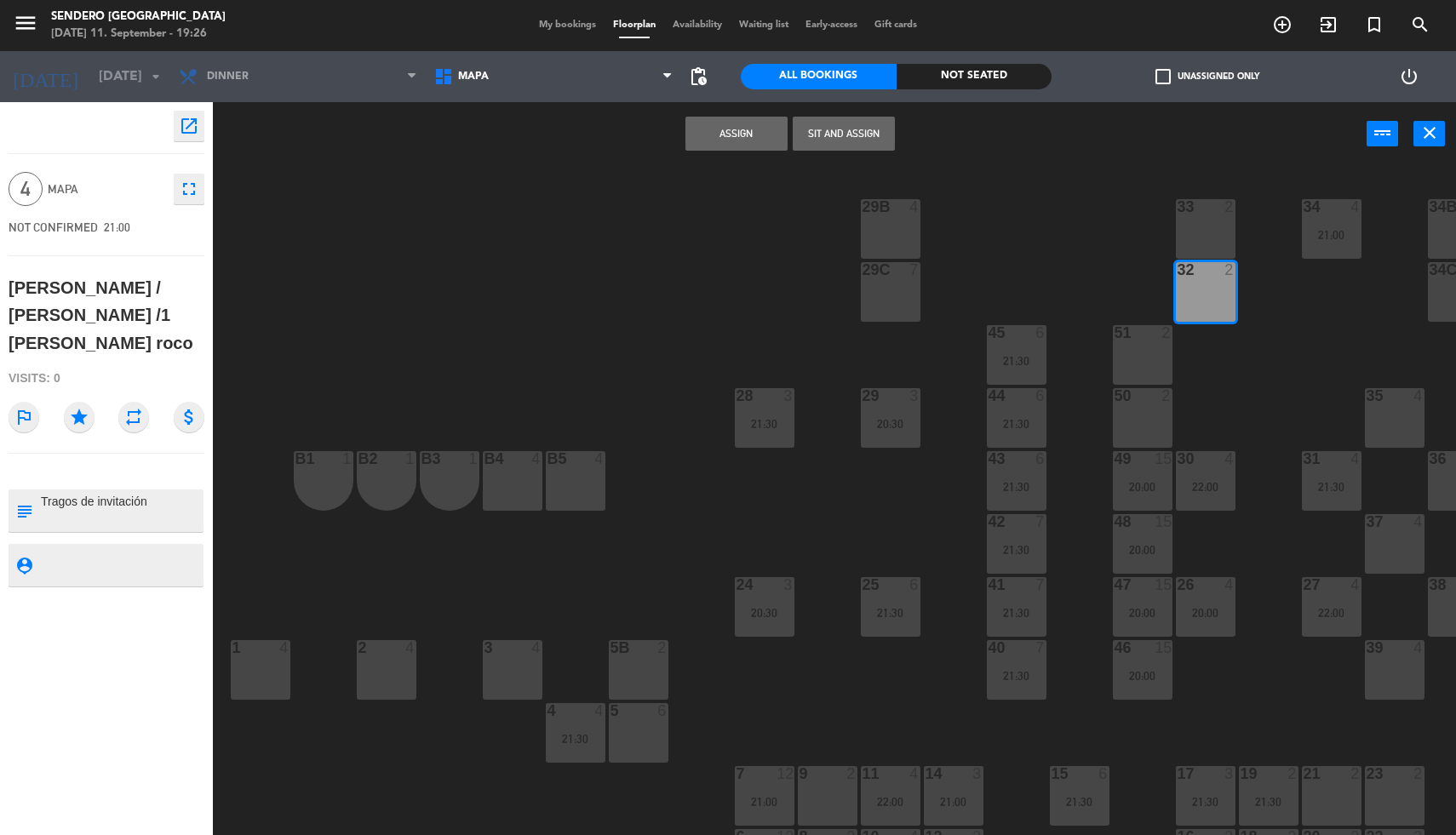
click at [1208, 229] on div "33 2" at bounding box center [1205, 228] width 59 height 59
click at [716, 135] on button "Assign" at bounding box center [736, 134] width 103 height 34
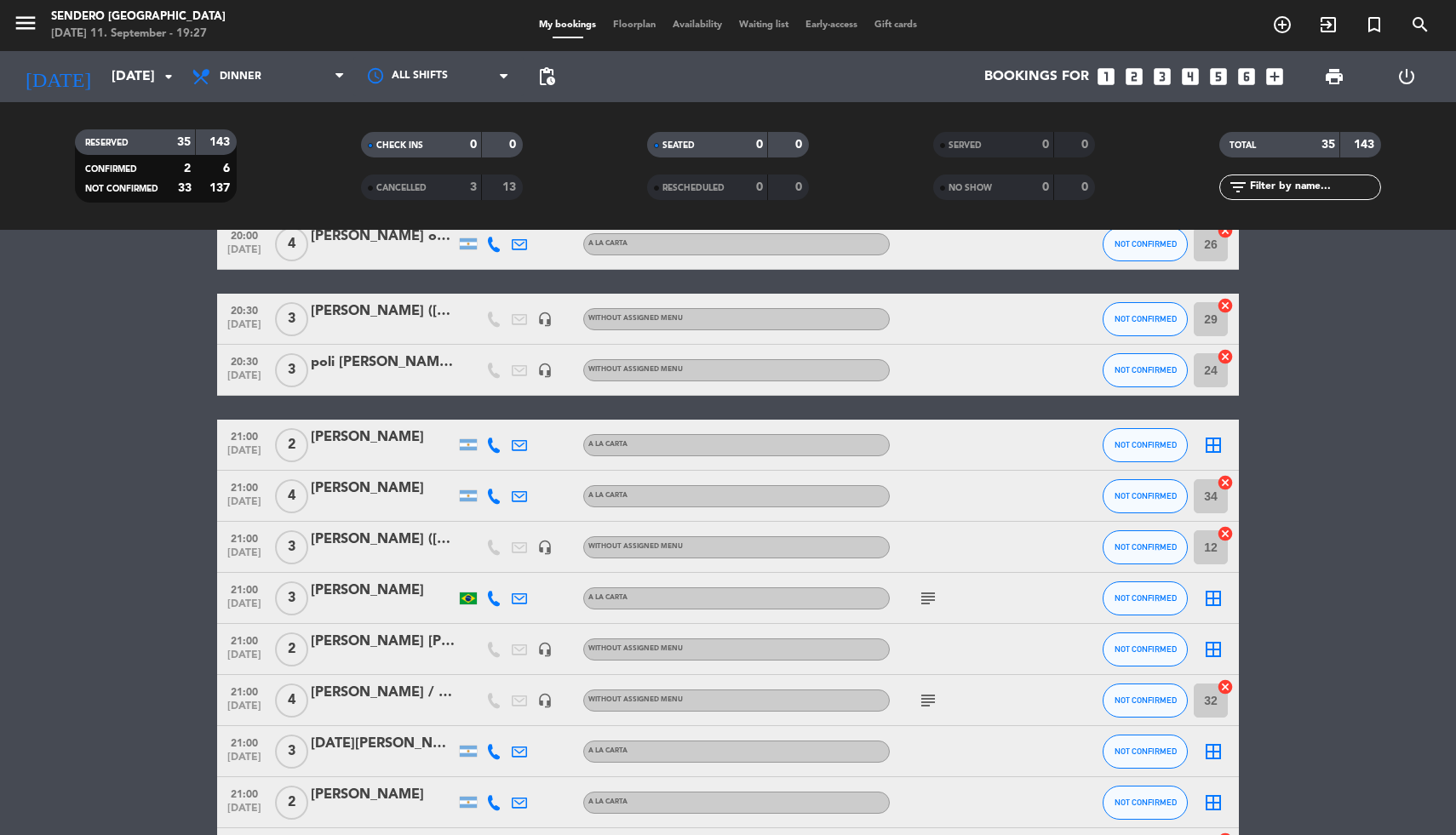
scroll to position [153, 0]
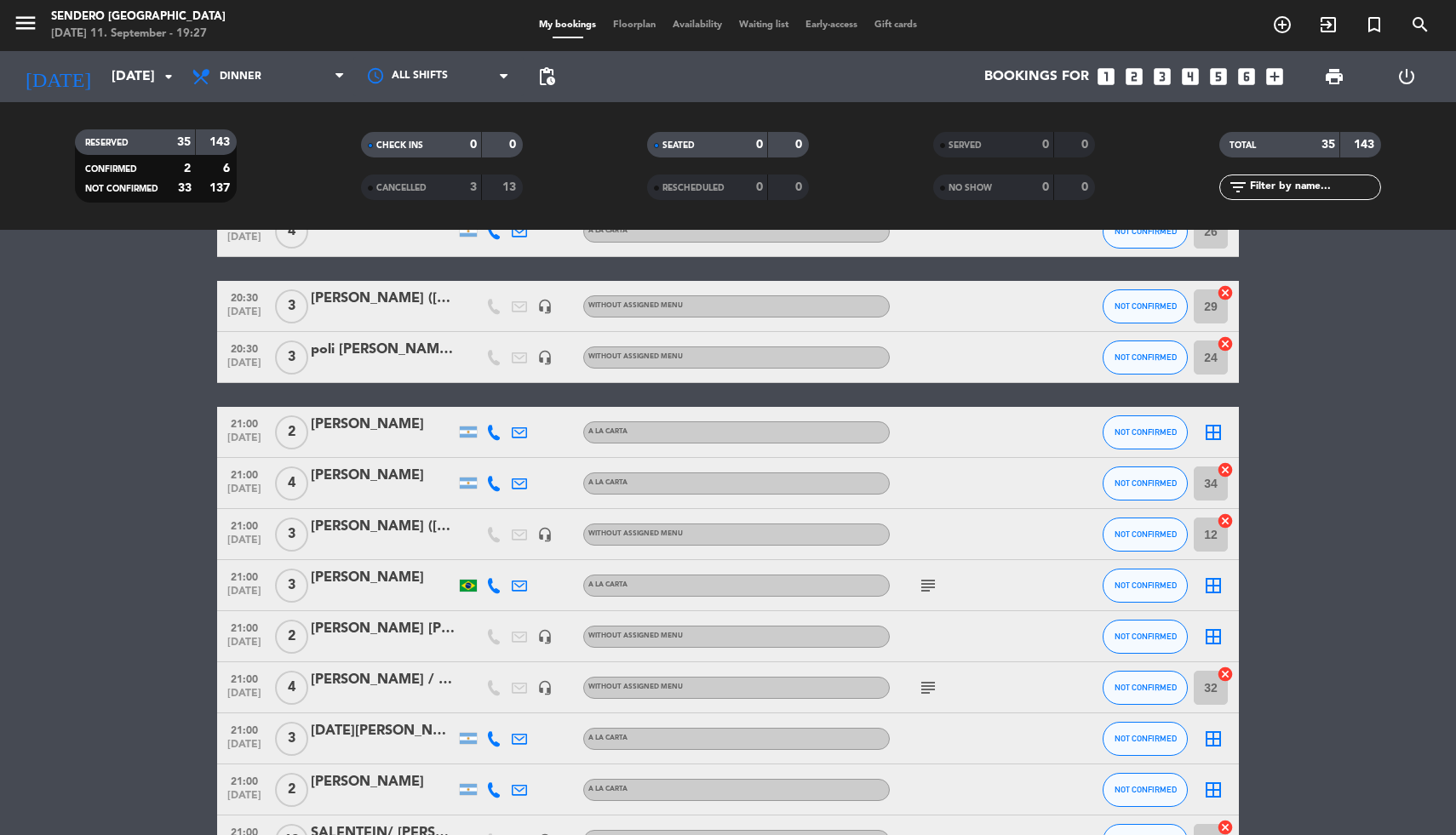
click at [1214, 429] on icon "border_all" at bounding box center [1213, 433] width 21 height 21
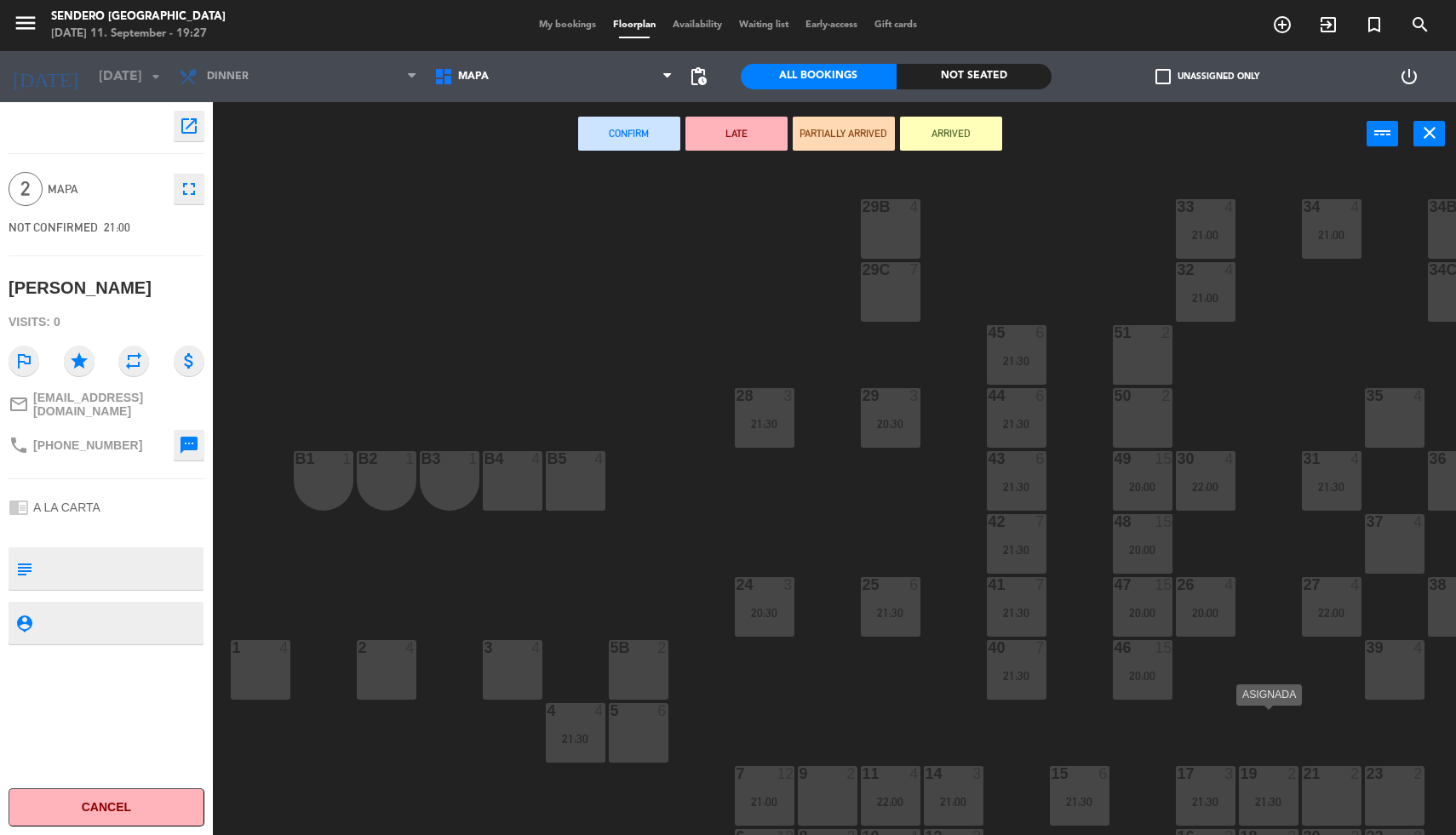
scroll to position [60, 0]
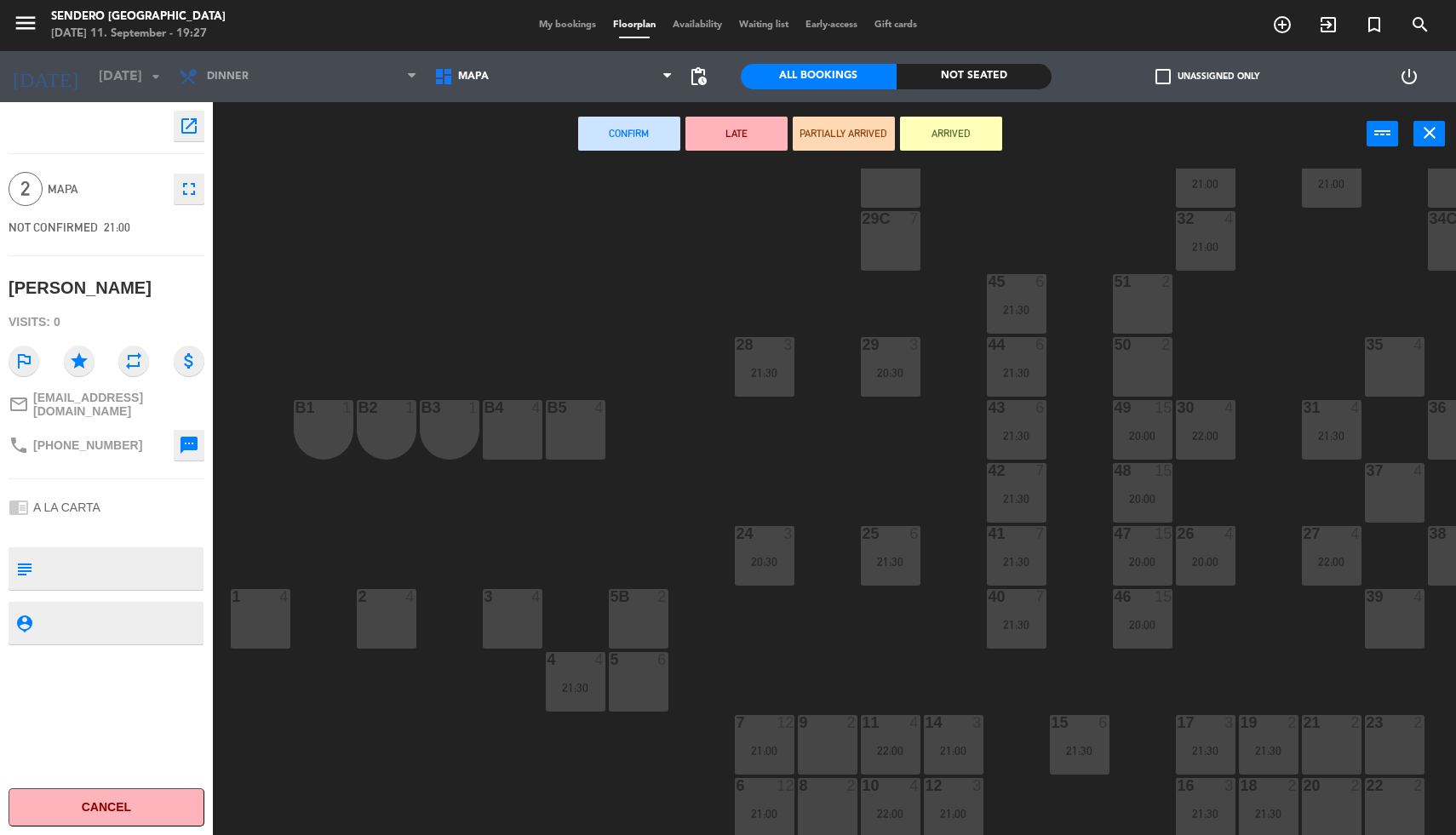
click at [1327, 788] on div "20 2" at bounding box center [1331, 808] width 59 height 59
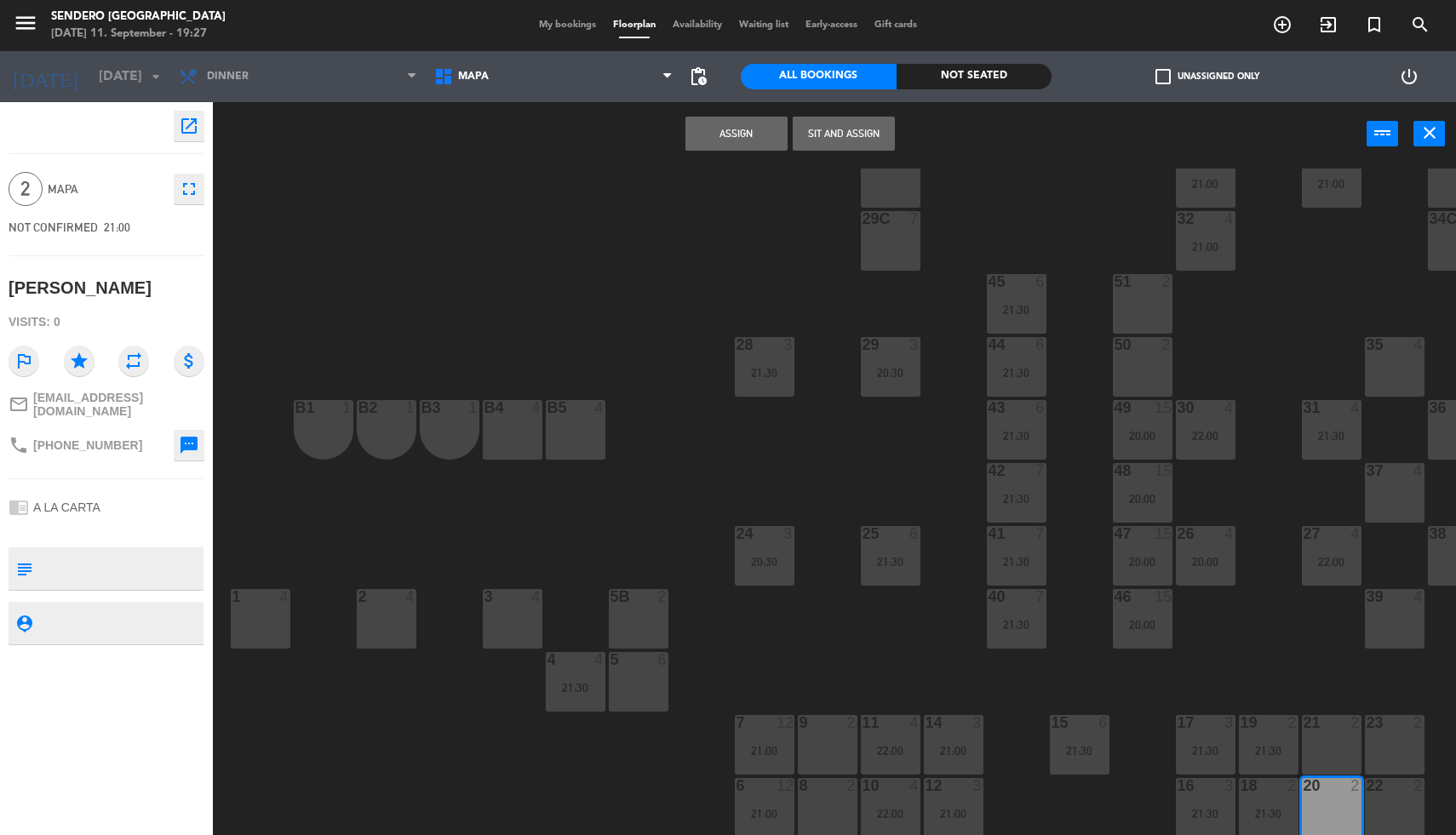
click at [736, 124] on button "Assign" at bounding box center [736, 134] width 103 height 34
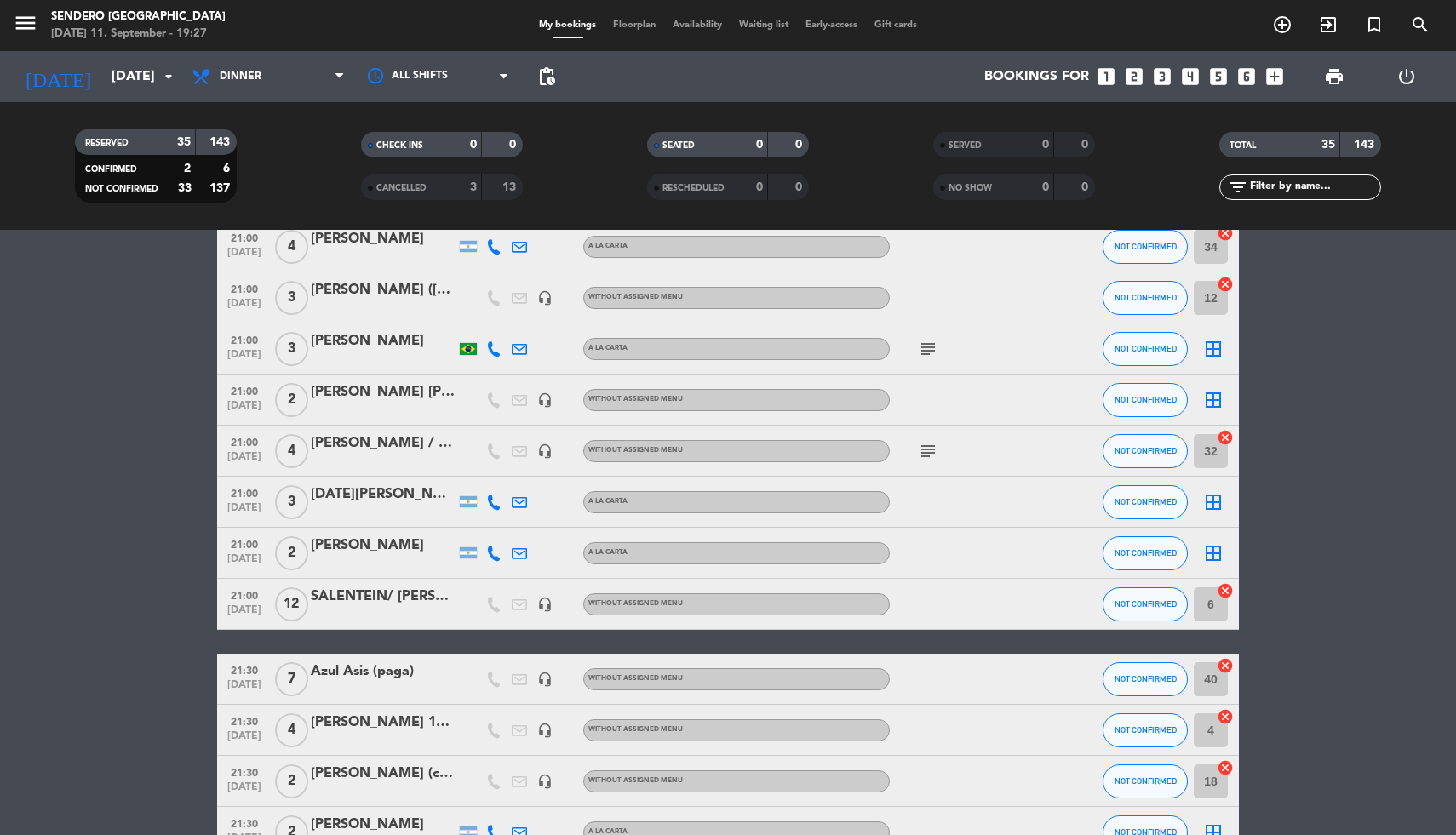
scroll to position [372, 0]
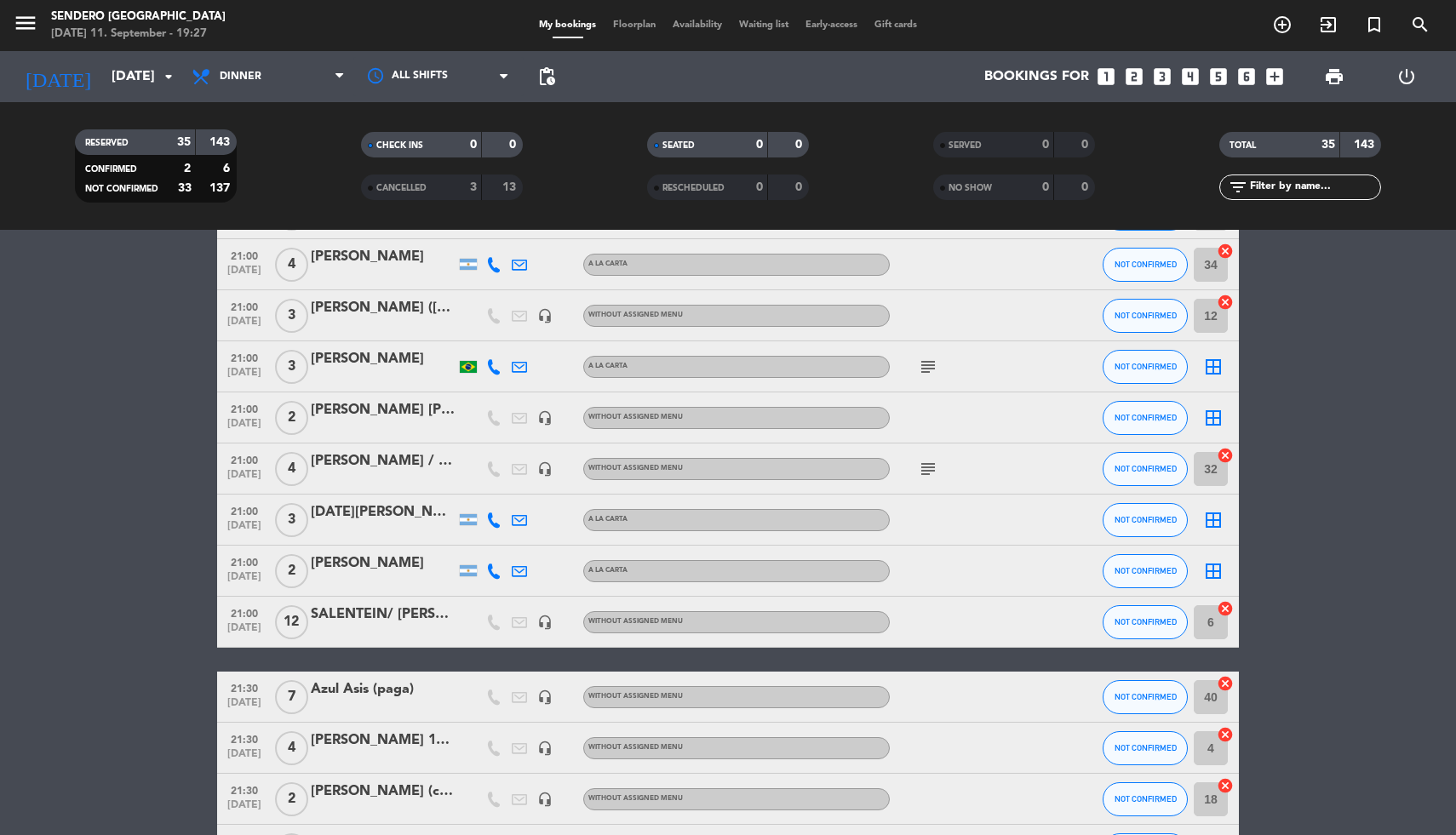
click at [1211, 362] on icon "border_all" at bounding box center [1213, 367] width 21 height 21
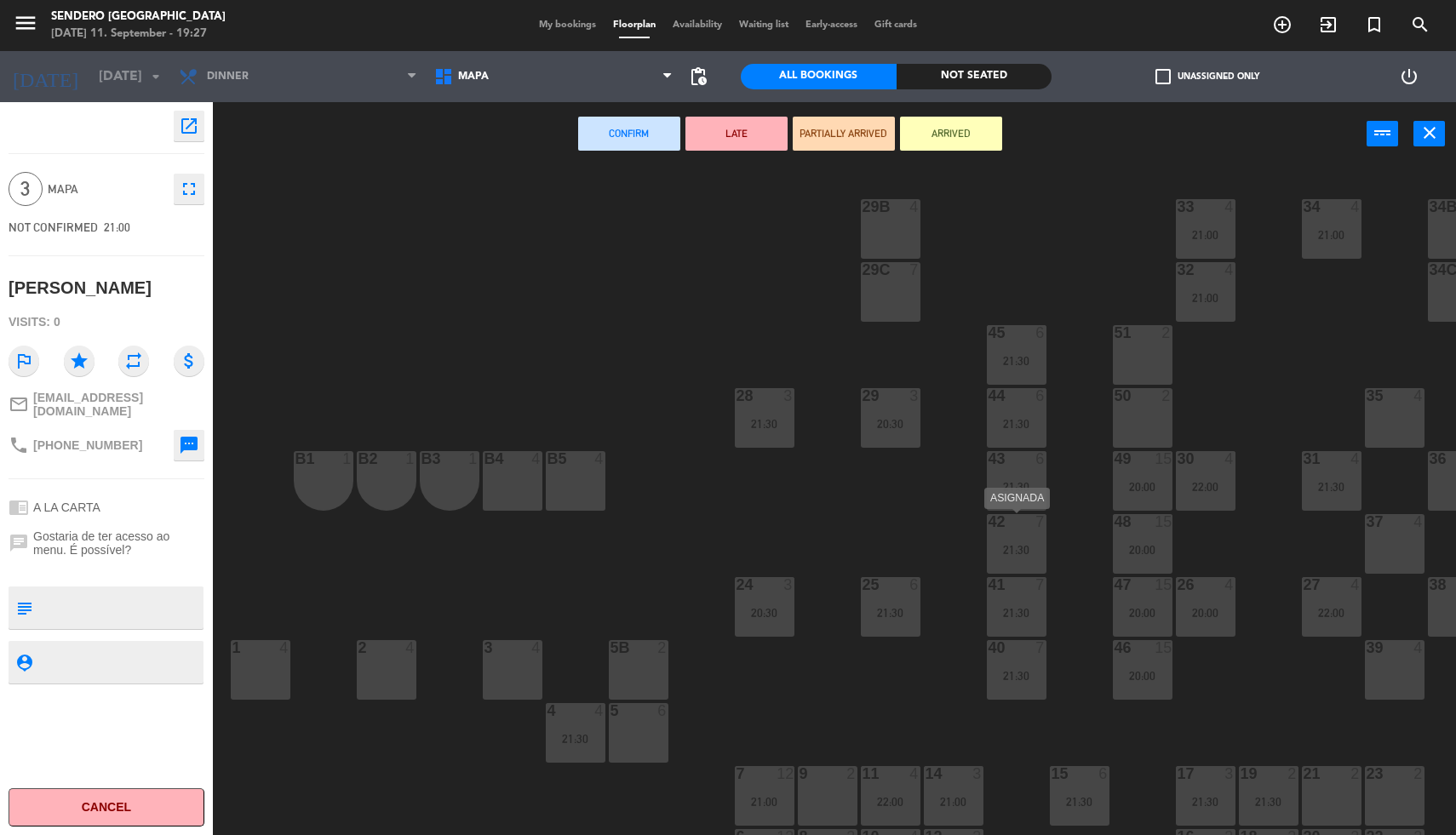
scroll to position [60, 0]
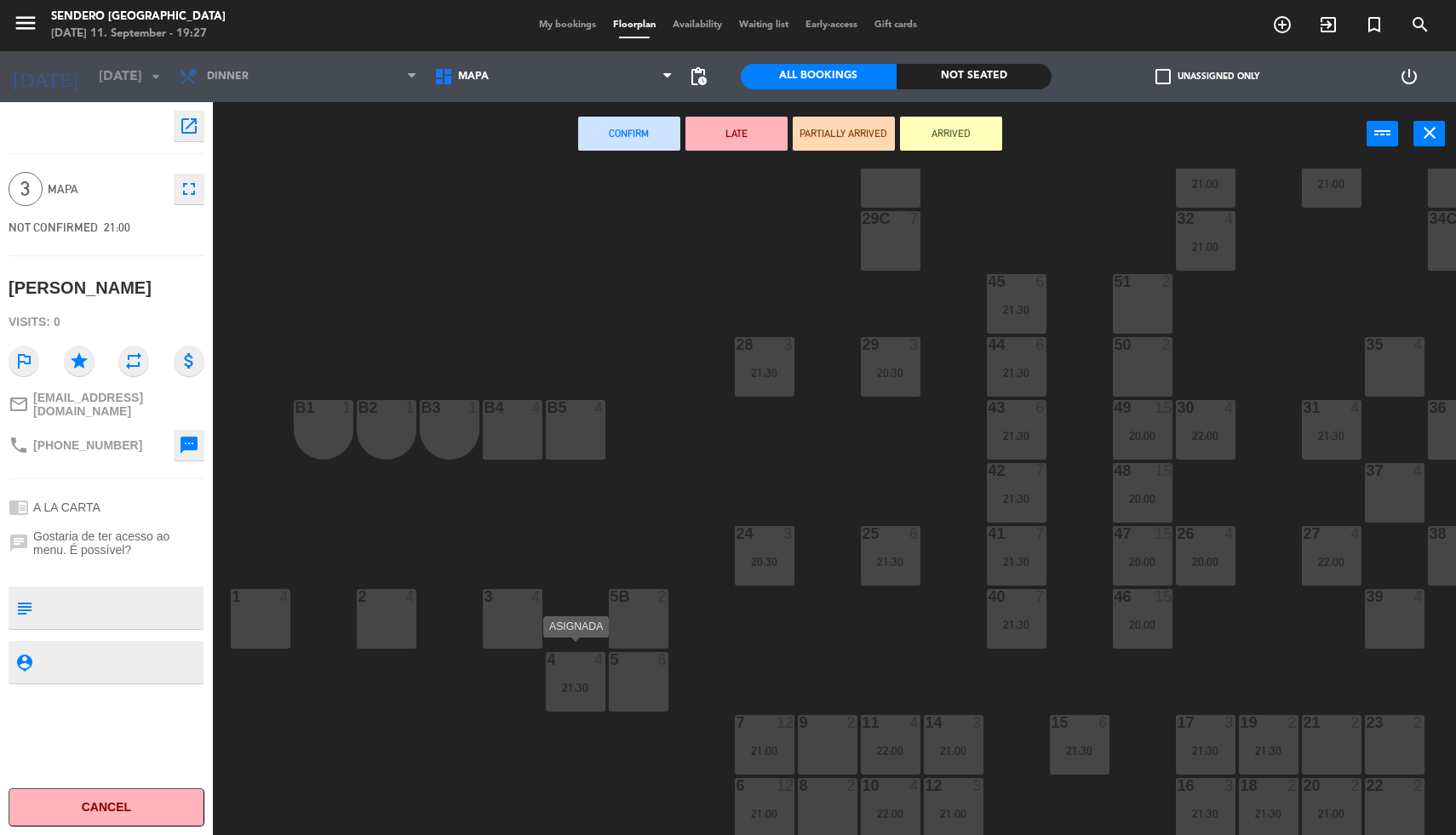
click at [562, 659] on div "4 4" at bounding box center [575, 661] width 59 height 17
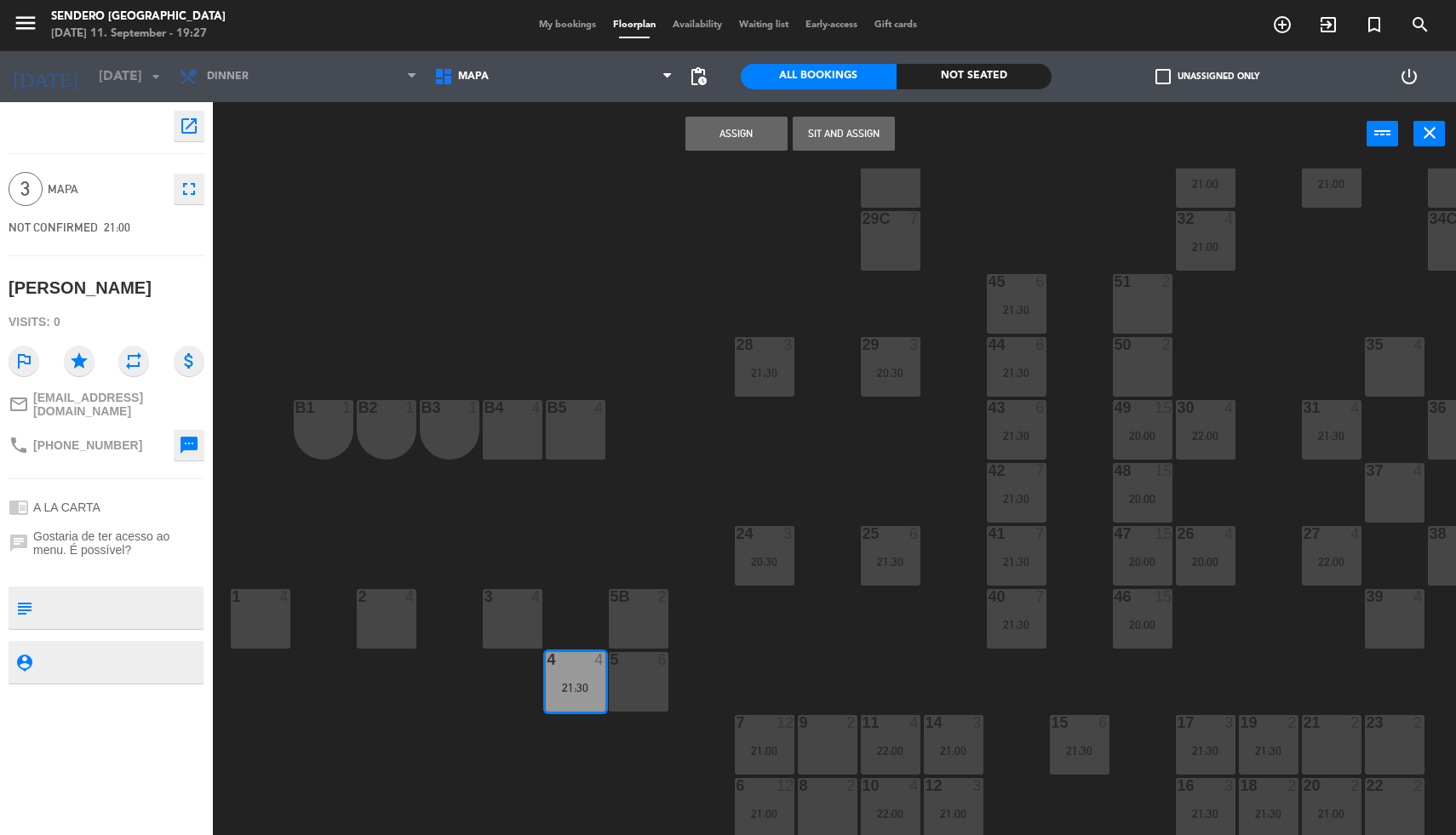
click at [639, 666] on div "5 6" at bounding box center [638, 682] width 59 height 59
click at [582, 658] on div "4 4" at bounding box center [575, 661] width 59 height 17
click at [717, 133] on button "Assign" at bounding box center [736, 134] width 103 height 34
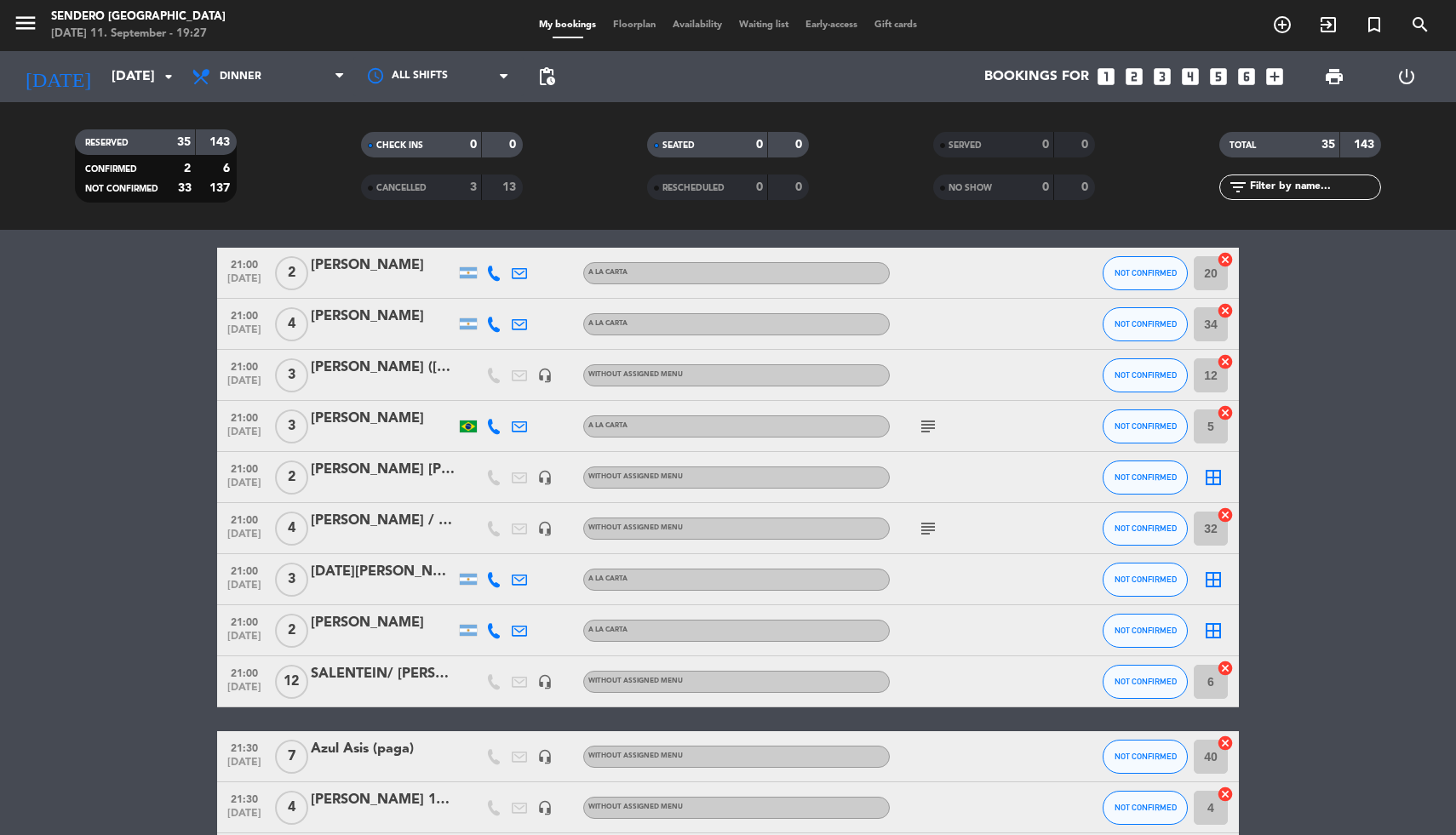
scroll to position [373, 0]
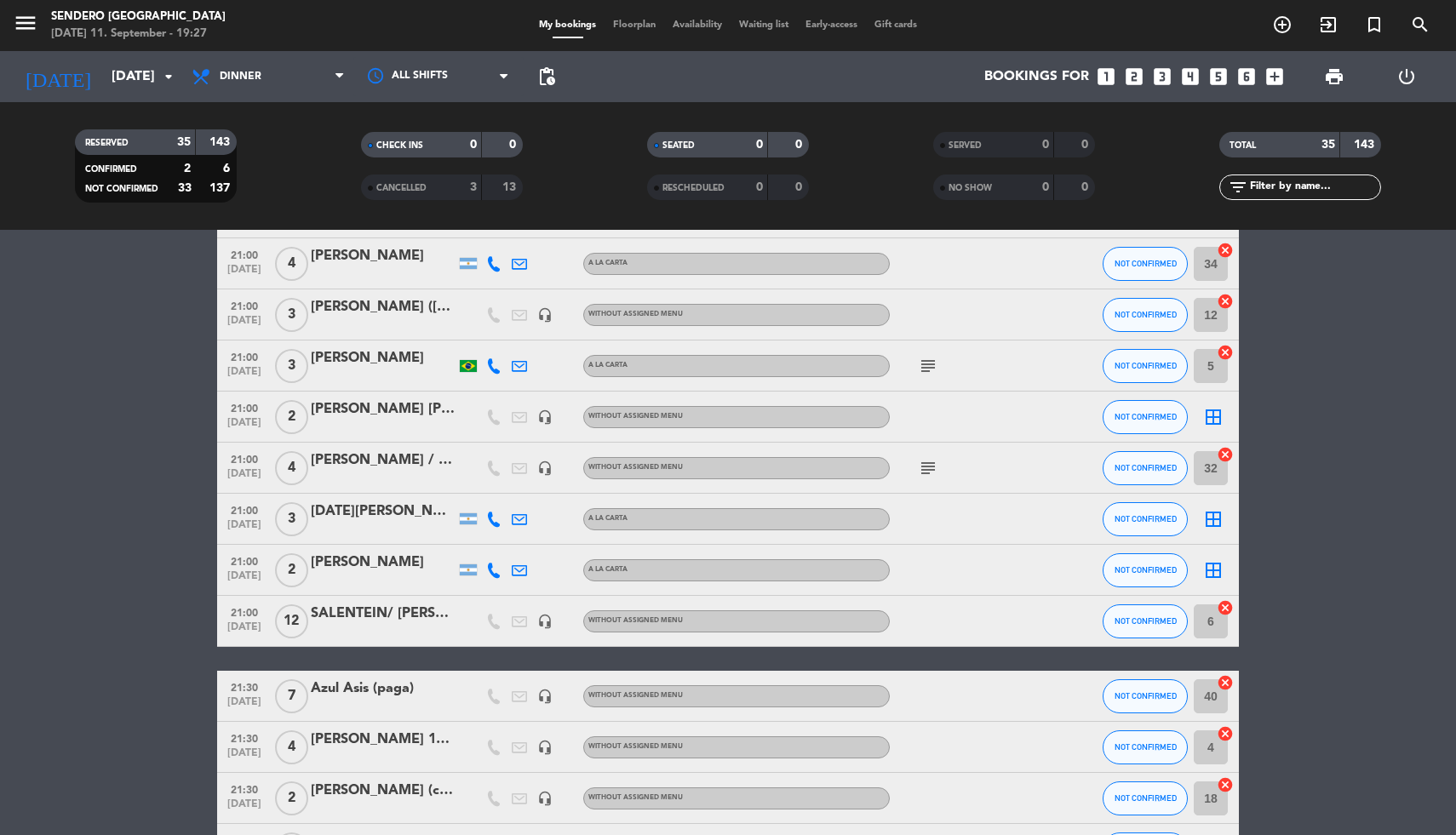
click at [1220, 412] on icon "border_all" at bounding box center [1213, 418] width 21 height 21
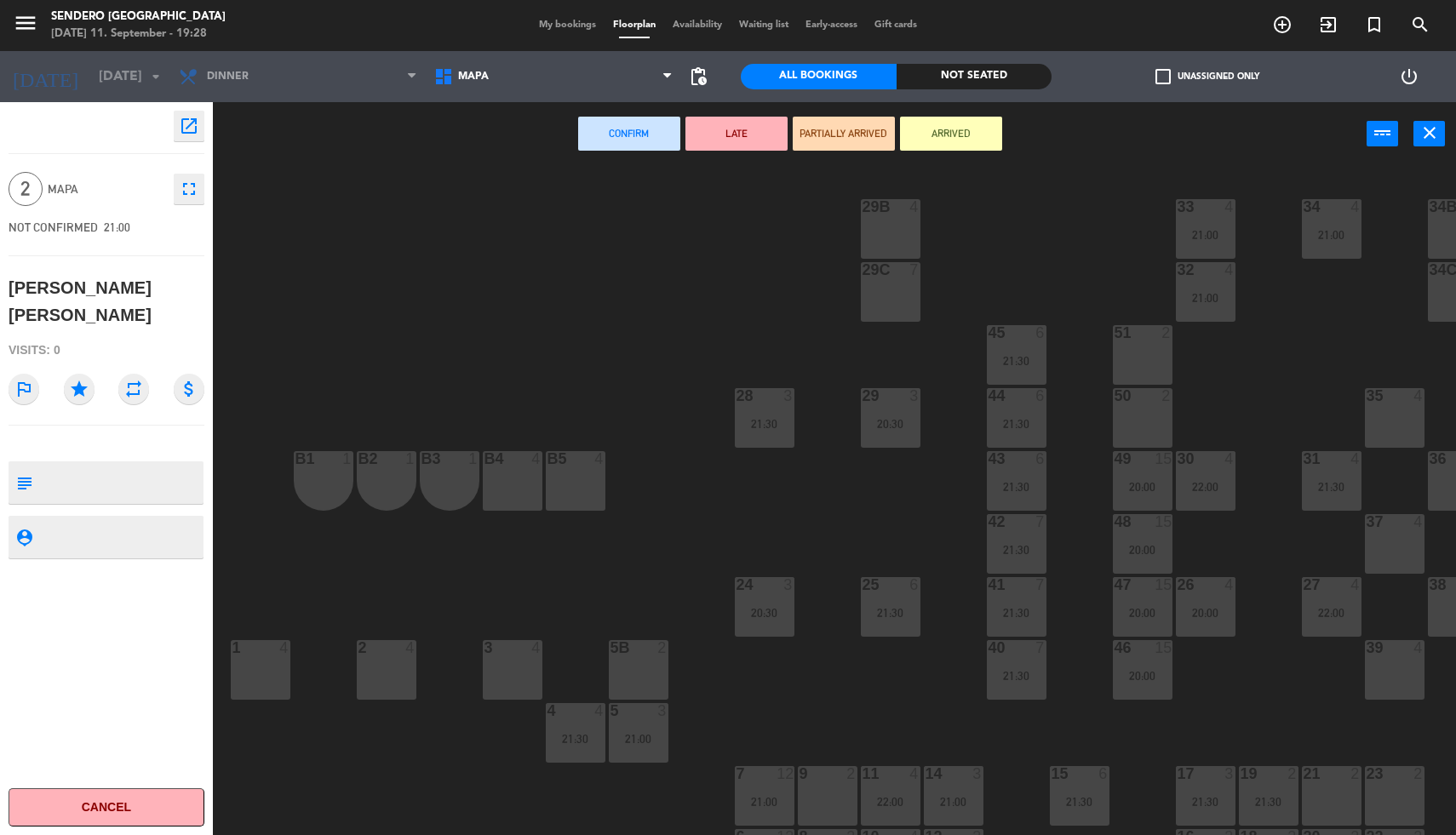
click at [1305, 774] on div "21" at bounding box center [1304, 774] width 1 height 15
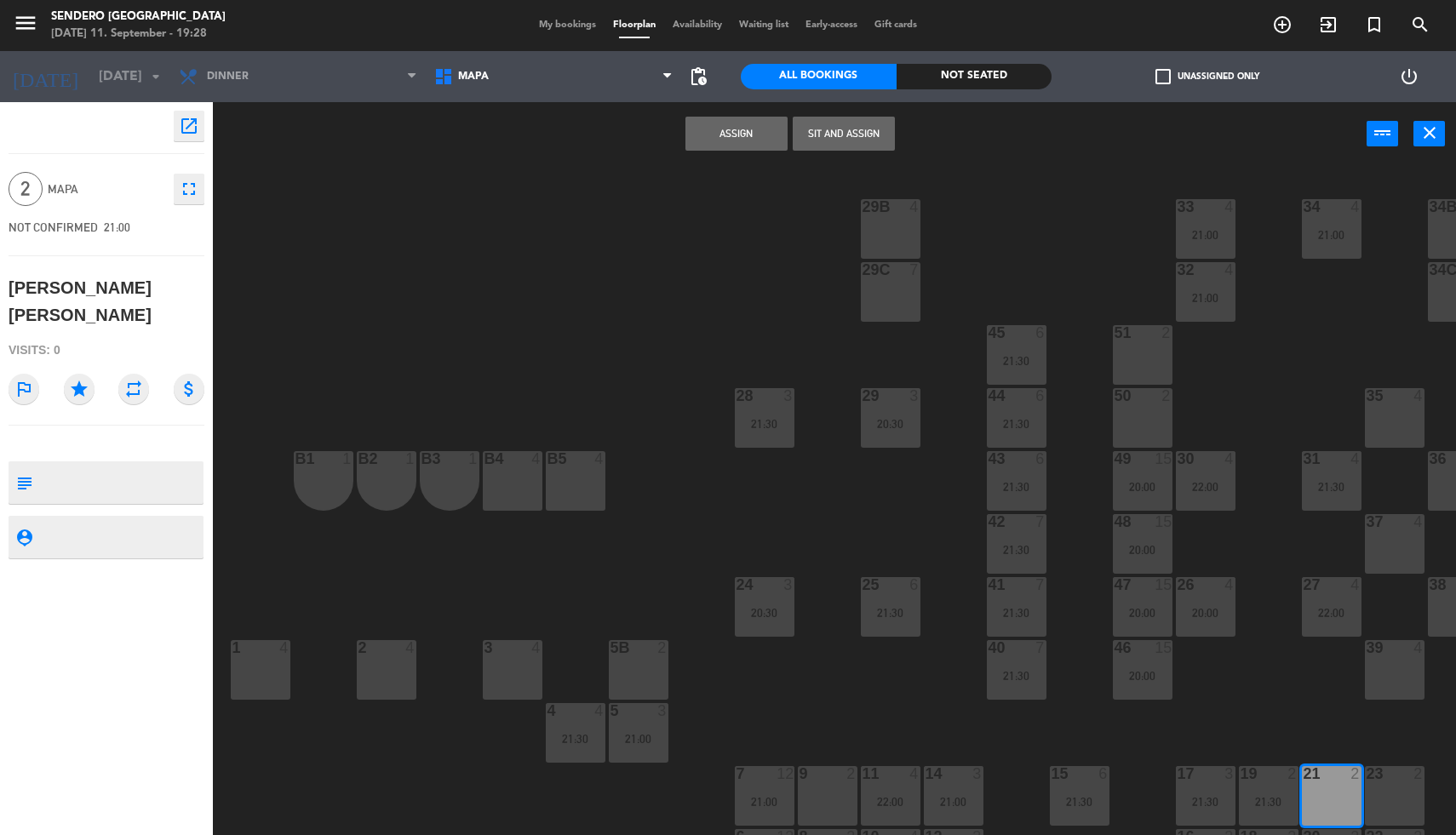
click at [712, 134] on button "Assign" at bounding box center [736, 134] width 103 height 34
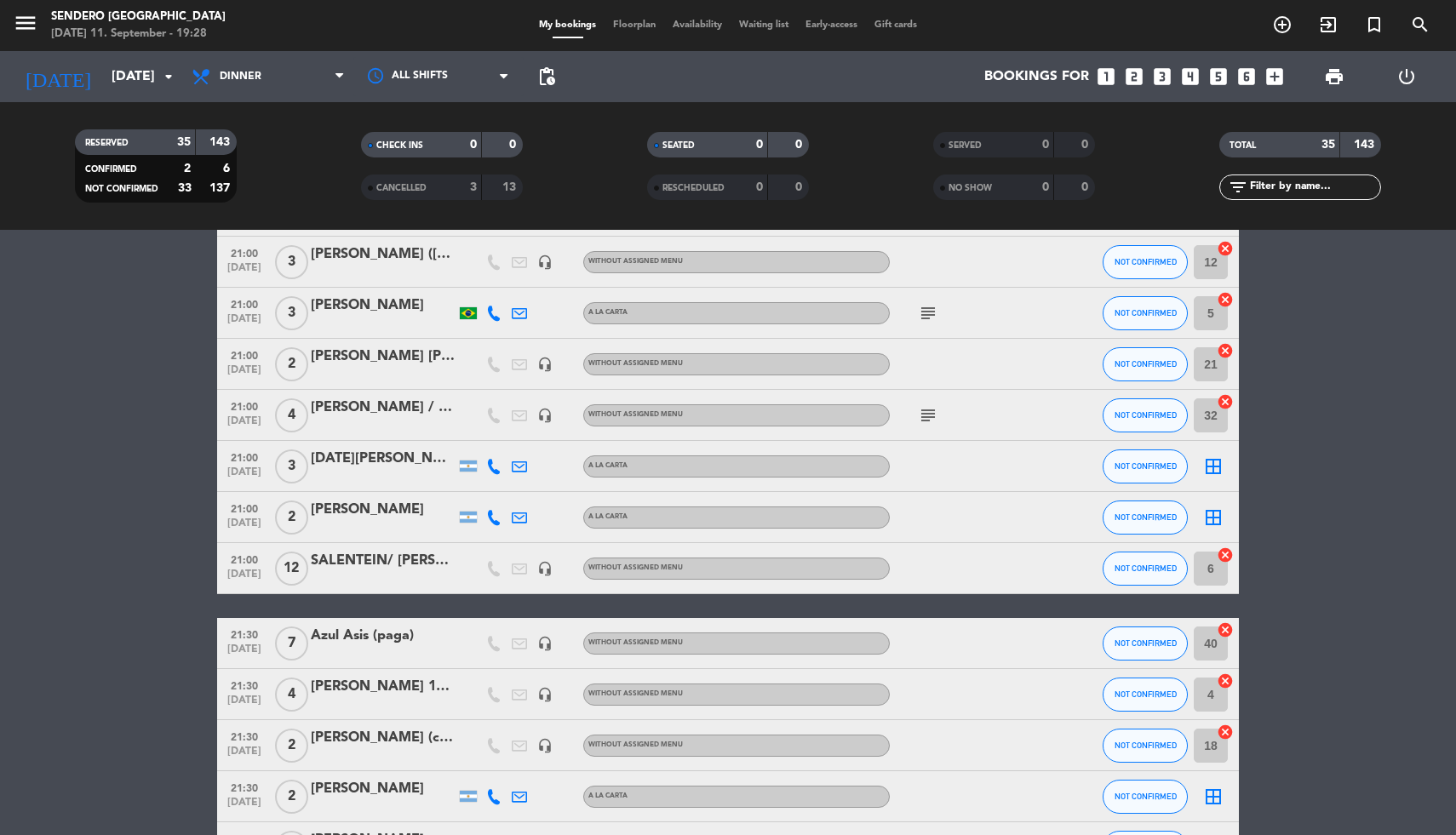
scroll to position [396, 0]
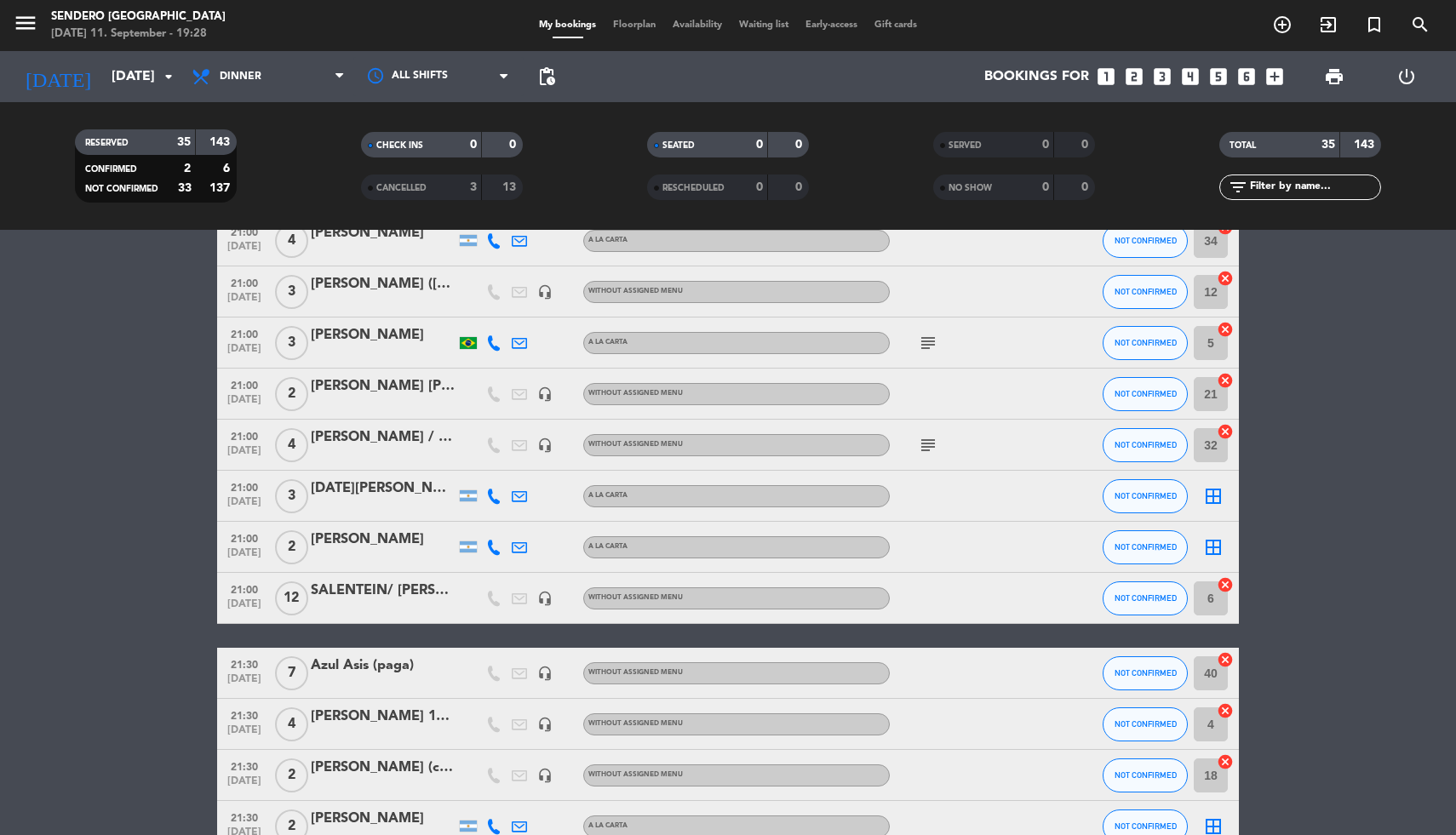
click at [1211, 493] on icon "border_all" at bounding box center [1213, 496] width 21 height 21
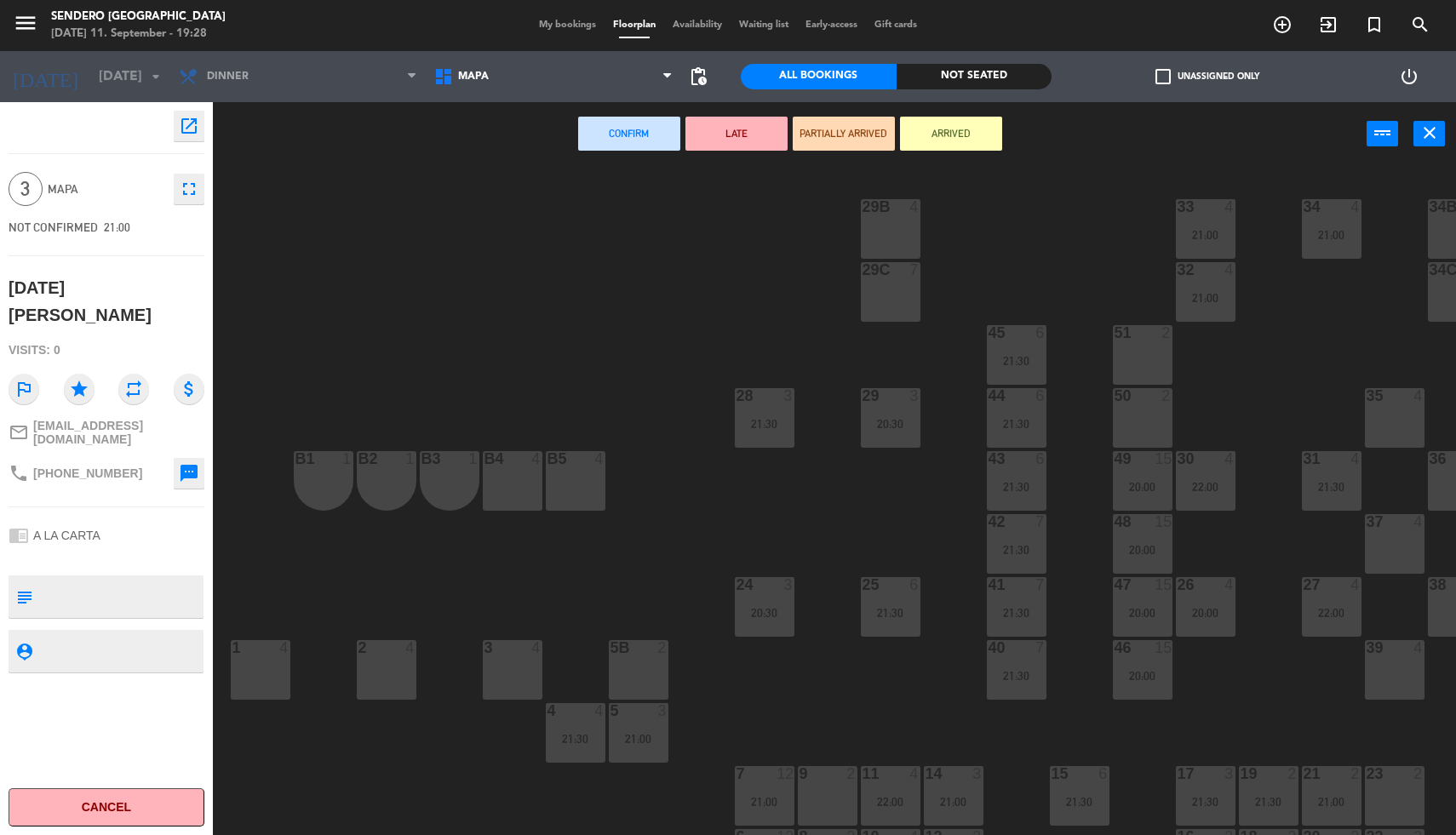
scroll to position [60, 0]
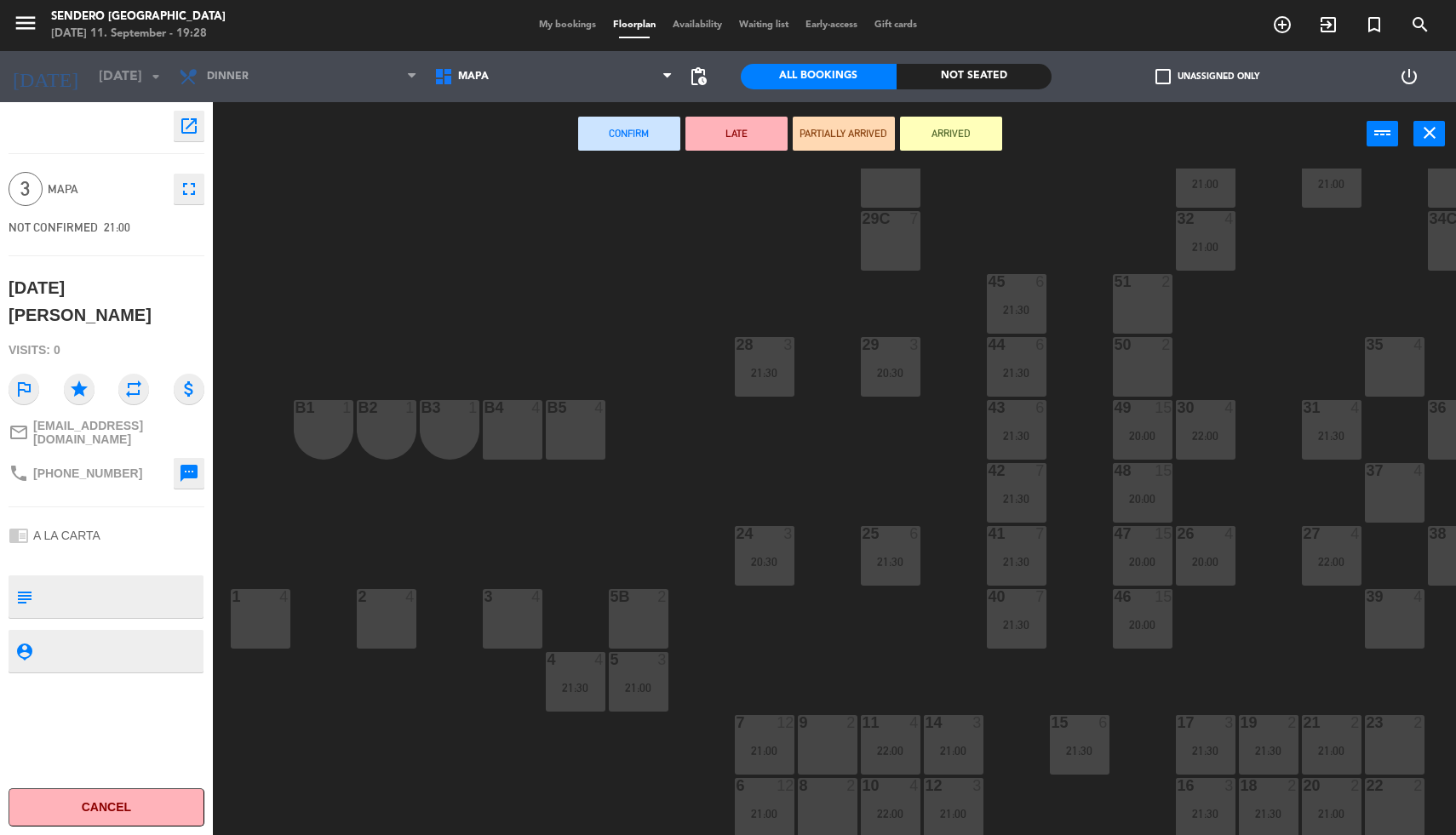
click at [1382, 794] on div "22 2" at bounding box center [1394, 808] width 59 height 59
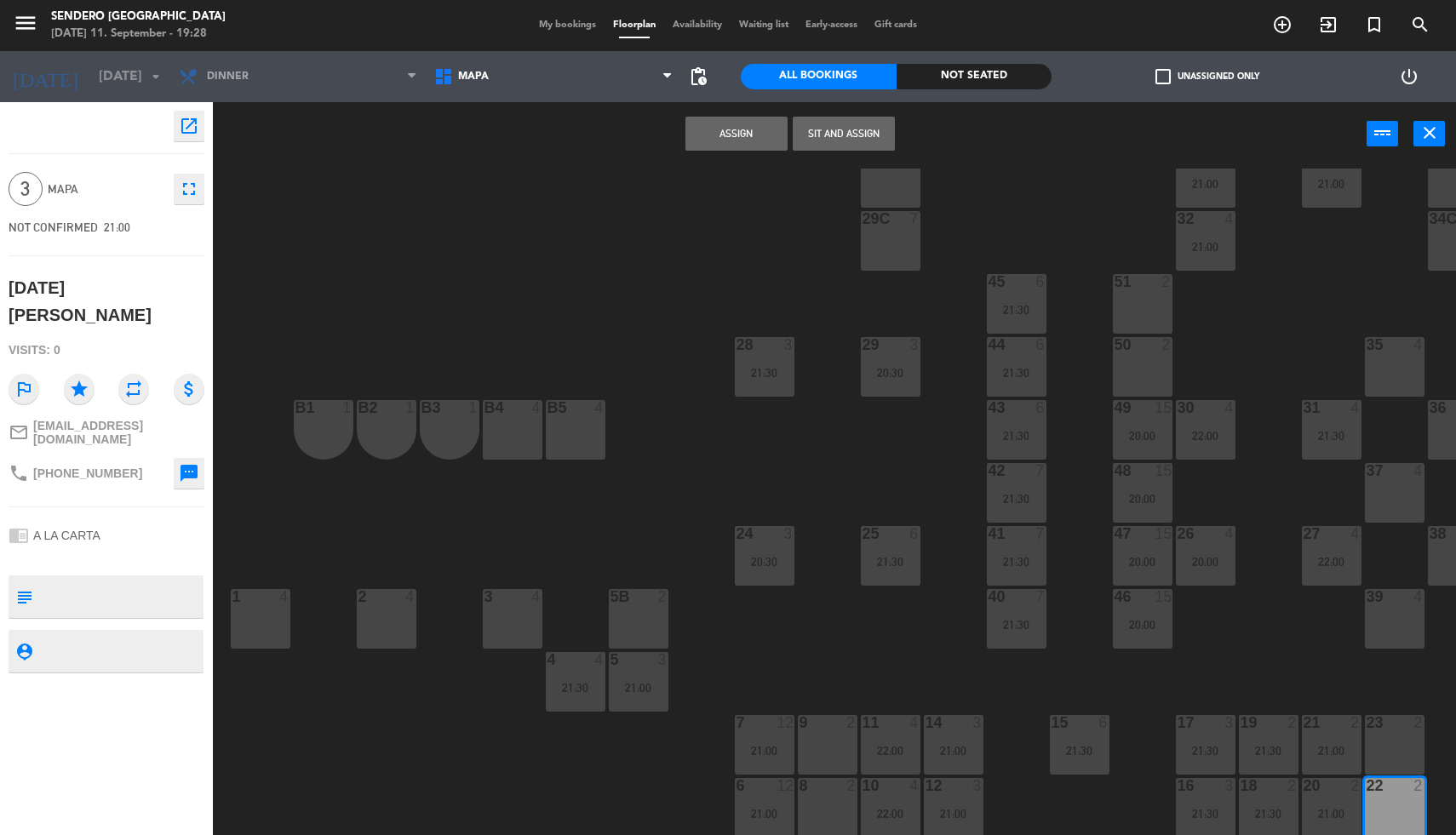
click at [1380, 723] on div "23 2" at bounding box center [1394, 745] width 59 height 59
click at [688, 122] on button "Assign" at bounding box center [736, 134] width 103 height 34
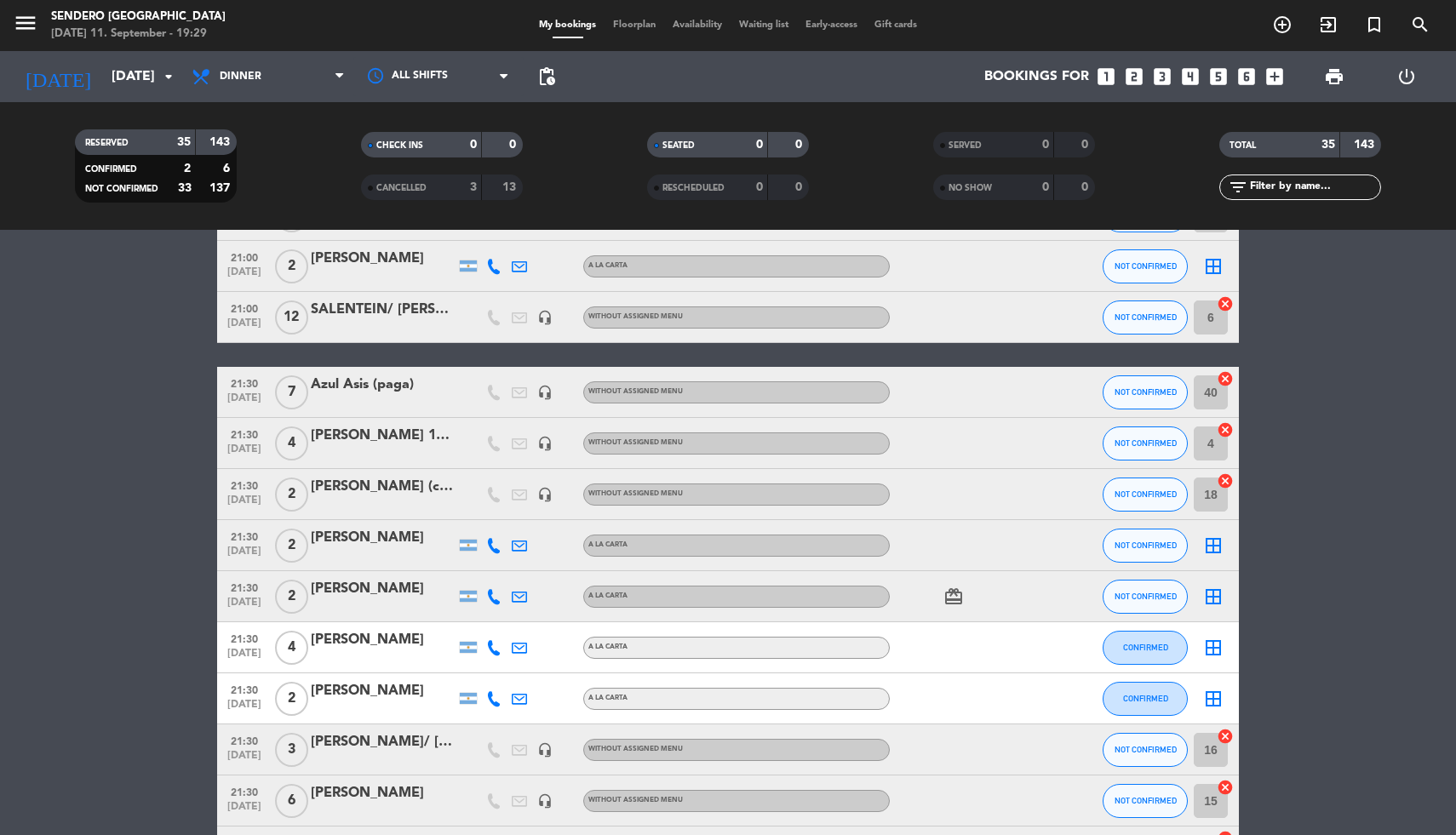
scroll to position [735, 0]
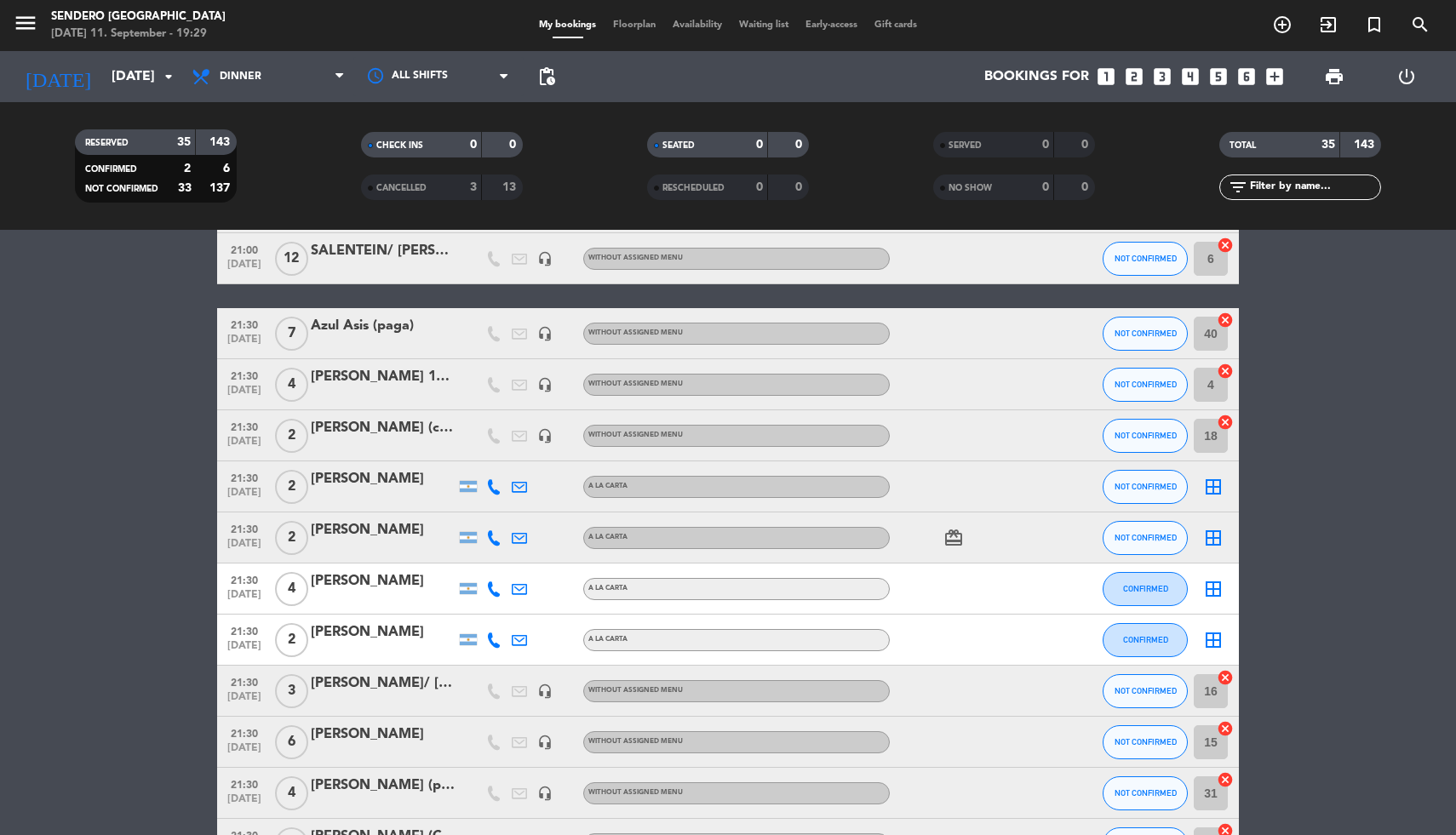
click at [1212, 481] on icon "border_all" at bounding box center [1213, 487] width 21 height 21
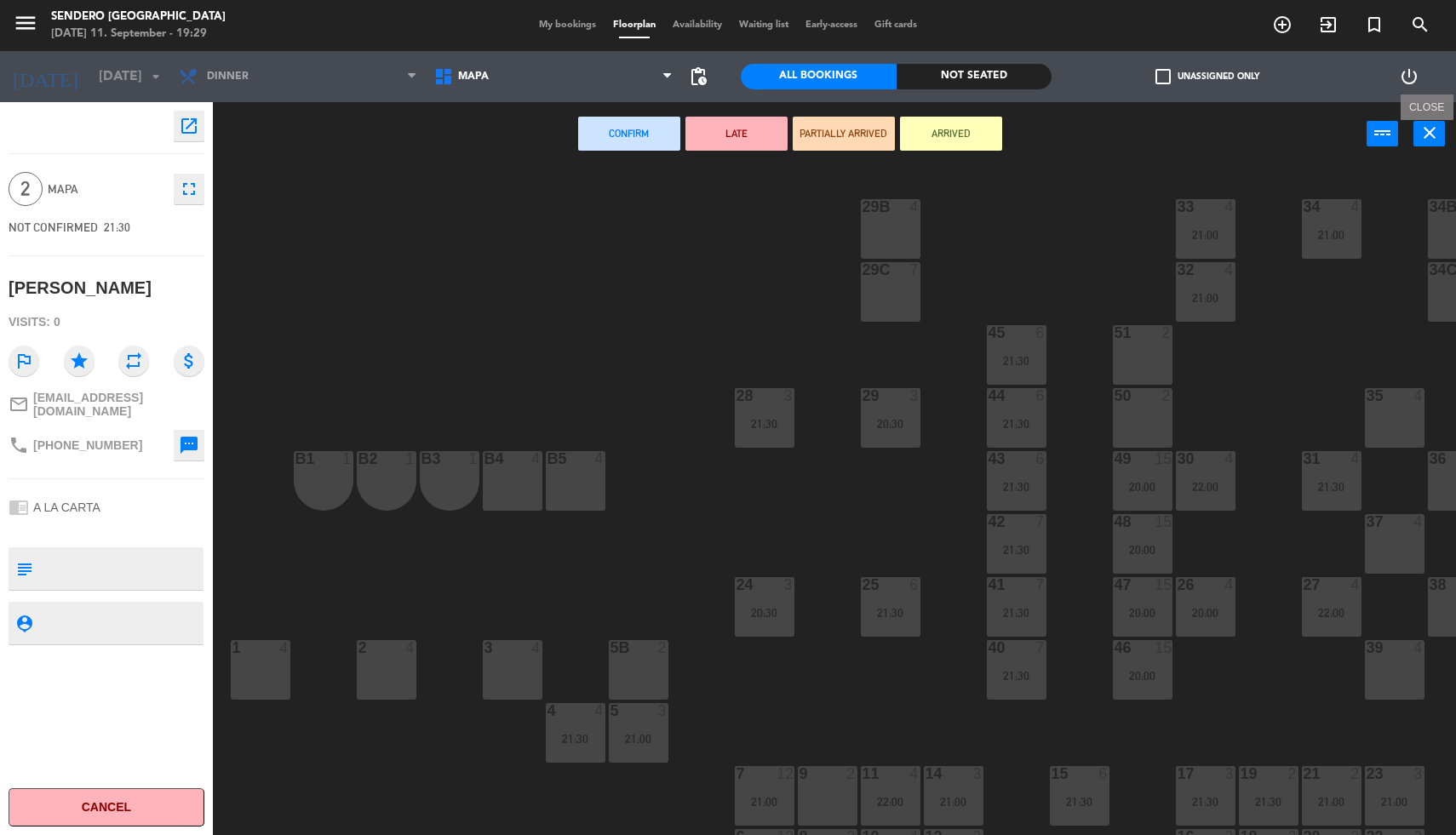
click at [1433, 133] on icon "close" at bounding box center [1430, 133] width 21 height 21
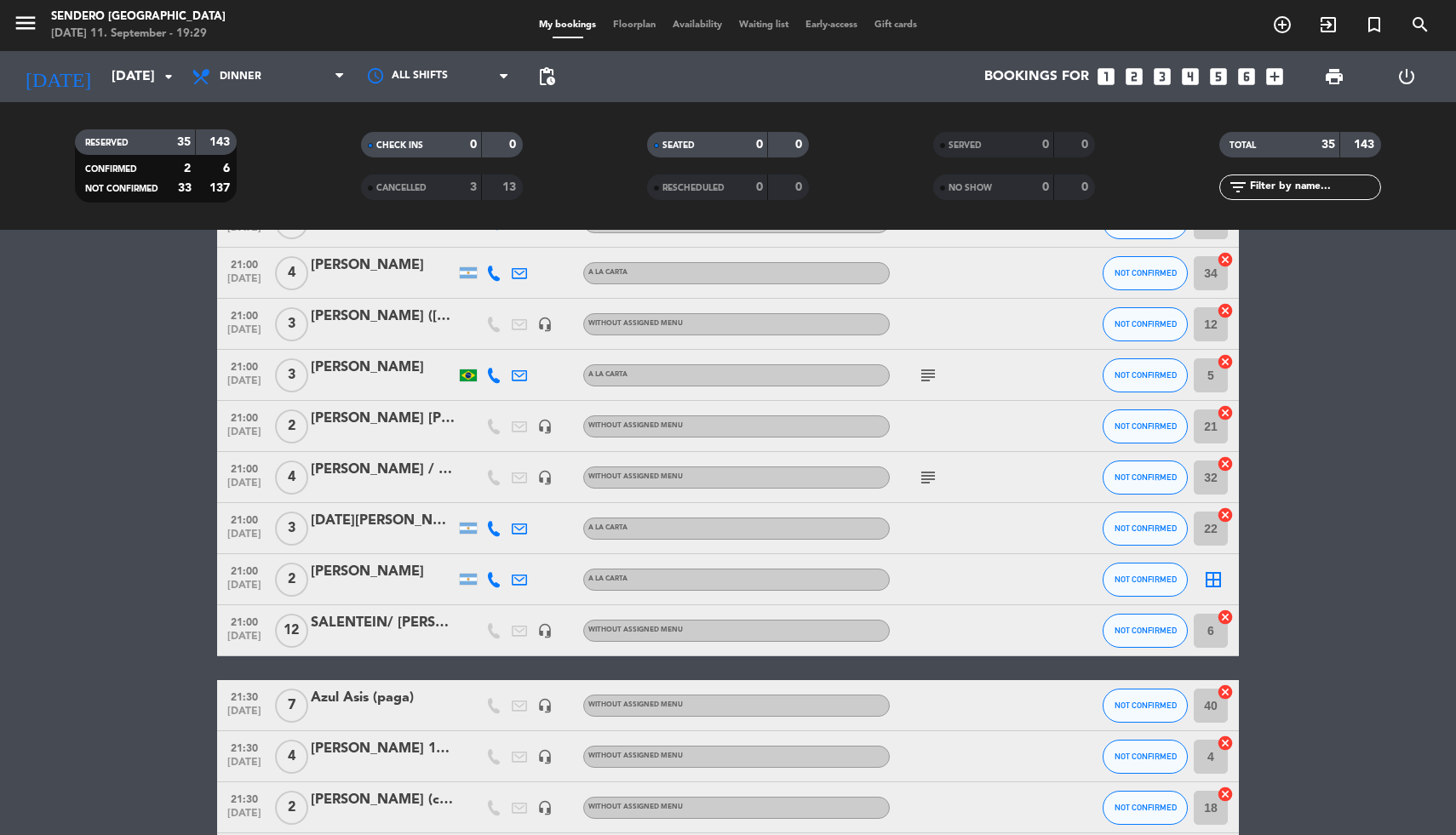
scroll to position [373, 0]
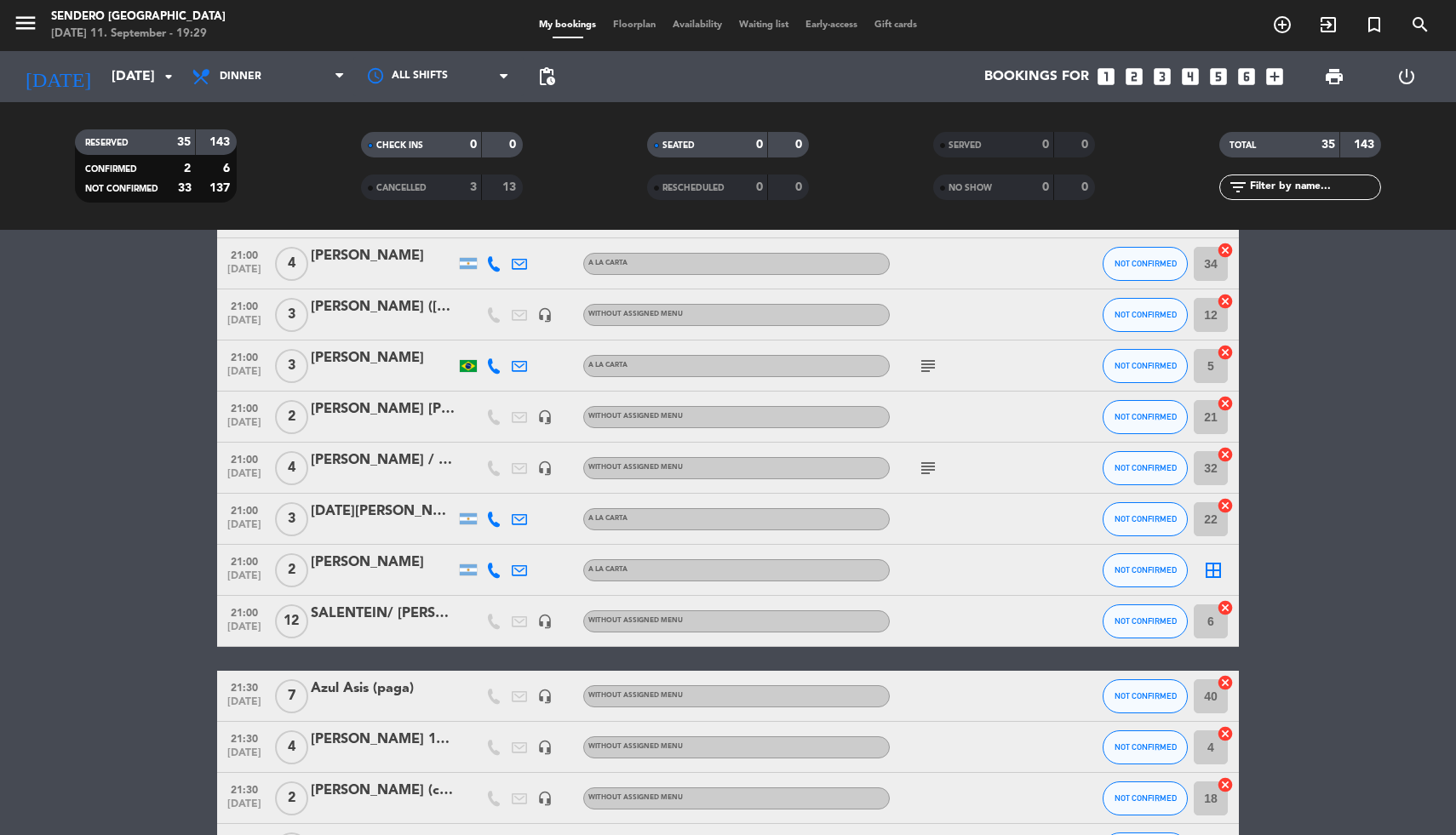
click at [1211, 563] on icon "border_all" at bounding box center [1213, 571] width 21 height 21
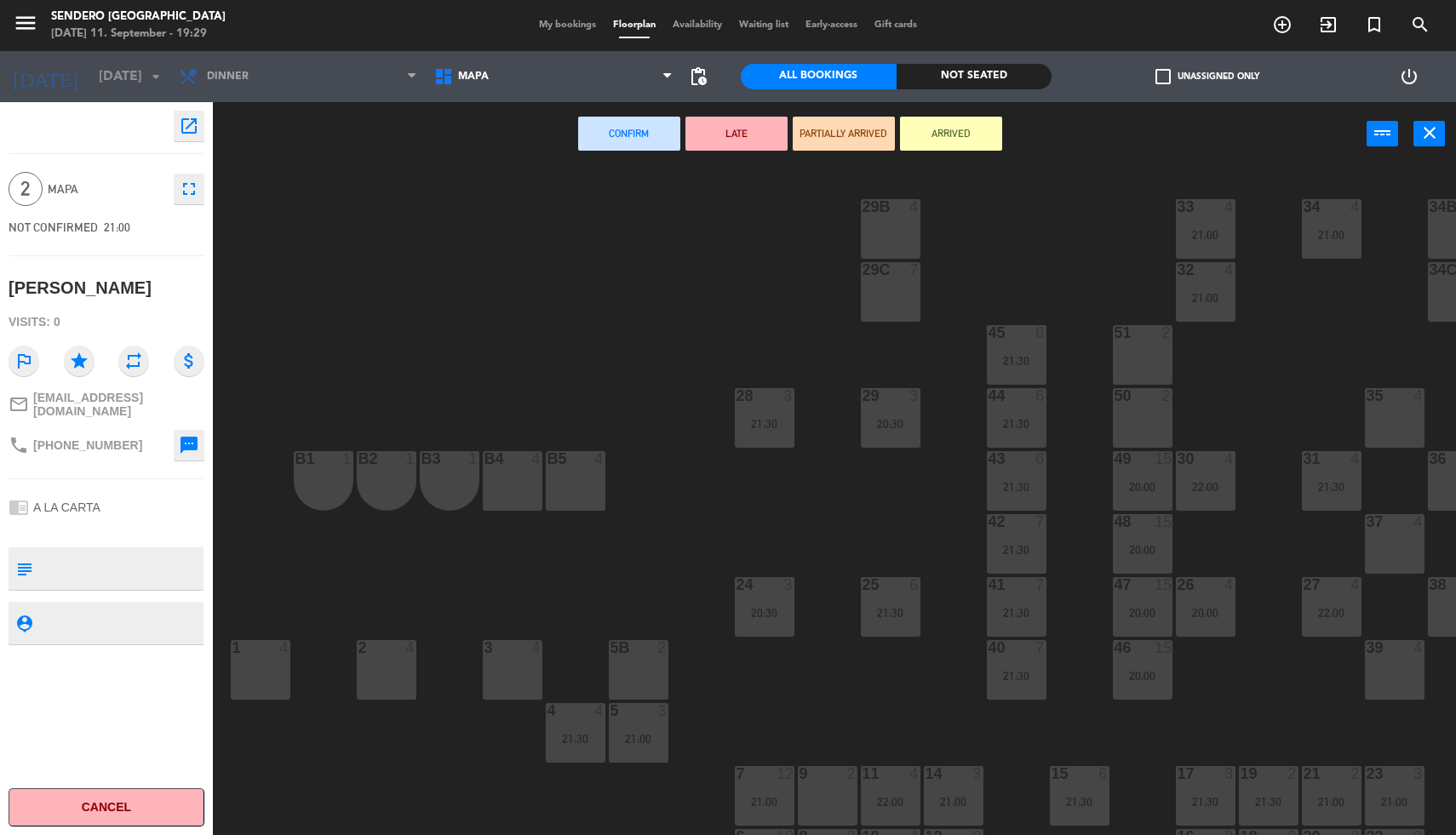
scroll to position [60, 0]
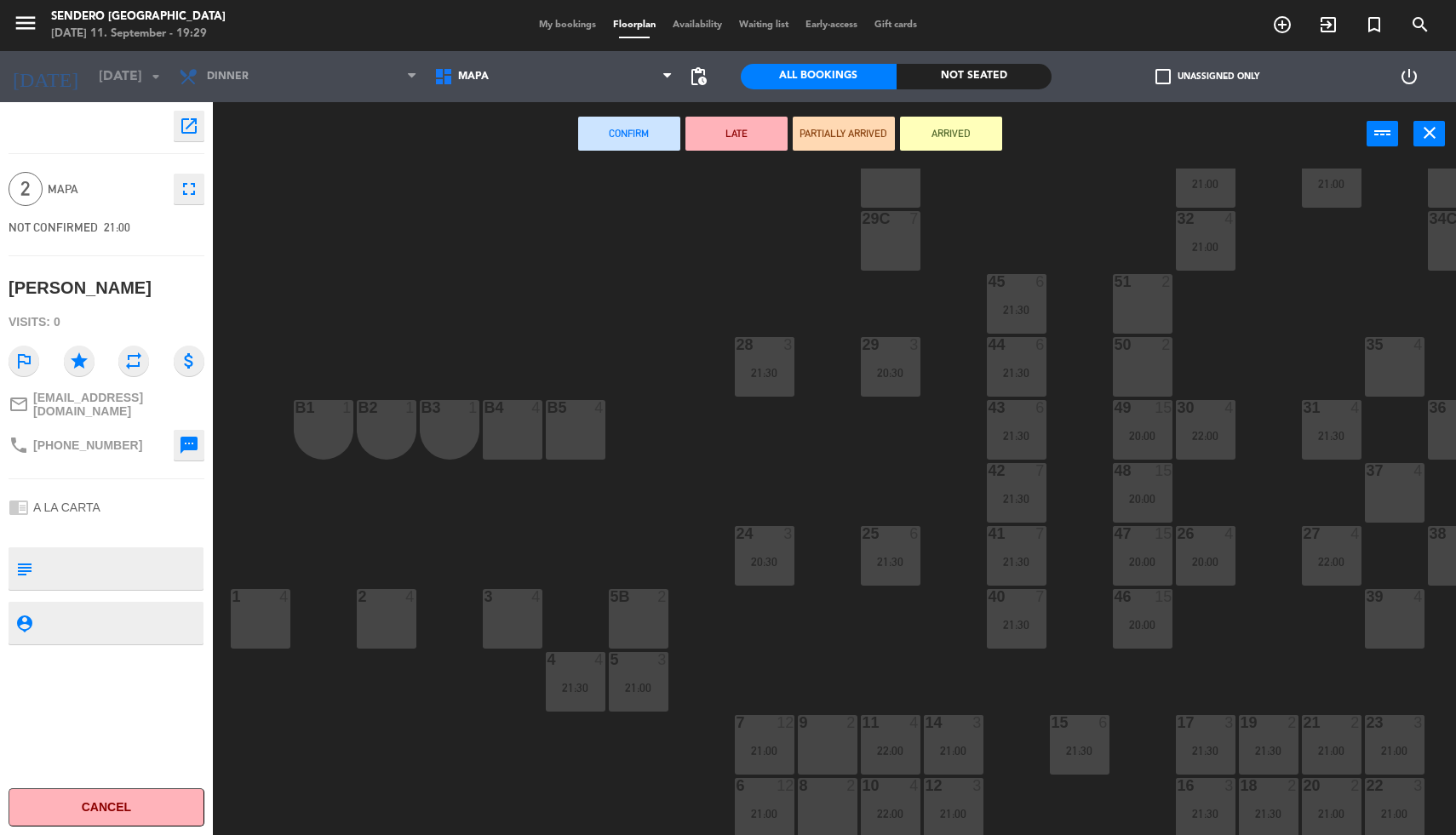
click at [1131, 293] on div "51 2" at bounding box center [1142, 304] width 59 height 59
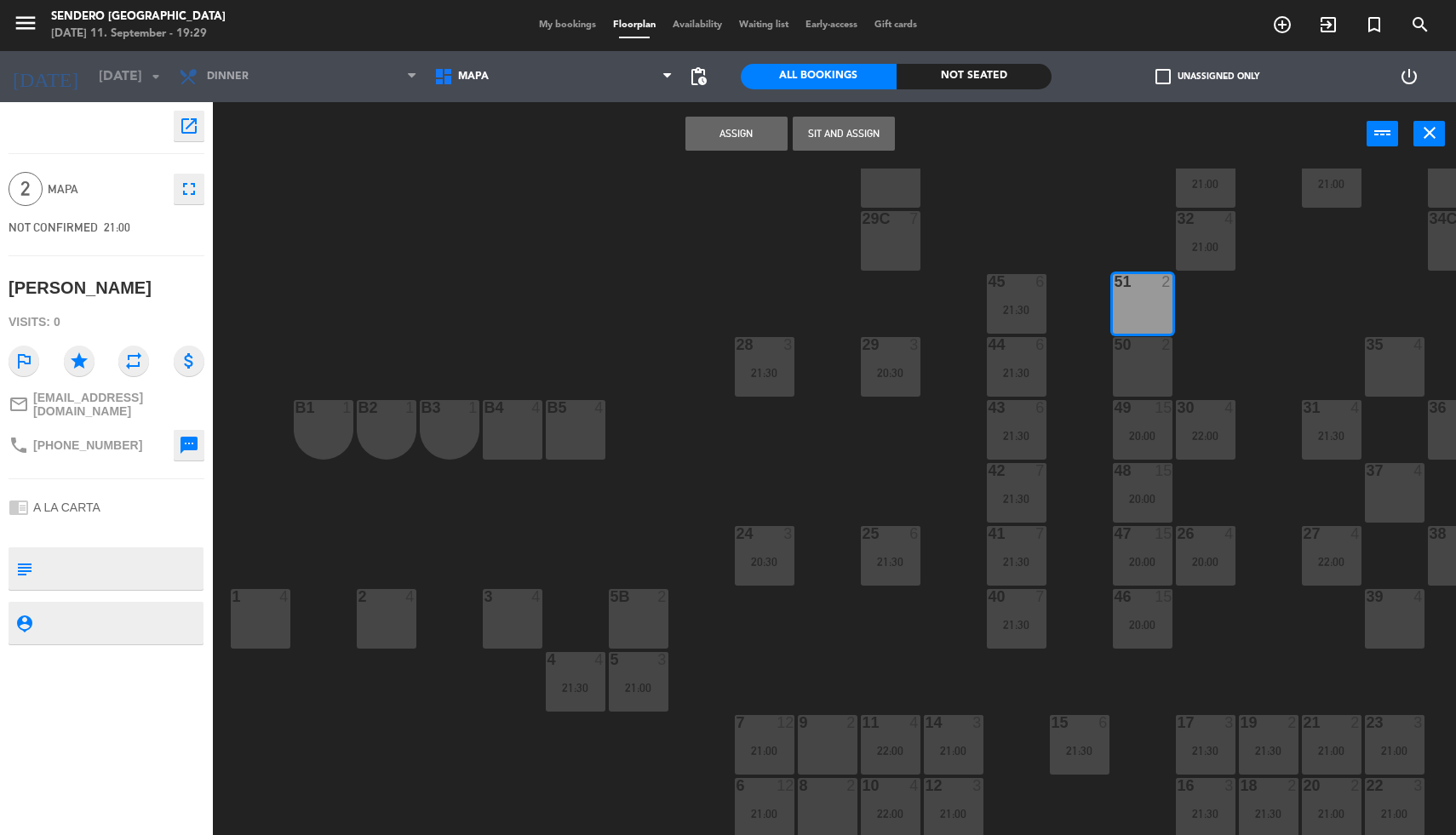
click at [710, 134] on button "Assign" at bounding box center [736, 134] width 103 height 34
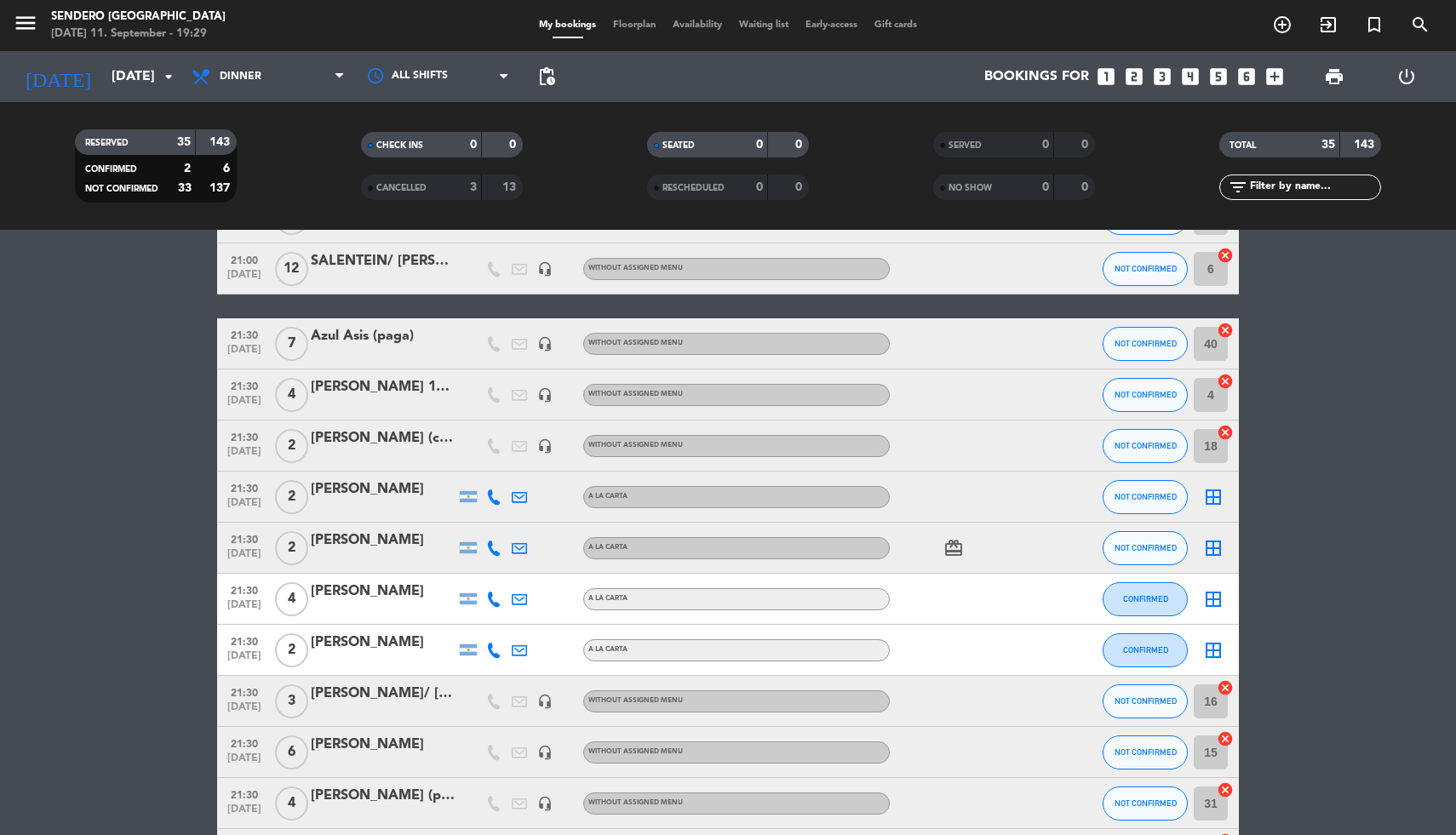
scroll to position [730, 0]
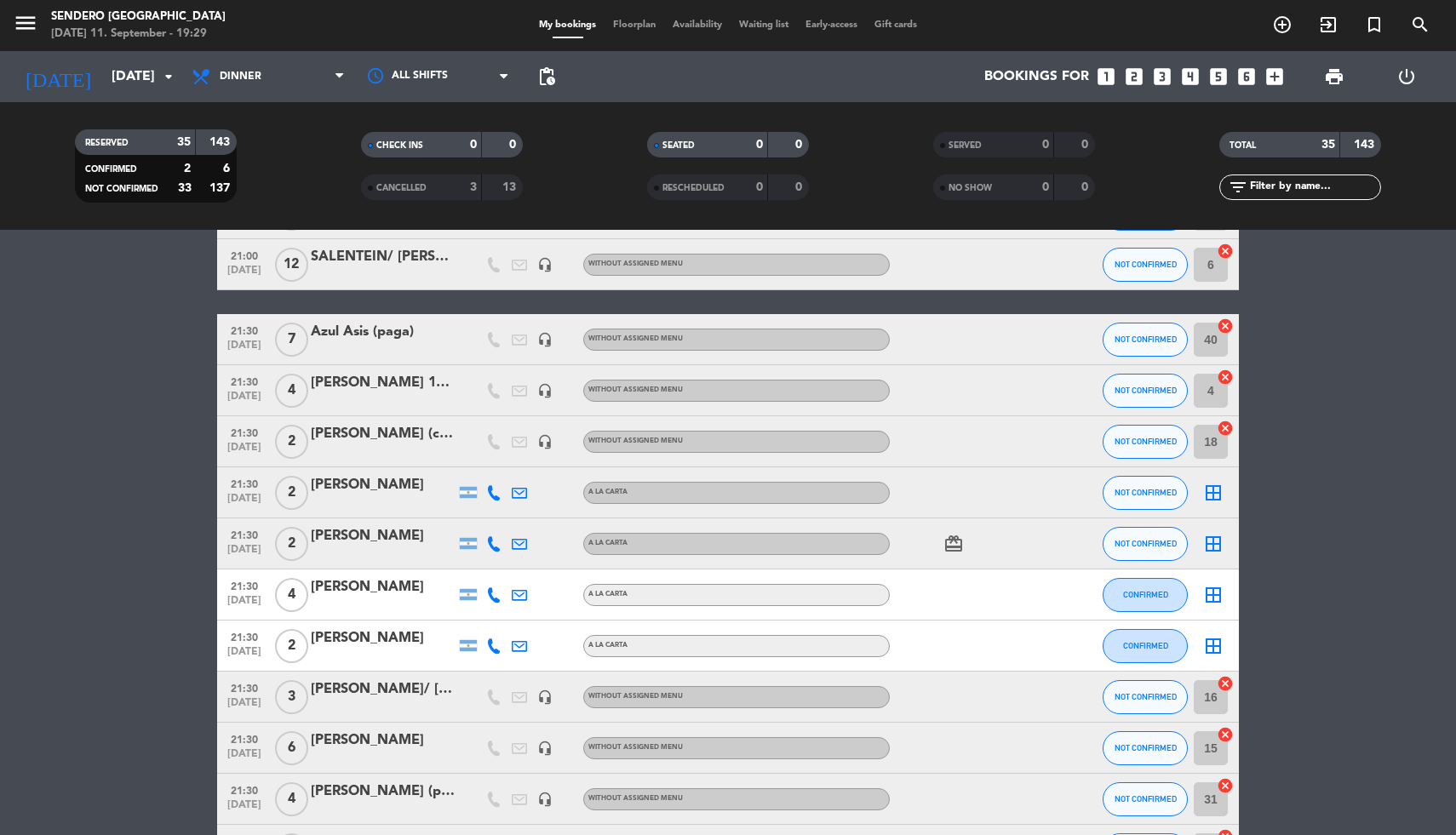
click at [1209, 591] on icon "border_all" at bounding box center [1213, 595] width 21 height 21
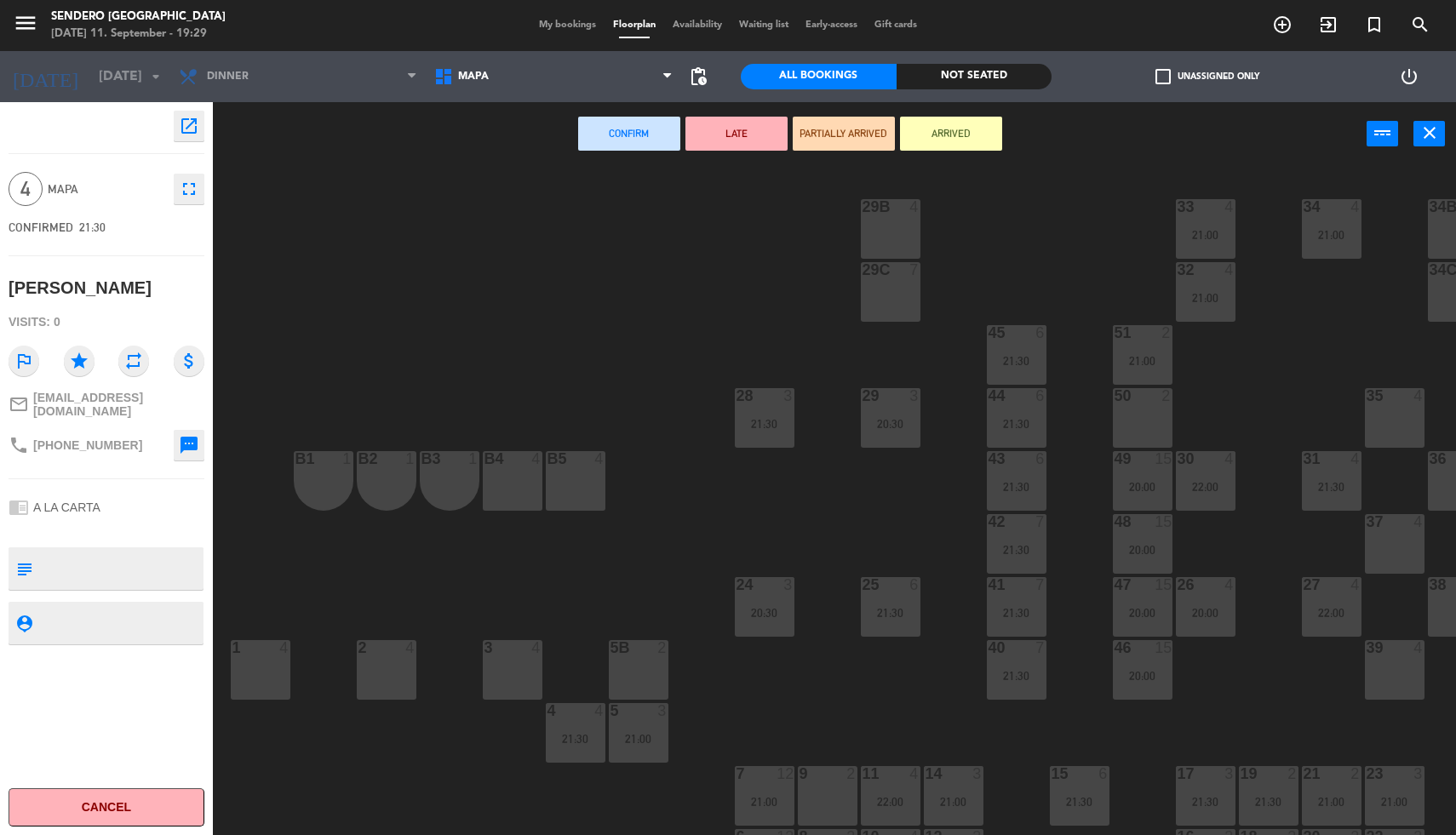
click at [869, 217] on div "29B 4" at bounding box center [890, 228] width 59 height 59
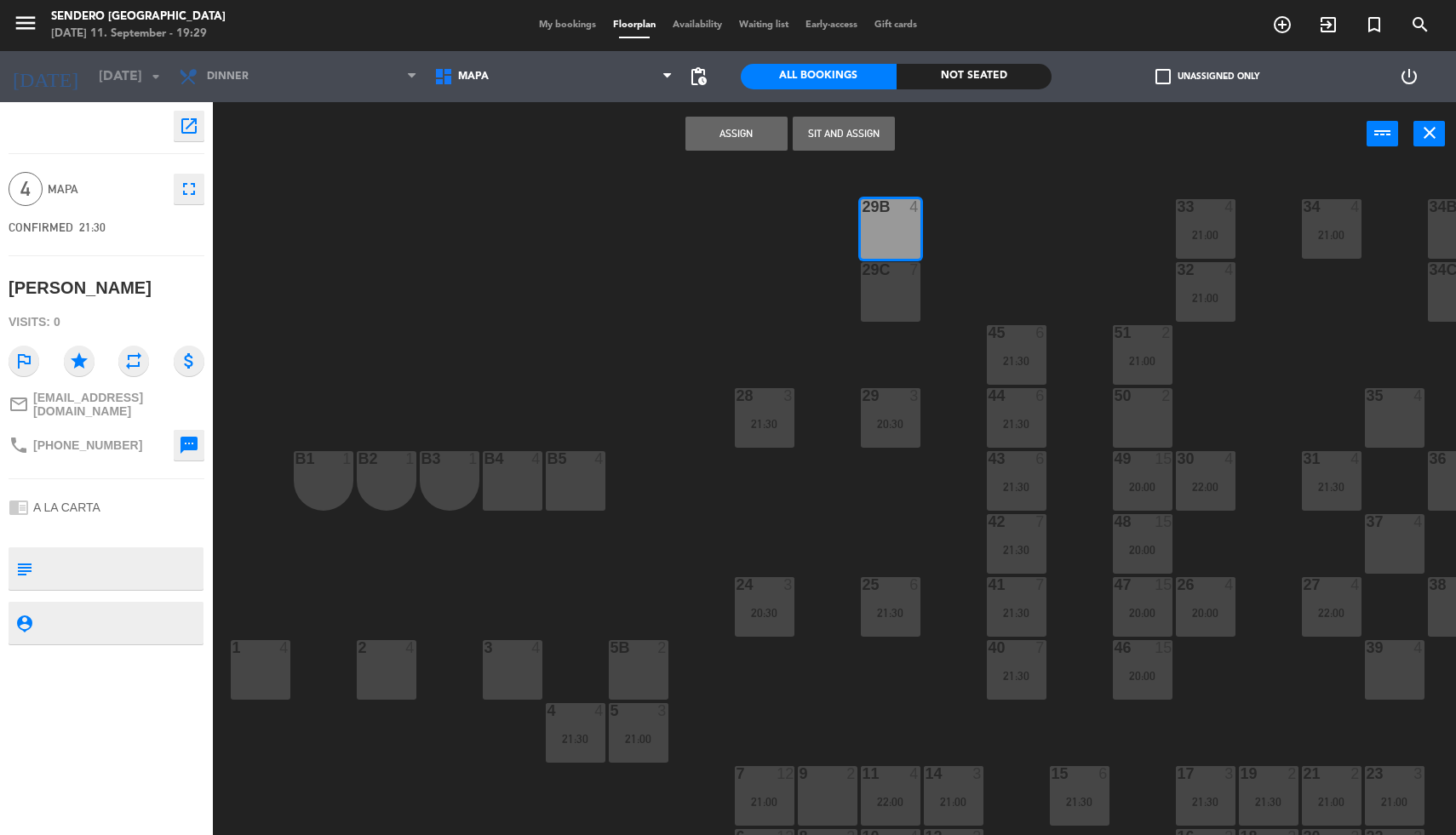
click at [884, 310] on div "29C 7" at bounding box center [890, 291] width 59 height 59
click at [719, 130] on button "Assign" at bounding box center [736, 134] width 103 height 34
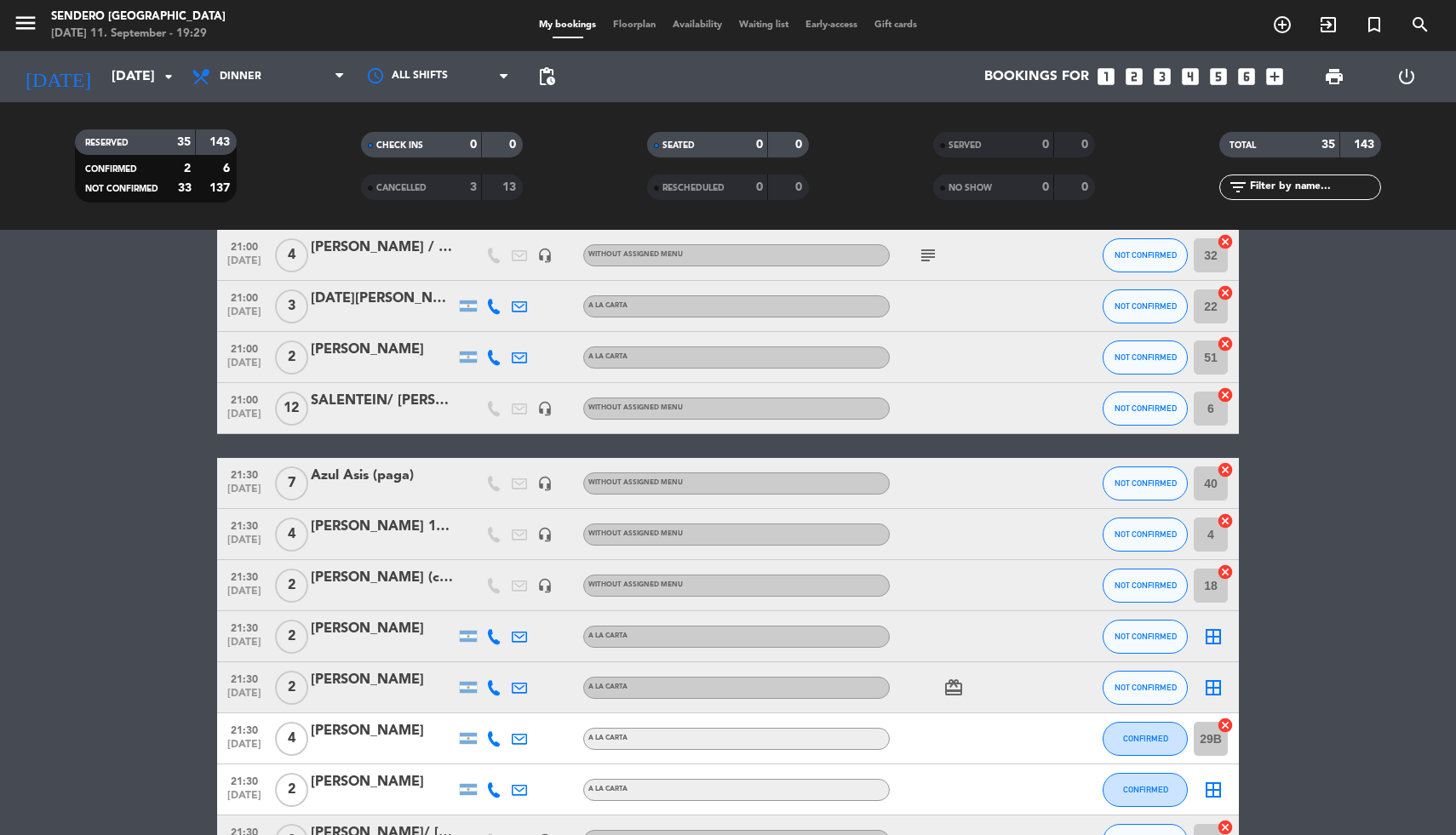
scroll to position [707, 0]
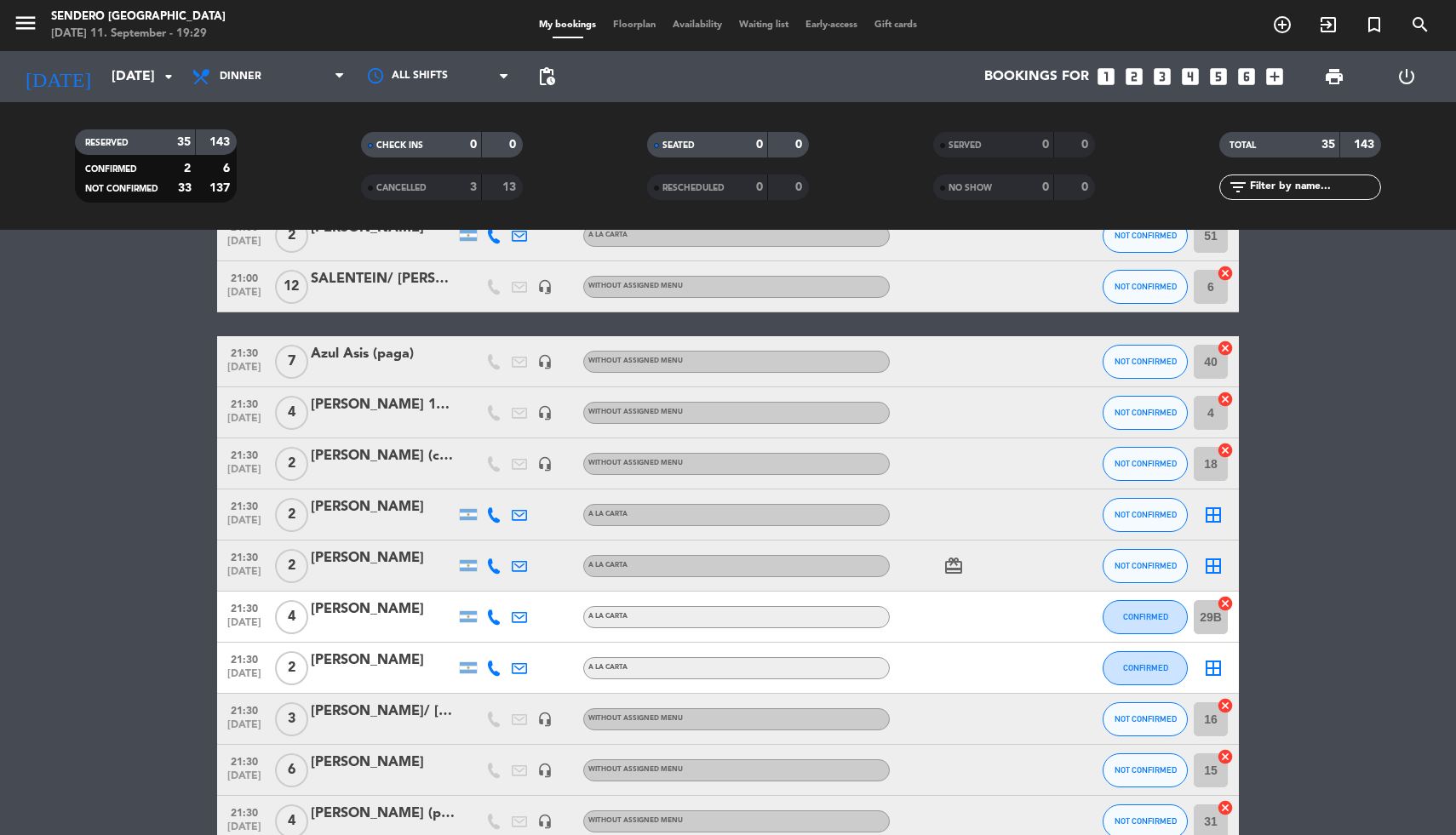
click at [1207, 621] on input "29B" at bounding box center [1211, 617] width 34 height 34
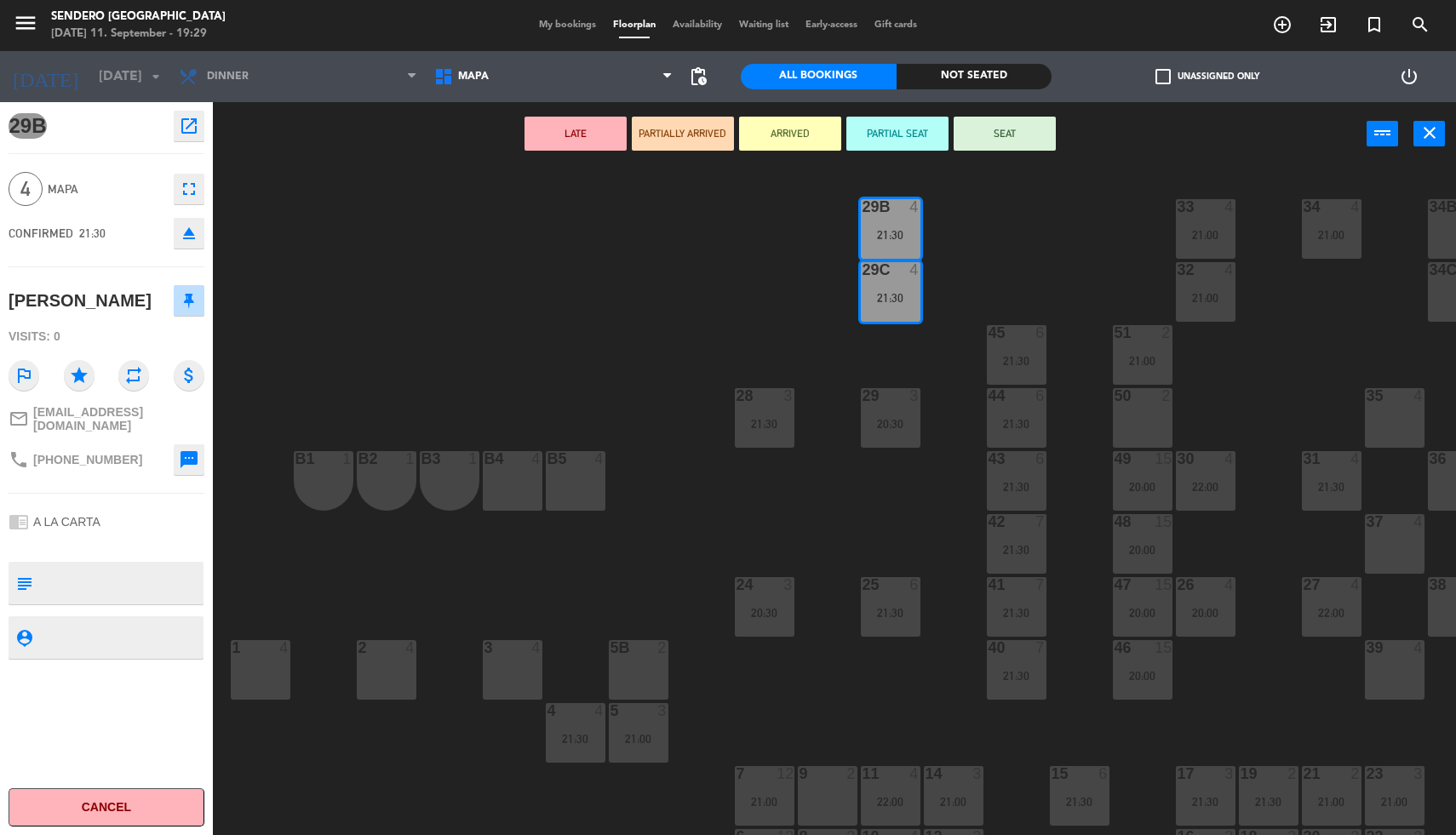
click at [1455, 281] on div "menu Sendero [GEOGRAPHIC_DATA] [DATE] 11. September - 19:29 My bookings Floorpl…" at bounding box center [728, 418] width 1456 height 835
click at [1448, 277] on div "34C 6" at bounding box center [1457, 271] width 59 height 17
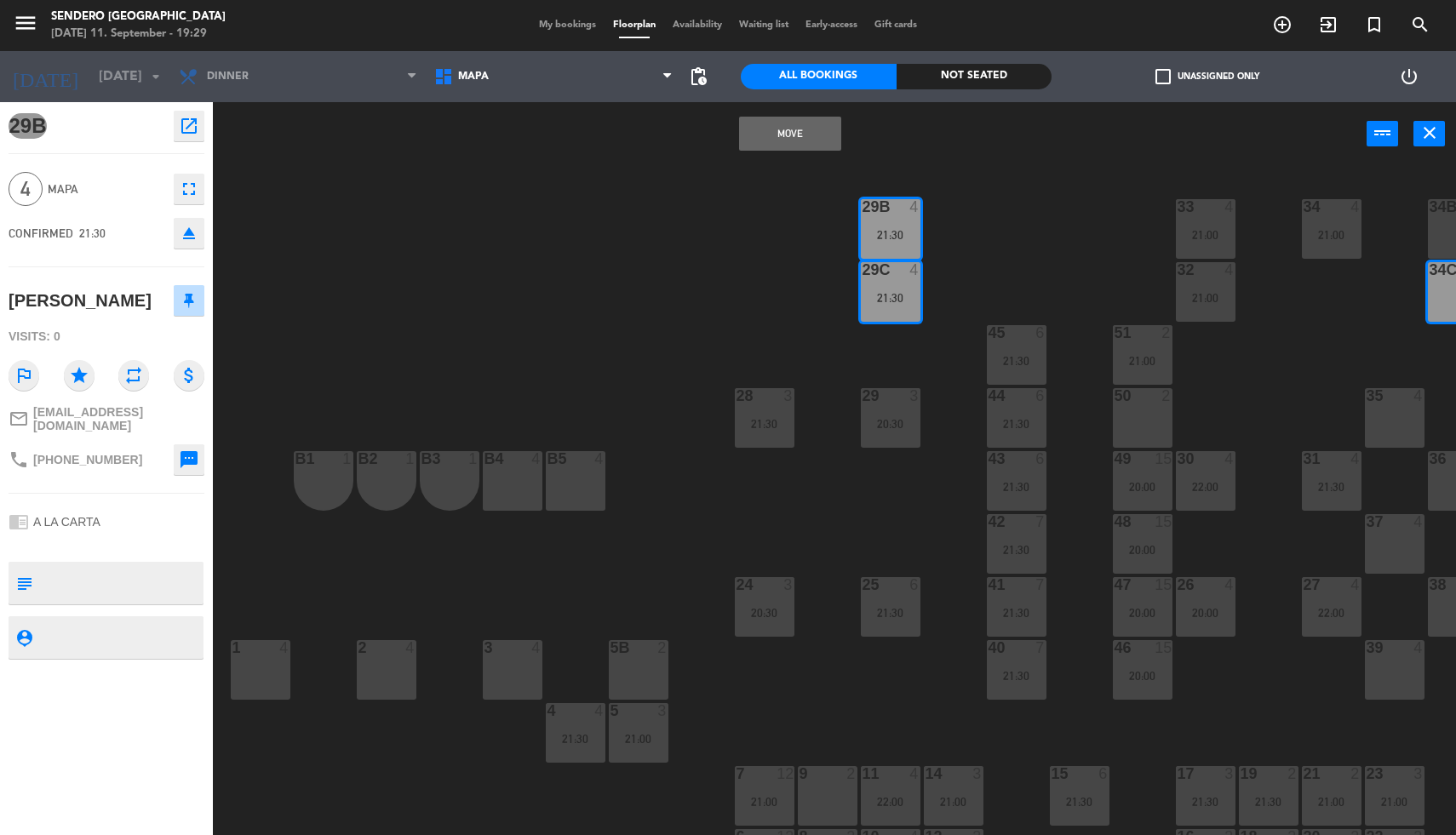
click at [1434, 220] on div "34B 5" at bounding box center [1457, 228] width 59 height 59
click at [818, 131] on button "Move and Merge" at bounding box center [790, 134] width 103 height 34
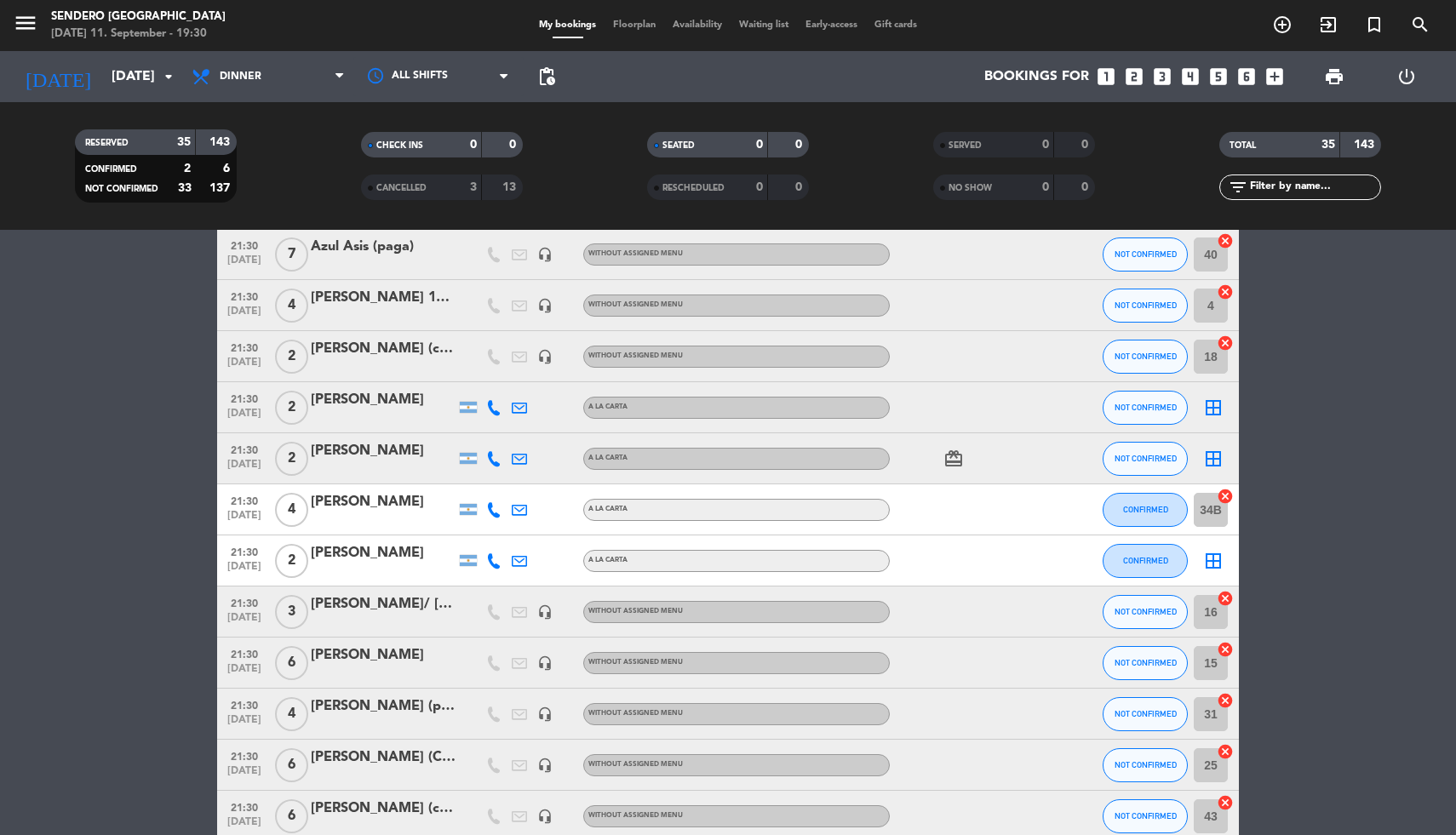
scroll to position [797, 0]
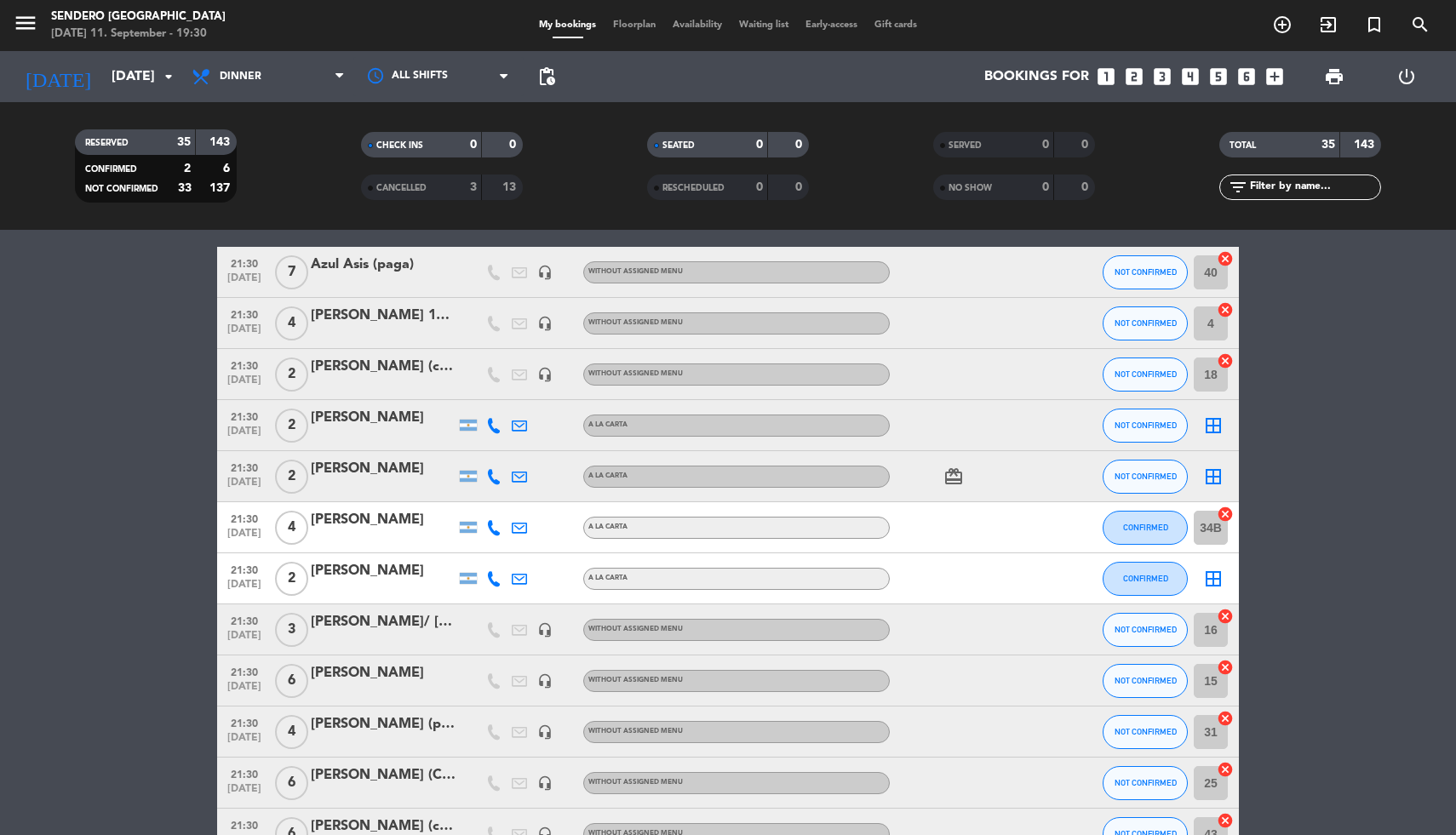
click at [1212, 428] on icon "border_all" at bounding box center [1213, 426] width 21 height 21
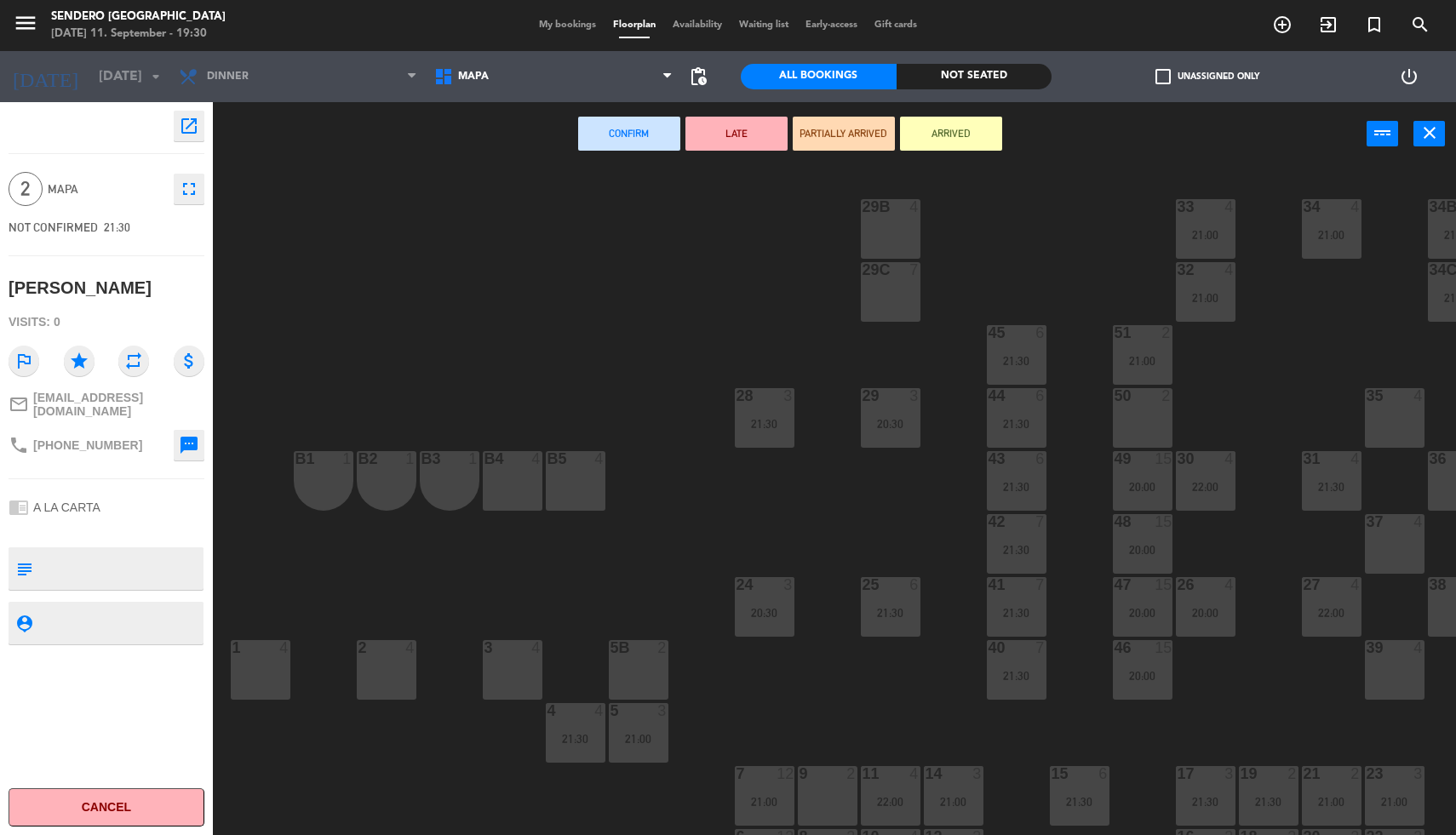
click at [879, 210] on div at bounding box center [891, 207] width 28 height 15
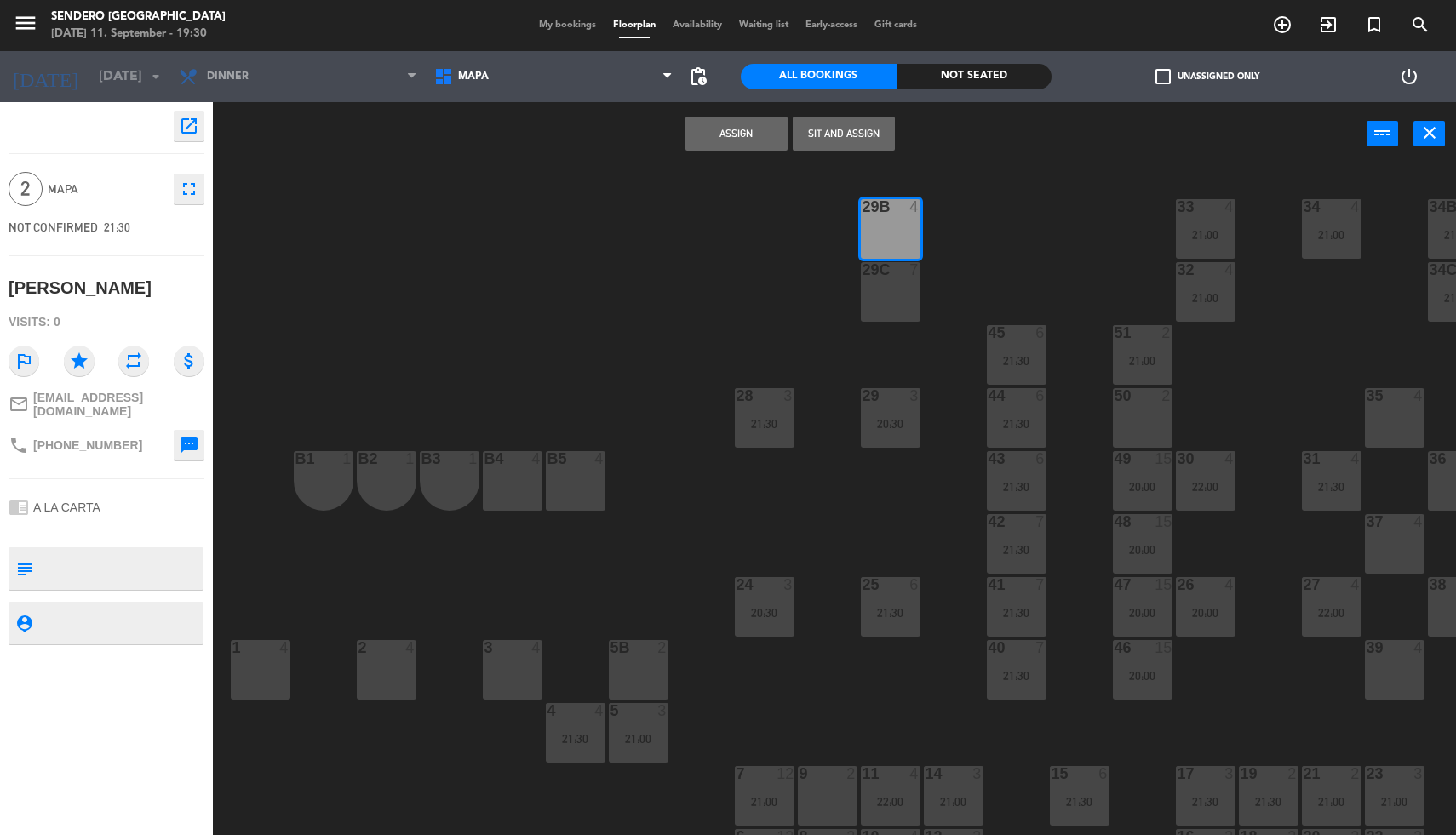
click at [706, 136] on button "Assign" at bounding box center [736, 134] width 103 height 34
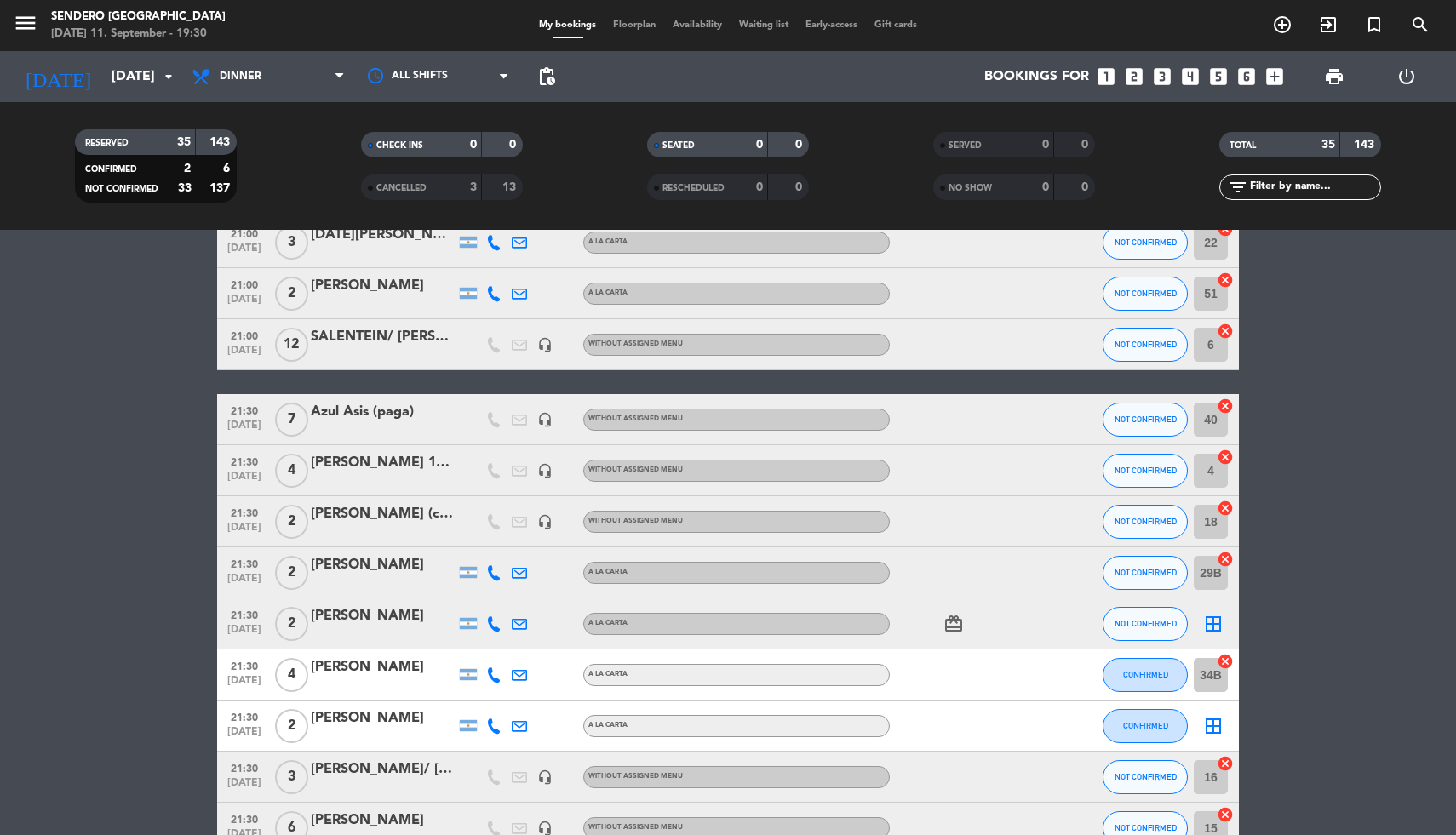
scroll to position [715, 0]
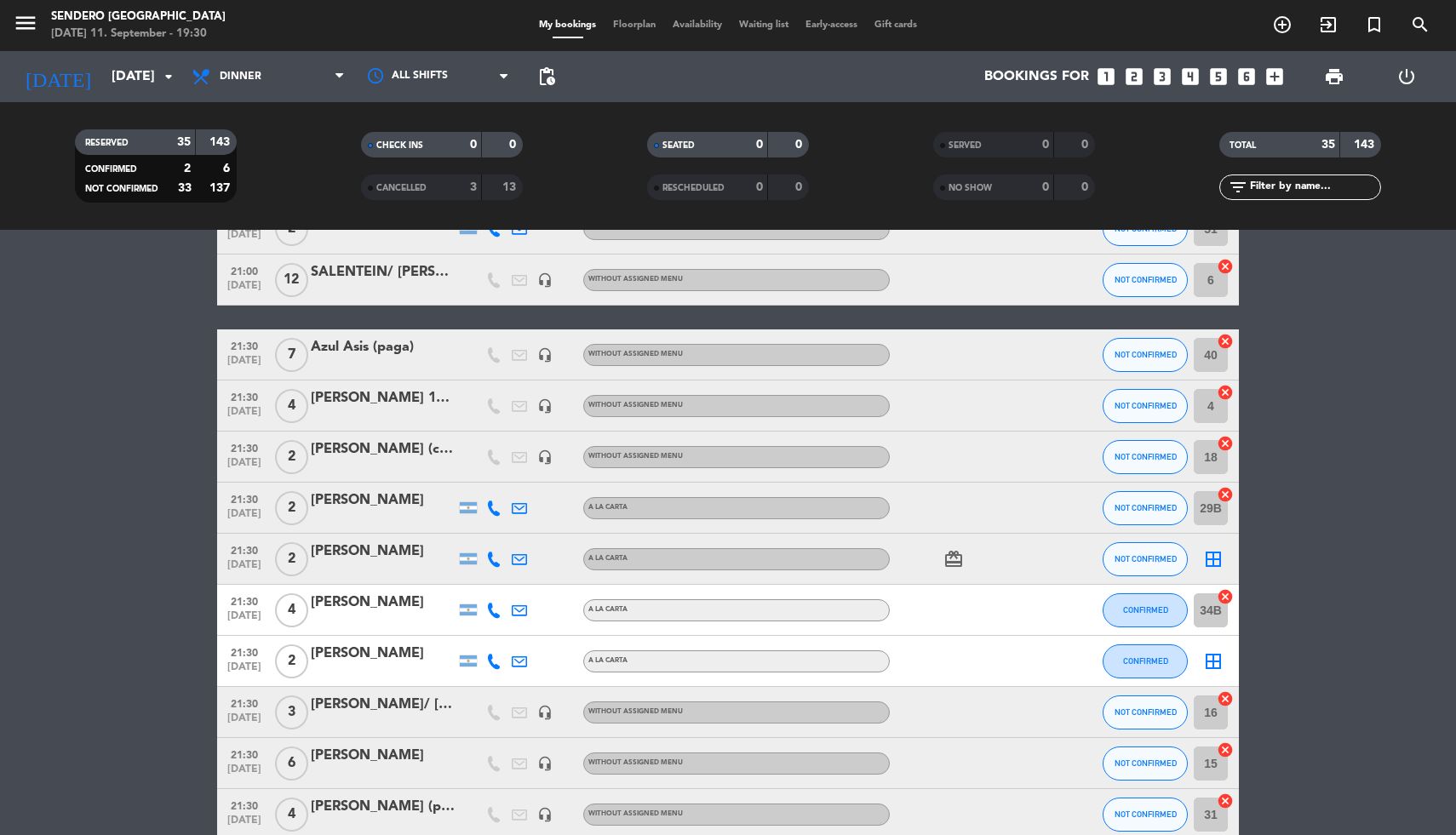
click at [1210, 554] on icon "border_all" at bounding box center [1213, 559] width 21 height 21
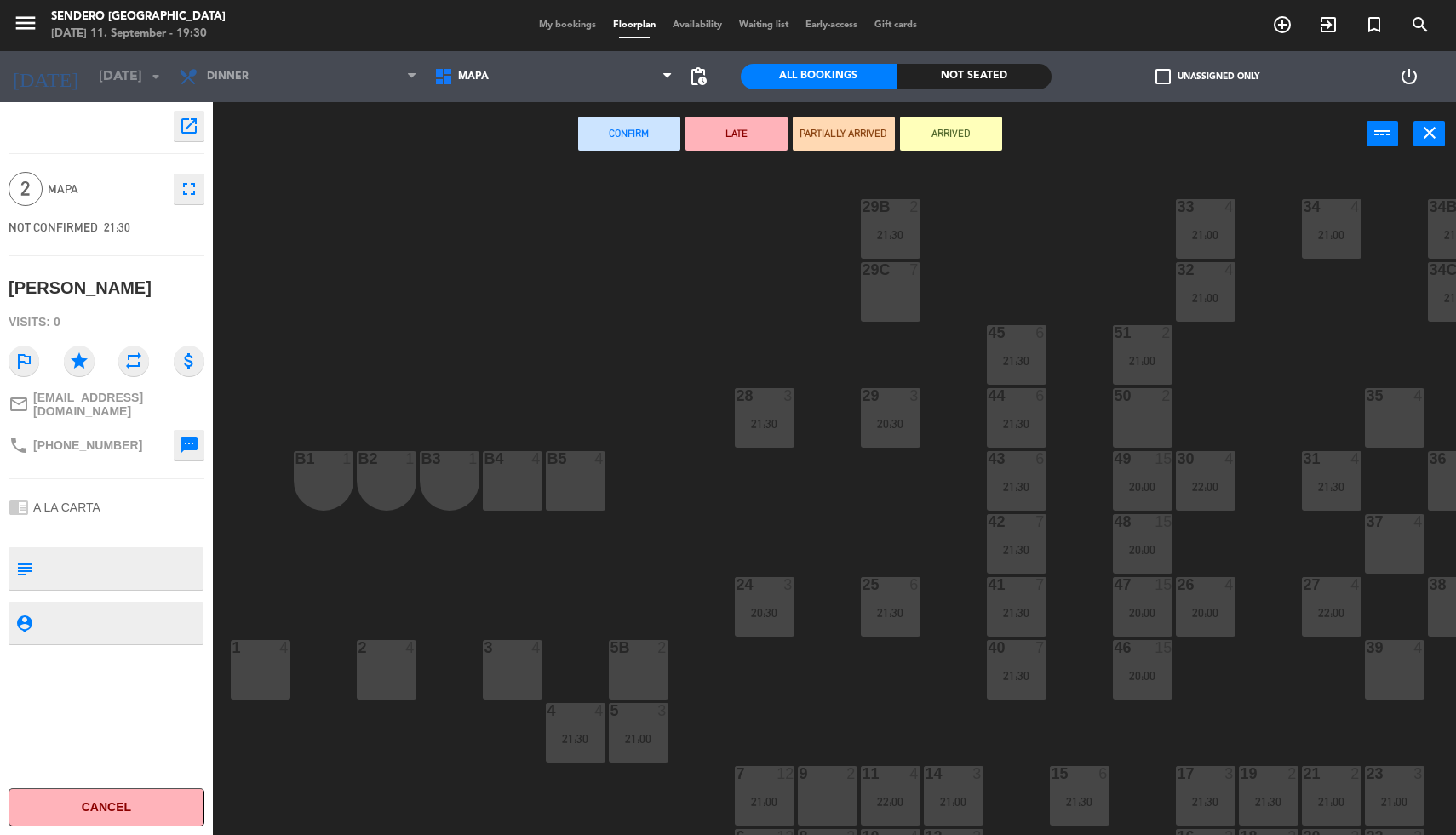
click at [893, 279] on div "29C 7" at bounding box center [890, 291] width 59 height 59
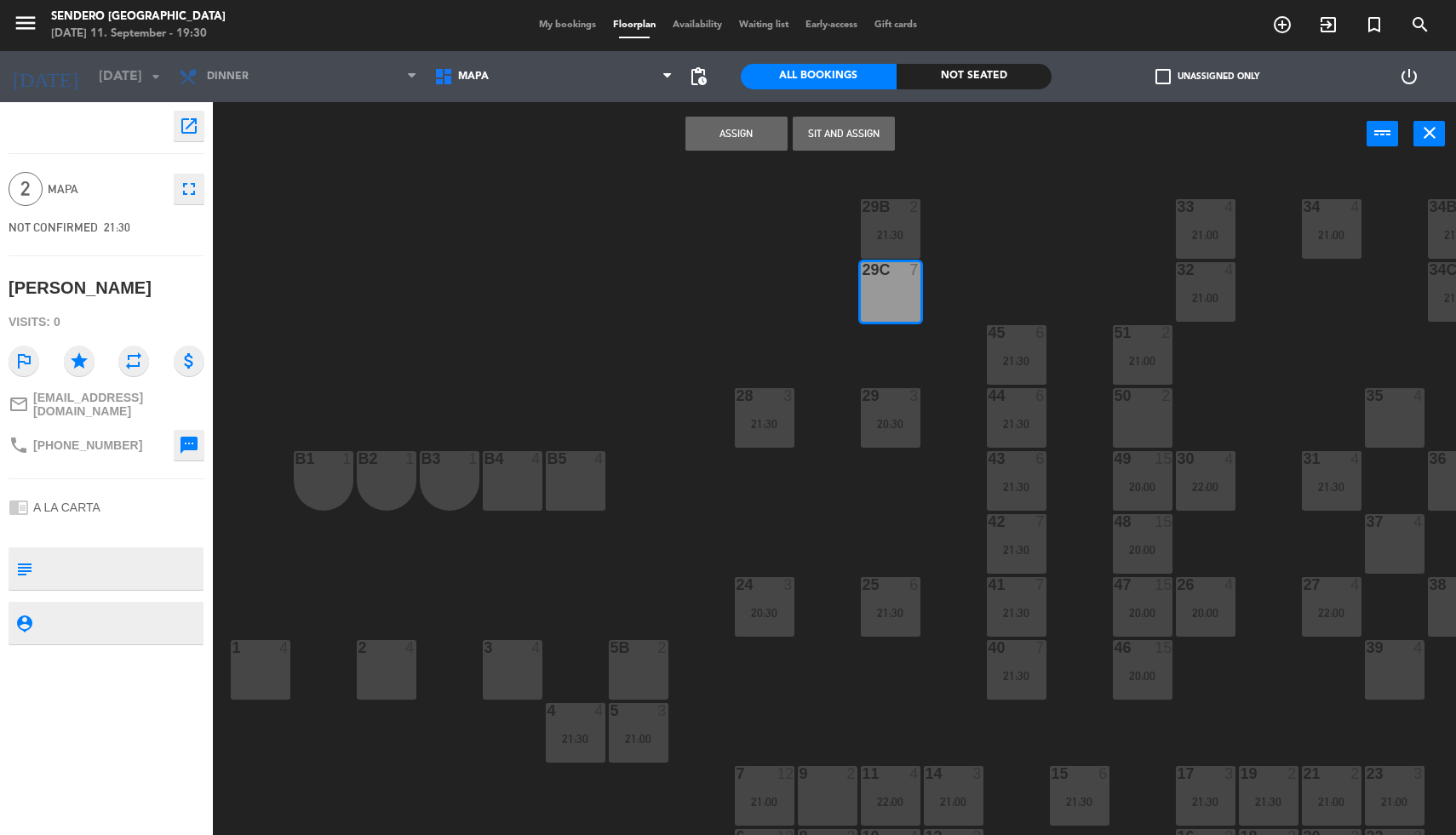
click at [700, 128] on button "Assign" at bounding box center [736, 134] width 103 height 34
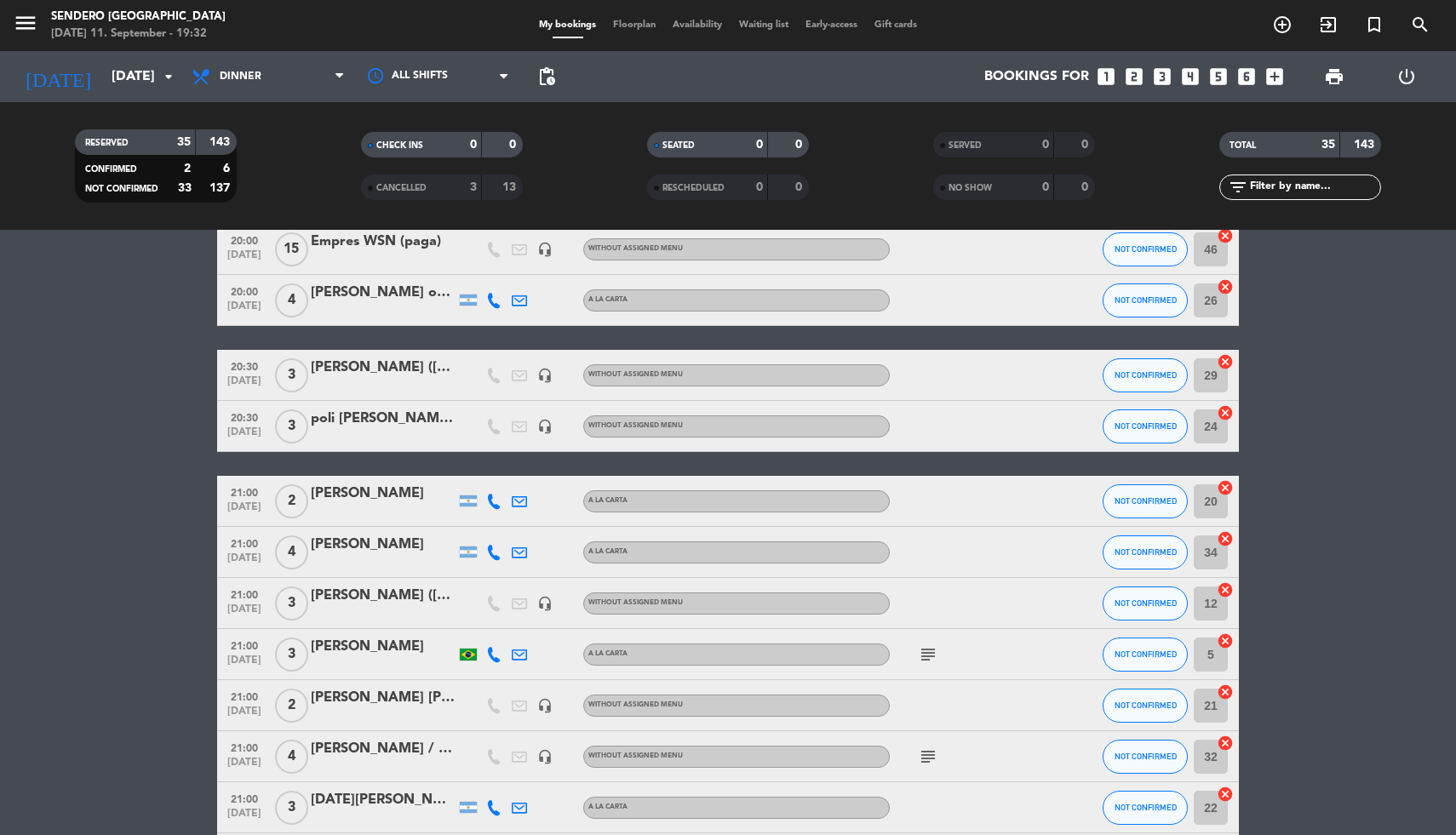
scroll to position [55, 0]
